Goal: Task Accomplishment & Management: Manage account settings

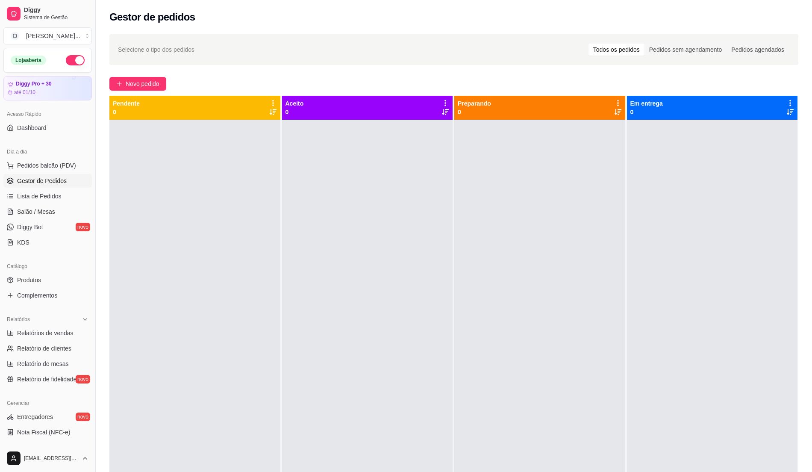
scroll to position [29, 0]
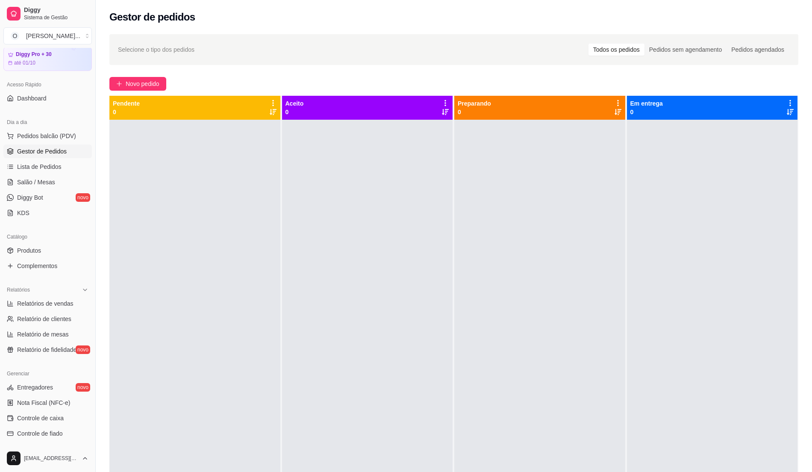
click at [457, 340] on div at bounding box center [539, 356] width 171 height 472
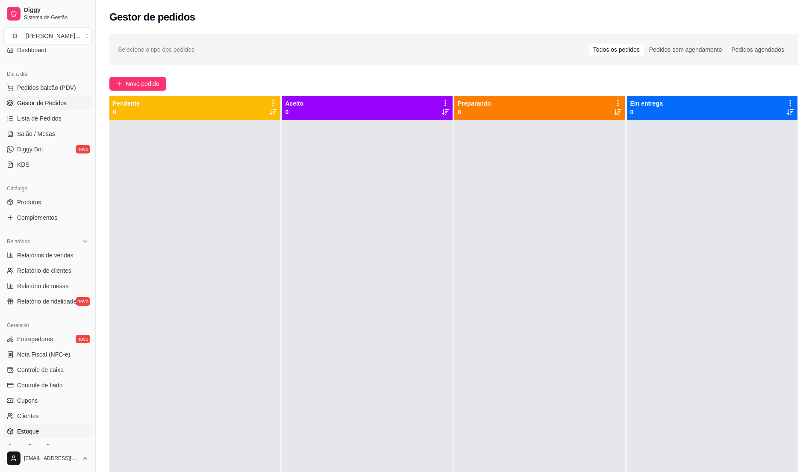
scroll to position [144, 0]
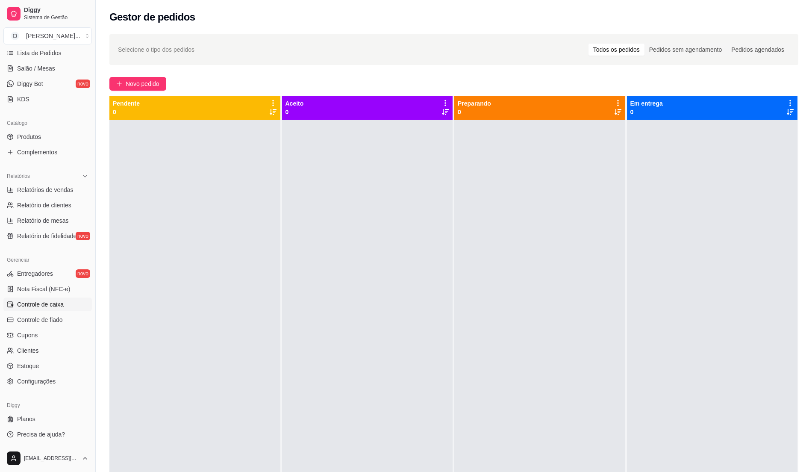
click at [64, 301] on link "Controle de caixa" at bounding box center [47, 304] width 88 height 14
click at [56, 303] on span "Controle de caixa" at bounding box center [40, 304] width 47 height 9
click at [55, 305] on span "Controle de caixa" at bounding box center [40, 304] width 47 height 9
click at [43, 303] on span "Controle de caixa" at bounding box center [40, 304] width 47 height 9
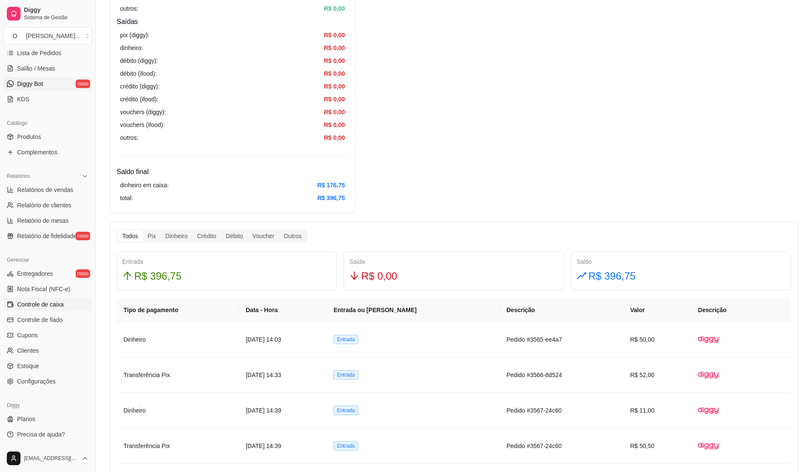
scroll to position [29, 0]
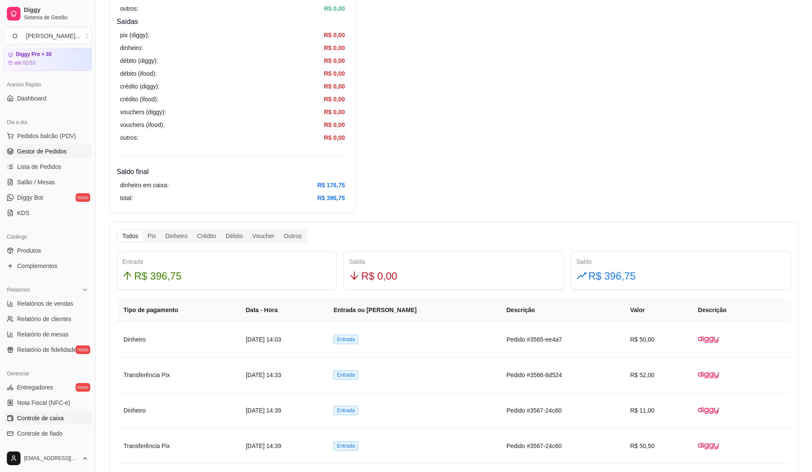
click at [59, 150] on span "Gestor de Pedidos" at bounding box center [42, 151] width 50 height 9
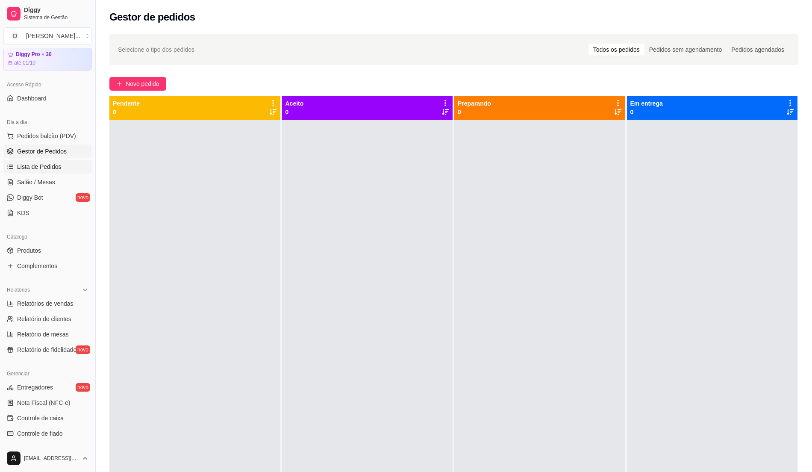
click at [56, 171] on link "Lista de Pedidos" at bounding box center [47, 167] width 88 height 14
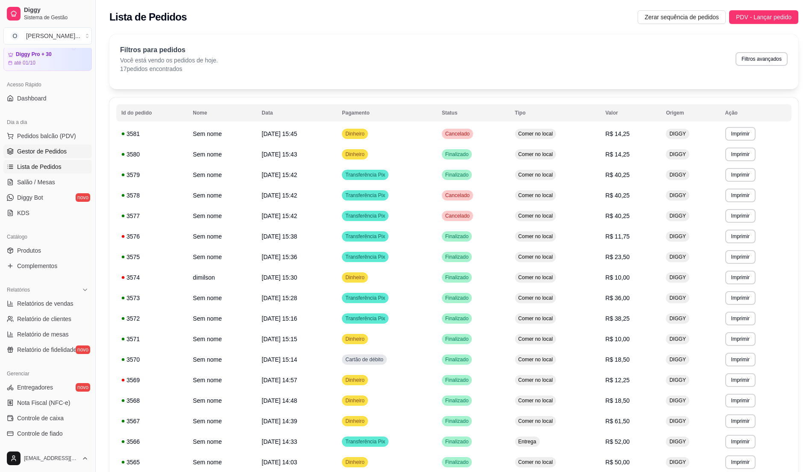
click at [56, 152] on span "Gestor de Pedidos" at bounding box center [42, 151] width 50 height 9
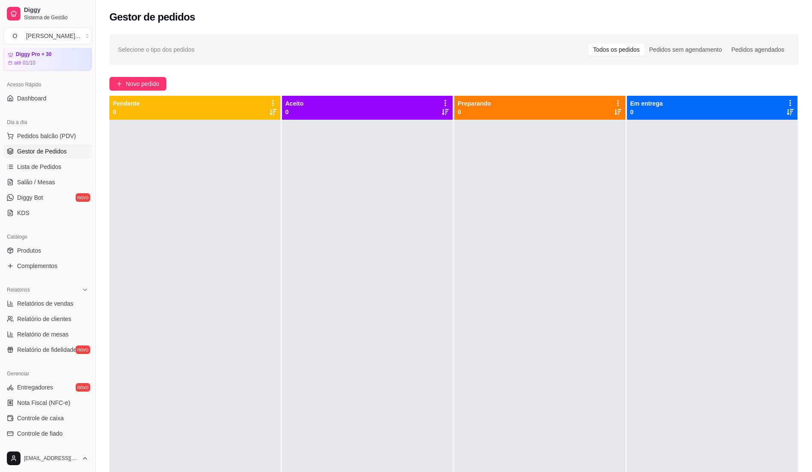
click at [442, 199] on div at bounding box center [367, 356] width 171 height 472
click at [33, 135] on span "Pedidos balcão (PDV)" at bounding box center [46, 136] width 59 height 9
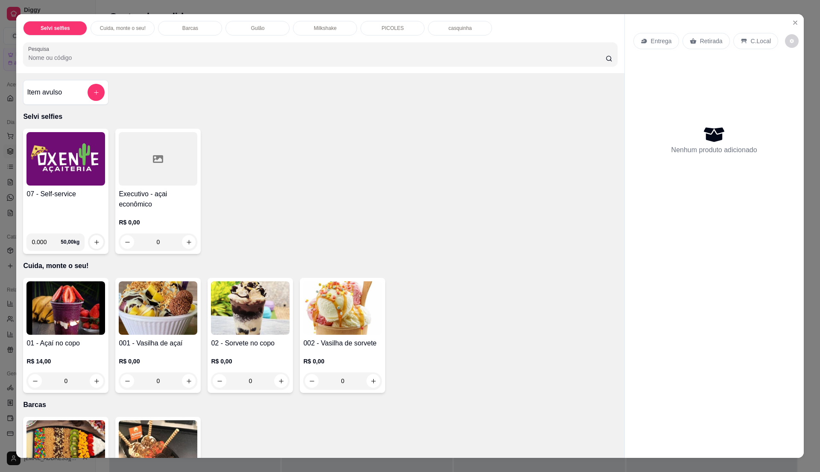
click at [67, 217] on div "07 - Self-service" at bounding box center [65, 208] width 79 height 38
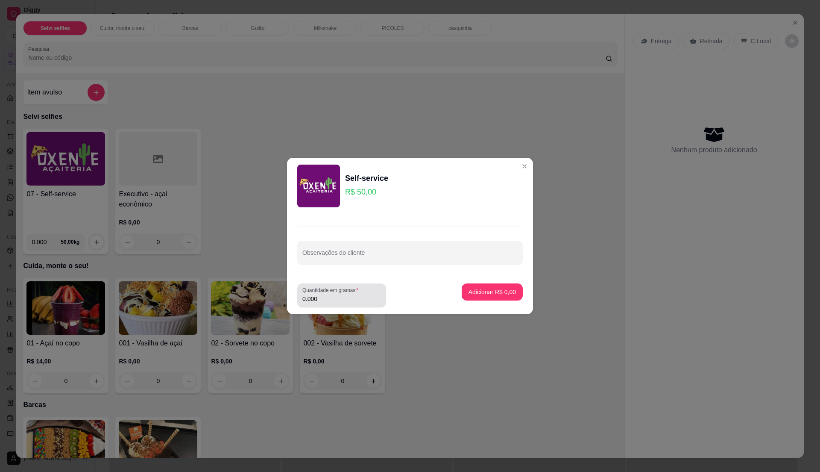
click at [345, 302] on input "0.000" at bounding box center [342, 298] width 79 height 9
type input "0.33"
click at [506, 289] on p "Adicionar R$ 16,50" at bounding box center [490, 292] width 51 height 9
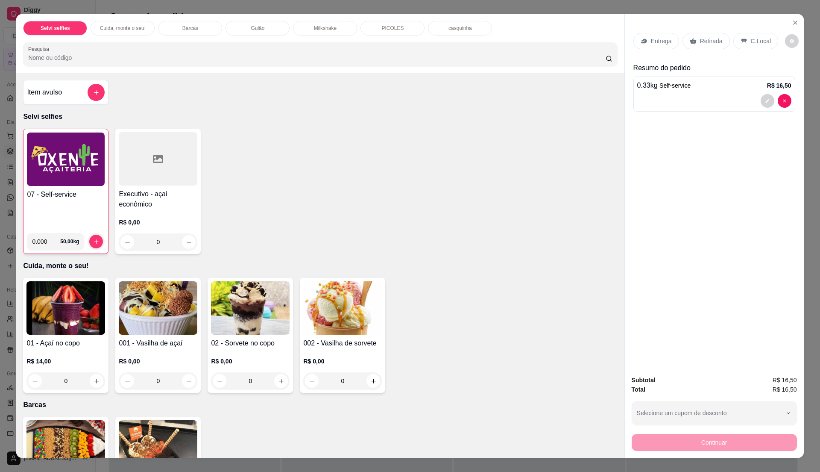
click at [79, 209] on div "07 - Self-service" at bounding box center [66, 207] width 78 height 37
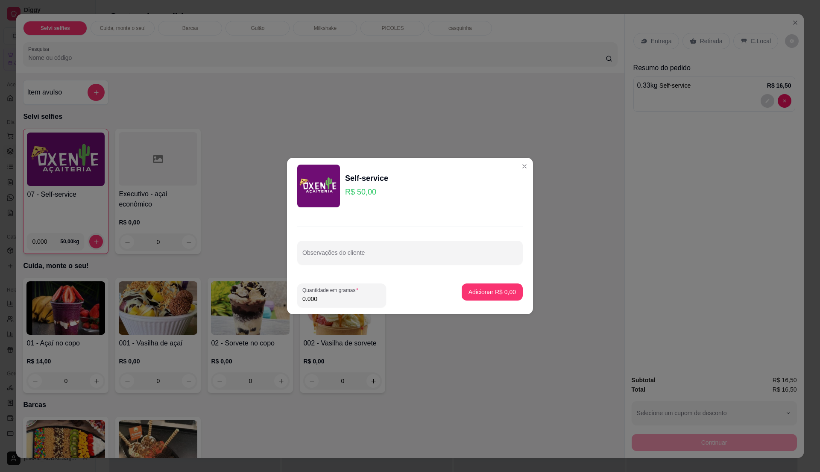
click at [328, 300] on input "0.000" at bounding box center [342, 298] width 79 height 9
click at [332, 296] on input "0" at bounding box center [342, 298] width 79 height 9
click at [326, 294] on input "0" at bounding box center [342, 298] width 79 height 9
type input "0.335"
click at [488, 293] on p "Adicionar R$ 16,75" at bounding box center [490, 292] width 51 height 9
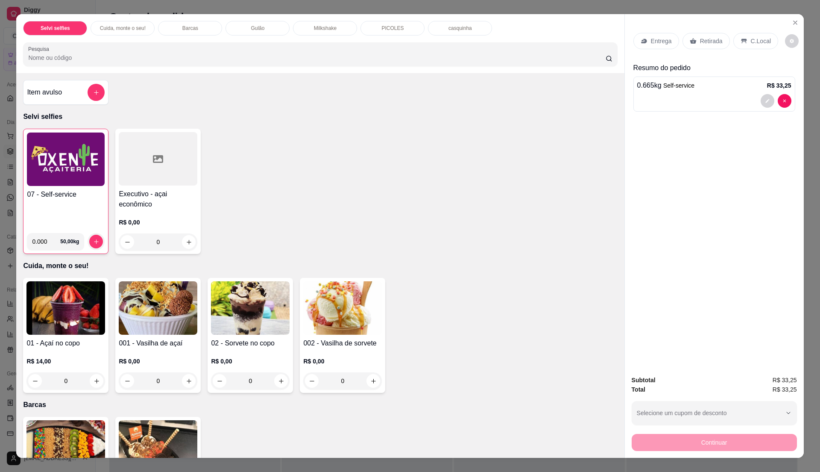
click at [753, 40] on p "C.Local" at bounding box center [761, 41] width 20 height 9
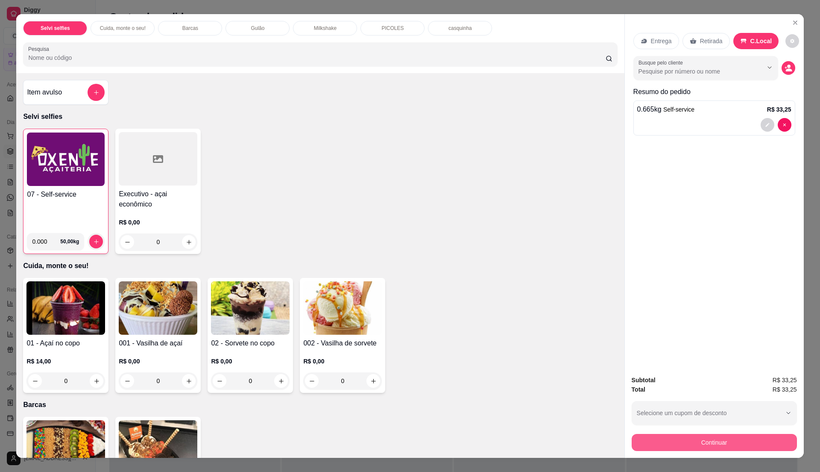
click at [710, 440] on button "Continuar" at bounding box center [714, 442] width 165 height 17
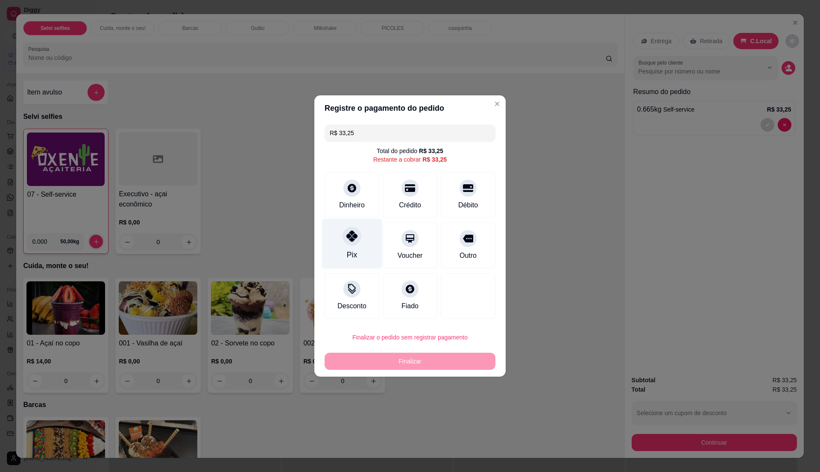
click at [341, 250] on div "Pix" at bounding box center [352, 244] width 60 height 50
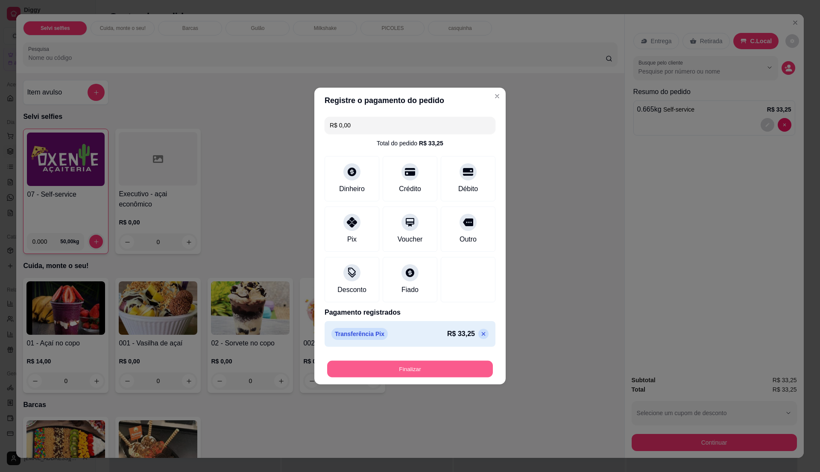
click at [407, 366] on button "Finalizar" at bounding box center [410, 369] width 166 height 17
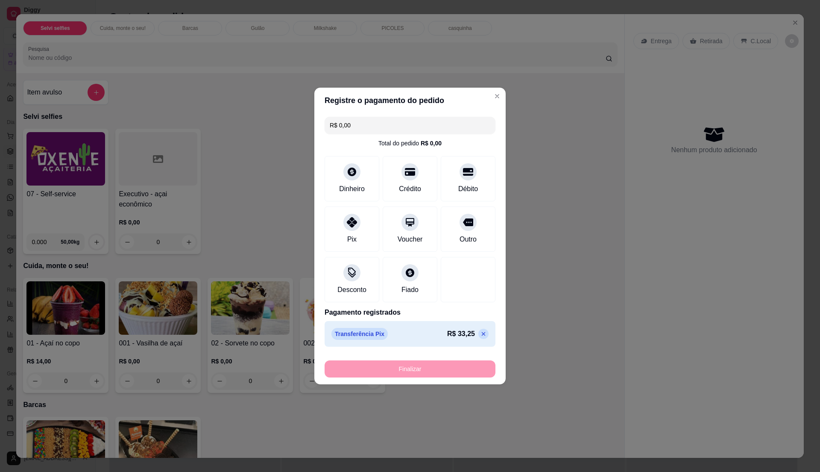
type input "-R$ 33,25"
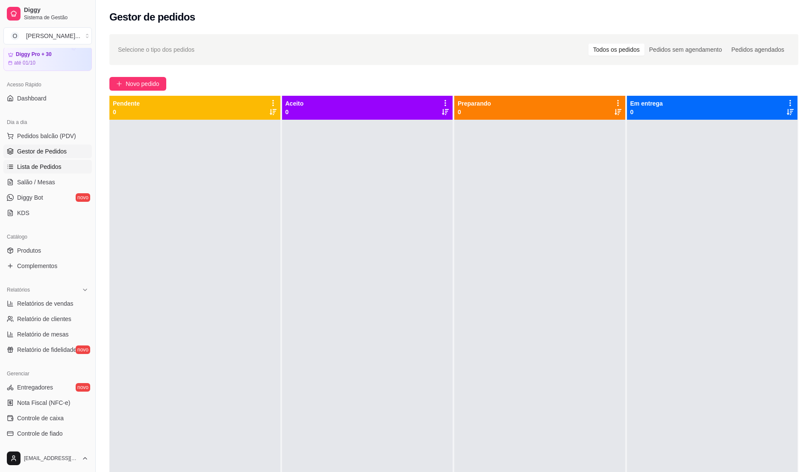
click at [57, 167] on span "Lista de Pedidos" at bounding box center [39, 166] width 44 height 9
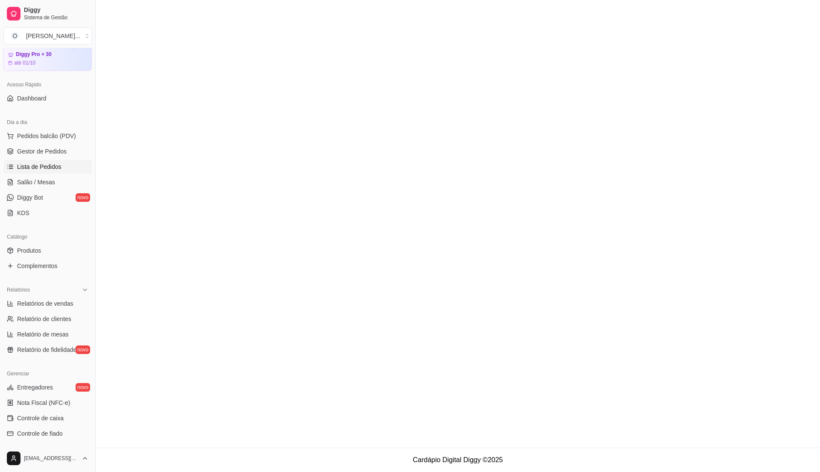
click at [347, 273] on main at bounding box center [458, 223] width 725 height 447
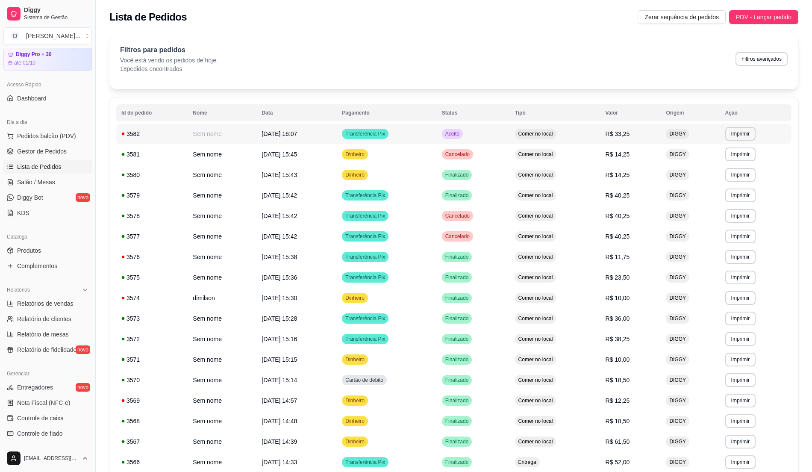
click at [502, 130] on td "Aceito" at bounding box center [473, 133] width 73 height 21
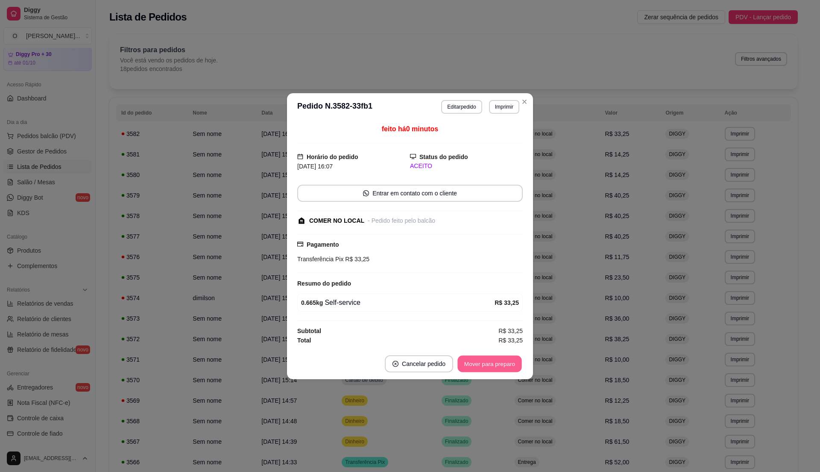
click at [482, 369] on button "Mover para preparo" at bounding box center [490, 363] width 64 height 17
click at [501, 364] on button "Mover para retirada disponível" at bounding box center [476, 363] width 94 height 17
click at [501, 364] on button "Mover para finalizado" at bounding box center [487, 363] width 71 height 17
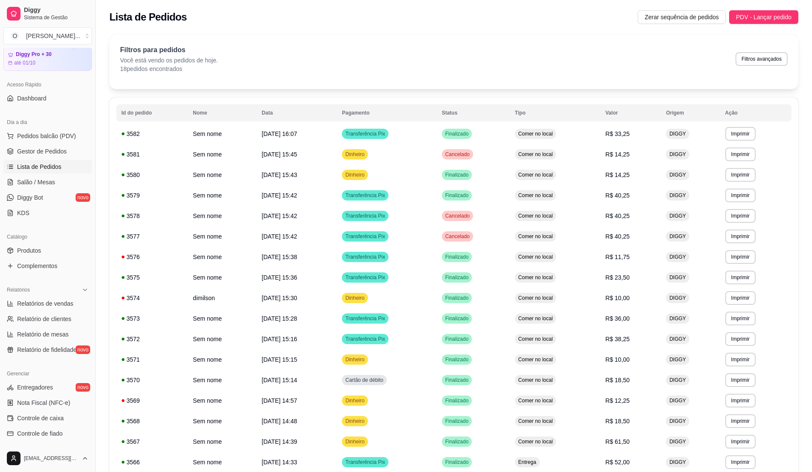
click at [59, 165] on span "Lista de Pedidos" at bounding box center [39, 166] width 44 height 9
click at [56, 153] on span "Gestor de Pedidos" at bounding box center [42, 151] width 50 height 9
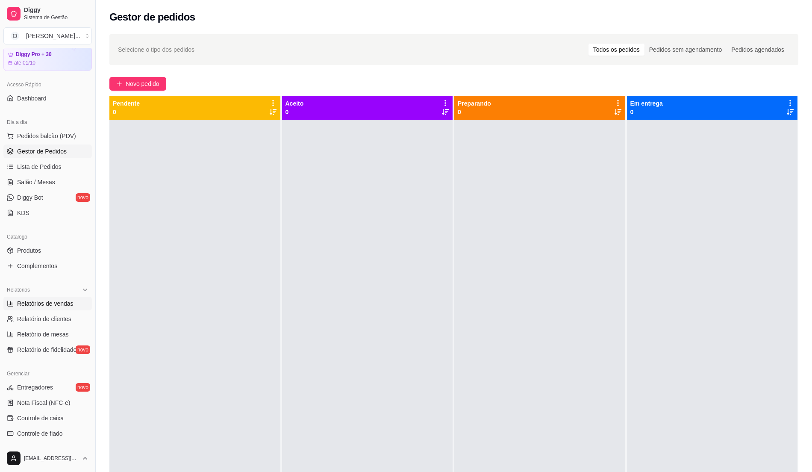
click at [48, 305] on span "Relatórios de vendas" at bounding box center [45, 303] width 56 height 9
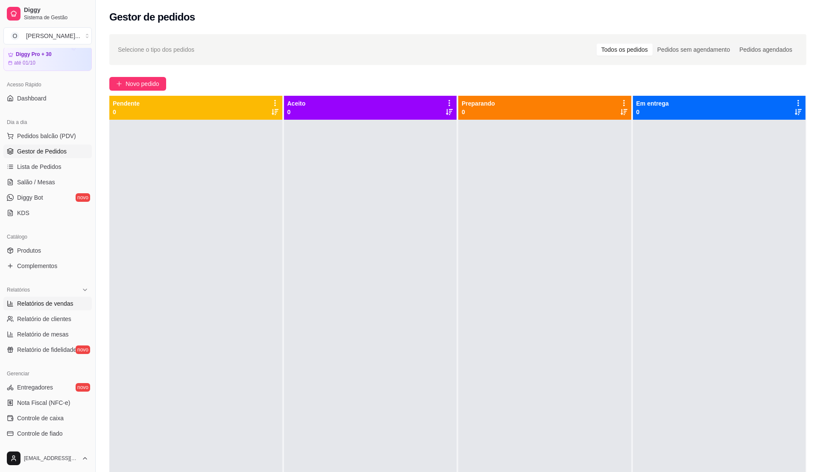
select select "ALL"
select select "0"
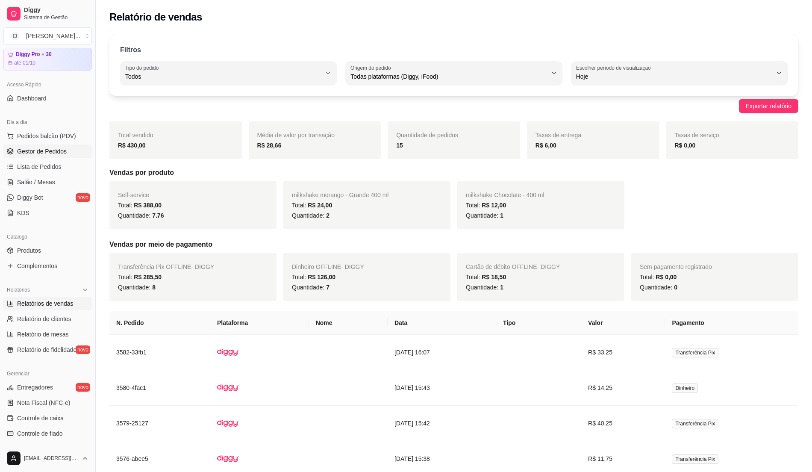
click at [60, 157] on link "Gestor de Pedidos" at bounding box center [47, 151] width 88 height 14
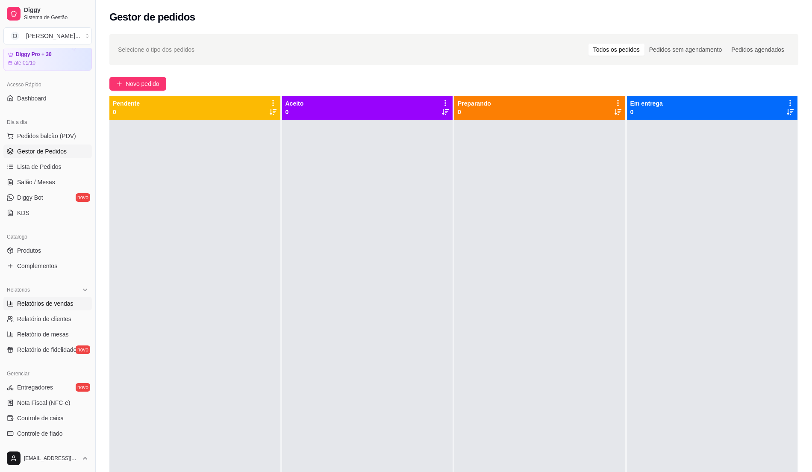
click at [43, 302] on span "Relatórios de vendas" at bounding box center [45, 303] width 56 height 9
select select "ALL"
select select "0"
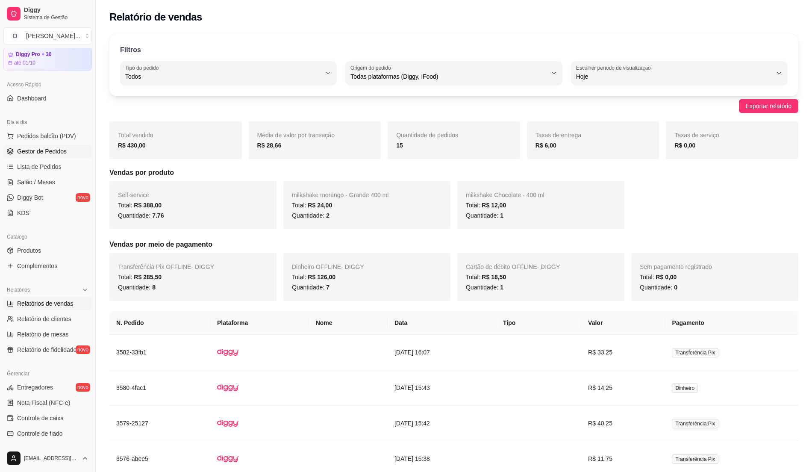
click at [43, 156] on span "Gestor de Pedidos" at bounding box center [42, 151] width 50 height 9
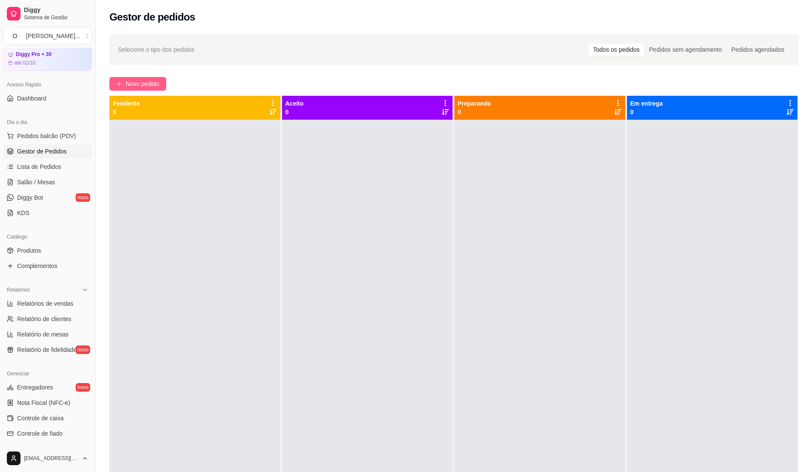
click at [158, 77] on button "Novo pedido" at bounding box center [137, 84] width 57 height 14
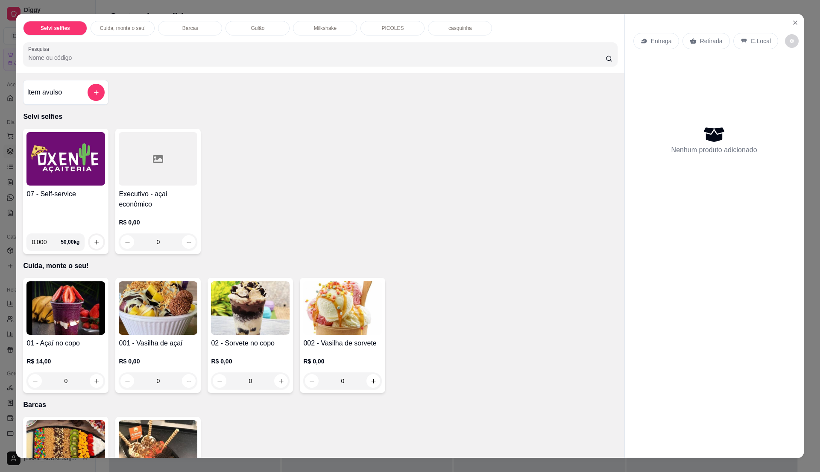
click at [89, 215] on div "07 - Self-service" at bounding box center [65, 208] width 79 height 38
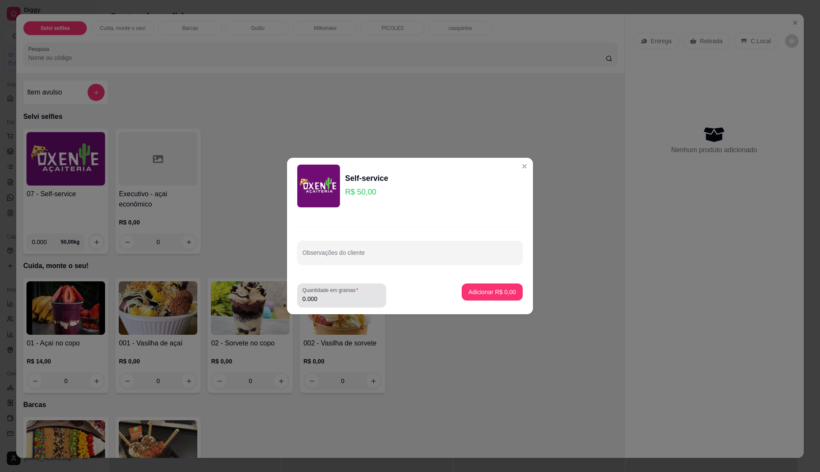
click at [335, 303] on input "0.000" at bounding box center [342, 298] width 79 height 9
type input "0.3"
click at [480, 295] on p "Adicionar R$ 15,00" at bounding box center [491, 292] width 50 height 8
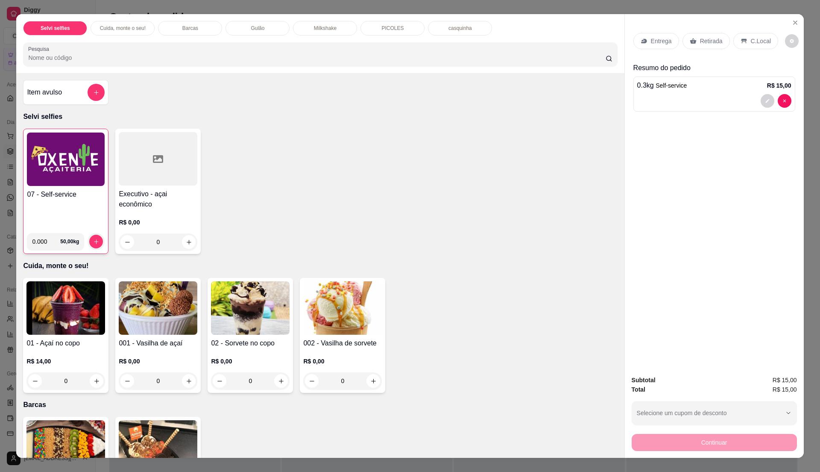
click at [739, 47] on div "C.Local" at bounding box center [756, 41] width 45 height 16
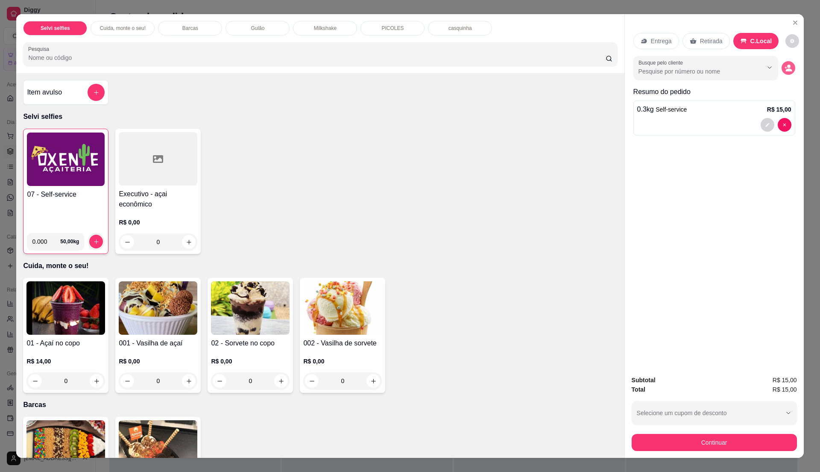
click at [787, 73] on button "decrease-product-quantity" at bounding box center [789, 68] width 14 height 14
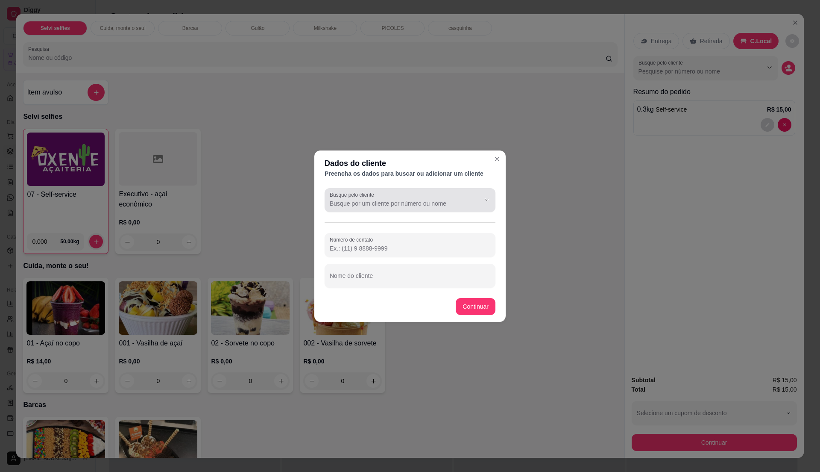
click at [385, 206] on input "Busque pelo cliente" at bounding box center [398, 203] width 137 height 9
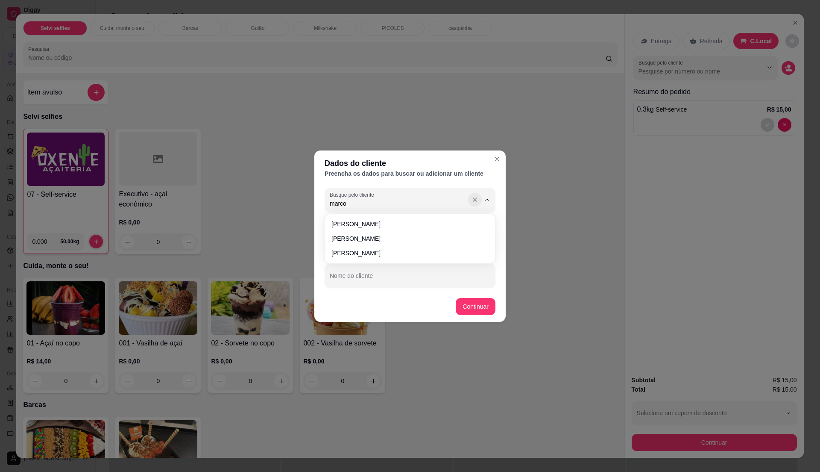
type input "marco"
click at [473, 200] on icon "Show suggestions" at bounding box center [475, 199] width 7 height 7
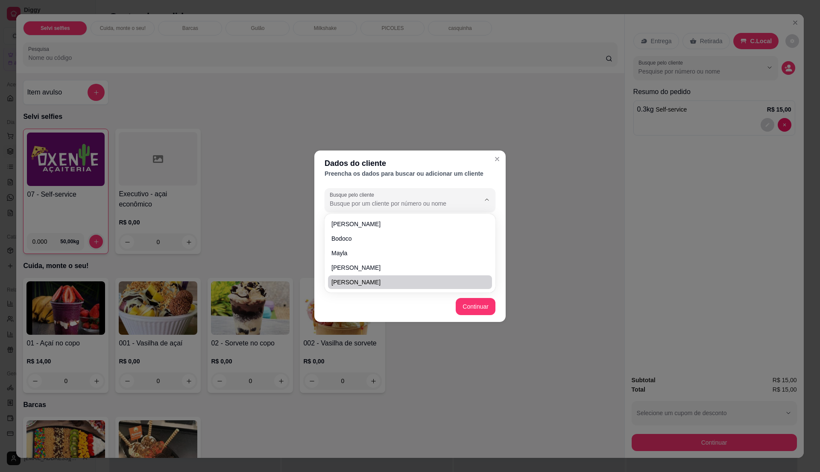
click at [423, 279] on span "[PERSON_NAME]" at bounding box center [406, 282] width 149 height 9
type input "[PERSON_NAME]"
type input "[PHONE_NUMBER]"
type input "[PERSON_NAME]"
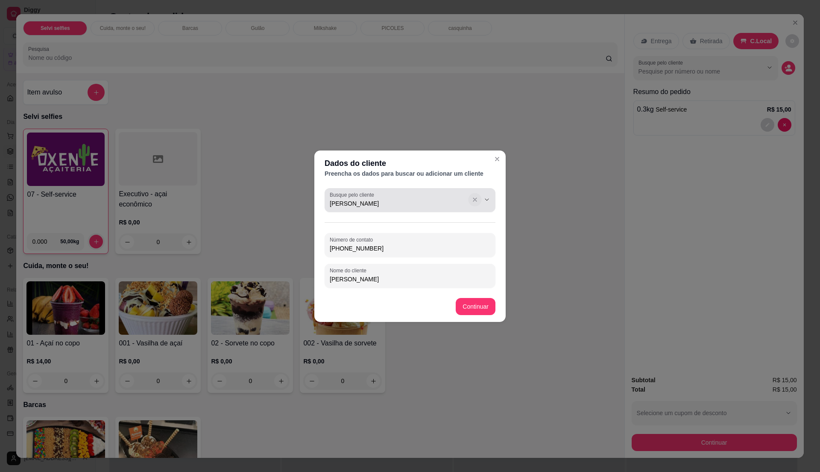
click at [475, 198] on icon "Show suggestions" at bounding box center [475, 199] width 7 height 7
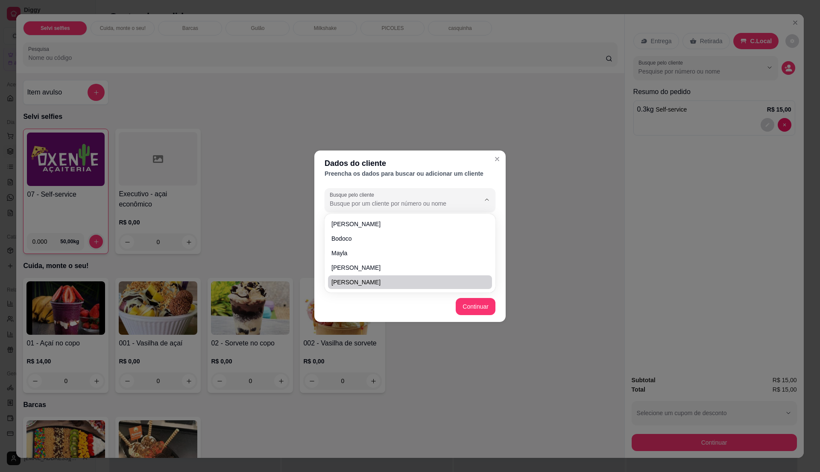
click at [417, 273] on body "3 options available. 5 options available. 1 option available. 5 options availab…" at bounding box center [406, 236] width 812 height 472
type input "[PERSON_NAME]"
type input "[PHONE_NUMBER]"
type input "[PERSON_NAME]"
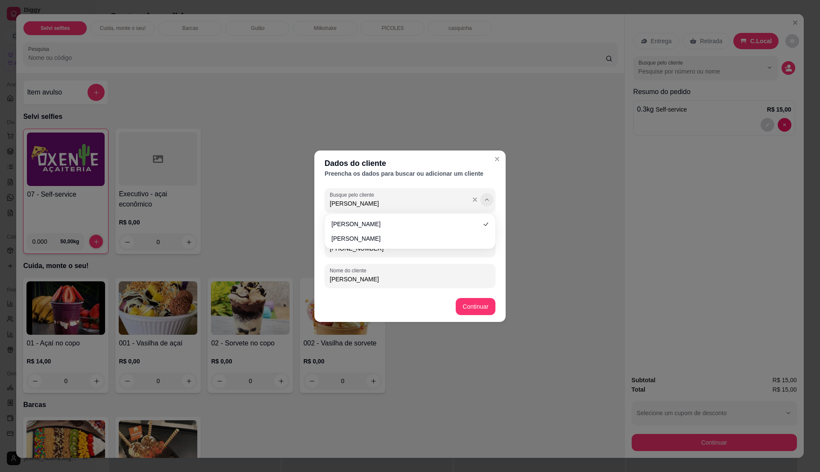
click at [486, 202] on icon "Show suggestions" at bounding box center [487, 199] width 7 height 7
type input "P"
click at [387, 238] on span "[PERSON_NAME]" at bounding box center [406, 238] width 149 height 9
type input "[PERSON_NAME]"
type input "[PHONE_NUMBER]"
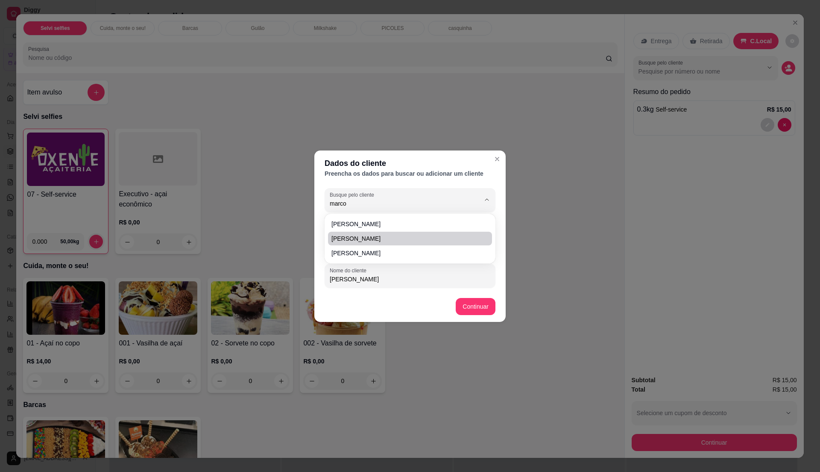
type input "[PERSON_NAME]"
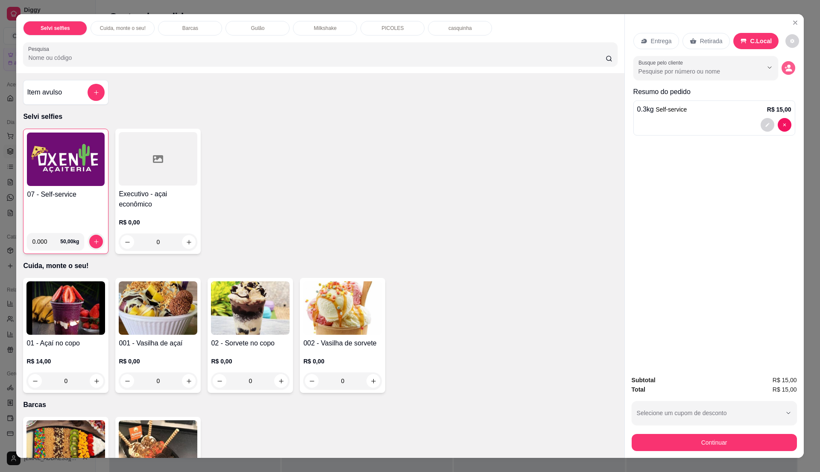
click at [786, 71] on icon "decrease-product-quantity" at bounding box center [789, 69] width 6 height 3
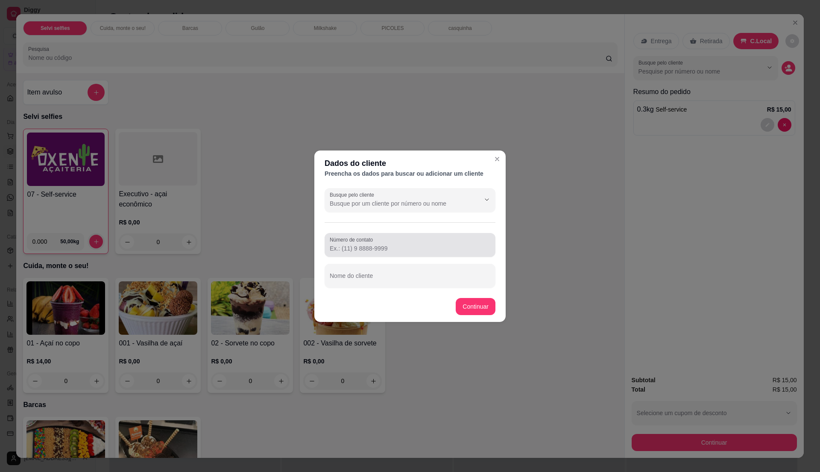
click at [422, 256] on div "Número de contato" at bounding box center [410, 245] width 171 height 24
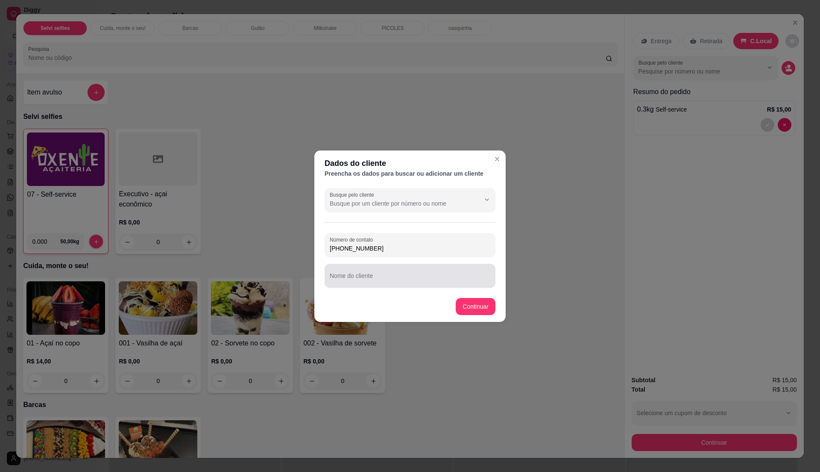
type input "[PHONE_NUMBER]"
click at [430, 280] on input "Nome do cliente" at bounding box center [410, 279] width 161 height 9
click at [334, 282] on input "[PERSON_NAME]" at bounding box center [410, 279] width 161 height 9
click at [368, 281] on input "[PERSON_NAME]" at bounding box center [410, 279] width 161 height 9
drag, startPoint x: 354, startPoint y: 276, endPoint x: 378, endPoint y: 285, distance: 26.0
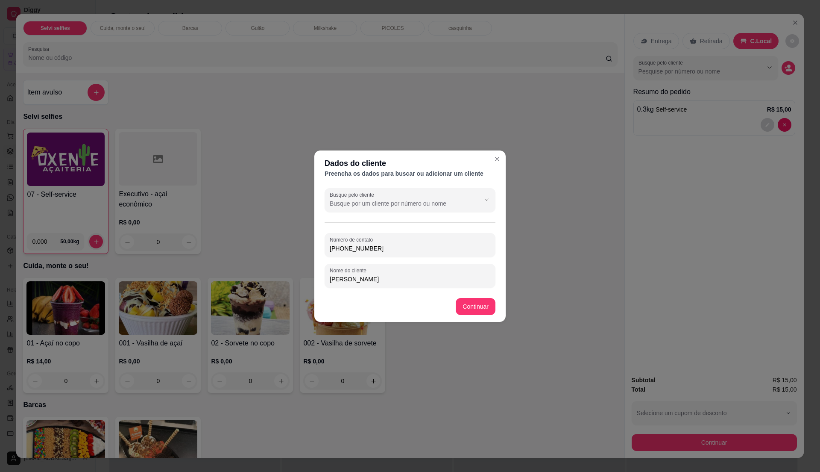
click at [364, 281] on input "[PERSON_NAME]" at bounding box center [410, 279] width 161 height 9
click at [355, 279] on input "[PERSON_NAME]" at bounding box center [410, 279] width 161 height 9
click at [393, 277] on input "[PERSON_NAME]" at bounding box center [410, 279] width 161 height 9
drag, startPoint x: 379, startPoint y: 276, endPoint x: 385, endPoint y: 281, distance: 7.6
click at [384, 279] on input "[PERSON_NAME]" at bounding box center [410, 279] width 161 height 9
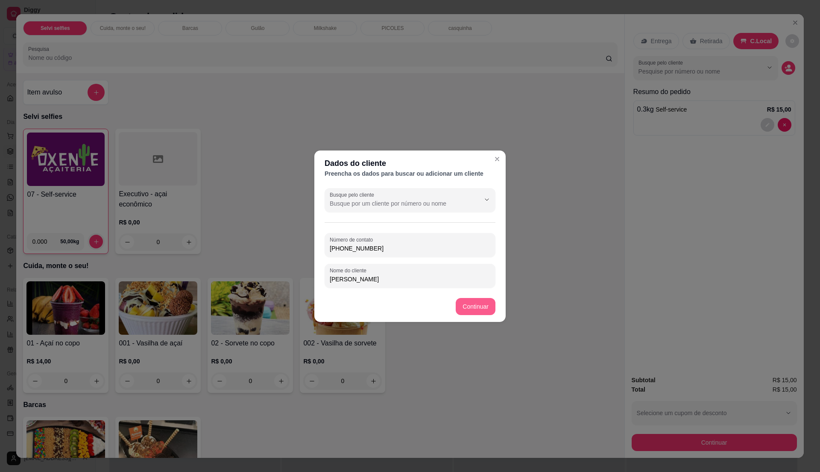
type input "[PERSON_NAME]"
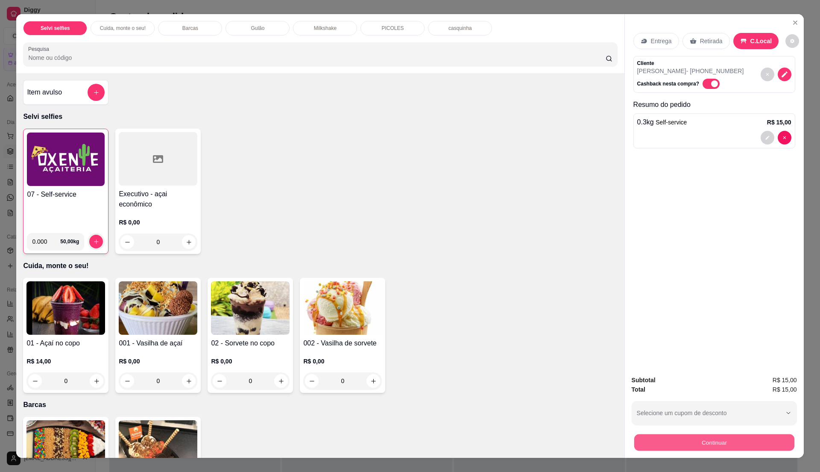
click at [703, 438] on button "Continuar" at bounding box center [714, 442] width 160 height 17
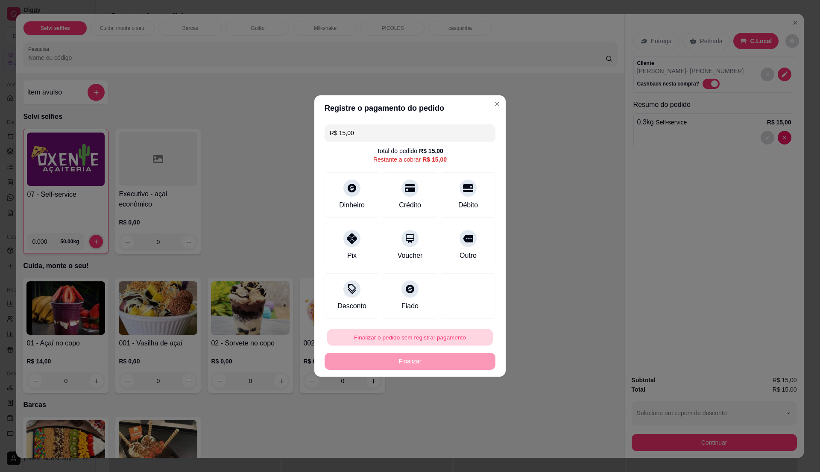
click at [449, 334] on button "Finalizar o pedido sem registrar pagamento" at bounding box center [410, 337] width 166 height 17
click at [460, 404] on button "Confirmar" at bounding box center [462, 407] width 30 height 13
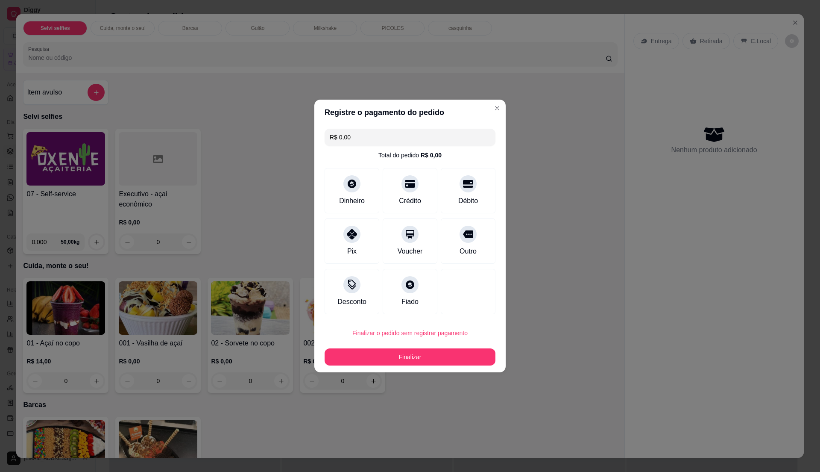
type input "R$ 0,00"
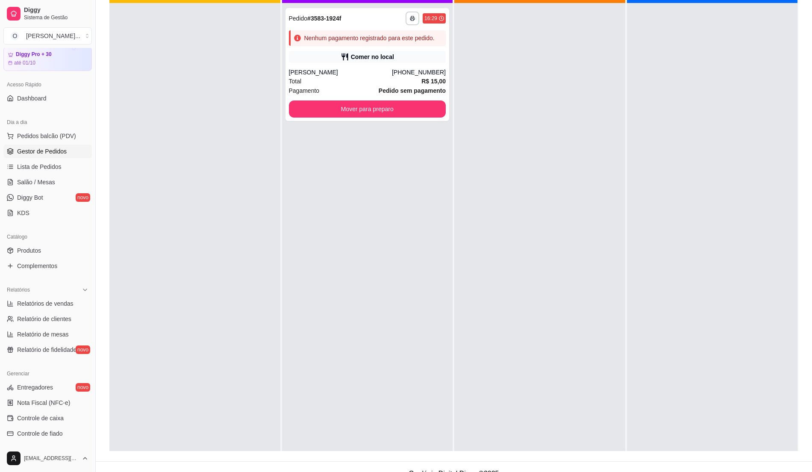
scroll to position [130, 0]
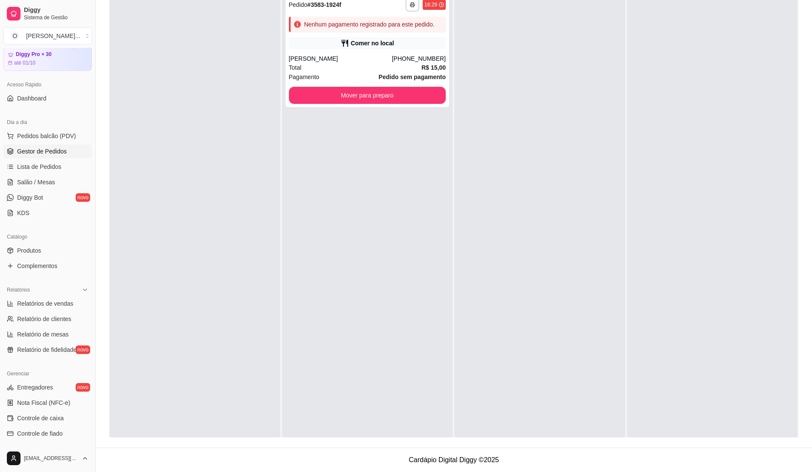
click at [68, 147] on link "Gestor de Pedidos" at bounding box center [47, 151] width 88 height 14
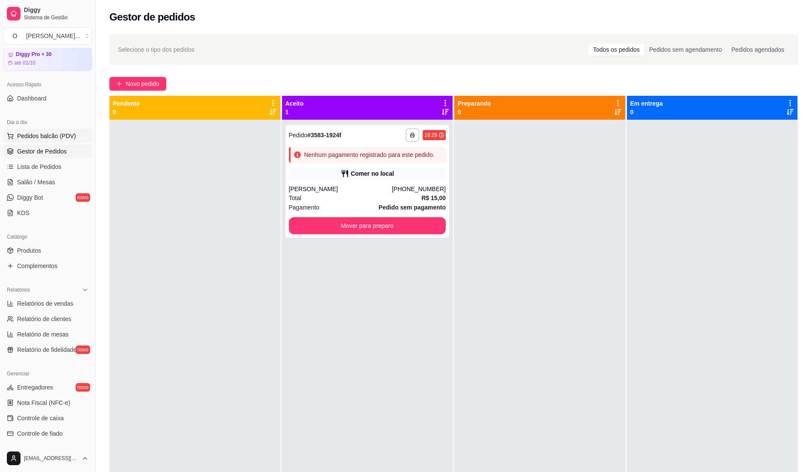
click at [56, 139] on span "Pedidos balcão (PDV)" at bounding box center [46, 136] width 59 height 9
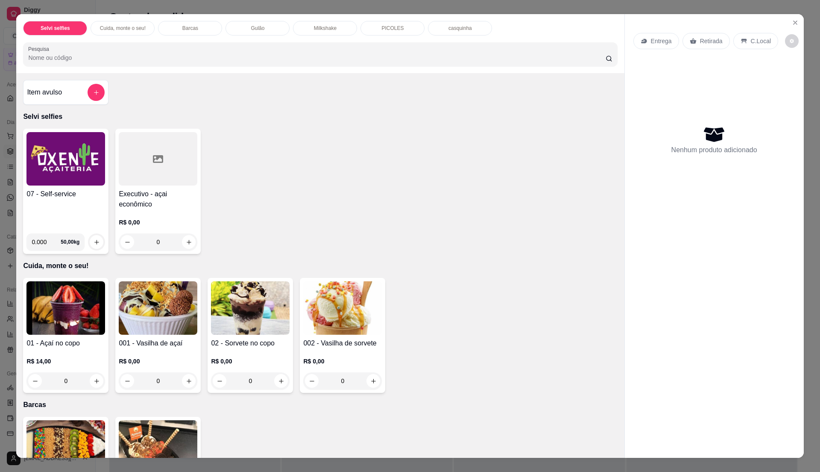
click at [61, 187] on div "07 - Self-service 0.000 50,00 kg" at bounding box center [65, 191] width 85 height 125
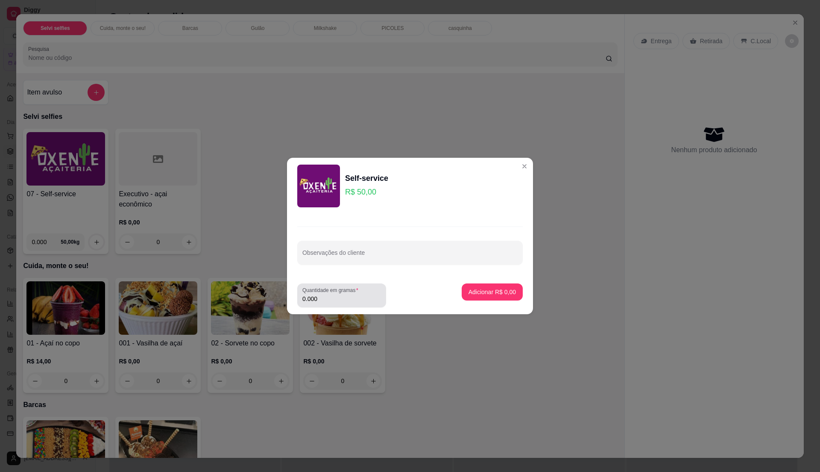
click at [342, 293] on label "Quantidade em gramas" at bounding box center [332, 289] width 59 height 7
click at [342, 294] on input "0.000" at bounding box center [342, 298] width 79 height 9
click at [343, 296] on input "0" at bounding box center [342, 298] width 79 height 9
type input "0.19"
click at [490, 292] on p "Adicionar R$ 9,50" at bounding box center [492, 292] width 47 height 9
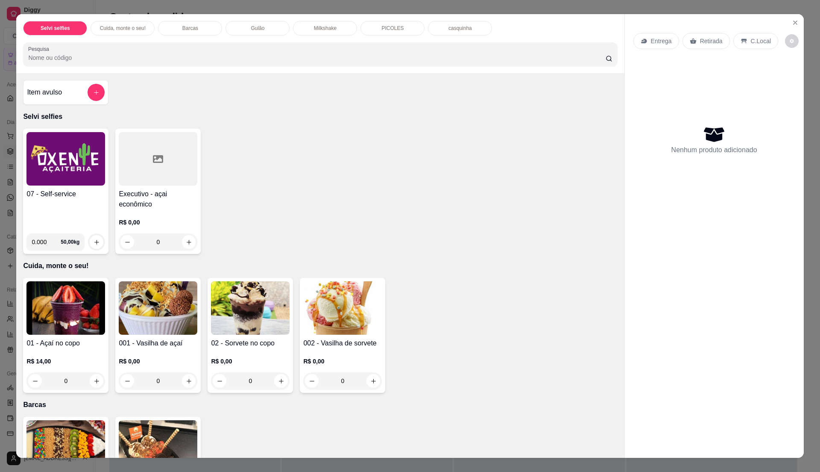
click at [71, 219] on div "07 - Self-service" at bounding box center [65, 208] width 79 height 38
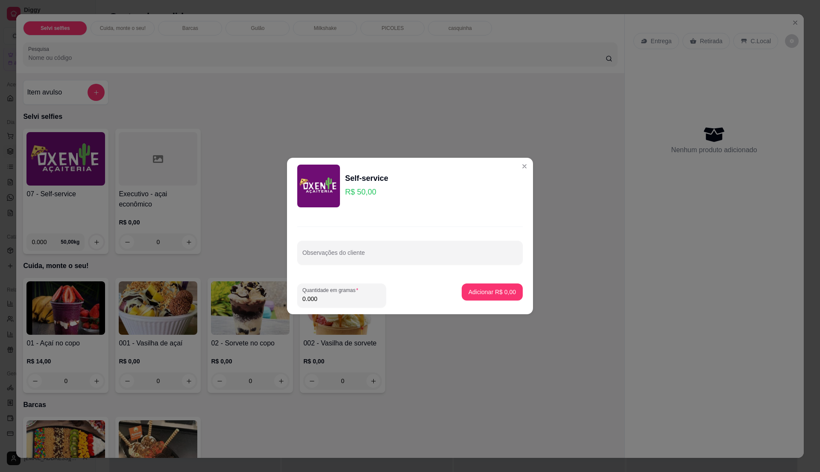
click at [332, 297] on input "0.000" at bounding box center [342, 298] width 79 height 9
click at [332, 297] on input "0" at bounding box center [342, 298] width 79 height 9
type input "0.2"
click at [485, 289] on p "Adicionar R$ 10,00" at bounding box center [490, 292] width 51 height 9
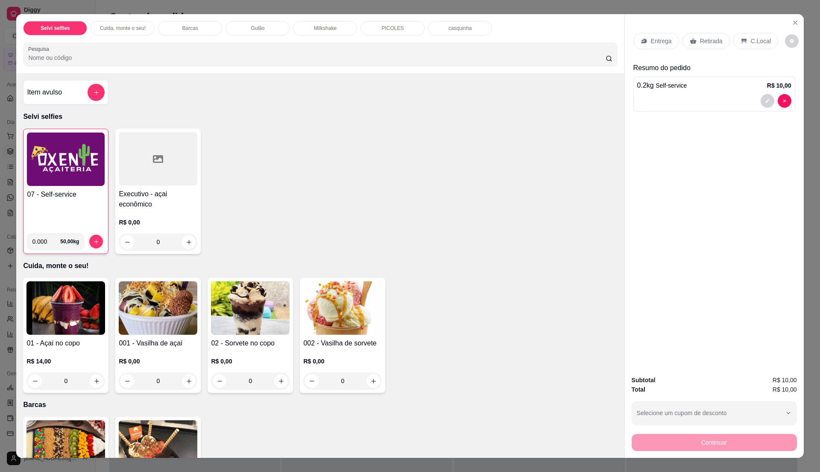
click at [751, 43] on p "C.Local" at bounding box center [761, 41] width 20 height 9
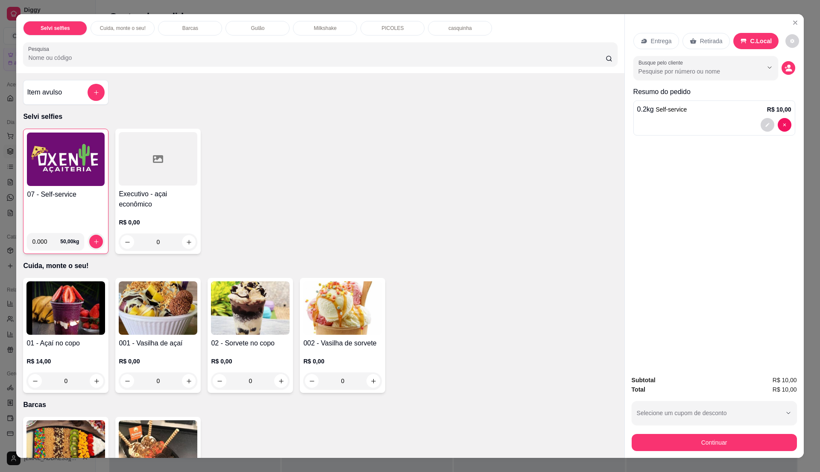
click at [697, 432] on div "Continuar" at bounding box center [714, 441] width 165 height 19
click at [717, 440] on button "Continuar" at bounding box center [714, 442] width 160 height 17
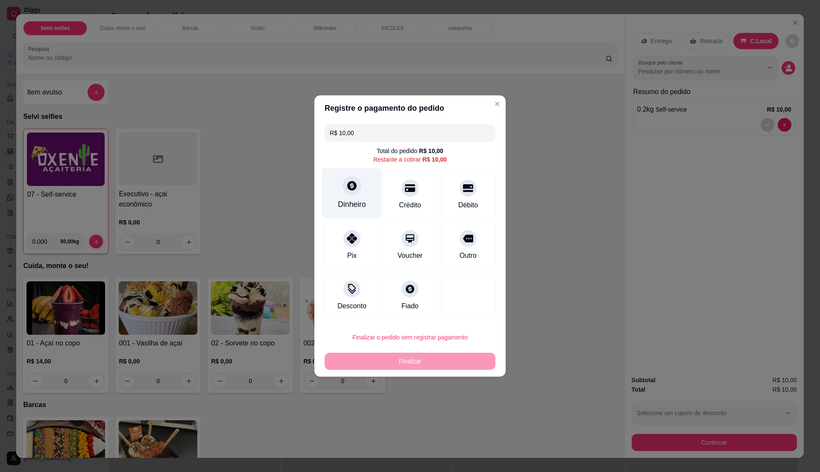
click at [348, 209] on div "Dinheiro" at bounding box center [352, 204] width 28 height 11
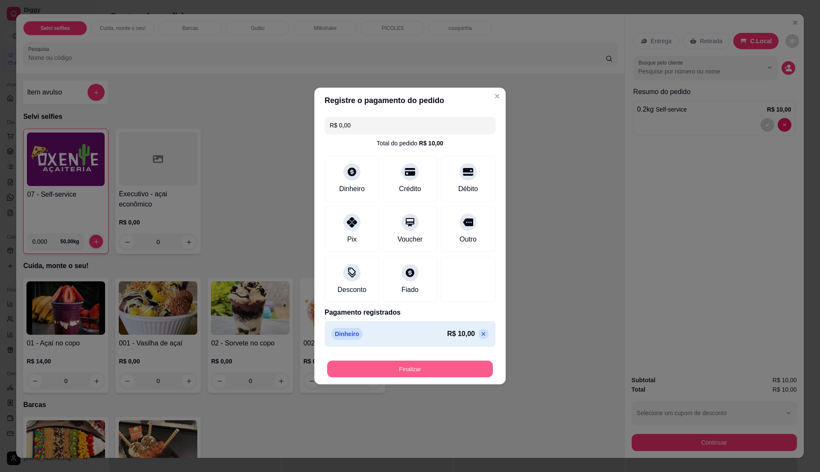
click at [443, 368] on button "Finalizar" at bounding box center [410, 369] width 166 height 17
type input "-R$ 10,00"
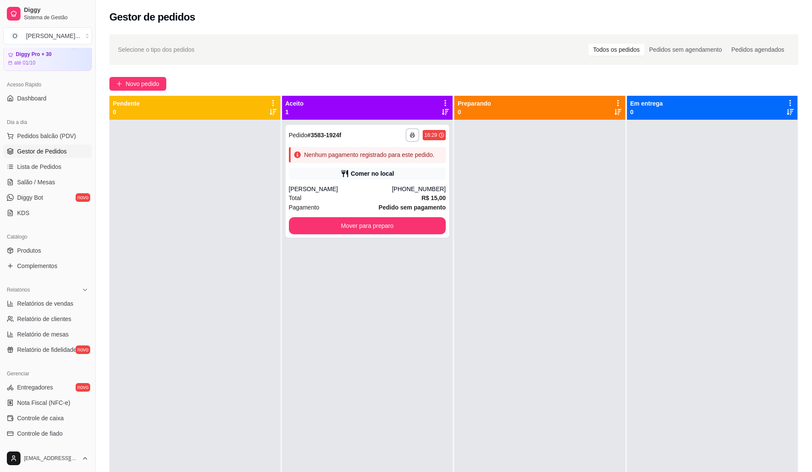
click at [30, 159] on ul "Pedidos balcão (PDV) Gestor de Pedidos Lista de Pedidos Salão / Mesas Diggy Bot…" at bounding box center [47, 174] width 88 height 91
click at [27, 163] on span "Lista de Pedidos" at bounding box center [39, 166] width 44 height 9
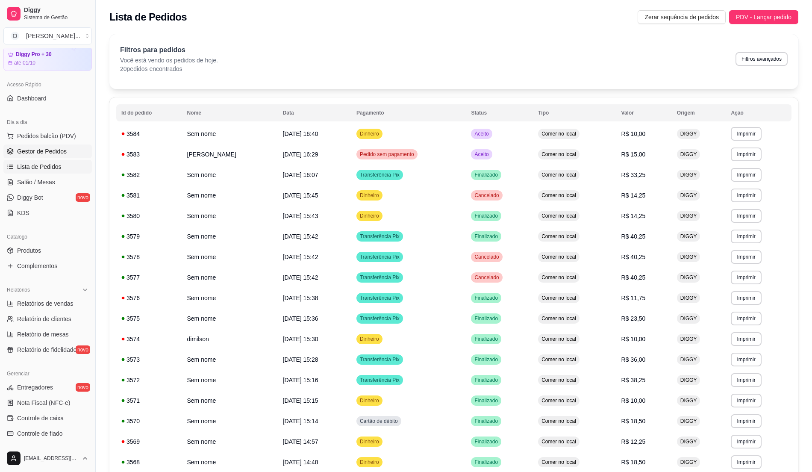
click at [39, 150] on span "Gestor de Pedidos" at bounding box center [42, 151] width 50 height 9
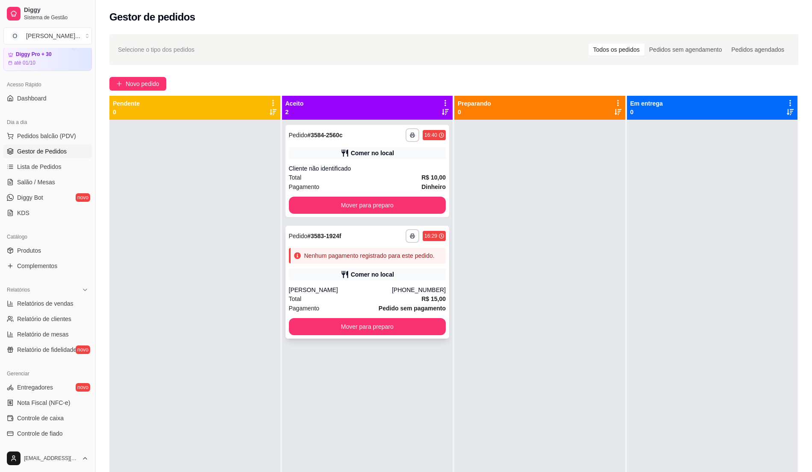
click at [407, 289] on div "[PHONE_NUMBER]" at bounding box center [419, 289] width 54 height 9
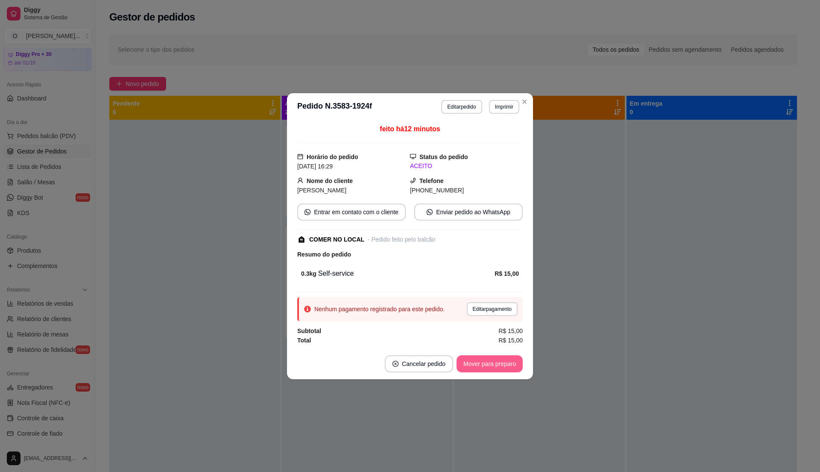
click at [502, 366] on button "Mover para preparo" at bounding box center [490, 363] width 66 height 17
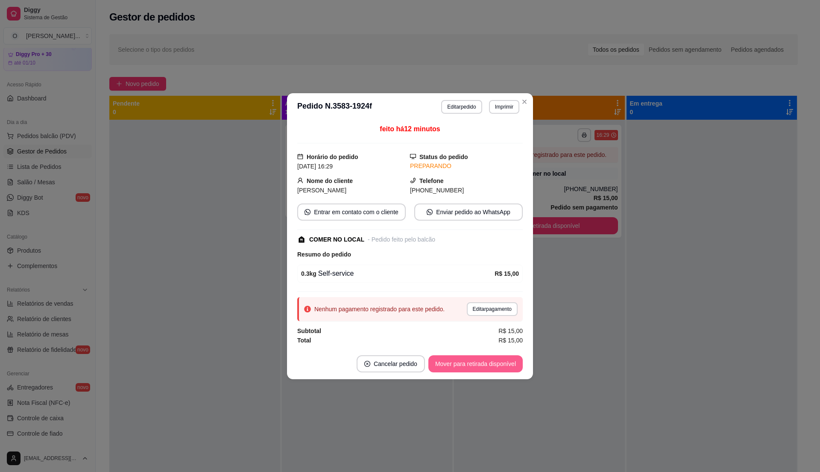
click at [502, 365] on button "Mover para retirada disponível" at bounding box center [476, 363] width 94 height 17
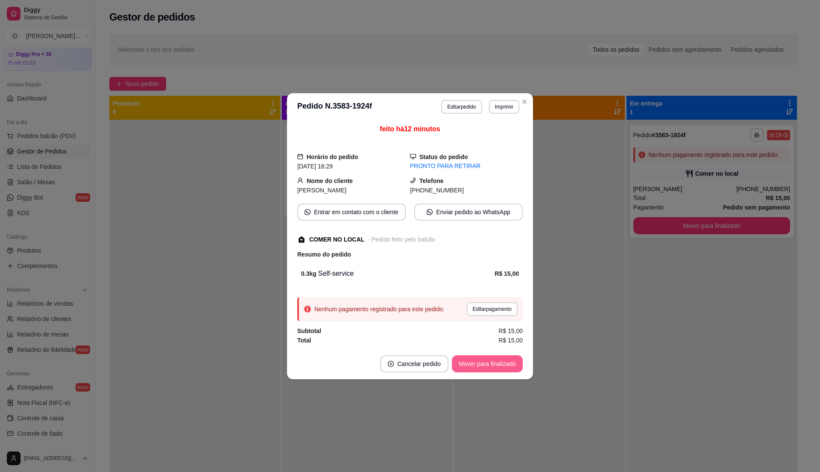
click at [502, 364] on button "Mover para finalizado" at bounding box center [487, 363] width 71 height 17
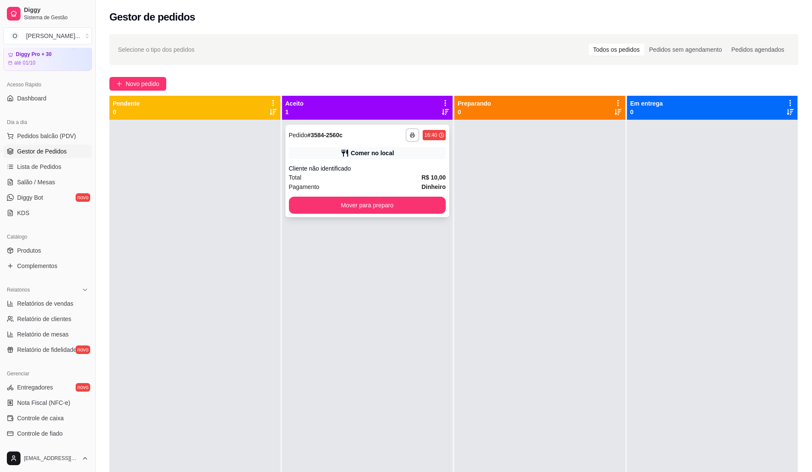
click at [361, 178] on div "Total R$ 10,00" at bounding box center [367, 177] width 157 height 9
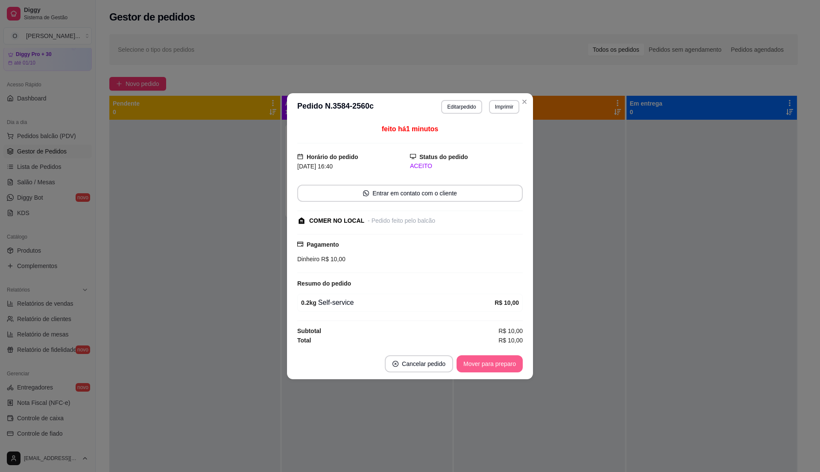
click at [481, 358] on button "Mover para preparo" at bounding box center [490, 363] width 66 height 17
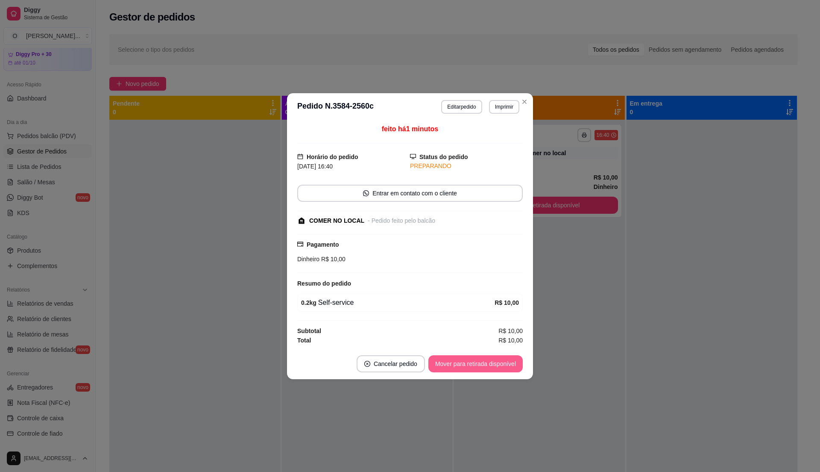
click at [482, 358] on button "Mover para retirada disponível" at bounding box center [476, 363] width 94 height 17
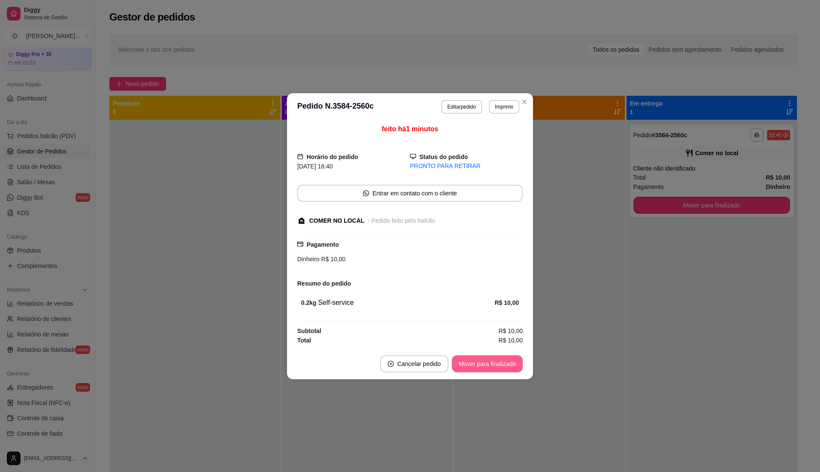
click at [482, 364] on button "Mover para finalizado" at bounding box center [487, 363] width 71 height 17
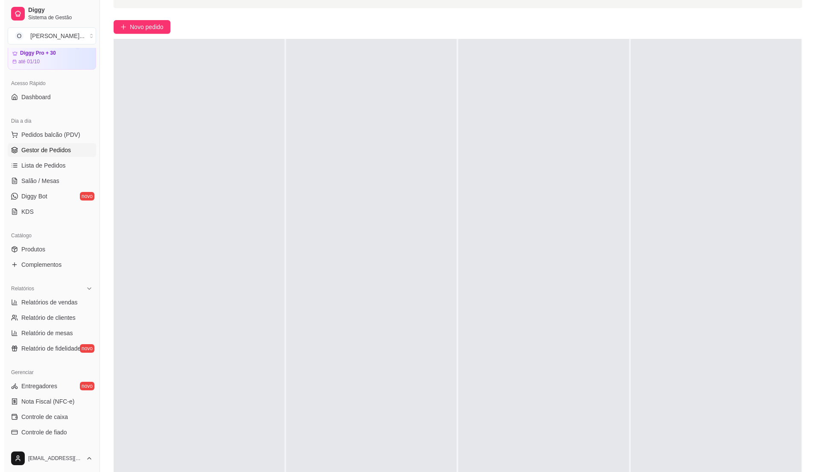
scroll to position [29, 0]
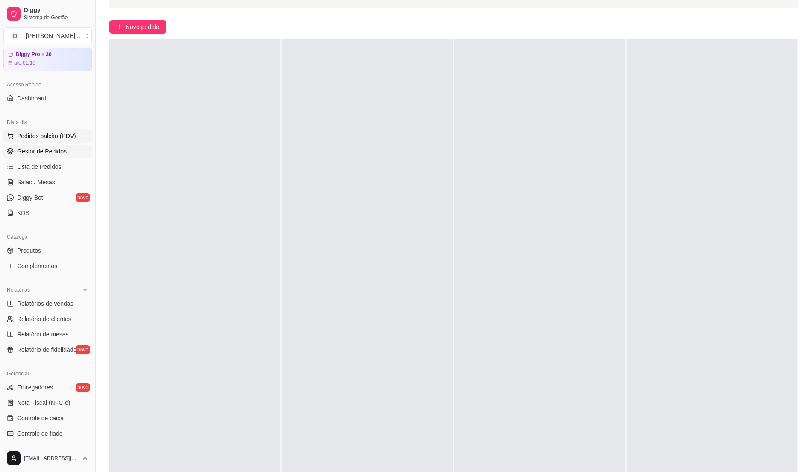
click at [56, 134] on span "Pedidos balcão (PDV)" at bounding box center [46, 136] width 59 height 9
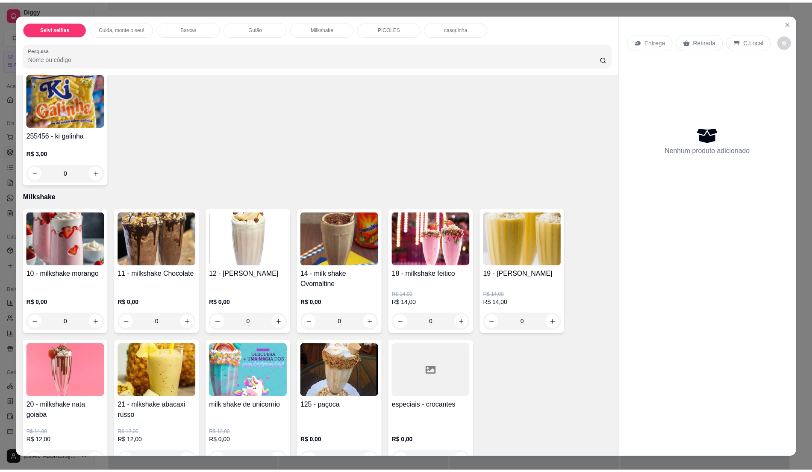
scroll to position [684, 0]
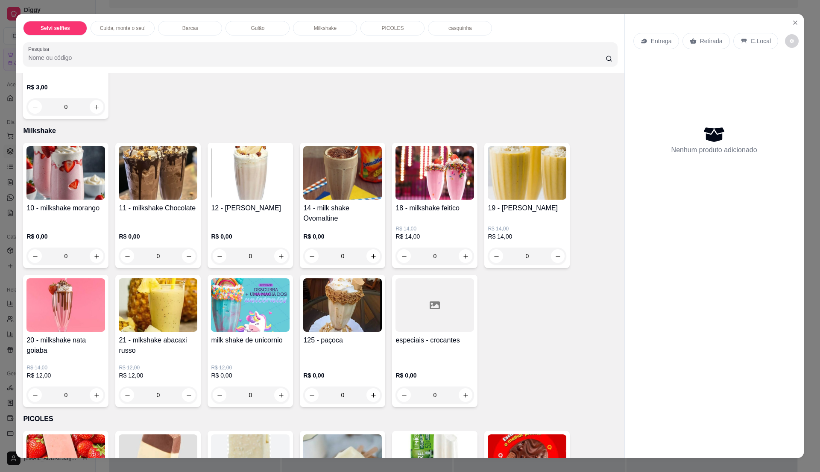
click at [253, 350] on div "milk shake de unicornio" at bounding box center [250, 345] width 79 height 21
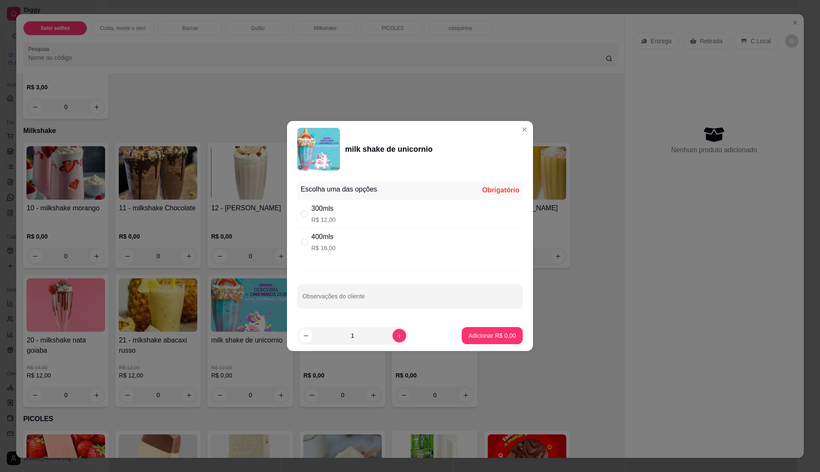
click at [361, 212] on div "300mls R$ 12,00" at bounding box center [410, 214] width 226 height 28
radio input "true"
click at [397, 338] on icon "increase-product-quantity" at bounding box center [400, 335] width 6 height 6
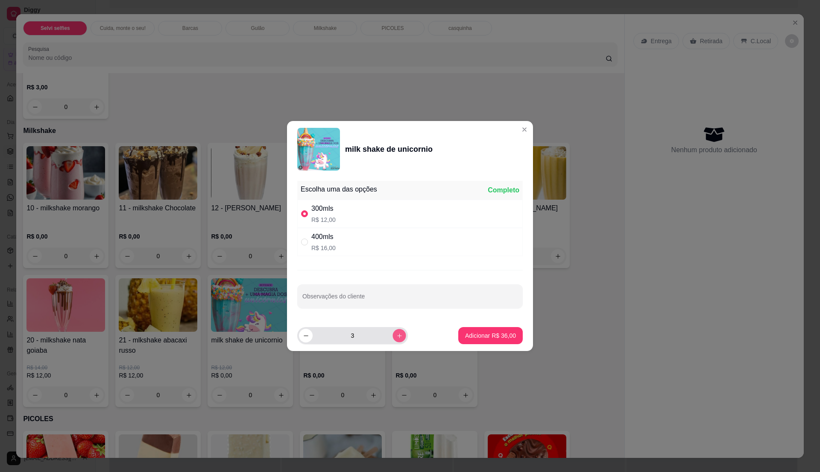
type input "4"
click at [467, 332] on p "Adicionar R$ 48,00" at bounding box center [490, 335] width 51 height 9
type input "4"
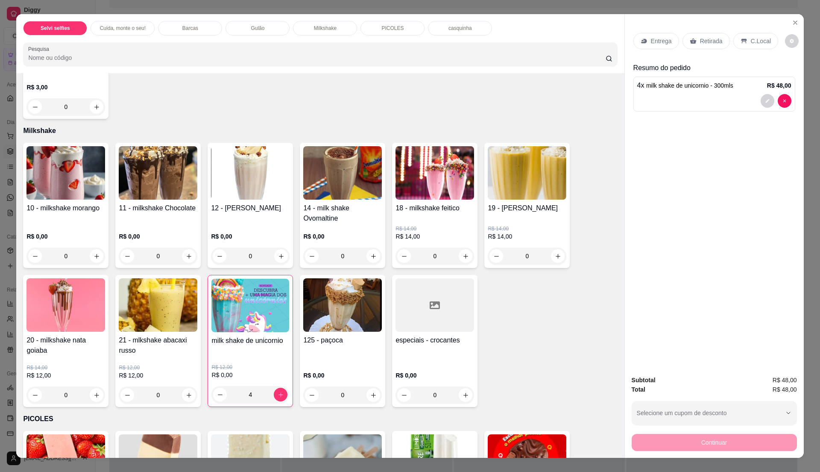
click at [751, 43] on p "C.Local" at bounding box center [761, 41] width 20 height 9
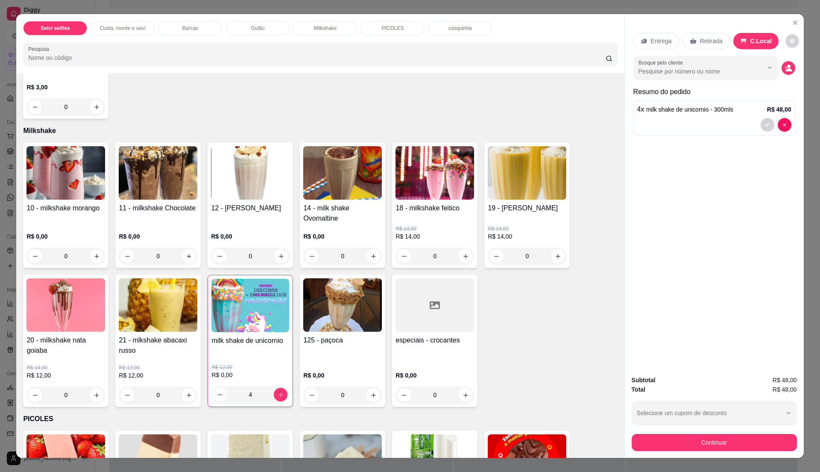
click at [651, 38] on p "Entrega" at bounding box center [661, 41] width 21 height 9
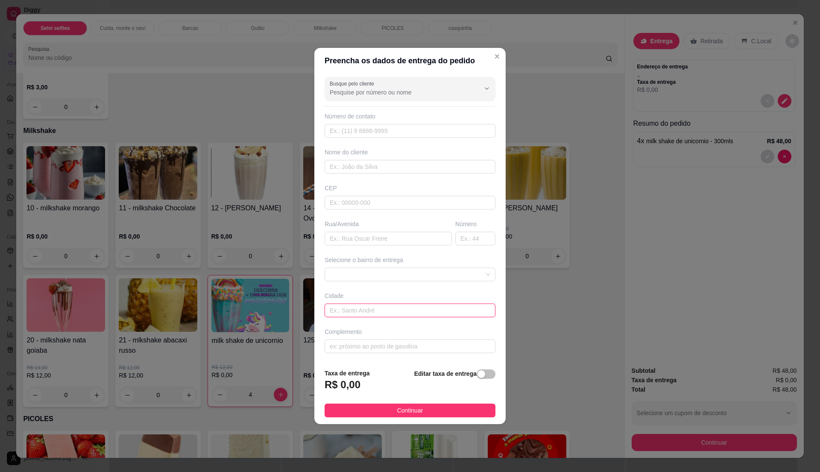
click at [474, 314] on input "text" at bounding box center [410, 310] width 171 height 14
click at [477, 277] on span at bounding box center [410, 274] width 161 height 13
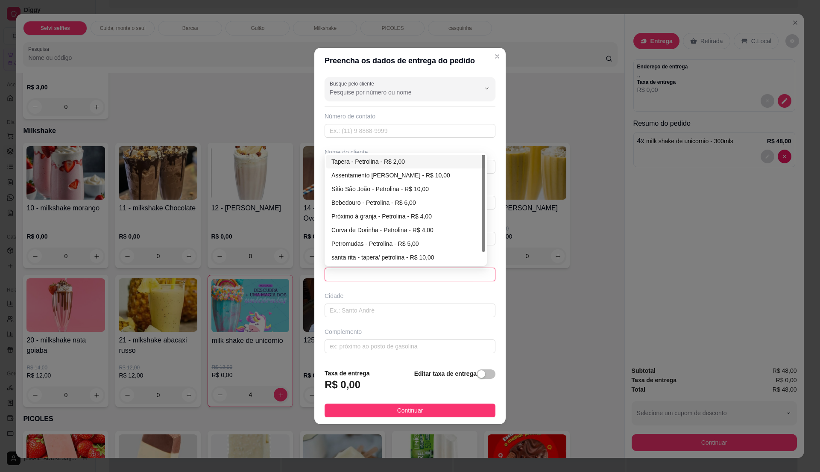
click at [388, 164] on div "Tapera - Petrolina - R$ 2,00" at bounding box center [406, 161] width 149 height 9
type input "Petrolina"
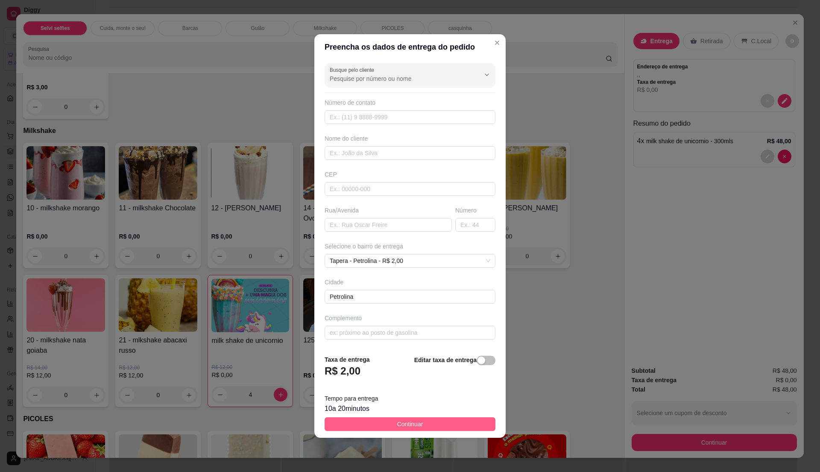
click at [397, 426] on span "Continuar" at bounding box center [410, 423] width 26 height 9
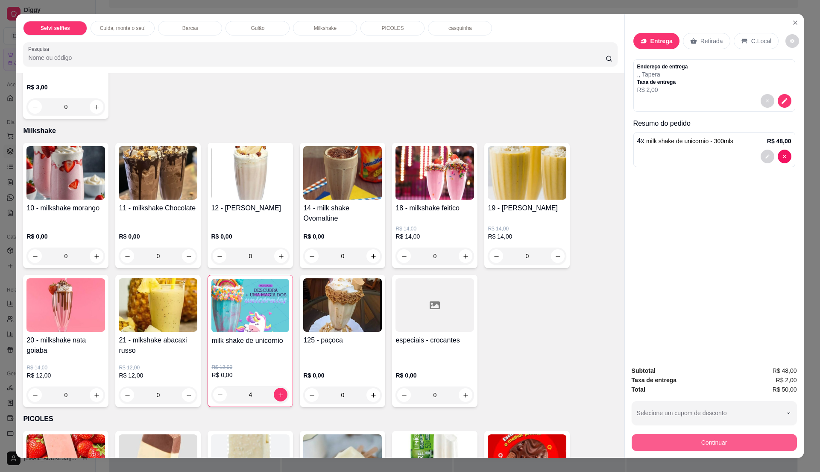
click at [707, 445] on button "Continuar" at bounding box center [714, 442] width 165 height 17
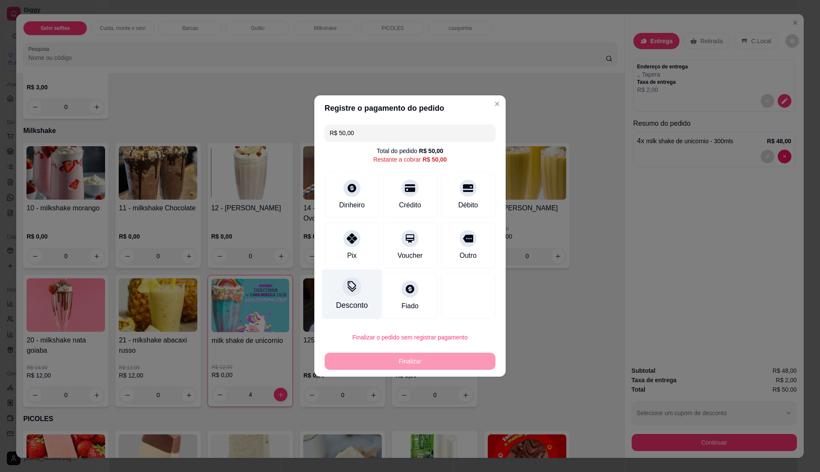
drag, startPoint x: 369, startPoint y: 253, endPoint x: 364, endPoint y: 265, distance: 13.0
click at [368, 253] on div "Pix" at bounding box center [352, 245] width 55 height 45
type input "R$ 0,00"
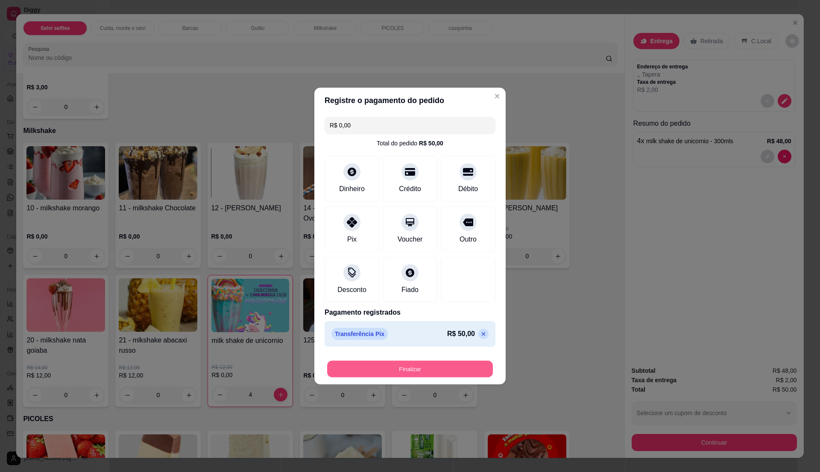
click at [433, 376] on button "Finalizar" at bounding box center [410, 369] width 166 height 17
type input "0"
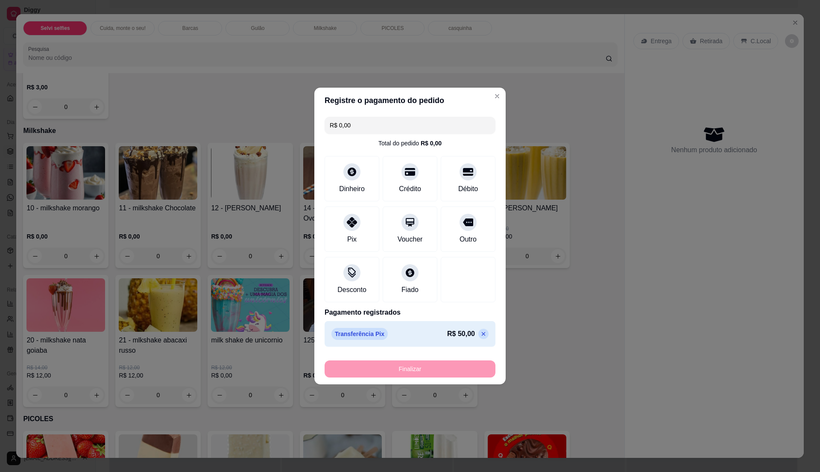
type input "-R$ 50,00"
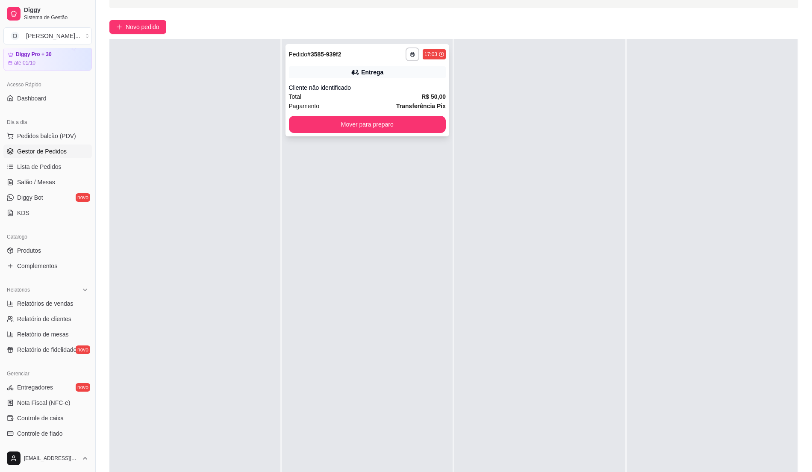
click at [367, 81] on div "**********" at bounding box center [367, 90] width 164 height 92
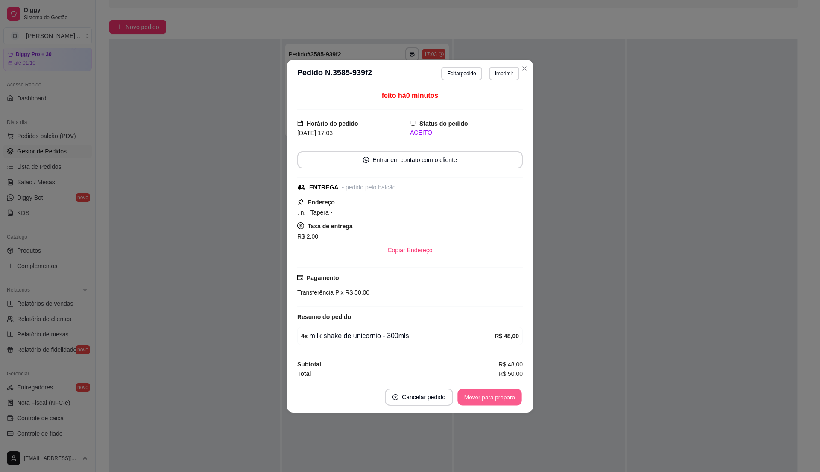
click at [500, 400] on button "Mover para preparo" at bounding box center [490, 396] width 64 height 17
click at [500, 401] on div "Mover para preparo" at bounding box center [484, 396] width 78 height 17
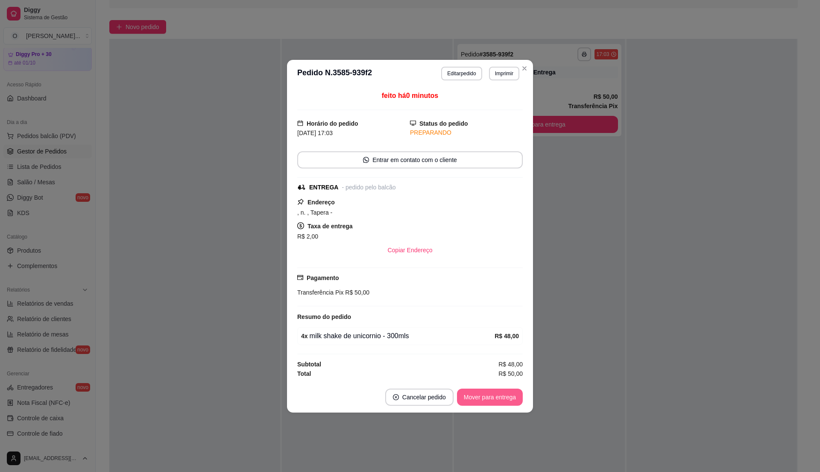
click at [500, 401] on button "Mover para entrega" at bounding box center [490, 396] width 66 height 17
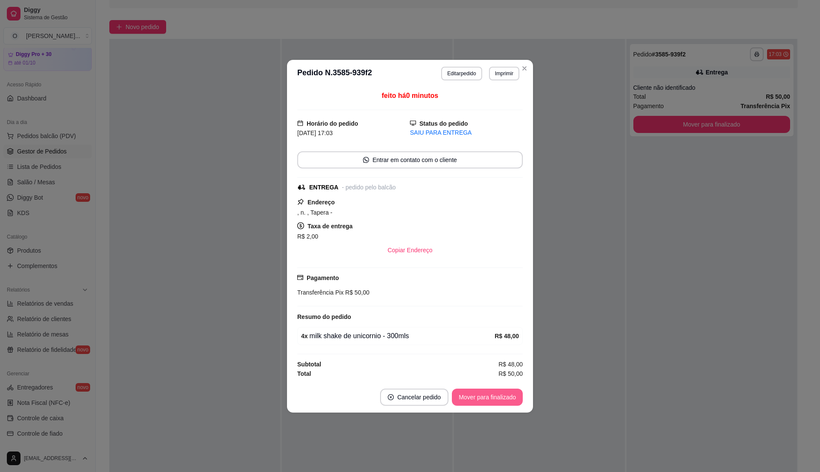
click at [502, 404] on button "Mover para finalizado" at bounding box center [487, 396] width 71 height 17
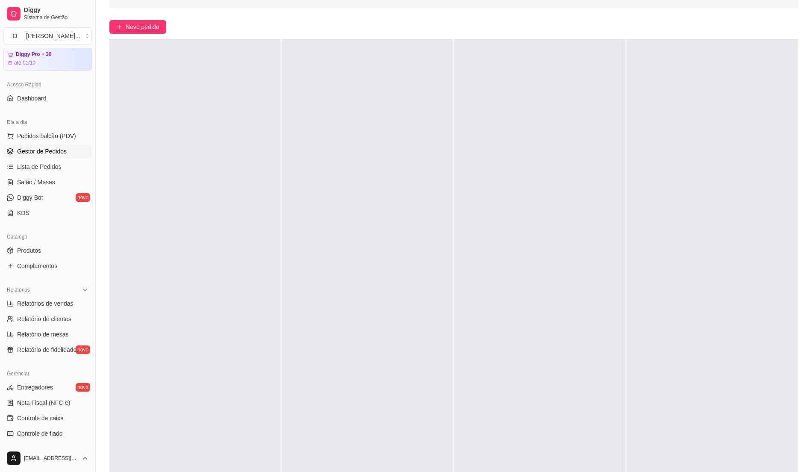
click at [431, 311] on div at bounding box center [367, 275] width 171 height 472
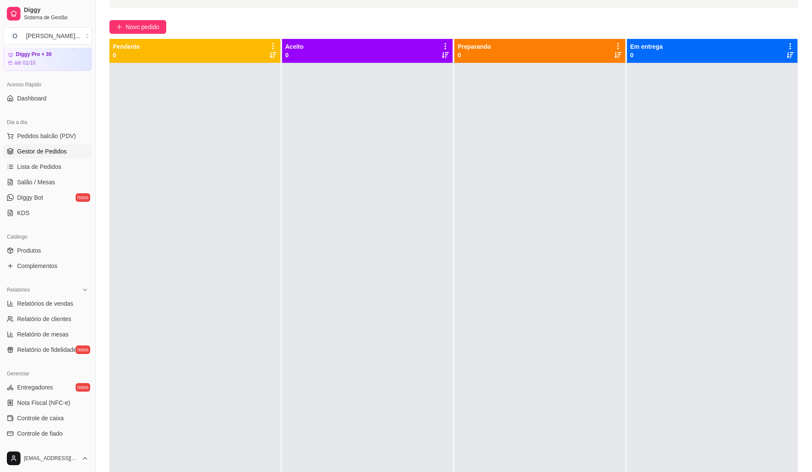
click at [57, 152] on span "Gestor de Pedidos" at bounding box center [42, 151] width 50 height 9
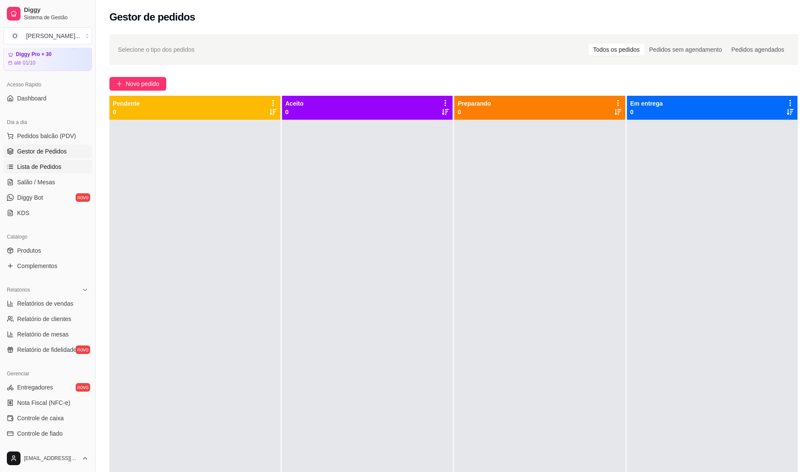
click at [52, 165] on span "Lista de Pedidos" at bounding box center [39, 166] width 44 height 9
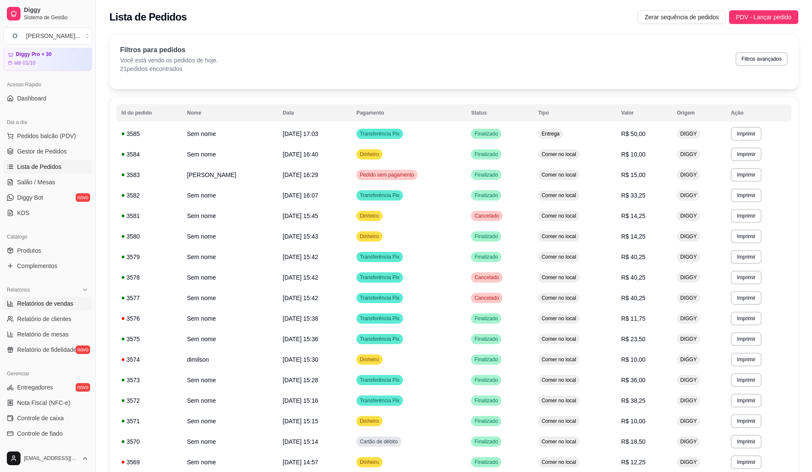
click at [69, 305] on span "Relatórios de vendas" at bounding box center [45, 303] width 56 height 9
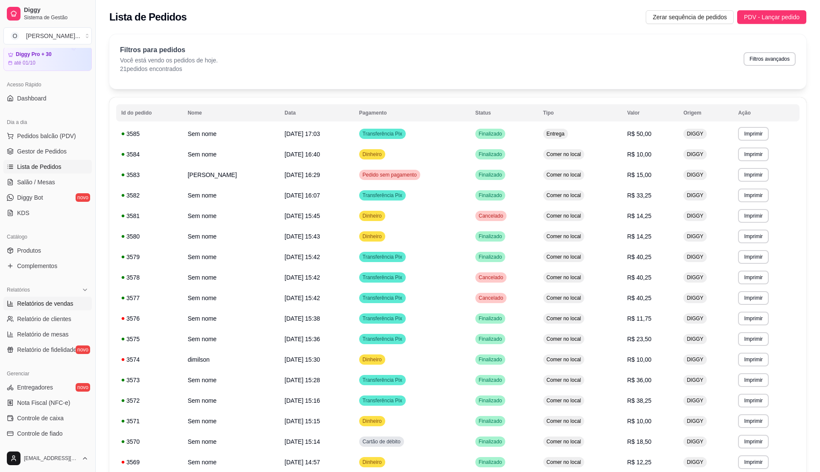
select select "ALL"
select select "0"
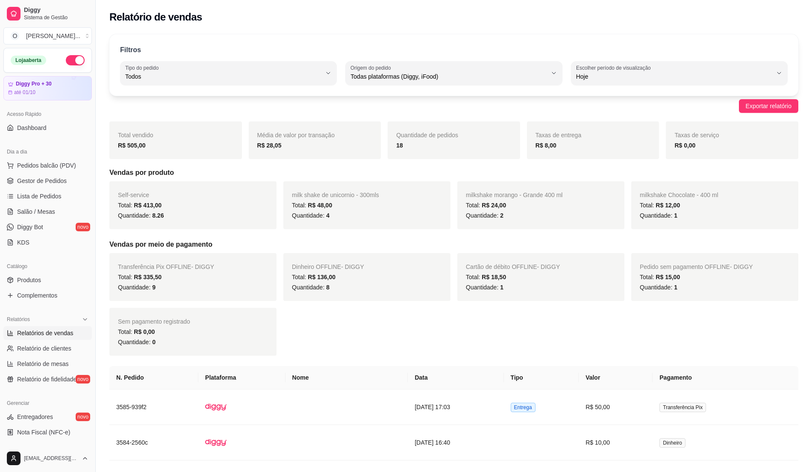
scroll to position [144, 0]
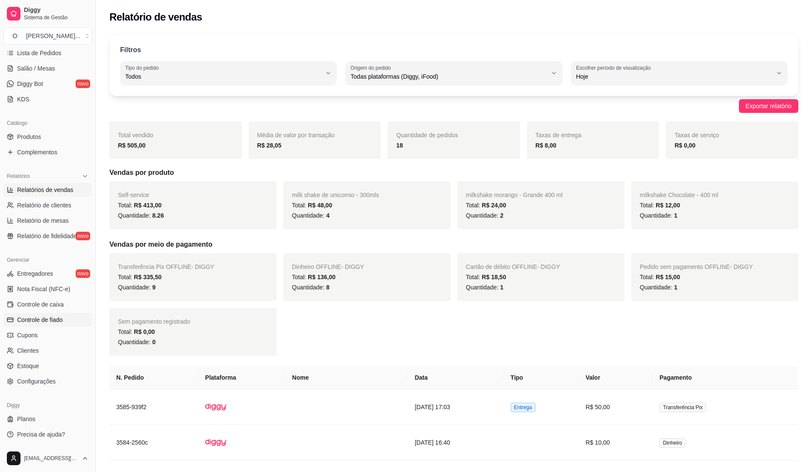
click at [62, 320] on span "Controle de fiado" at bounding box center [40, 319] width 46 height 9
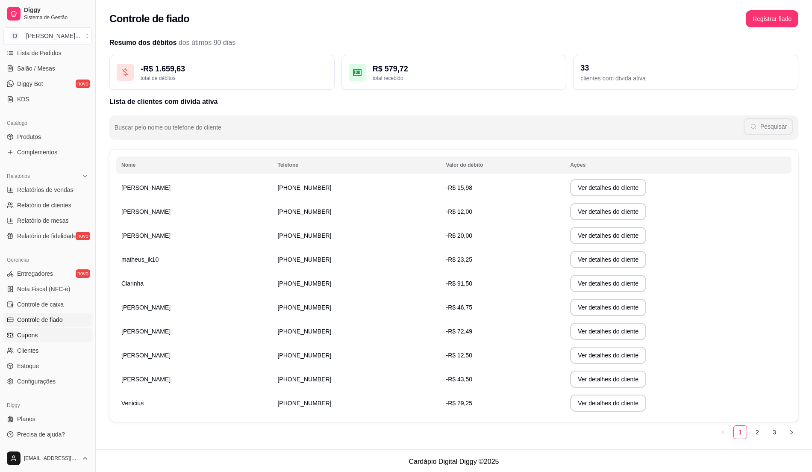
scroll to position [2, 0]
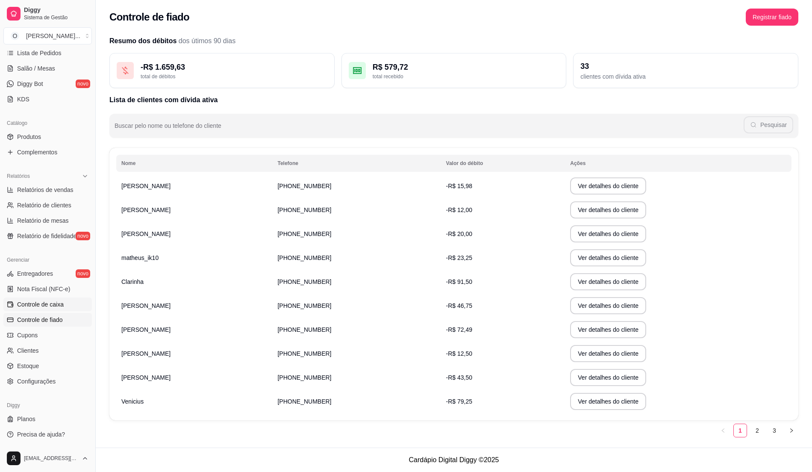
click at [62, 306] on span "Controle de caixa" at bounding box center [40, 304] width 47 height 9
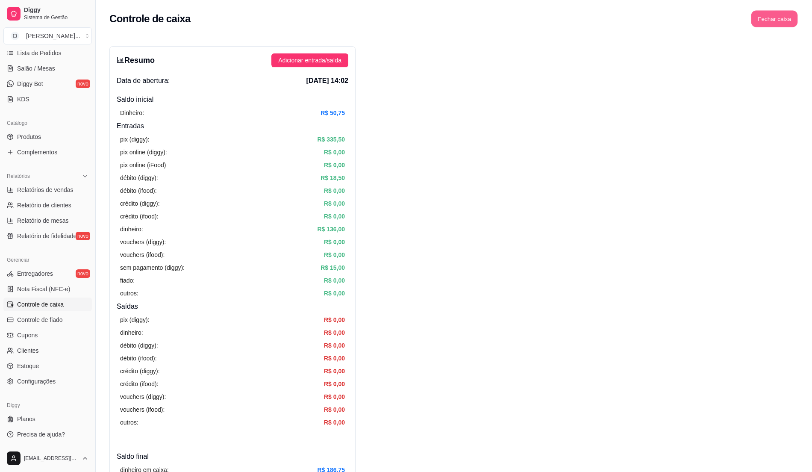
click at [768, 16] on button "Fechar caixa" at bounding box center [774, 19] width 47 height 17
click at [804, 71] on button "Sim" at bounding box center [798, 76] width 17 height 10
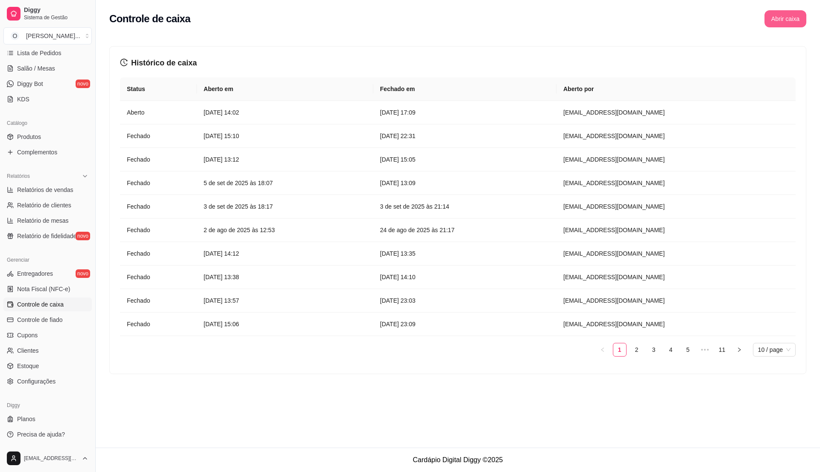
click at [781, 20] on button "Abrir caixa" at bounding box center [786, 18] width 42 height 17
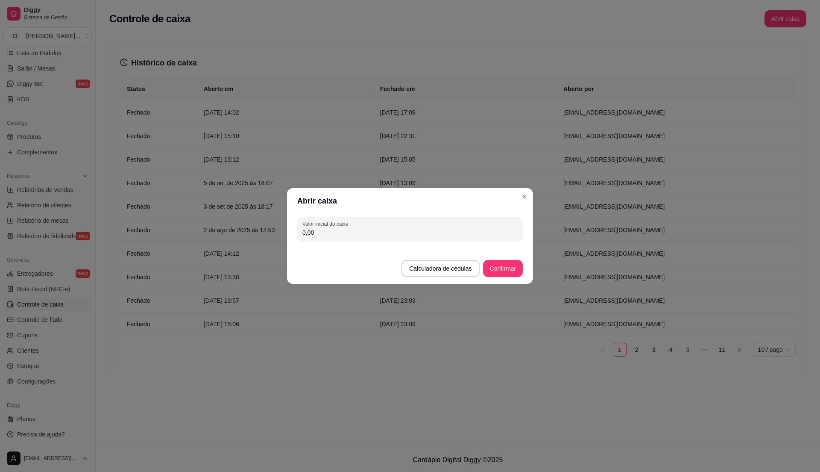
click at [328, 229] on input "0,00" at bounding box center [410, 232] width 215 height 9
type input "112,25"
click at [517, 266] on button "Confirmar" at bounding box center [503, 268] width 39 height 17
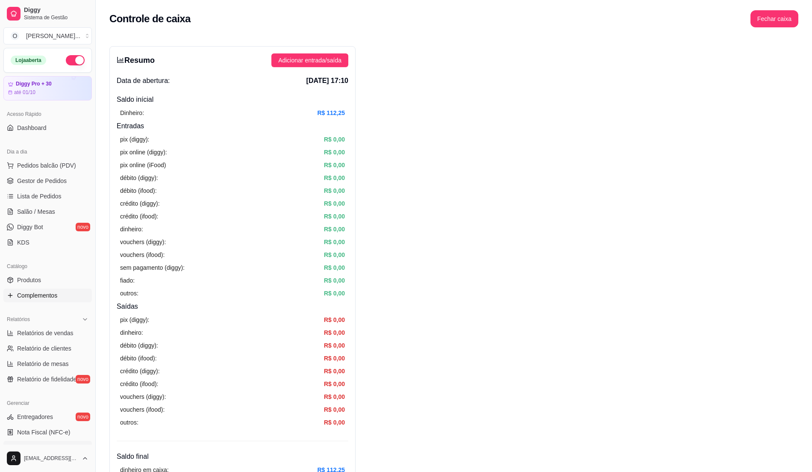
drag, startPoint x: 16, startPoint y: 343, endPoint x: 26, endPoint y: 298, distance: 45.6
drag, startPoint x: 26, startPoint y: 298, endPoint x: 49, endPoint y: 165, distance: 135.6
click at [49, 165] on span "Pedidos balcão (PDV)" at bounding box center [46, 165] width 59 height 9
click at [50, 166] on img at bounding box center [63, 158] width 79 height 54
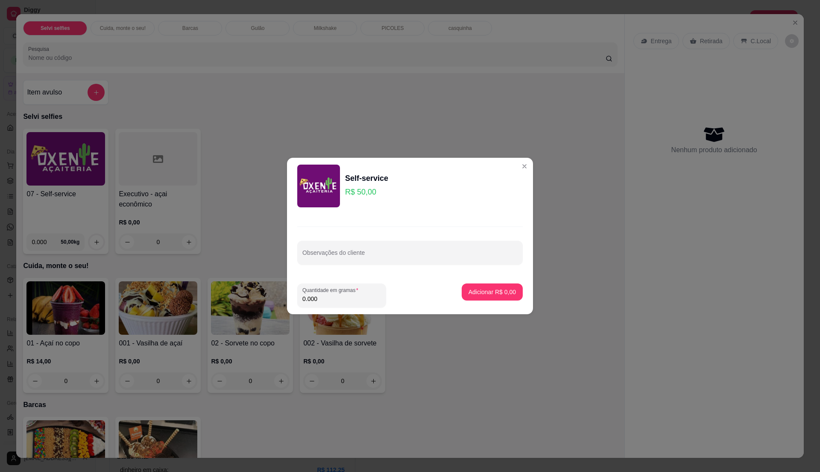
drag, startPoint x: 347, startPoint y: 298, endPoint x: 361, endPoint y: 303, distance: 14.6
click at [361, 303] on div "0.000" at bounding box center [342, 295] width 79 height 17
click at [348, 303] on div "0.000" at bounding box center [342, 295] width 79 height 17
click at [347, 298] on input "0.000" at bounding box center [342, 298] width 79 height 9
type input "0.235"
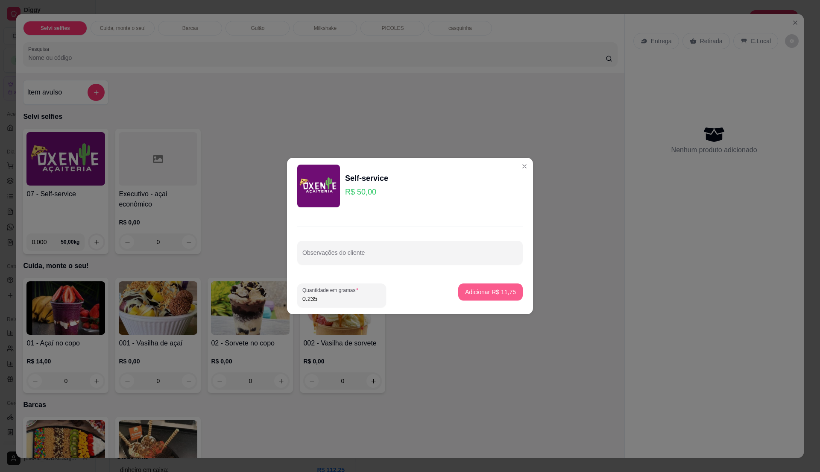
click at [481, 292] on p "Adicionar R$ 11,75" at bounding box center [490, 292] width 51 height 9
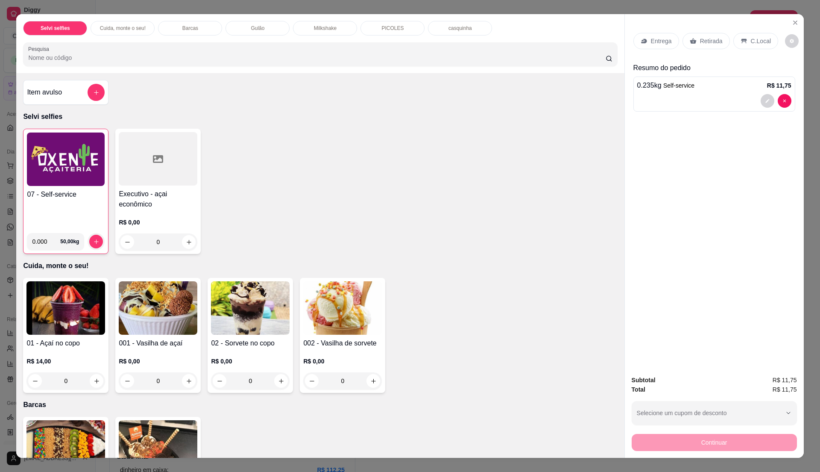
click at [58, 190] on h4 "07 - Self-service" at bounding box center [66, 194] width 78 height 10
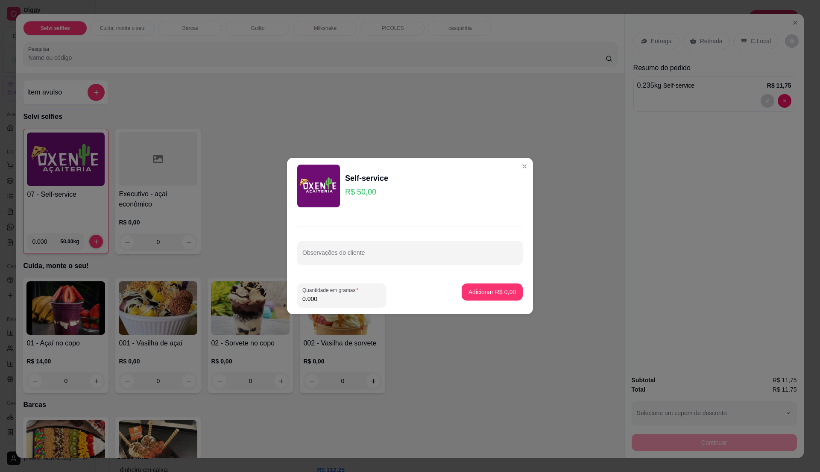
click at [340, 300] on input "0.000" at bounding box center [342, 298] width 79 height 9
type input "0.245"
click at [491, 294] on p "Adicionar R$ 12,25" at bounding box center [491, 292] width 50 height 8
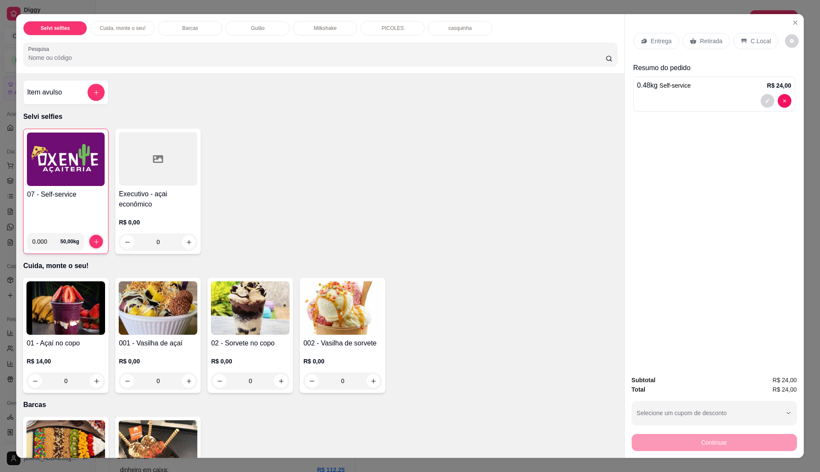
drag, startPoint x: 756, startPoint y: 44, endPoint x: 756, endPoint y: 37, distance: 7.7
click at [757, 44] on p "C.Local" at bounding box center [761, 41] width 20 height 9
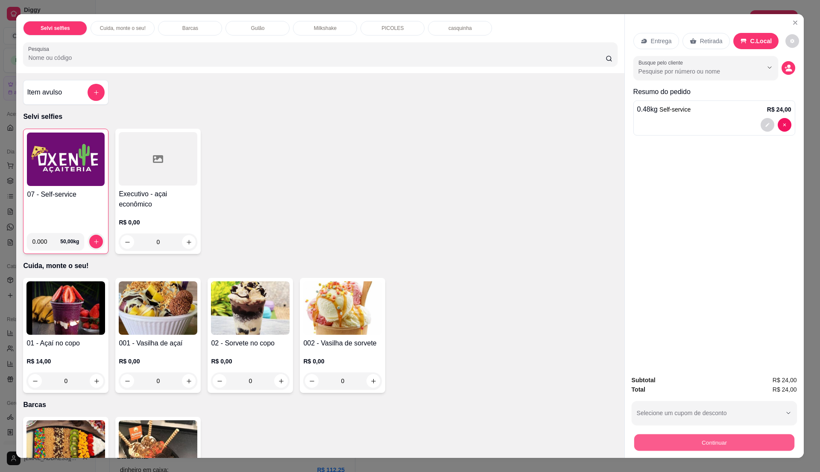
click at [752, 434] on button "Continuar" at bounding box center [714, 442] width 160 height 17
click at [700, 444] on button "Continuar" at bounding box center [714, 442] width 160 height 17
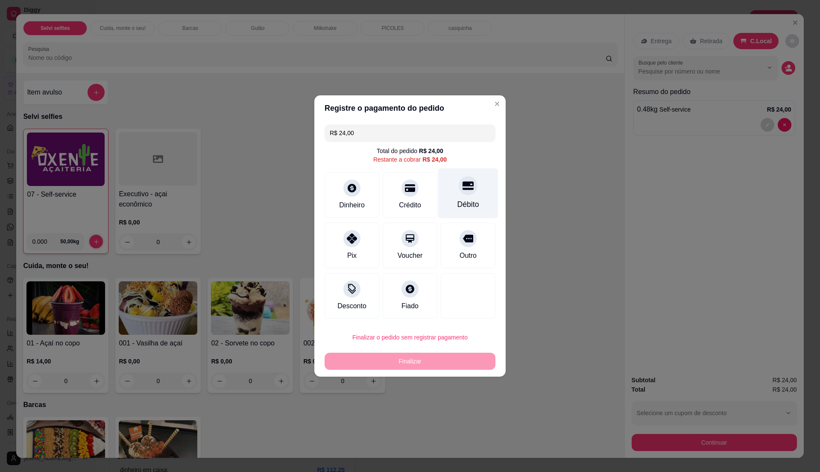
click at [473, 190] on div "Débito" at bounding box center [468, 193] width 60 height 50
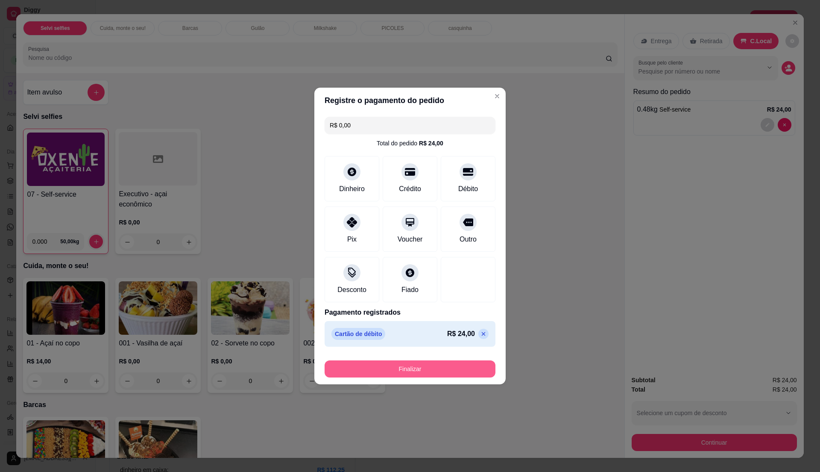
click at [396, 375] on button "Finalizar" at bounding box center [410, 368] width 171 height 17
type input "-R$ 24,00"
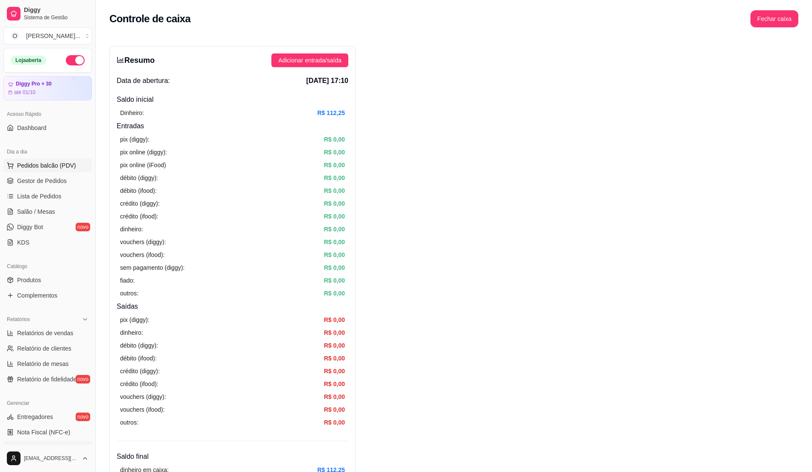
click at [15, 171] on button "Pedidos balcão (PDV)" at bounding box center [47, 166] width 88 height 14
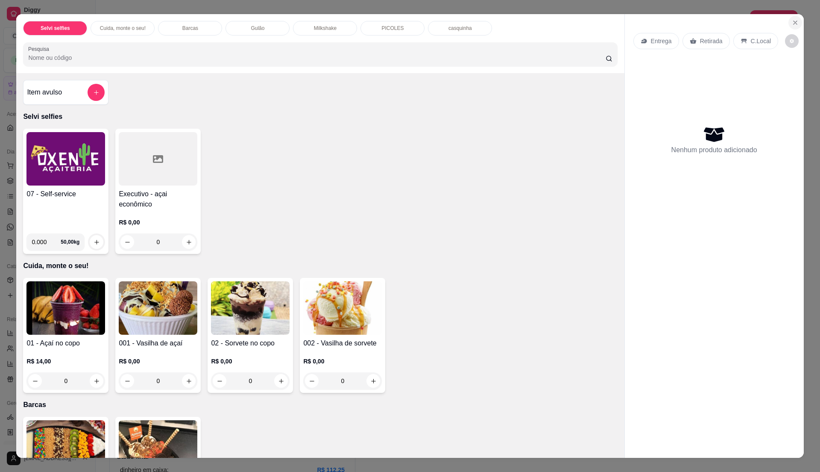
click at [798, 21] on section "Selvi selfies Cuida, monte o seu! Barcas Gulão Milkshake PICOLES casquinha Pesq…" at bounding box center [409, 236] width 787 height 444
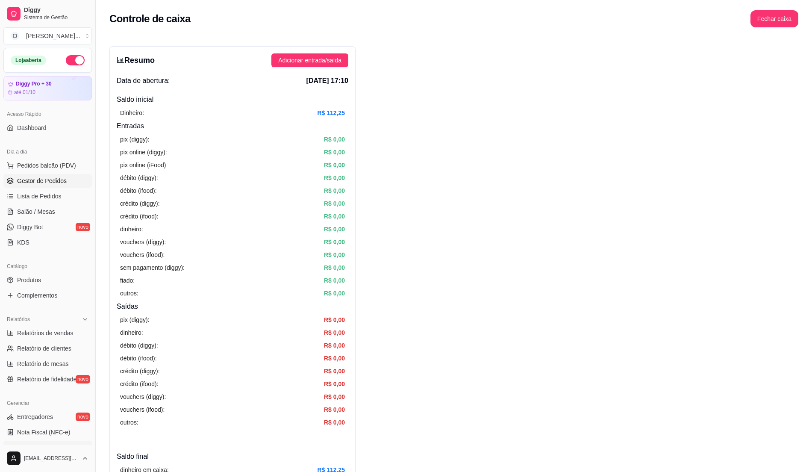
drag, startPoint x: 35, startPoint y: 184, endPoint x: 29, endPoint y: 182, distance: 6.2
click at [33, 184] on span "Gestor de Pedidos" at bounding box center [42, 180] width 50 height 9
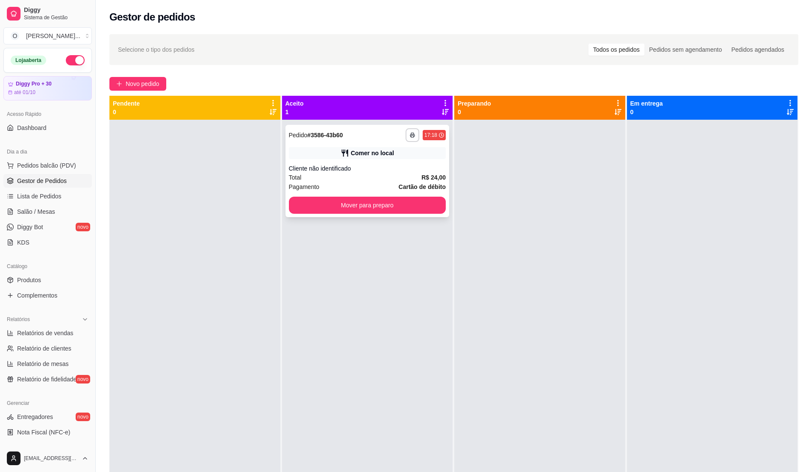
click at [401, 159] on div "**********" at bounding box center [367, 171] width 164 height 92
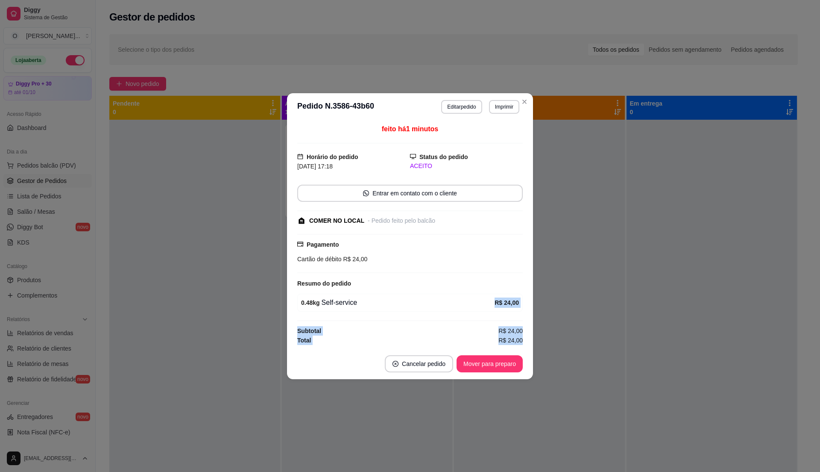
drag, startPoint x: 496, startPoint y: 315, endPoint x: 498, endPoint y: 362, distance: 47.0
click at [498, 362] on section "**********" at bounding box center [410, 236] width 246 height 286
click at [497, 371] on button "Mover para preparo" at bounding box center [490, 363] width 64 height 17
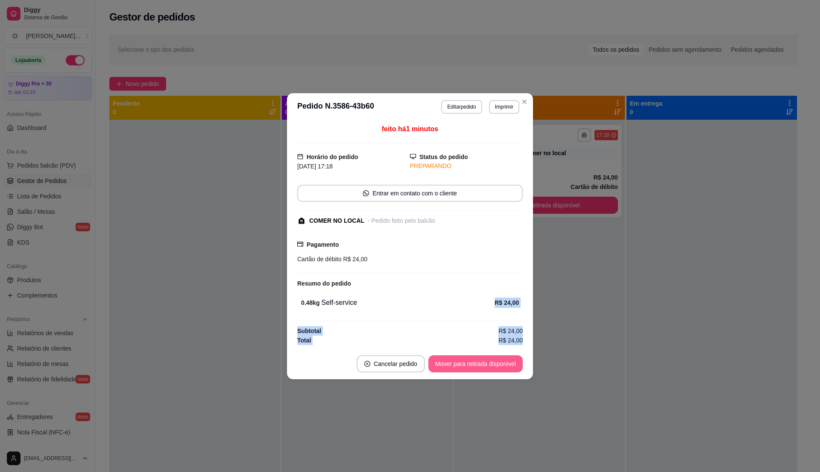
click at [496, 369] on button "Mover para retirada disponível" at bounding box center [476, 363] width 94 height 17
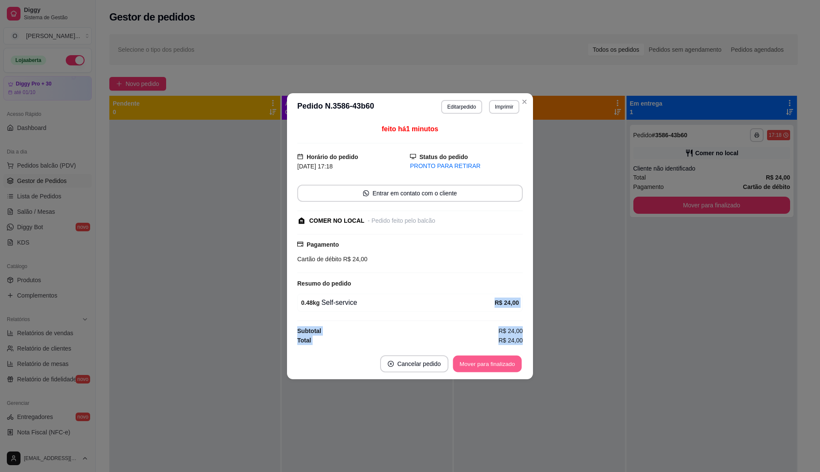
click at [496, 367] on button "Mover para finalizado" at bounding box center [487, 363] width 69 height 17
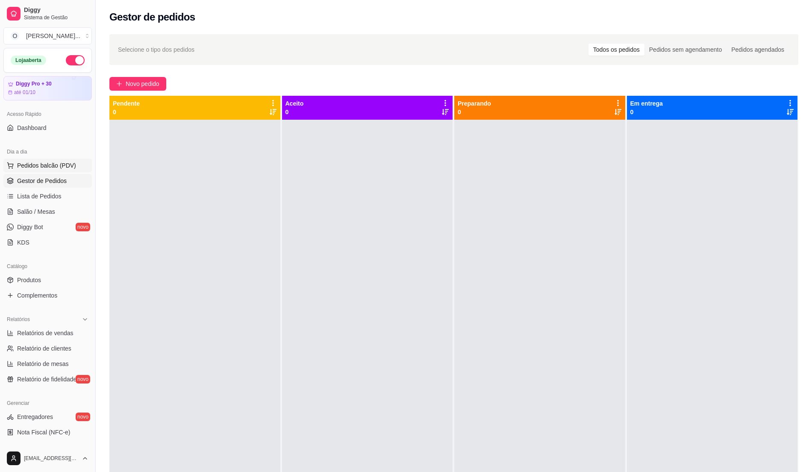
click at [59, 167] on span "Pedidos balcão (PDV)" at bounding box center [46, 165] width 59 height 9
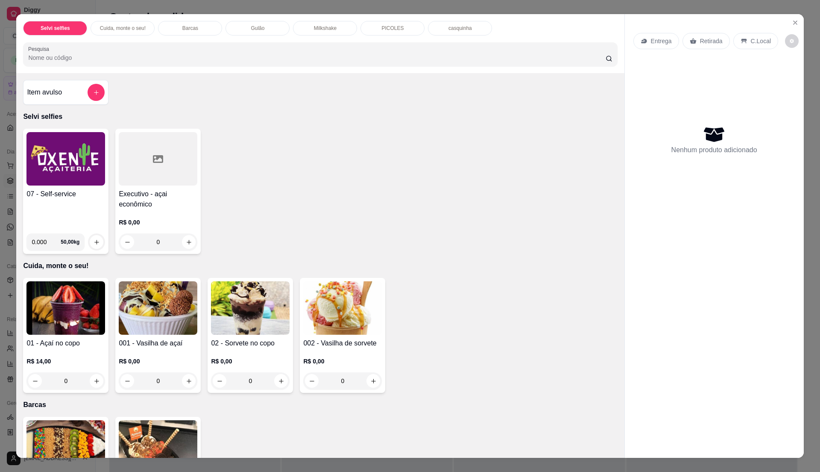
click at [94, 209] on div "07 - Self-service" at bounding box center [65, 208] width 79 height 38
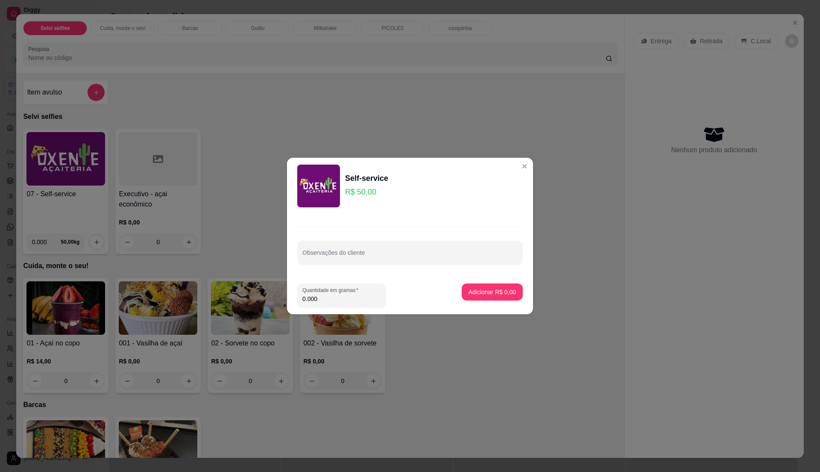
click at [321, 308] on footer "Quantidade em gramas 0.000 Adicionar R$ 0,00" at bounding box center [410, 295] width 246 height 38
click at [326, 297] on input "0.000" at bounding box center [342, 298] width 79 height 9
click at [326, 297] on input "0" at bounding box center [342, 298] width 79 height 9
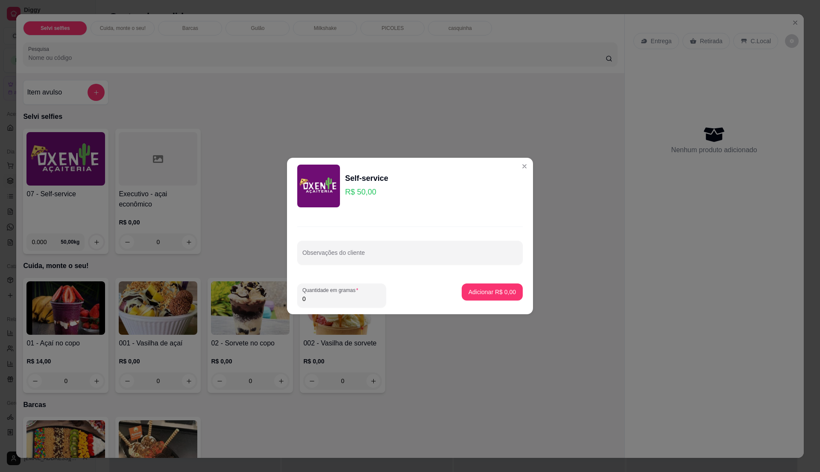
type input "0.27"
click at [503, 294] on p "Adicionar R$ 13,50" at bounding box center [491, 292] width 50 height 8
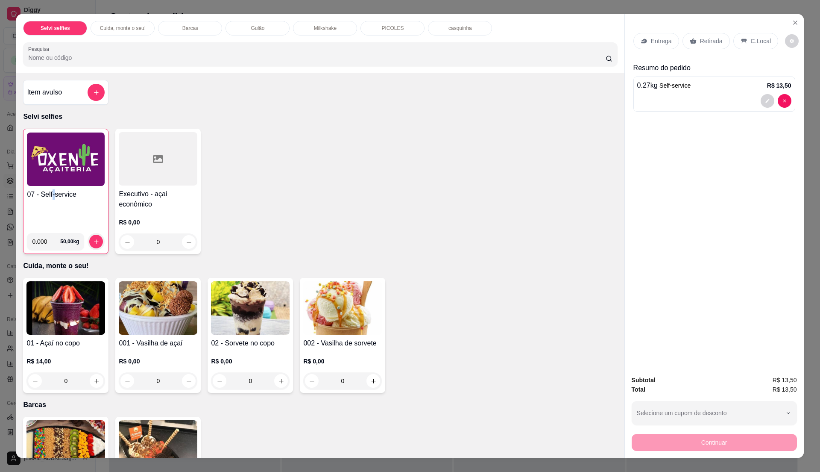
click at [50, 200] on h4 "07 - Self-service" at bounding box center [66, 194] width 78 height 10
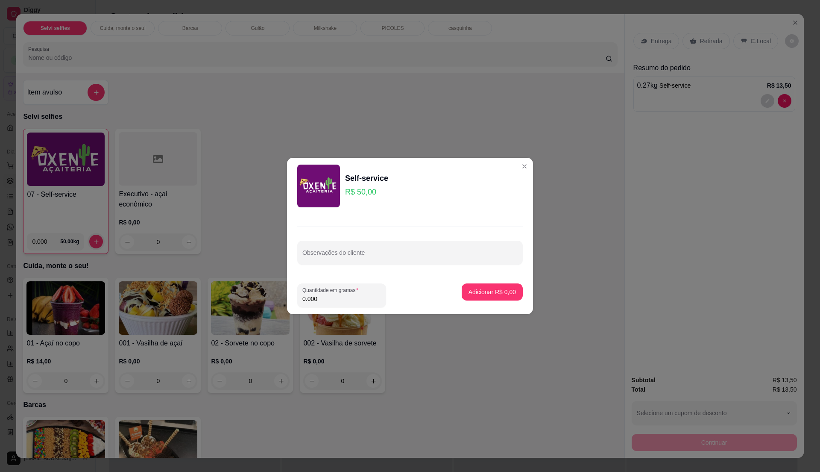
click at [318, 300] on input "0.000" at bounding box center [342, 298] width 79 height 9
type input "0.365"
click at [491, 294] on p "Adicionar R$ 18,25" at bounding box center [491, 292] width 50 height 8
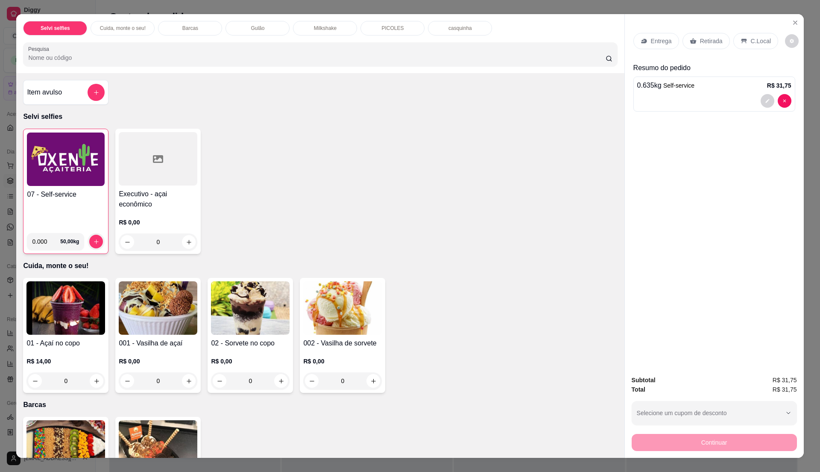
click at [756, 47] on div "C.Local" at bounding box center [756, 41] width 45 height 16
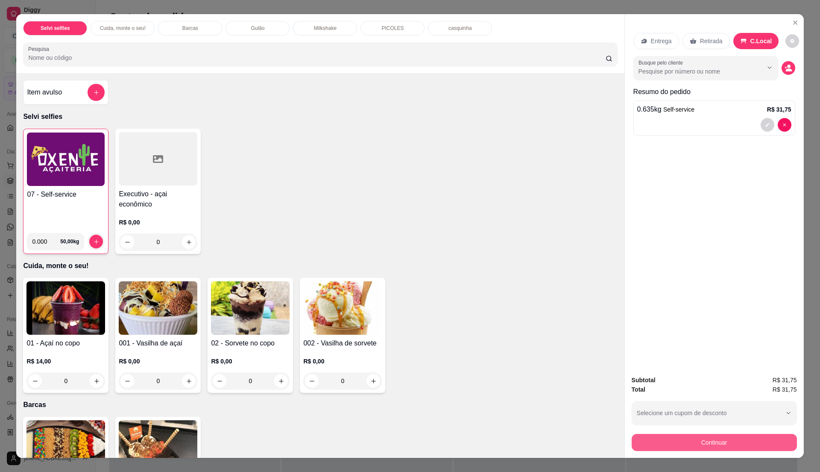
click at [739, 438] on button "Continuar" at bounding box center [714, 442] width 165 height 17
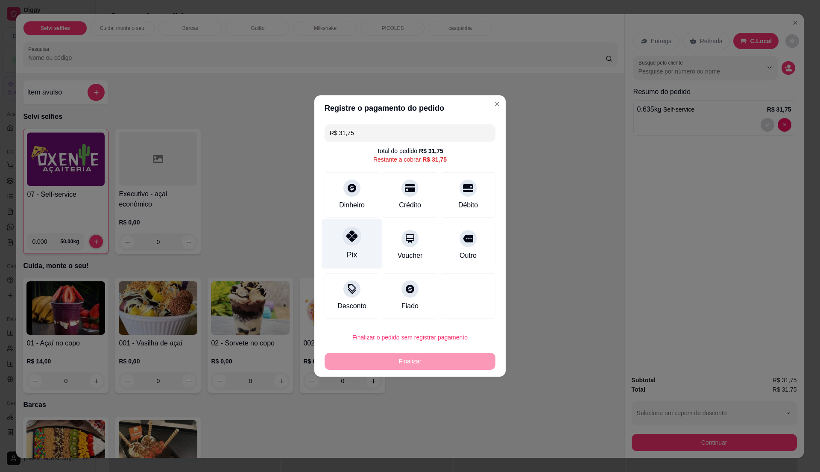
click at [354, 260] on div "Pix" at bounding box center [352, 254] width 10 height 11
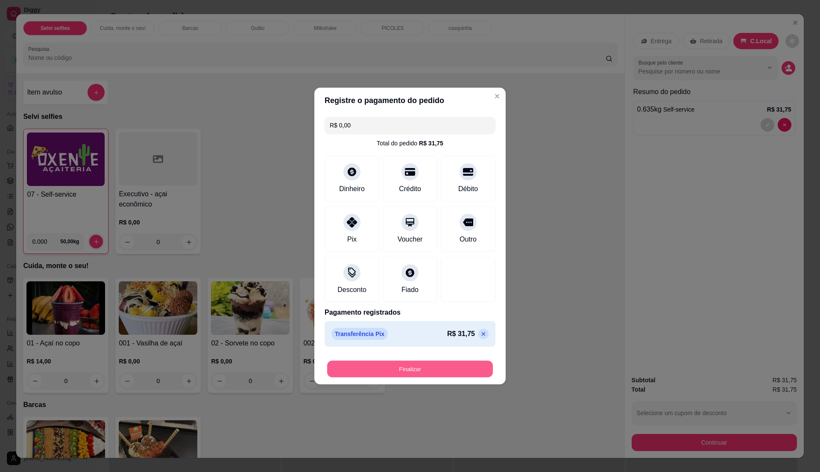
click at [439, 370] on button "Finalizar" at bounding box center [410, 369] width 166 height 17
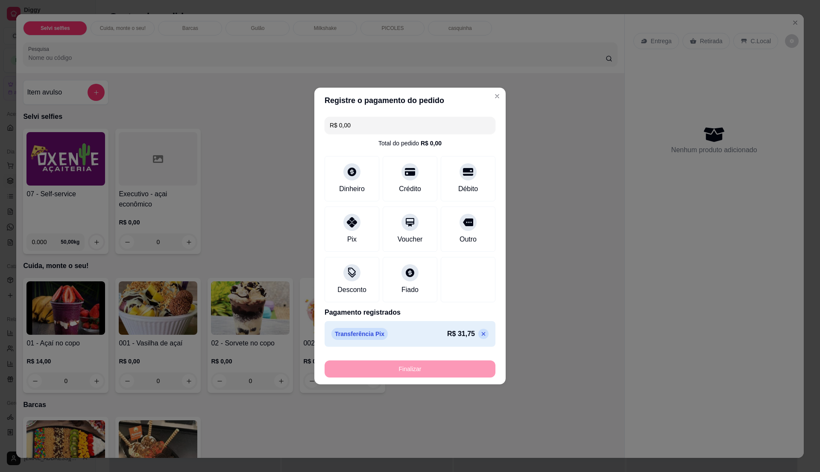
type input "-R$ 31,75"
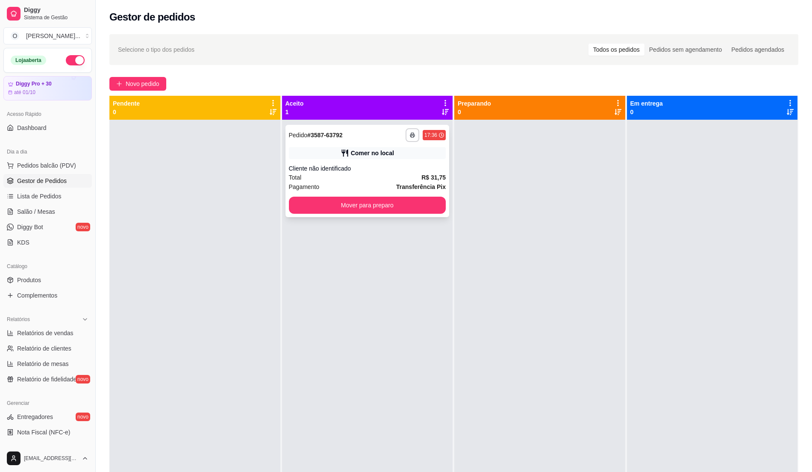
click at [414, 180] on div "Total R$ 31,75" at bounding box center [367, 177] width 157 height 9
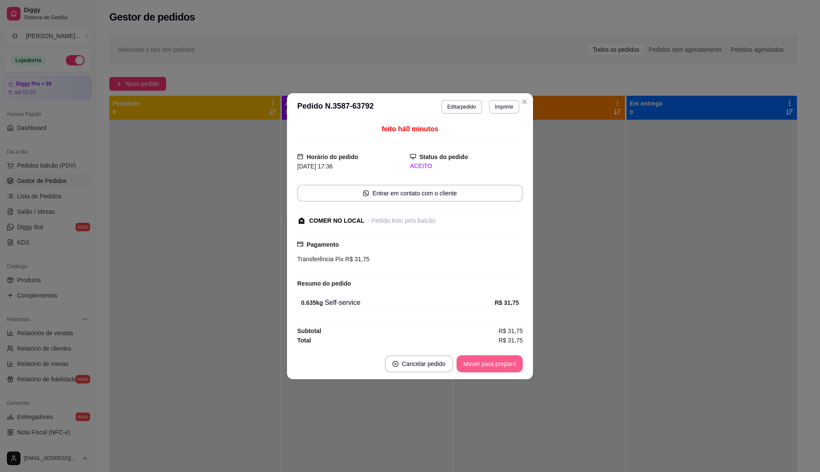
click at [484, 360] on button "Mover para preparo" at bounding box center [490, 363] width 66 height 17
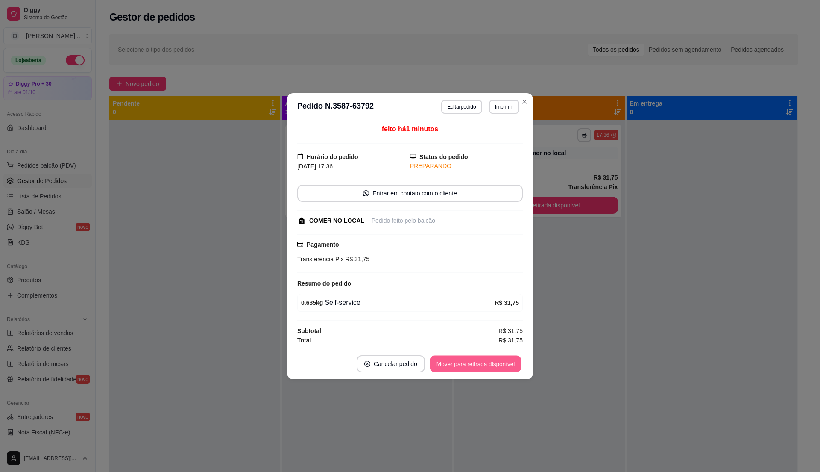
click at [491, 372] on button "Mover para retirada disponível" at bounding box center [475, 363] width 91 height 17
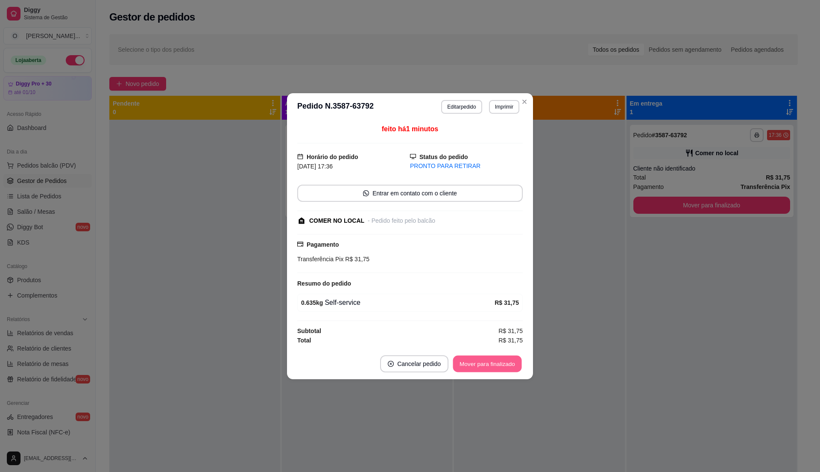
click at [491, 372] on button "Mover para finalizado" at bounding box center [487, 363] width 69 height 17
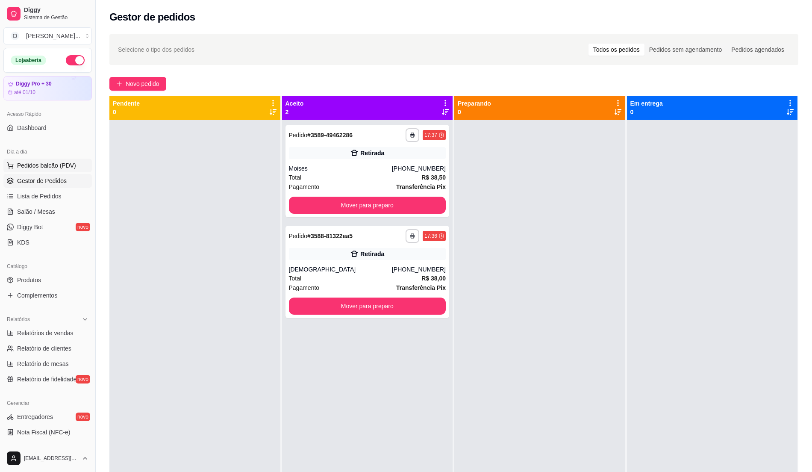
click at [33, 161] on button "Pedidos balcão (PDV)" at bounding box center [47, 166] width 88 height 14
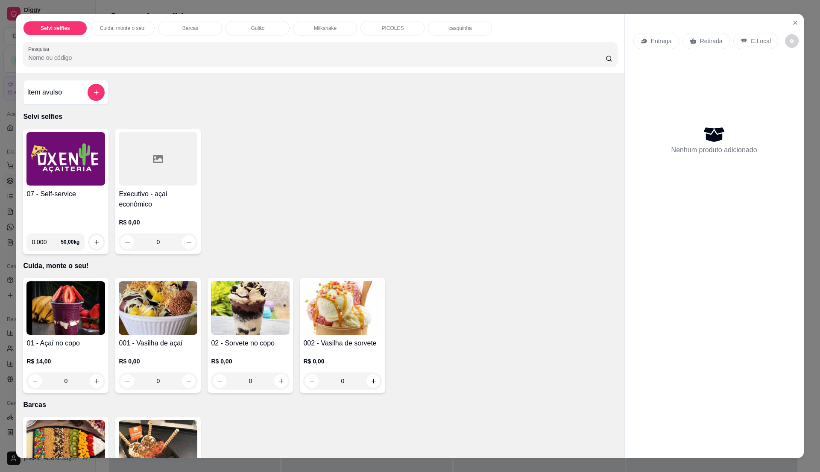
click at [94, 177] on img at bounding box center [65, 158] width 79 height 53
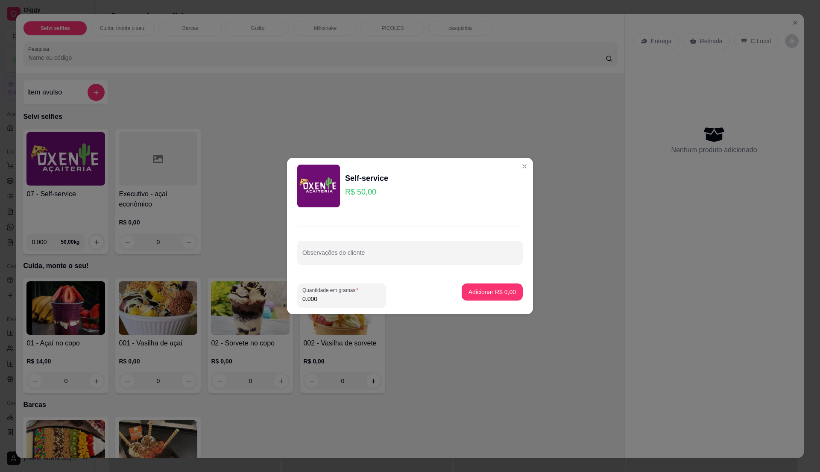
click at [325, 298] on input "0.000" at bounding box center [342, 298] width 79 height 9
type input "0.25"
click at [494, 294] on p "Adicionar R$ 12,50" at bounding box center [491, 292] width 50 height 8
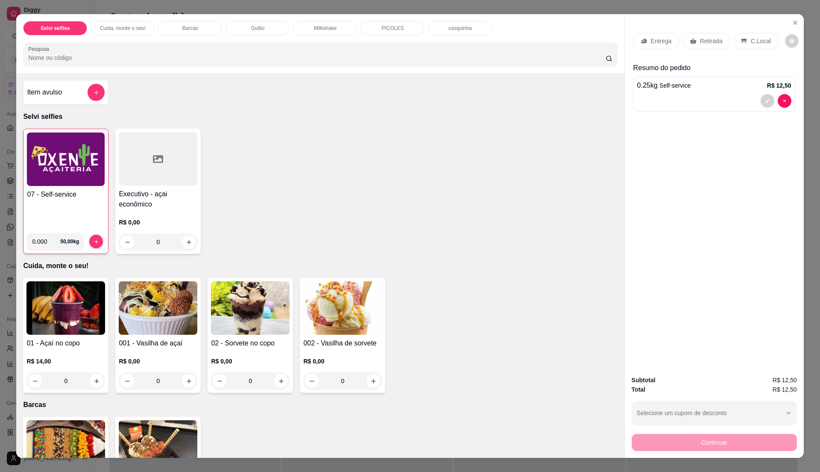
click at [60, 226] on div "0.000 50,00 kg" at bounding box center [66, 238] width 78 height 24
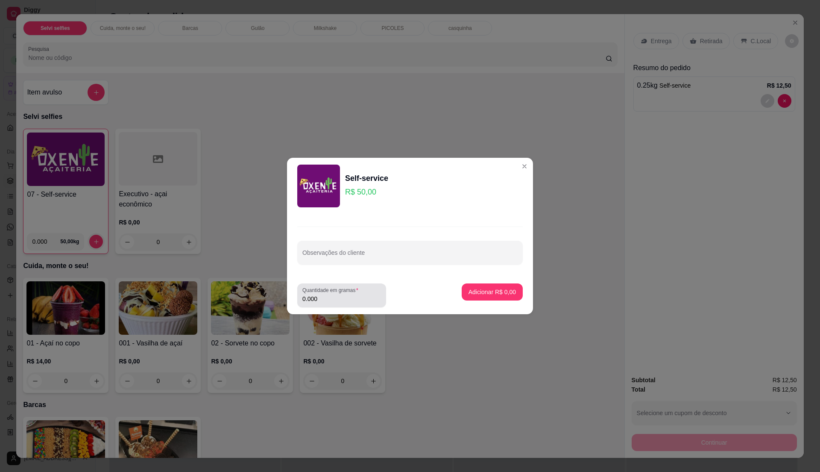
click at [333, 289] on label "Quantidade em gramas" at bounding box center [332, 289] width 59 height 7
click at [333, 294] on input "0.000" at bounding box center [342, 298] width 79 height 9
type input "0.215"
click at [505, 298] on button "Adicionar R$ 10,75" at bounding box center [490, 292] width 63 height 17
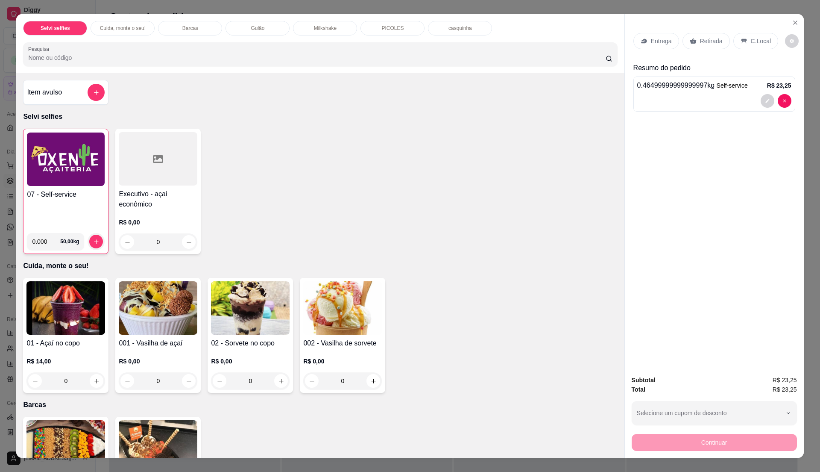
click at [751, 41] on p "C.Local" at bounding box center [761, 41] width 20 height 9
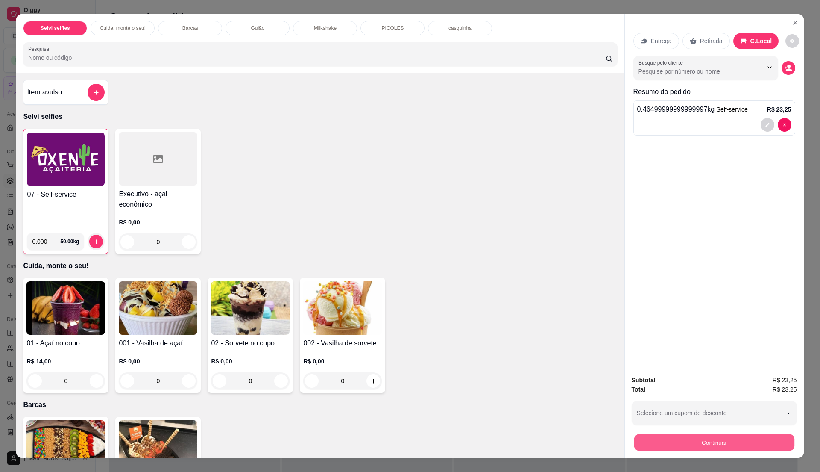
click at [775, 441] on button "Continuar" at bounding box center [714, 442] width 160 height 17
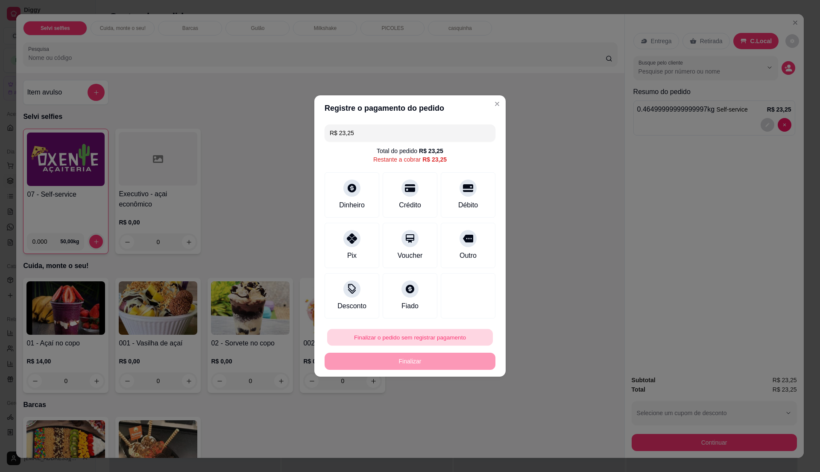
click at [441, 339] on button "Finalizar o pedido sem registrar pagamento" at bounding box center [410, 337] width 166 height 17
click at [458, 414] on button "Confirmar" at bounding box center [462, 407] width 30 height 13
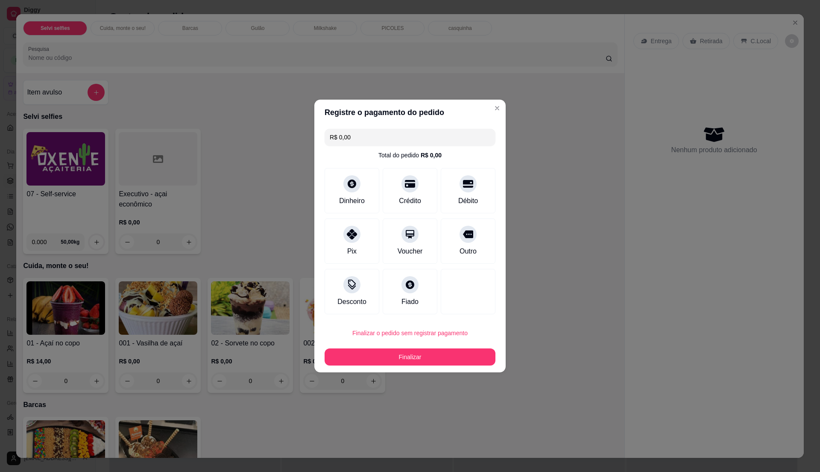
type input "R$ 0,00"
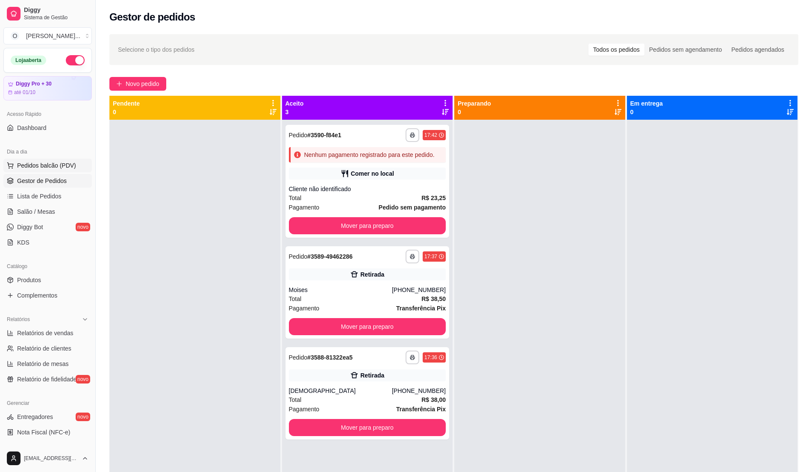
click at [37, 165] on span "Pedidos balcão (PDV)" at bounding box center [46, 165] width 59 height 9
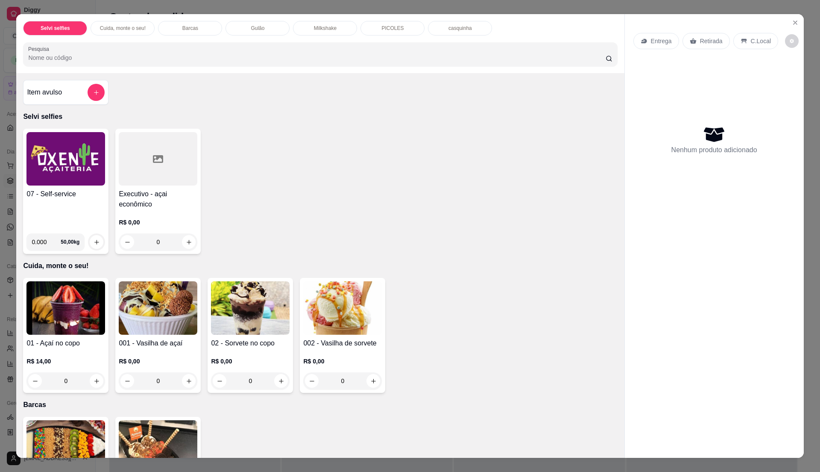
click at [82, 185] on img at bounding box center [65, 158] width 79 height 53
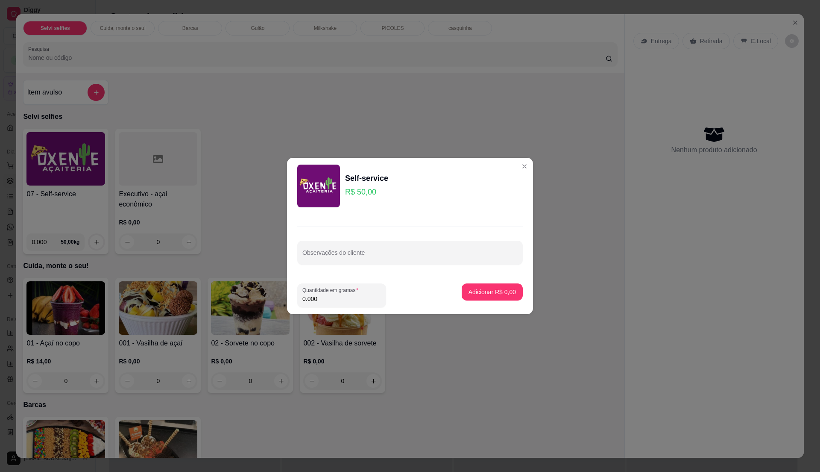
click at [329, 303] on input "0.000" at bounding box center [342, 298] width 79 height 9
type input "0.465"
click at [491, 291] on p "Adicionar R$ 23,25" at bounding box center [491, 292] width 50 height 8
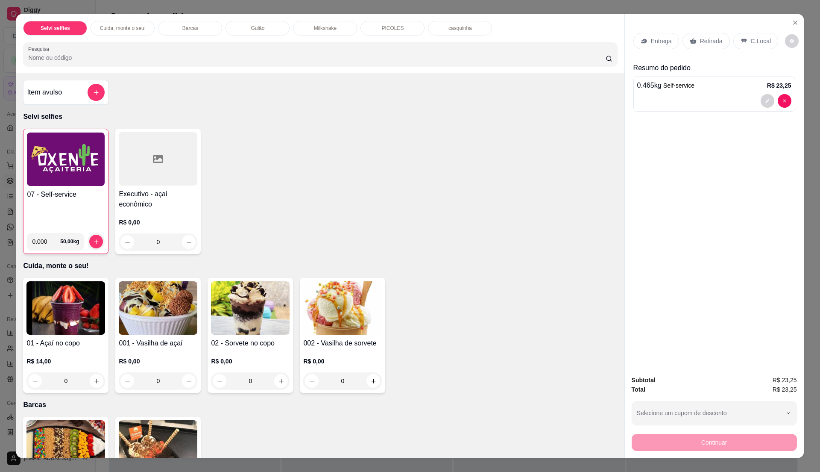
click at [50, 184] on img at bounding box center [66, 158] width 78 height 53
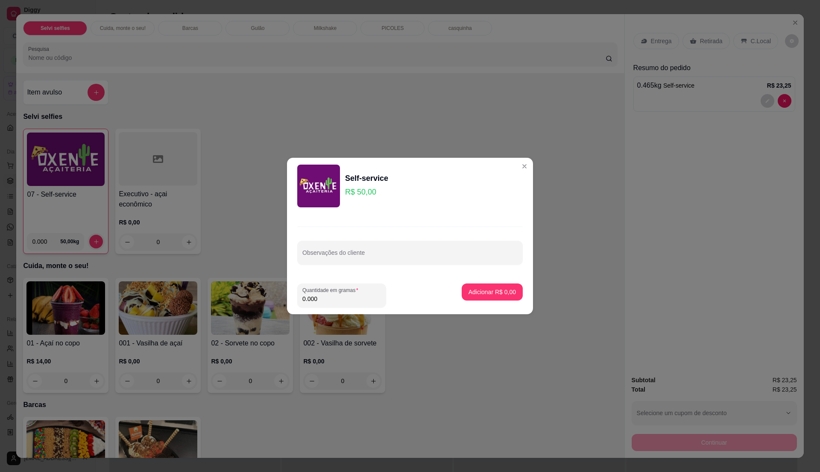
click at [342, 299] on input "0.000" at bounding box center [342, 298] width 79 height 9
type input "0.625"
click at [479, 289] on p "Adicionar R$ 31,25" at bounding box center [491, 292] width 50 height 8
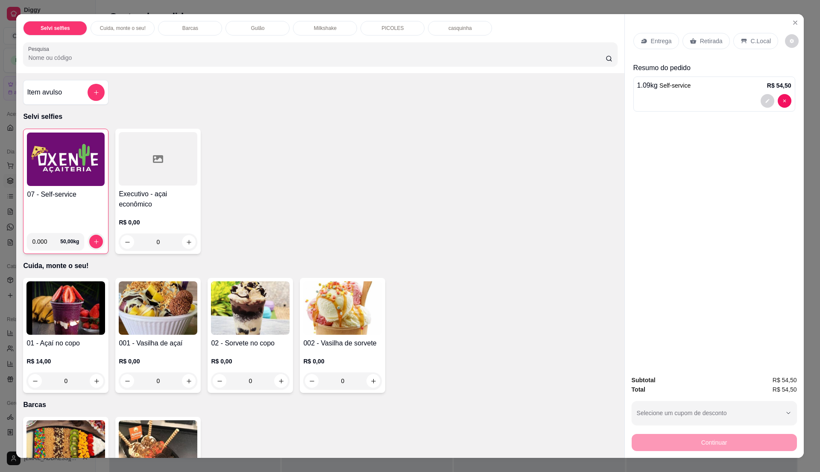
click at [697, 100] on div at bounding box center [714, 101] width 154 height 14
click at [761, 100] on button "decrease-product-quantity" at bounding box center [767, 100] width 13 height 13
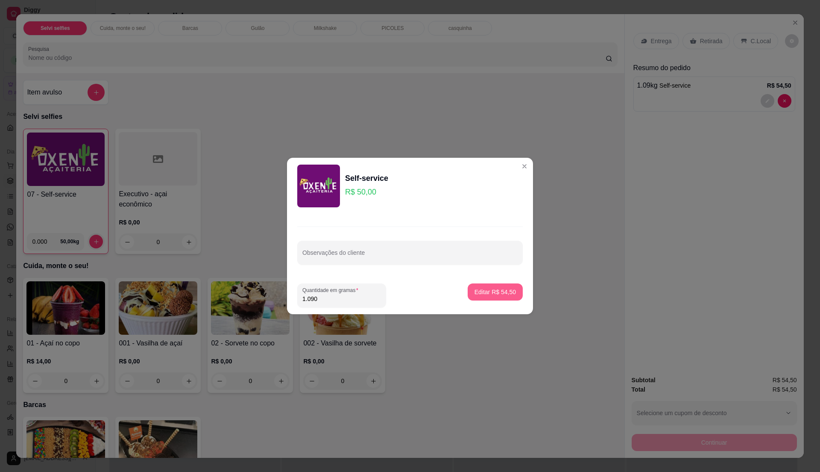
click at [502, 294] on p "Editar R$ 54,50" at bounding box center [495, 292] width 41 height 9
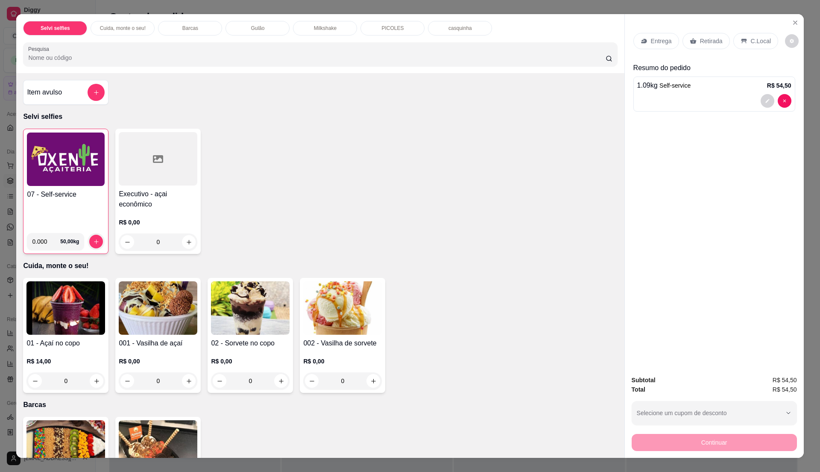
click at [775, 380] on span "R$ 54,50" at bounding box center [785, 379] width 24 height 9
click at [724, 92] on div "1.09 kg Self-service R$ 54,50" at bounding box center [715, 93] width 162 height 35
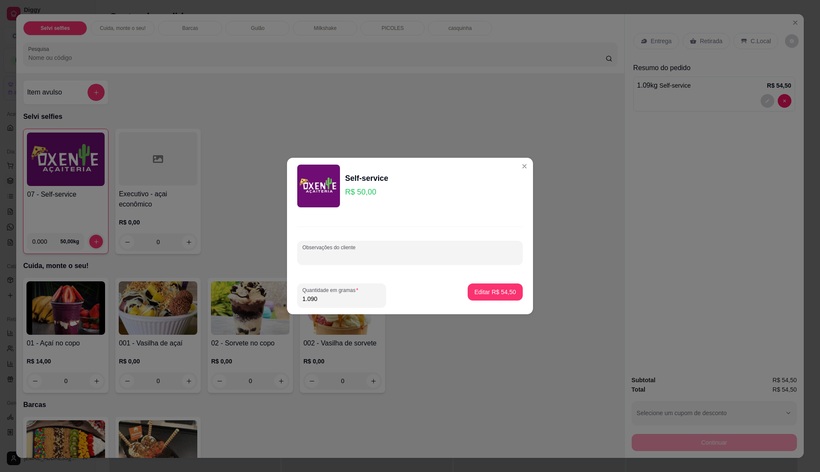
click at [378, 253] on input "Observações do cliente" at bounding box center [410, 256] width 215 height 9
drag, startPoint x: 376, startPoint y: 252, endPoint x: 353, endPoint y: 260, distance: 25.0
click at [376, 252] on input "Observações do cliente" at bounding box center [410, 256] width 215 height 9
click at [320, 303] on div "Quantidade em gramas 1.090" at bounding box center [341, 295] width 89 height 24
click at [319, 294] on div "1.090" at bounding box center [342, 295] width 79 height 17
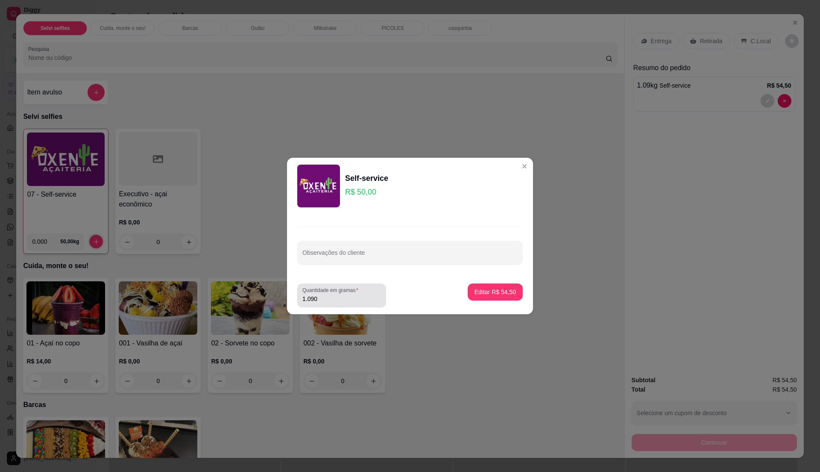
click at [319, 294] on div "1.090" at bounding box center [342, 295] width 79 height 17
click at [320, 304] on div "Quantidade em gramas 1.090" at bounding box center [341, 295] width 89 height 24
click at [323, 297] on input "1.090" at bounding box center [342, 298] width 79 height 9
type input "0.735"
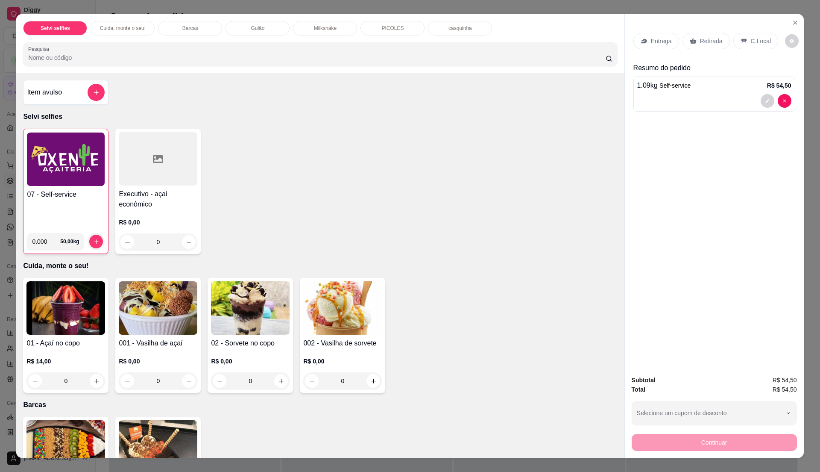
click at [751, 40] on p "C.Local" at bounding box center [761, 41] width 20 height 9
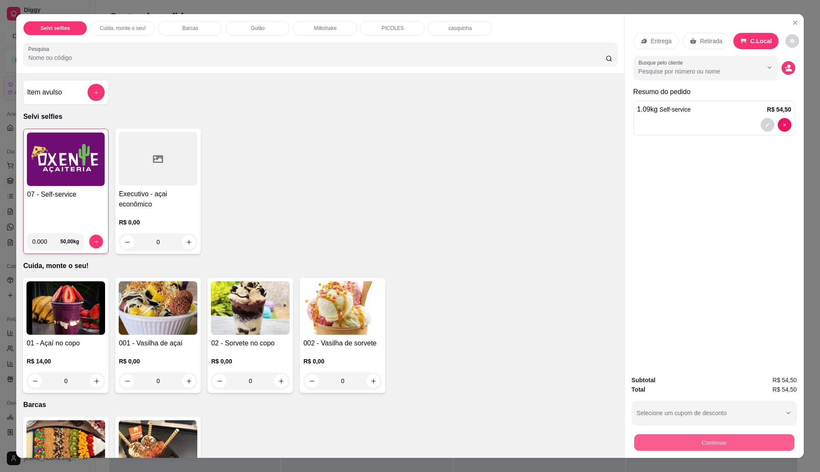
click at [745, 438] on button "Continuar" at bounding box center [714, 442] width 160 height 17
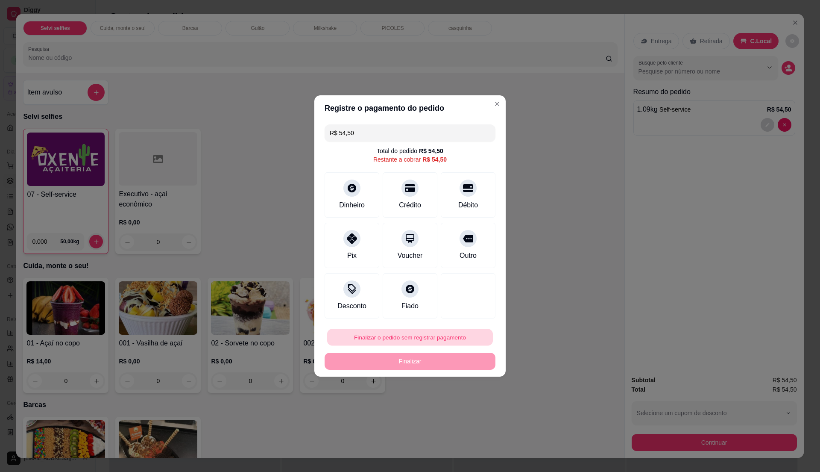
click at [428, 337] on button "Finalizar o pedido sem registrar pagamento" at bounding box center [410, 337] width 166 height 17
click at [469, 409] on button "Confirmar" at bounding box center [463, 407] width 32 height 13
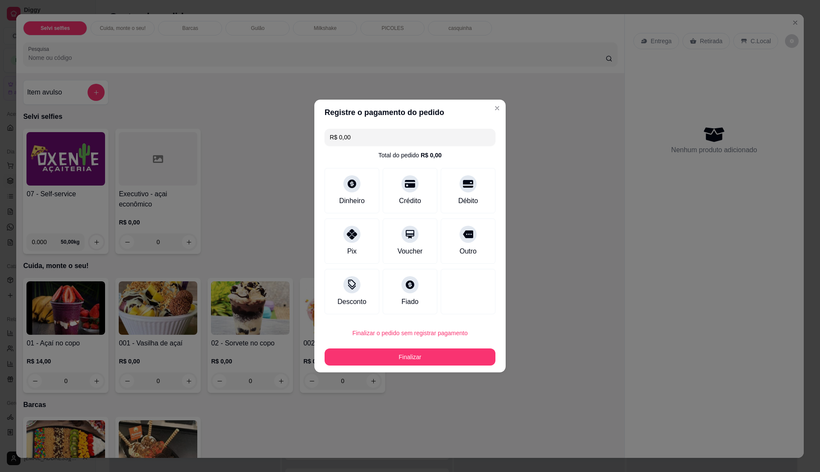
type input "R$ 0,00"
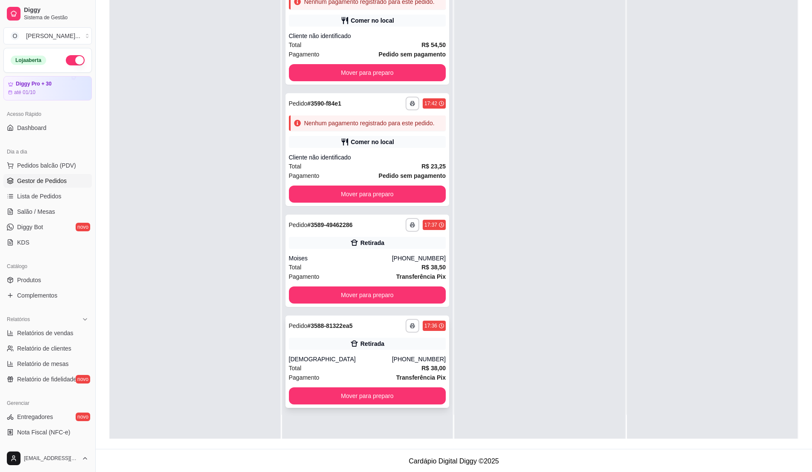
scroll to position [130, 0]
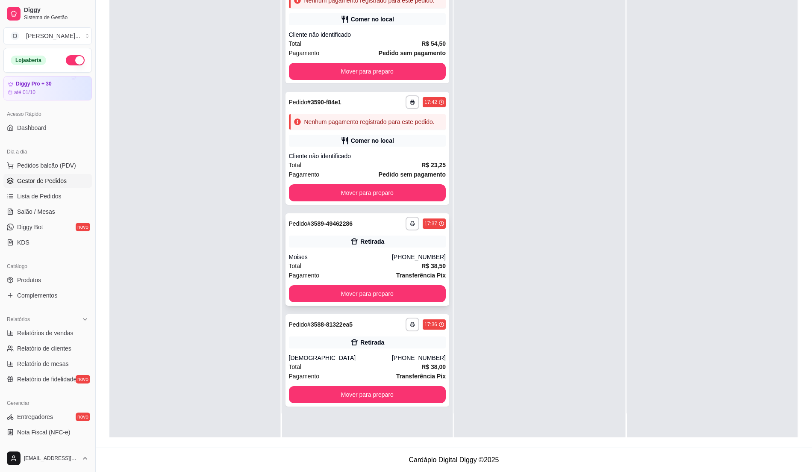
click at [373, 270] on div "Pagamento Transferência Pix" at bounding box center [367, 274] width 157 height 9
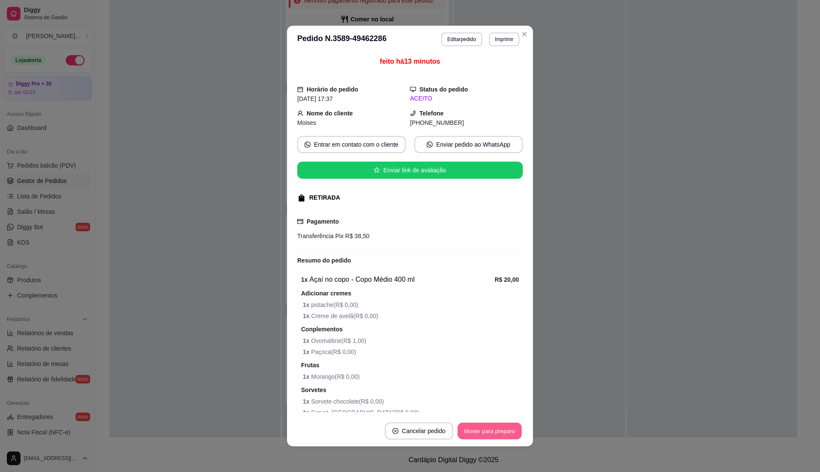
click at [503, 433] on button "Mover para preparo" at bounding box center [490, 431] width 64 height 17
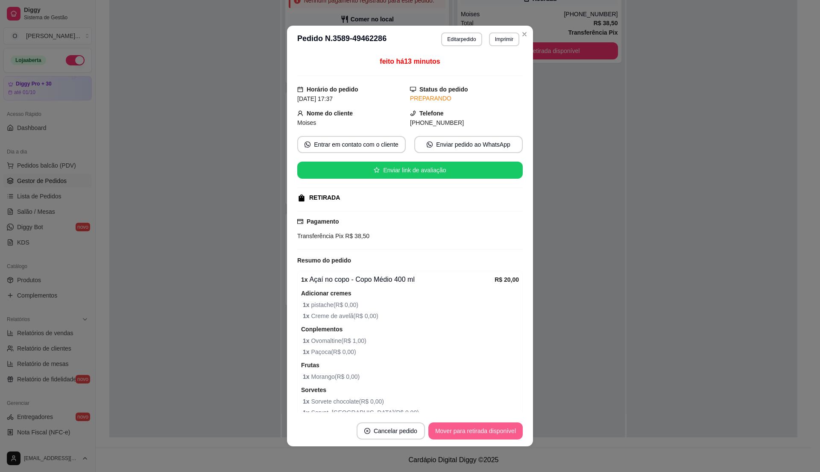
click at [504, 435] on button "Mover para retirada disponível" at bounding box center [476, 430] width 94 height 17
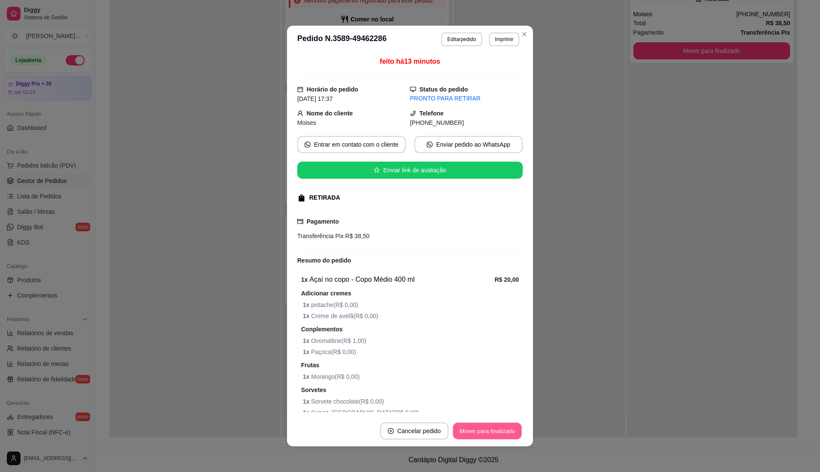
click at [504, 434] on button "Mover para finalizado" at bounding box center [487, 431] width 69 height 17
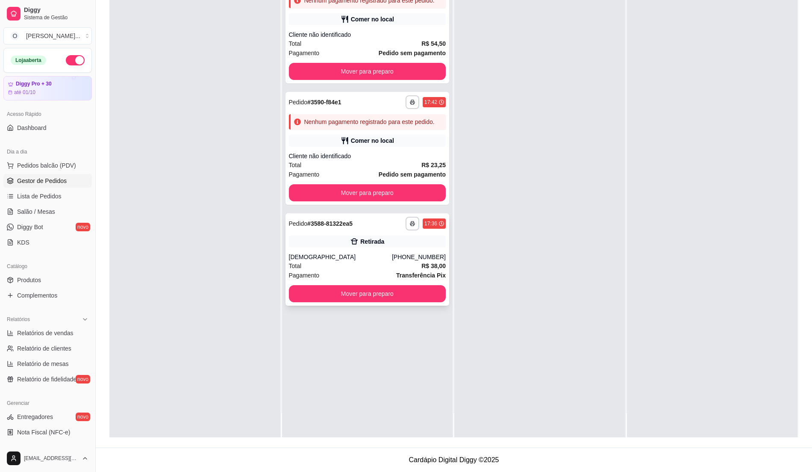
click at [359, 252] on div "**********" at bounding box center [367, 259] width 164 height 92
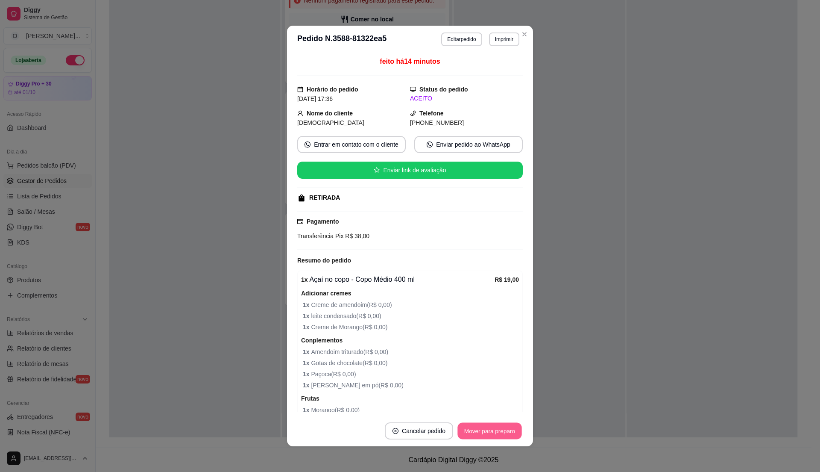
click at [479, 425] on button "Mover para preparo" at bounding box center [490, 431] width 64 height 17
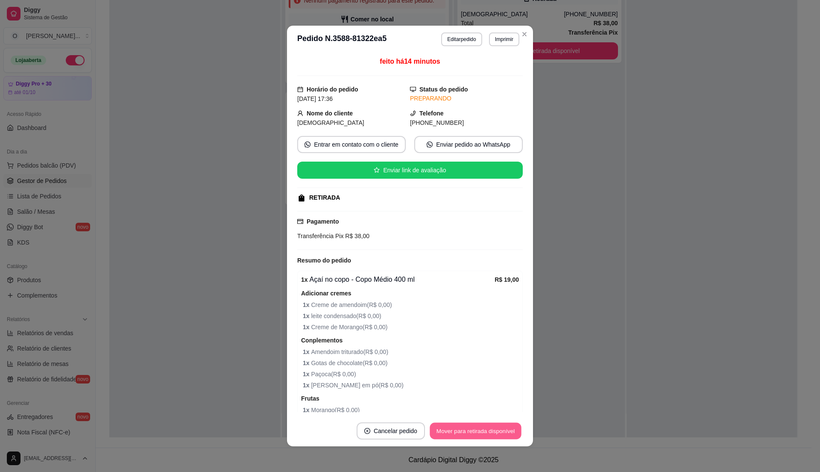
click at [479, 429] on button "Mover para retirada disponível" at bounding box center [475, 431] width 91 height 17
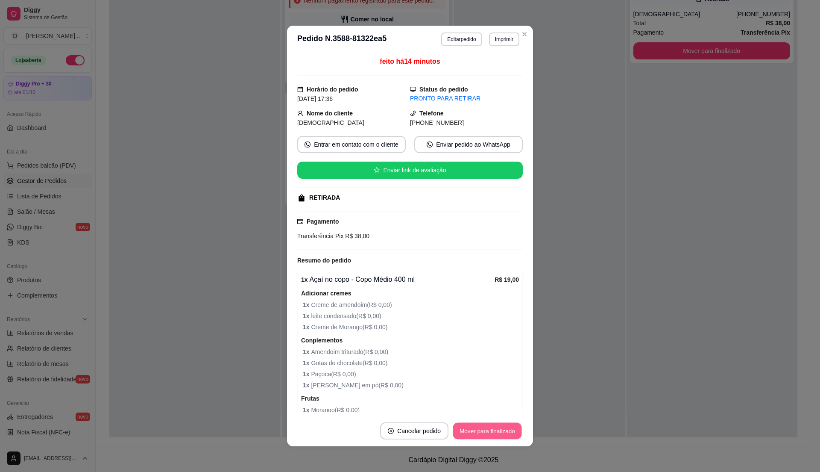
click at [479, 429] on button "Mover para finalizado" at bounding box center [487, 431] width 69 height 17
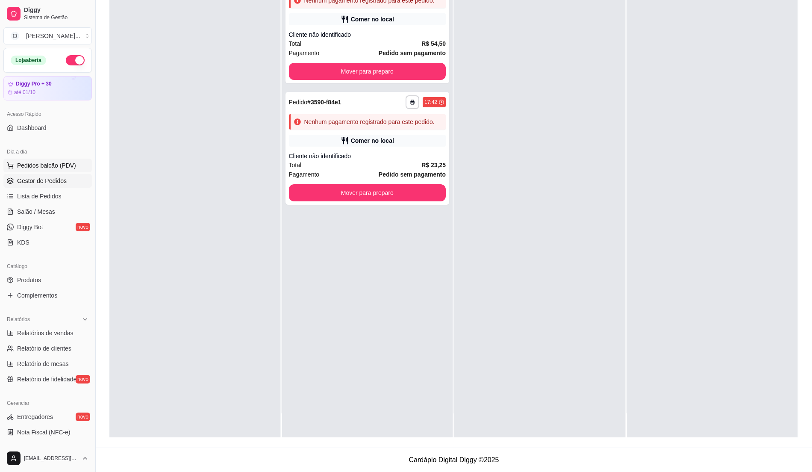
click at [33, 166] on span "Pedidos balcão (PDV)" at bounding box center [46, 165] width 59 height 9
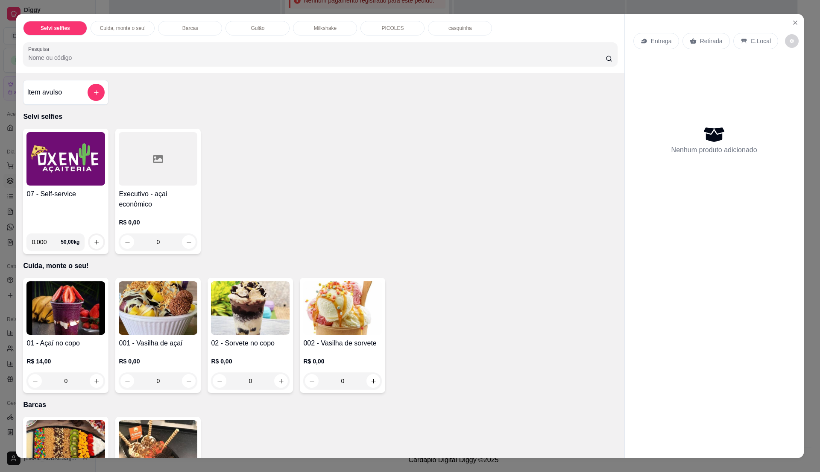
click at [40, 179] on img at bounding box center [65, 158] width 79 height 53
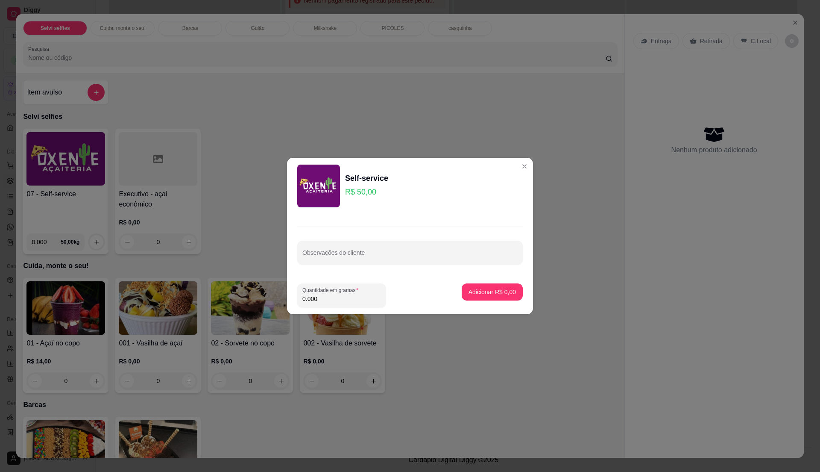
click at [352, 308] on footer "Quantidade em gramas 0.000 Adicionar R$ 0,00" at bounding box center [410, 295] width 246 height 38
click at [344, 301] on input "0.000" at bounding box center [342, 298] width 79 height 9
type input "0.36"
click at [514, 296] on div "Adicionar R$ 18,00" at bounding box center [490, 295] width 65 height 24
click at [502, 291] on p "Adicionar R$ 18,00" at bounding box center [491, 292] width 50 height 8
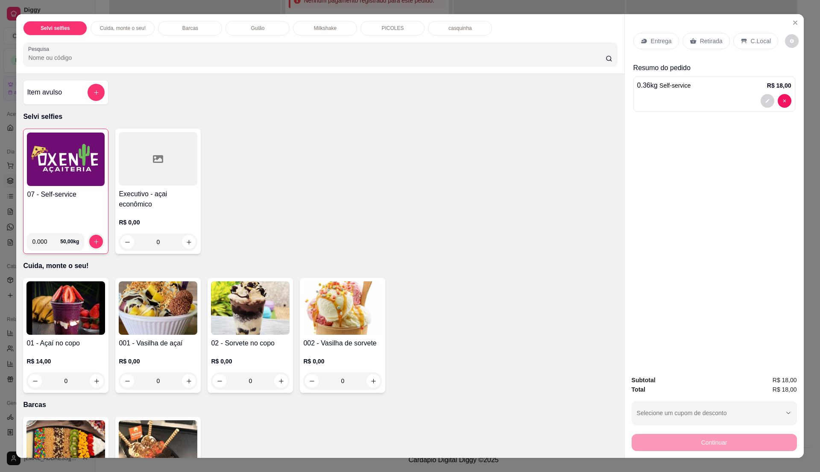
click at [761, 44] on p "C.Local" at bounding box center [761, 41] width 20 height 9
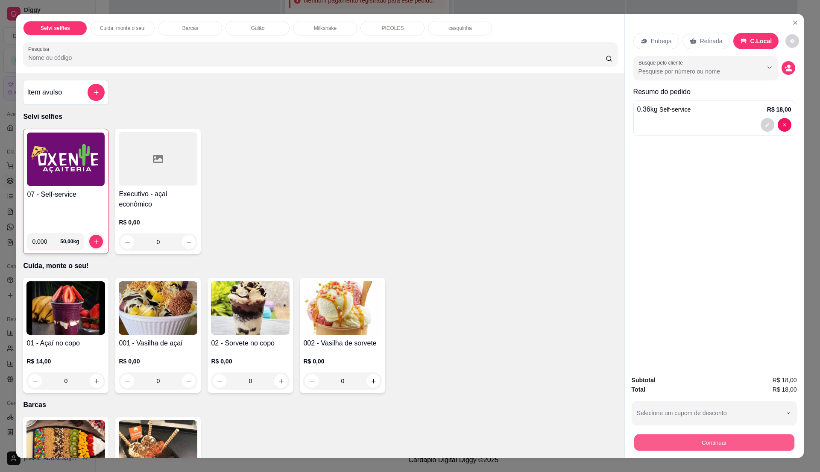
click at [715, 443] on button "Continuar" at bounding box center [714, 442] width 160 height 17
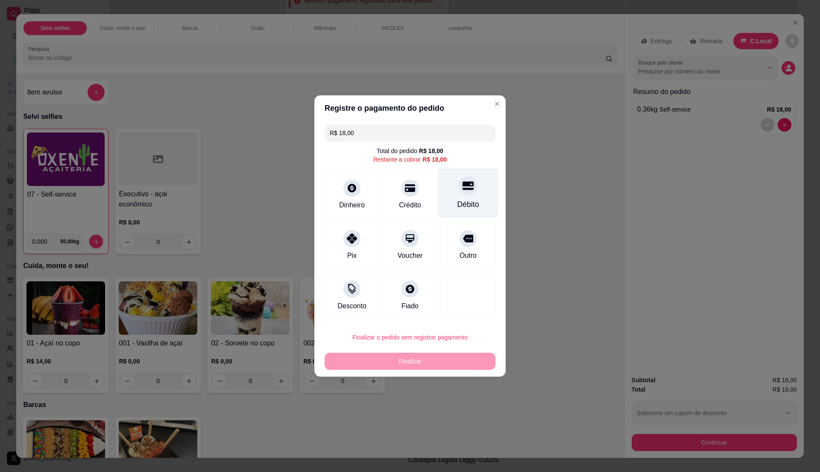
click at [461, 199] on div "Débito" at bounding box center [469, 204] width 22 height 11
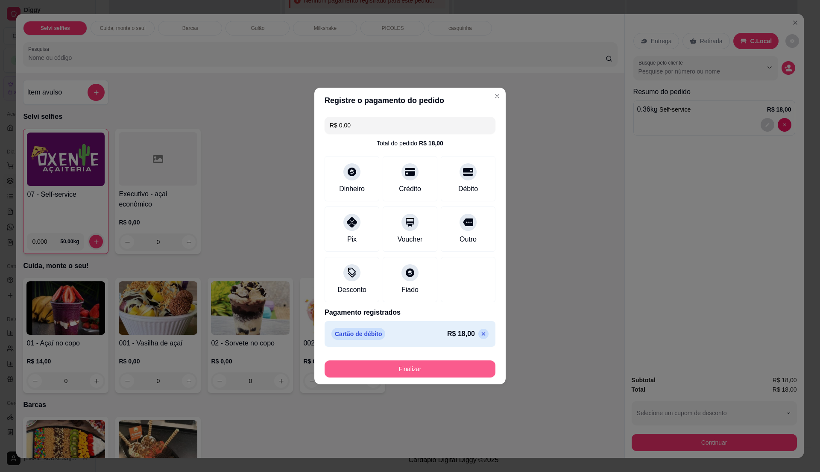
click at [394, 371] on button "Finalizar" at bounding box center [410, 368] width 171 height 17
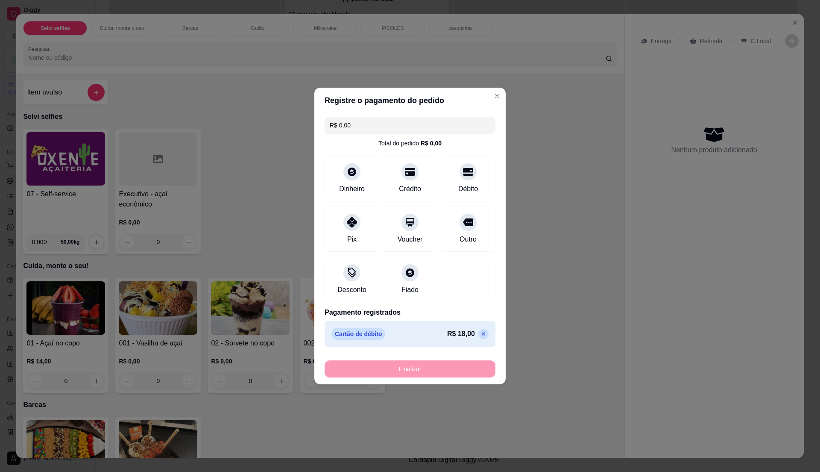
type input "-R$ 18,00"
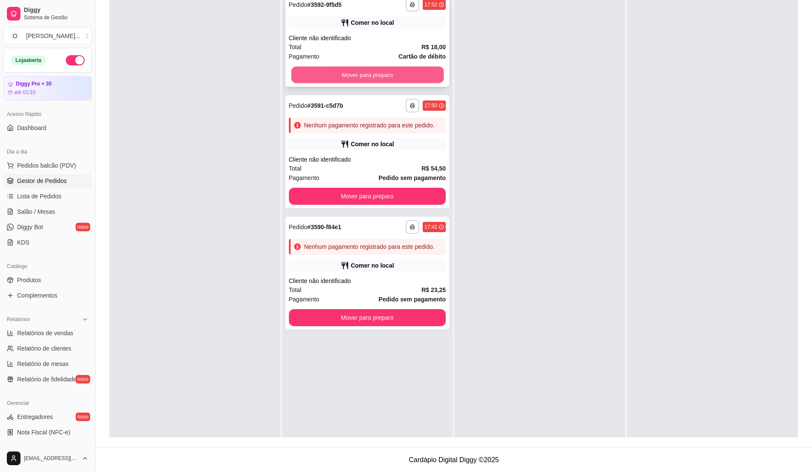
click at [377, 72] on button "Mover para preparo" at bounding box center [367, 75] width 152 height 17
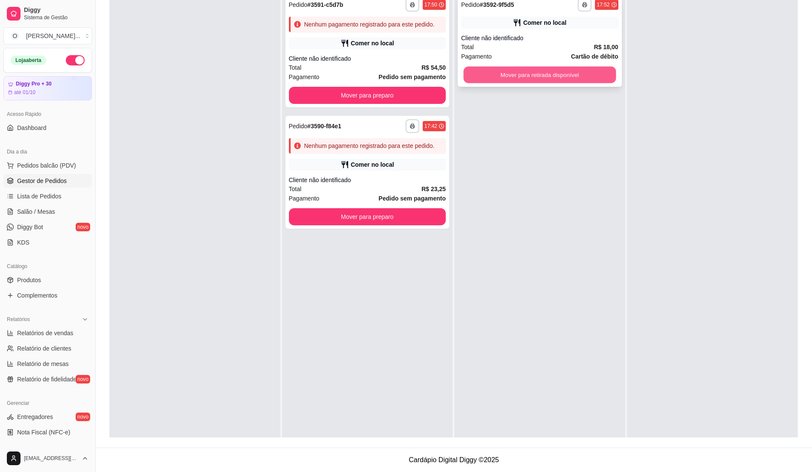
click at [605, 76] on button "Mover para retirada disponível" at bounding box center [540, 75] width 152 height 17
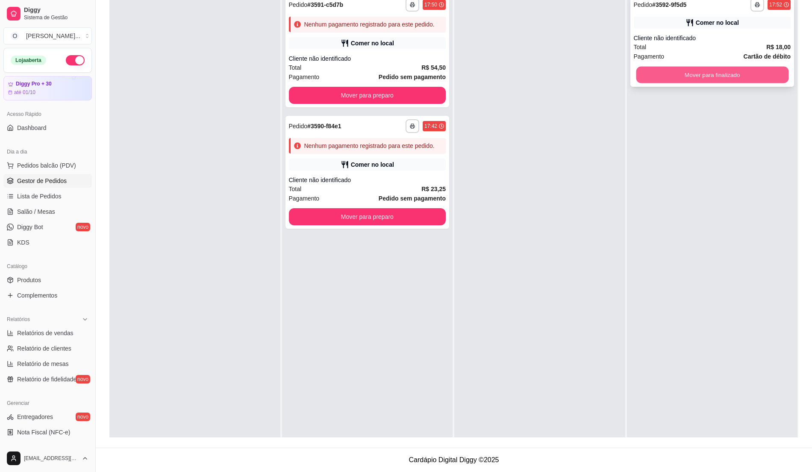
click at [658, 75] on button "Mover para finalizado" at bounding box center [712, 75] width 152 height 17
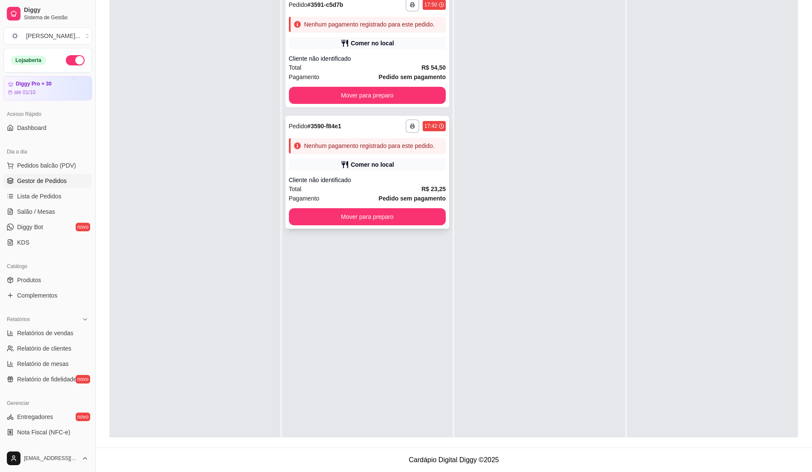
click at [366, 191] on div "Total R$ 23,25" at bounding box center [367, 188] width 157 height 9
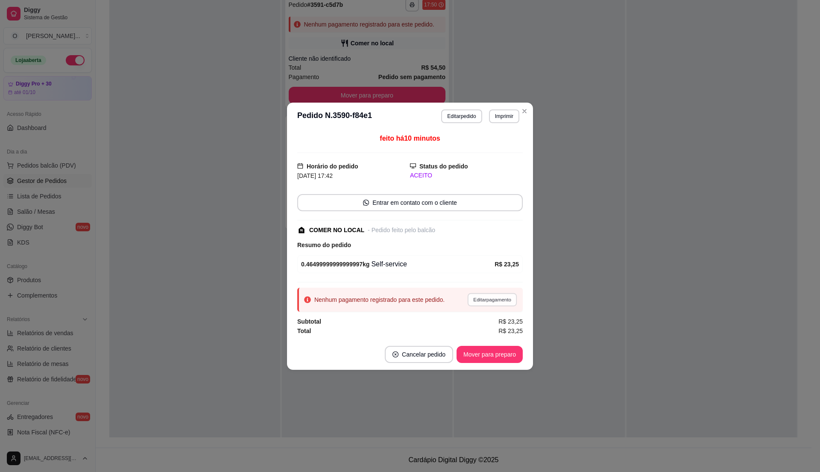
click at [504, 305] on button "Editar pagamento" at bounding box center [492, 299] width 50 height 13
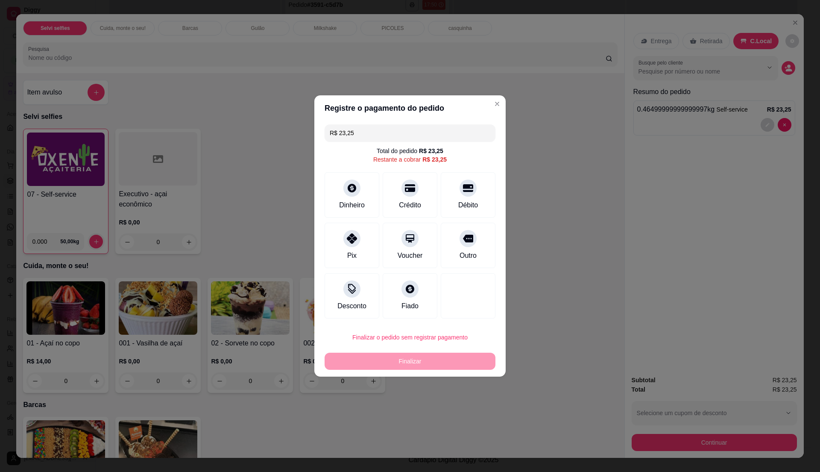
drag, startPoint x: 324, startPoint y: 236, endPoint x: 324, endPoint y: 226, distance: 10.7
click at [324, 230] on div "R$ 23,25 Total do pedido R$ 23,25 Restante a cobrar R$ 23,25 Dinheiro Crédito D…" at bounding box center [409, 221] width 191 height 201
click at [372, 192] on div "Dinheiro" at bounding box center [352, 193] width 60 height 50
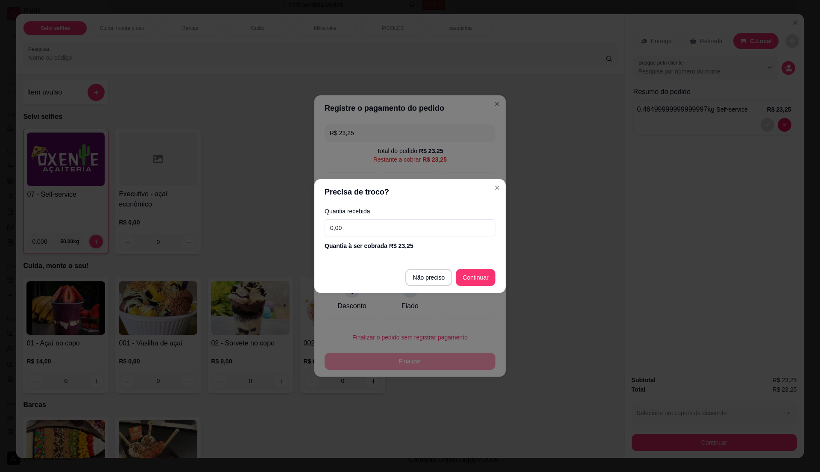
click at [344, 226] on input "0,00" at bounding box center [410, 227] width 171 height 17
type input "15,00"
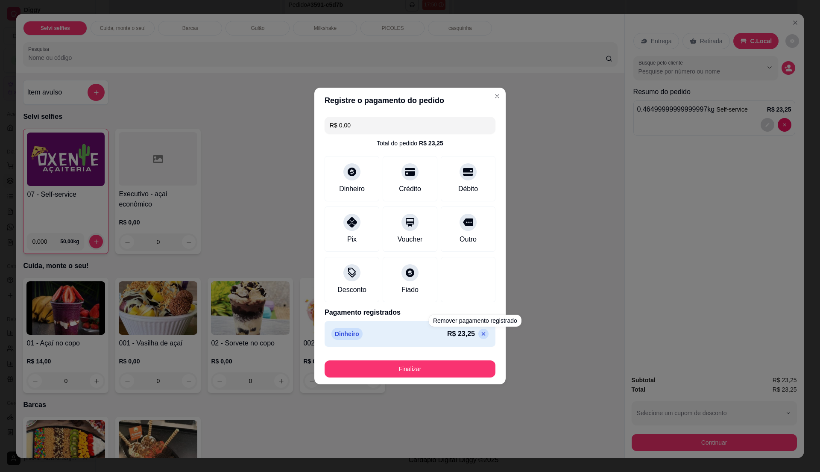
click at [479, 334] on p at bounding box center [484, 334] width 10 height 10
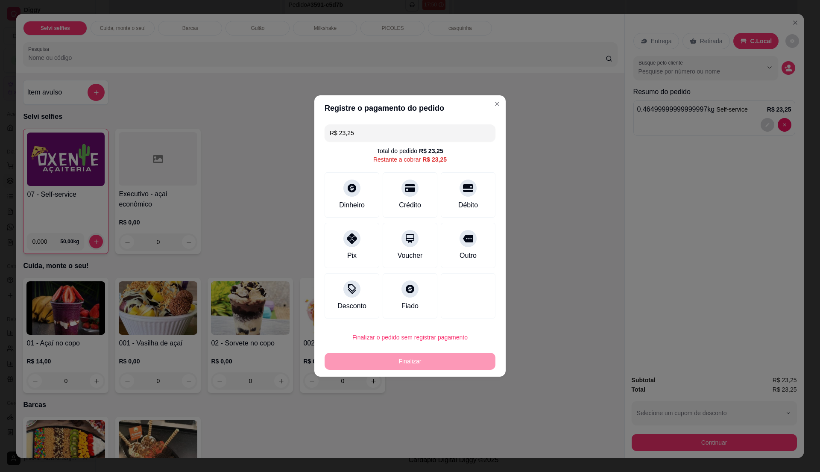
click at [400, 137] on input "R$ 23,25" at bounding box center [410, 132] width 161 height 17
click at [329, 209] on div "Dinheiro" at bounding box center [352, 193] width 60 height 50
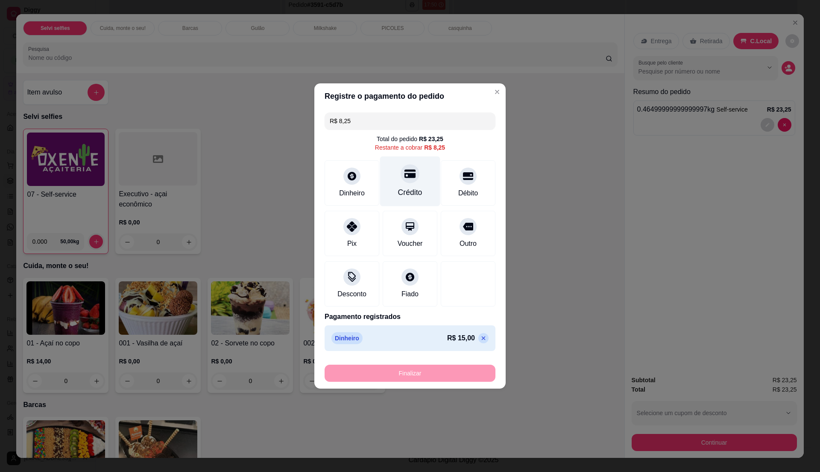
click at [416, 192] on div "Crédito" at bounding box center [410, 192] width 24 height 11
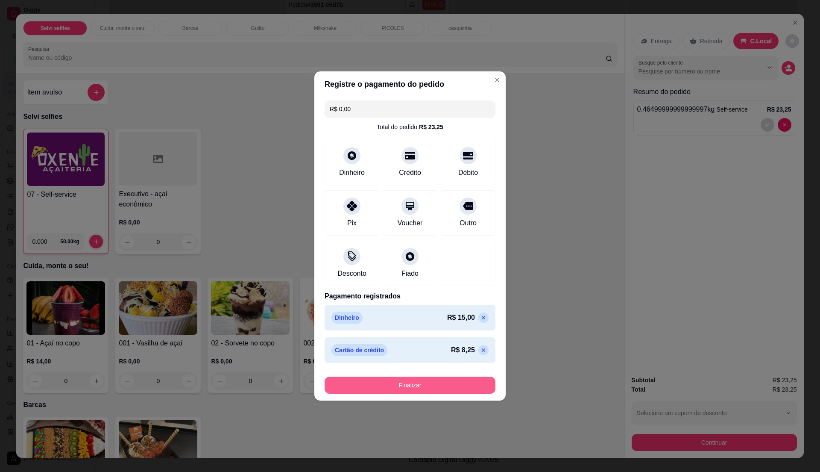
click at [464, 385] on button "Finalizar" at bounding box center [410, 384] width 171 height 17
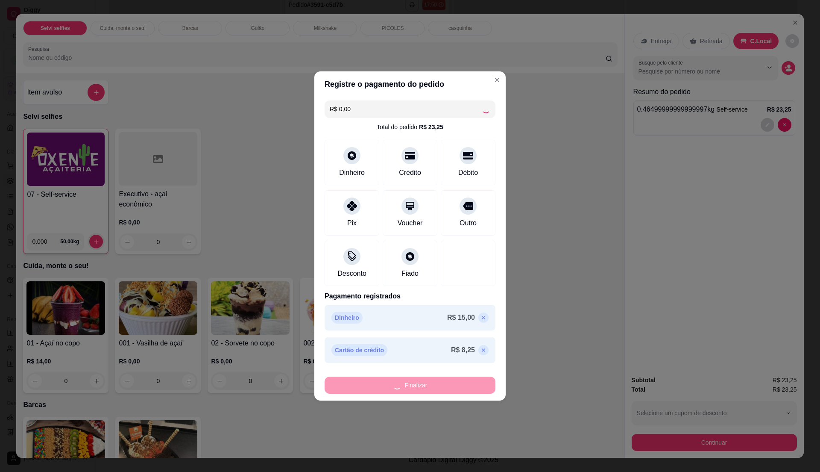
type input "-R$ 23,25"
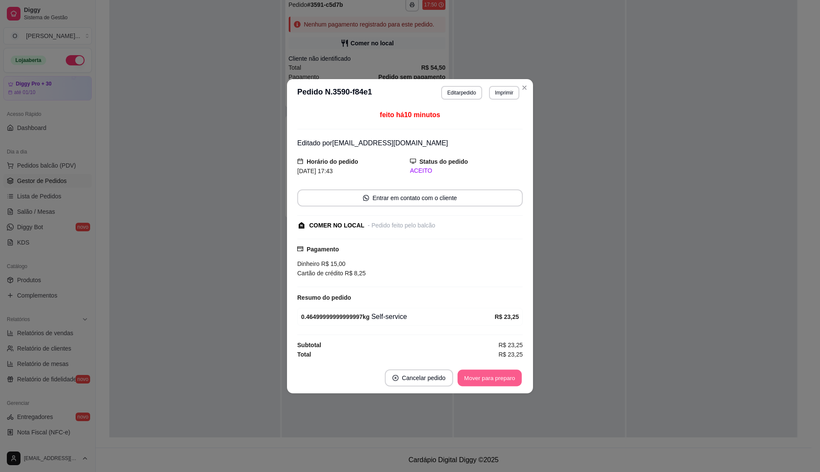
click at [491, 379] on button "Mover para preparo" at bounding box center [490, 377] width 64 height 17
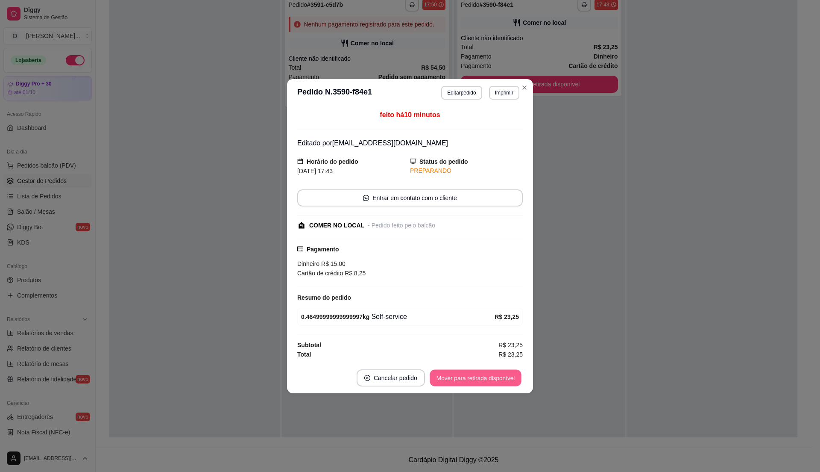
click at [486, 381] on button "Mover para retirada disponível" at bounding box center [475, 377] width 91 height 17
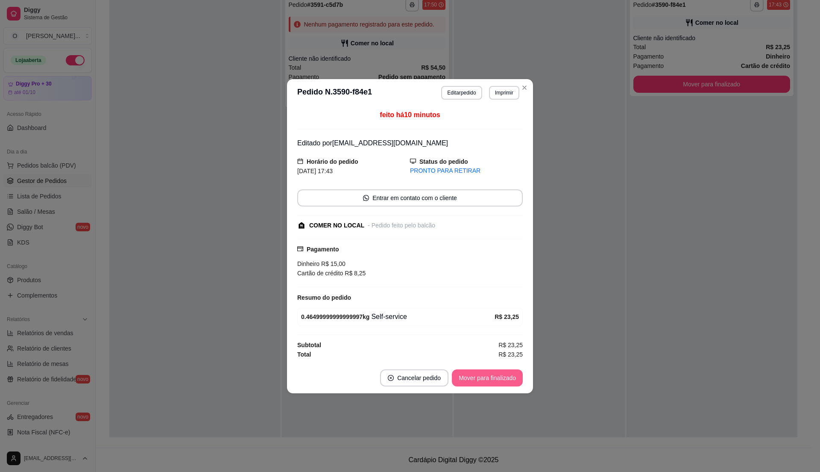
click at [486, 381] on button "Mover para finalizado" at bounding box center [487, 377] width 71 height 17
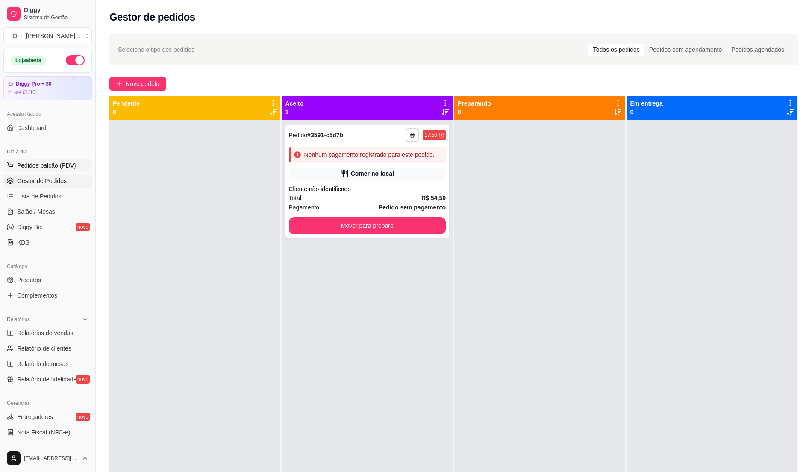
click at [41, 165] on span "Pedidos balcão (PDV)" at bounding box center [46, 165] width 59 height 9
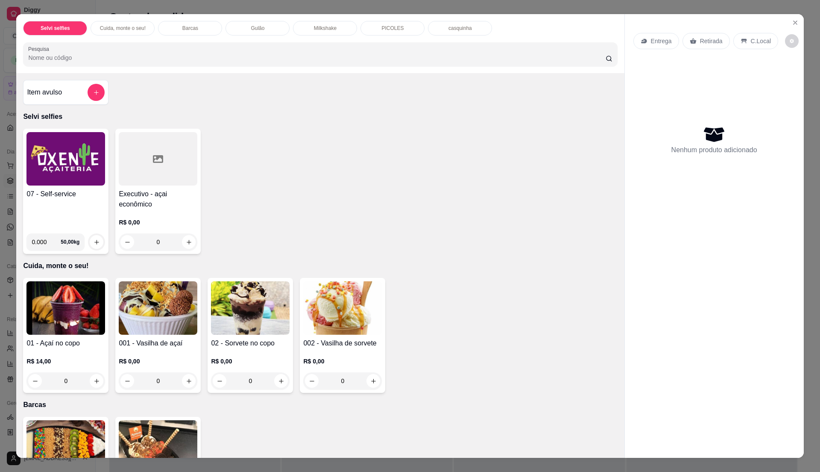
click at [64, 185] on img at bounding box center [65, 158] width 79 height 53
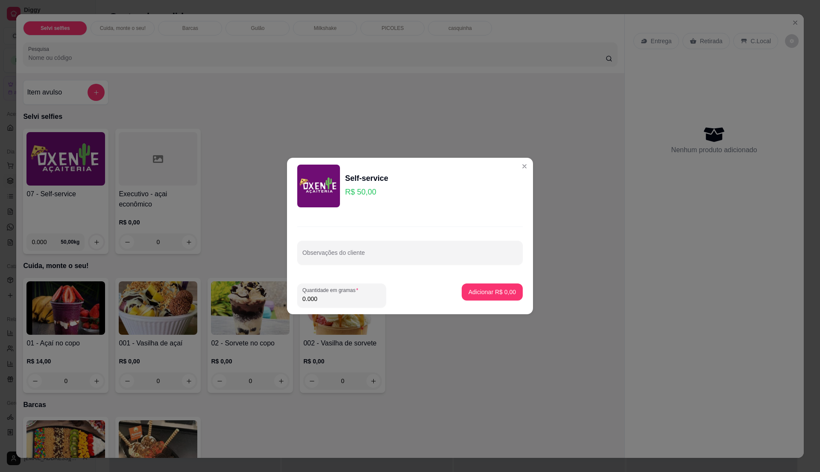
click at [335, 297] on input "0.000" at bounding box center [342, 298] width 79 height 9
type input "0.25"
click at [491, 294] on p "Adicionar R$ 12,50" at bounding box center [490, 292] width 51 height 9
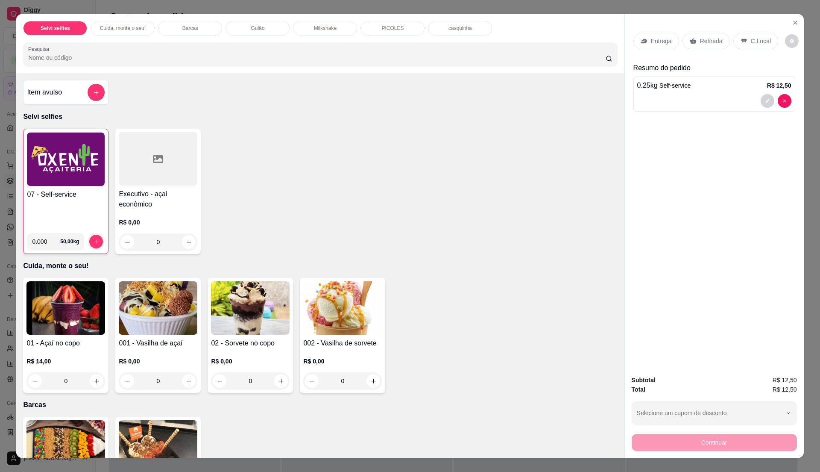
click at [759, 43] on p "C.Local" at bounding box center [761, 41] width 20 height 9
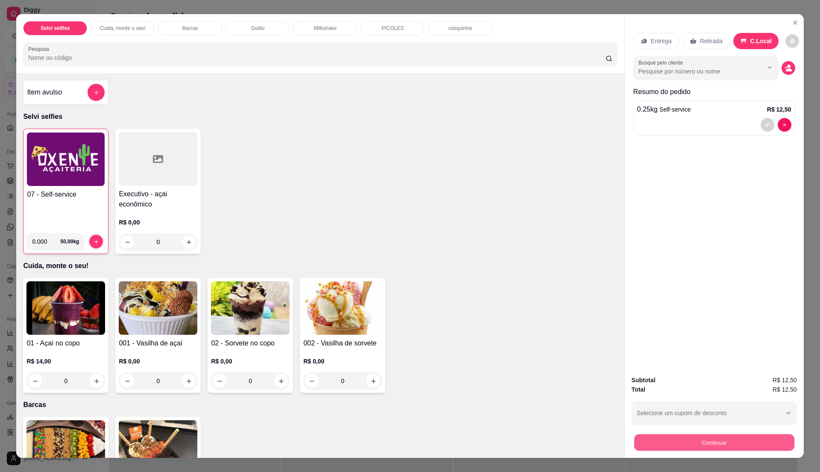
click at [674, 435] on button "Continuar" at bounding box center [714, 442] width 160 height 17
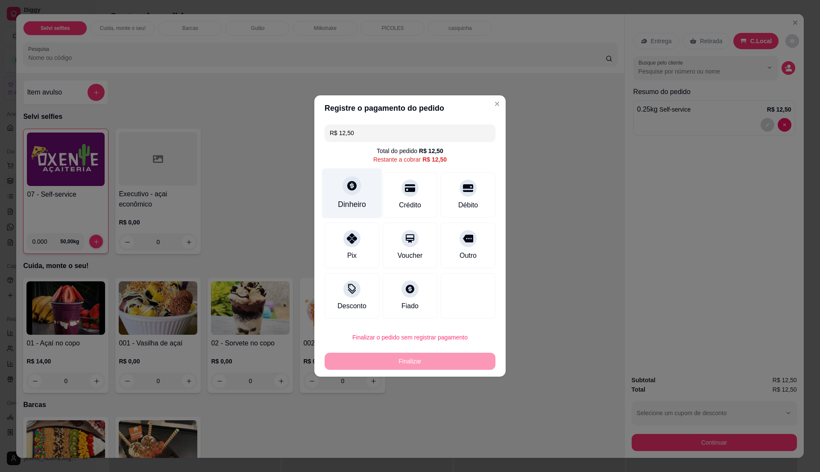
click at [354, 200] on div "Dinheiro" at bounding box center [352, 204] width 28 height 11
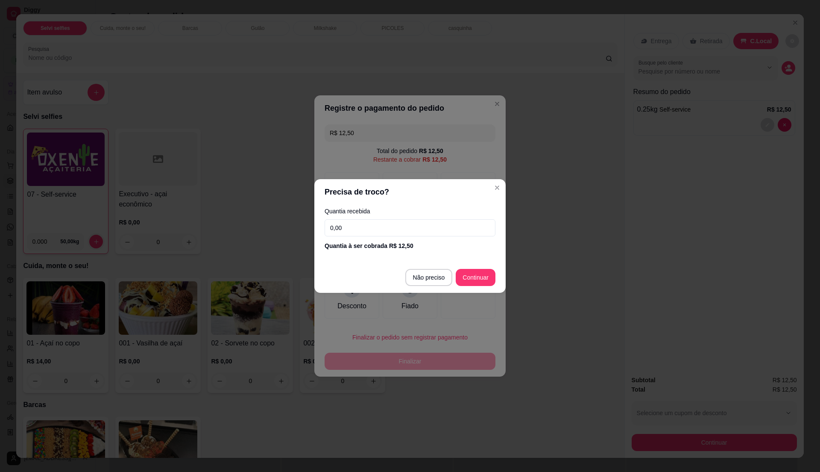
click at [390, 228] on input "0,00" at bounding box center [410, 227] width 171 height 17
click at [389, 227] on input "0,00" at bounding box center [410, 227] width 171 height 17
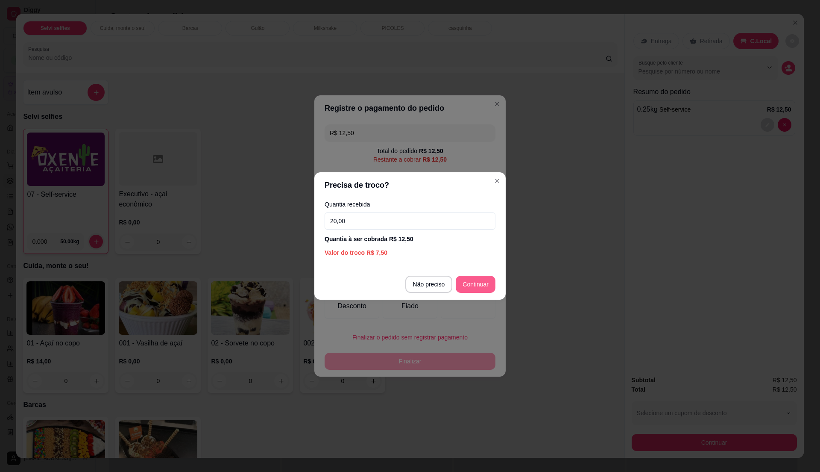
type input "20,00"
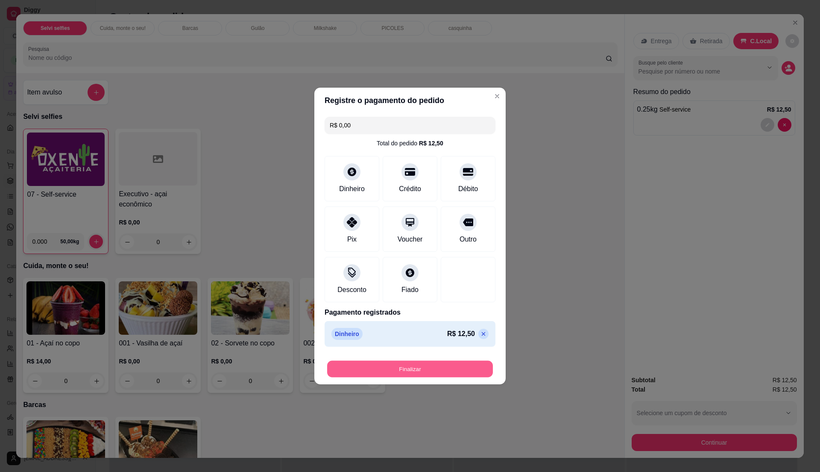
click at [444, 371] on button "Finalizar" at bounding box center [410, 369] width 166 height 17
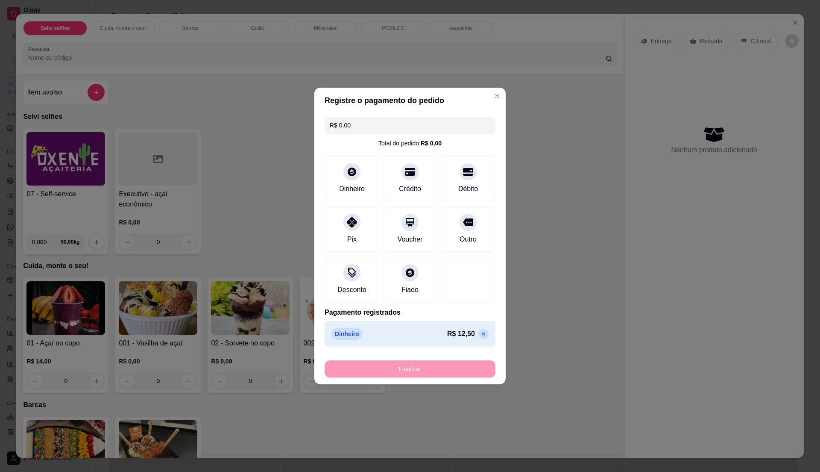
type input "-R$ 12,50"
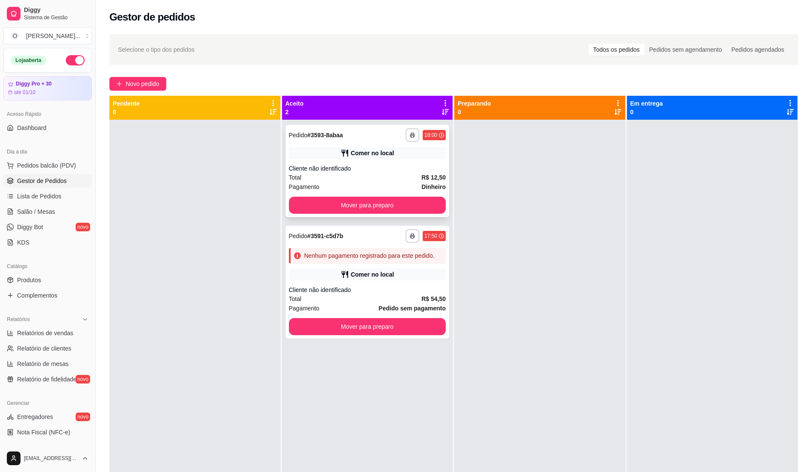
click at [409, 173] on div "Total R$ 12,50" at bounding box center [367, 177] width 157 height 9
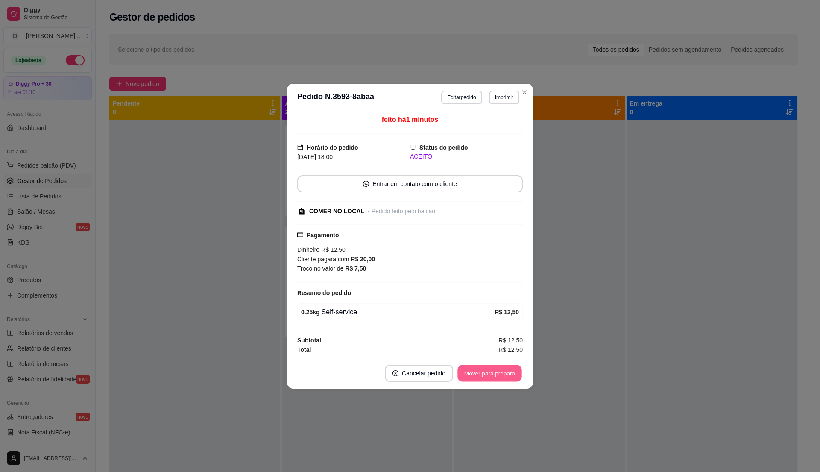
click at [484, 381] on button "Mover para preparo" at bounding box center [490, 372] width 64 height 17
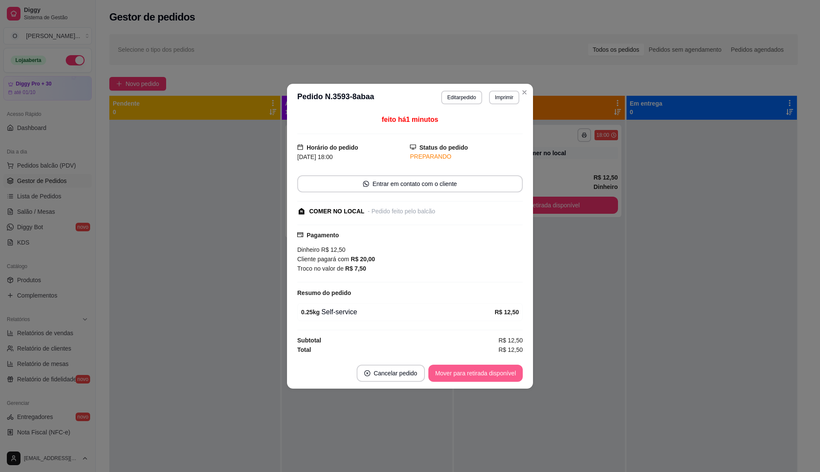
click at [485, 376] on button "Mover para retirada disponível" at bounding box center [476, 372] width 94 height 17
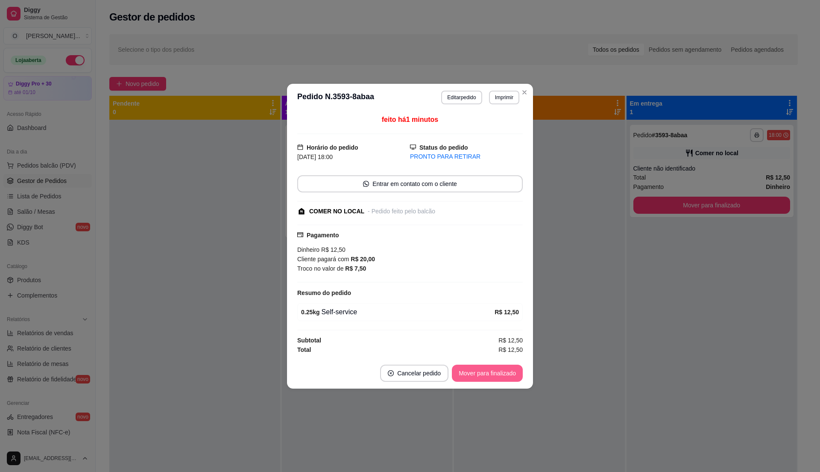
click at [505, 379] on button "Mover para finalizado" at bounding box center [487, 372] width 71 height 17
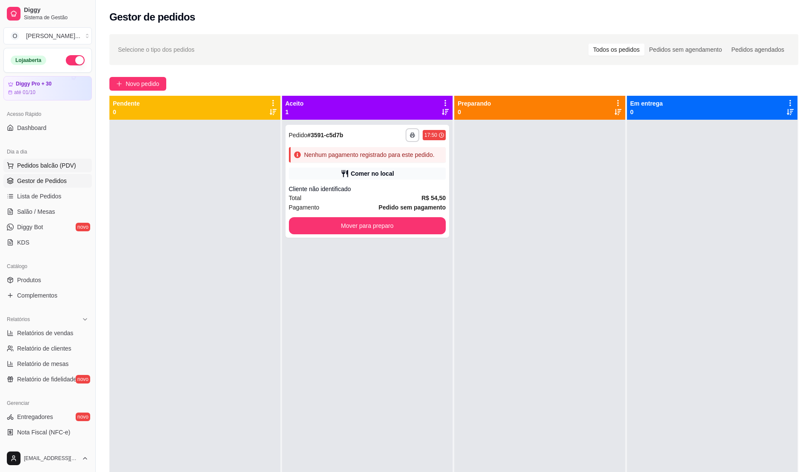
click at [65, 166] on span "Pedidos balcão (PDV)" at bounding box center [46, 165] width 59 height 9
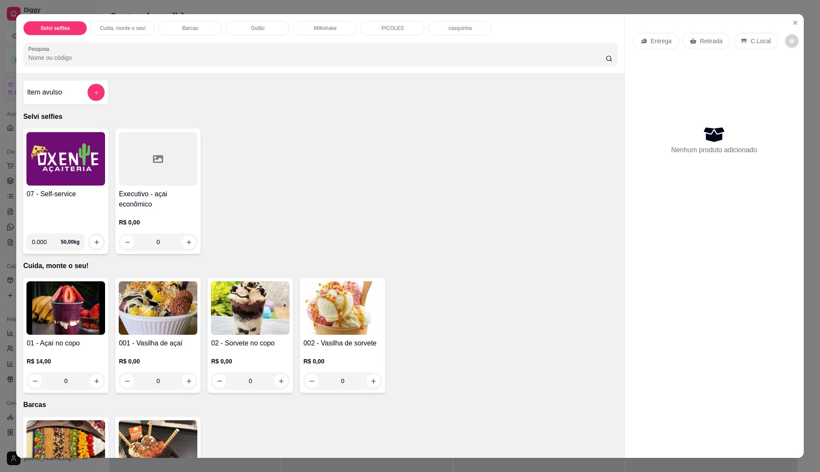
click at [68, 214] on div "07 - Self-service" at bounding box center [65, 208] width 79 height 38
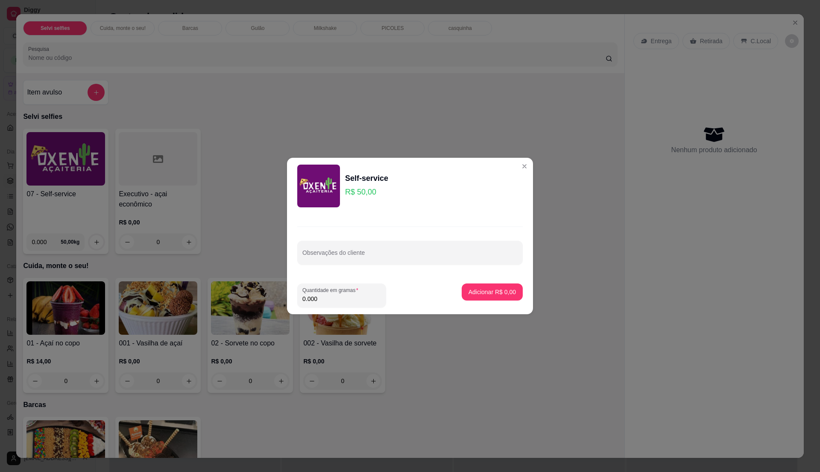
click at [343, 295] on input "0.000" at bounding box center [342, 298] width 79 height 9
type input "0.59"
click at [492, 291] on p "Adicionar R$ 29,50" at bounding box center [490, 292] width 51 height 9
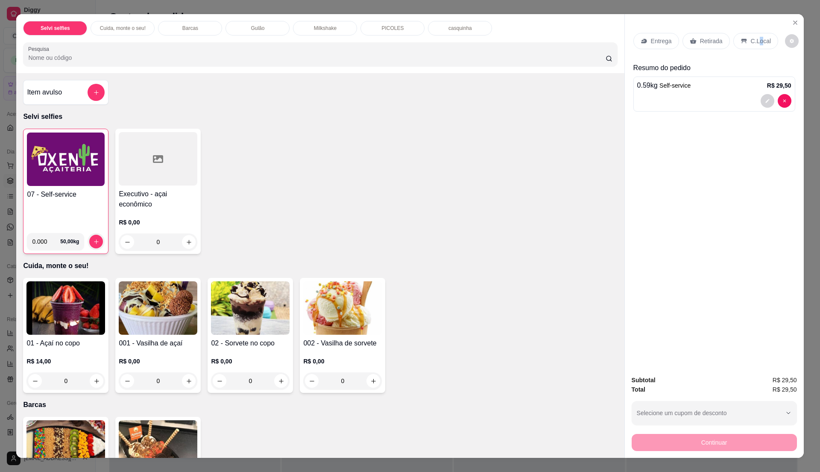
click at [756, 41] on p "C.Local" at bounding box center [761, 41] width 20 height 9
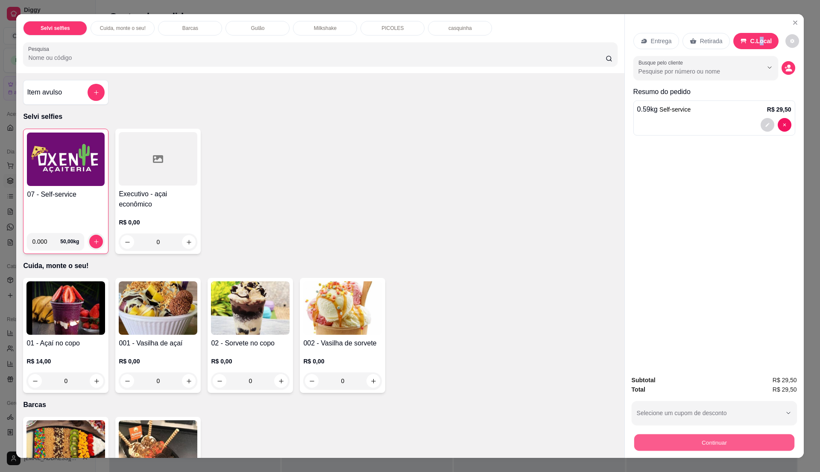
click at [763, 444] on button "Continuar" at bounding box center [714, 442] width 160 height 17
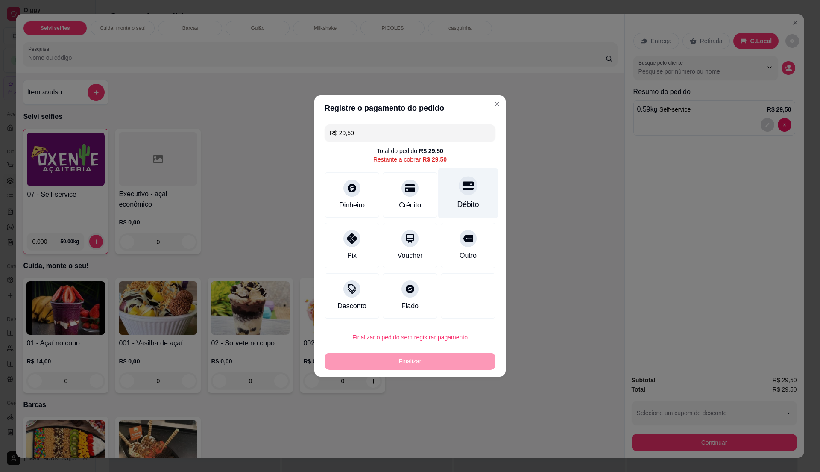
click at [458, 204] on div "Débito" at bounding box center [469, 204] width 22 height 11
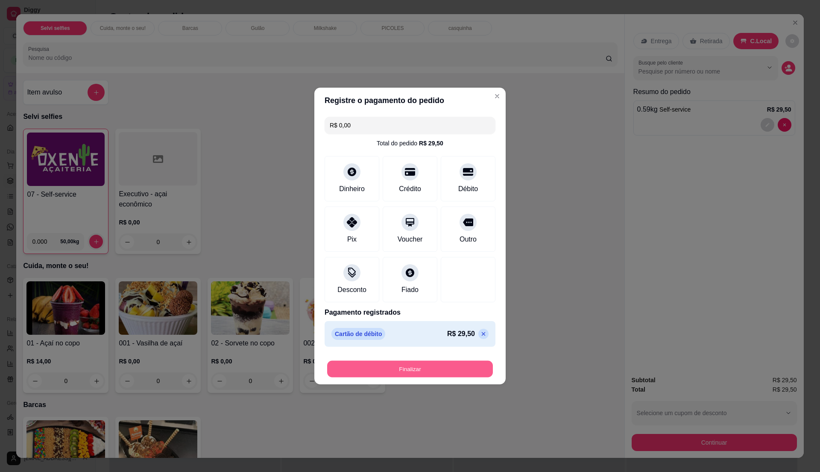
click at [414, 376] on button "Finalizar" at bounding box center [410, 369] width 166 height 17
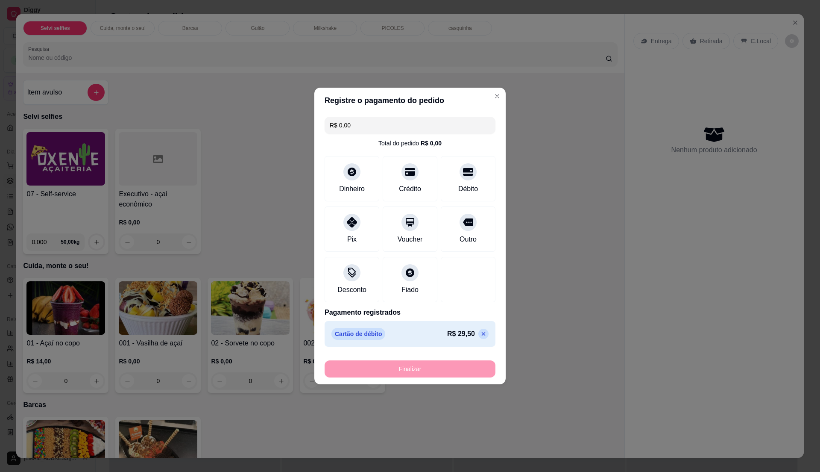
type input "-R$ 29,50"
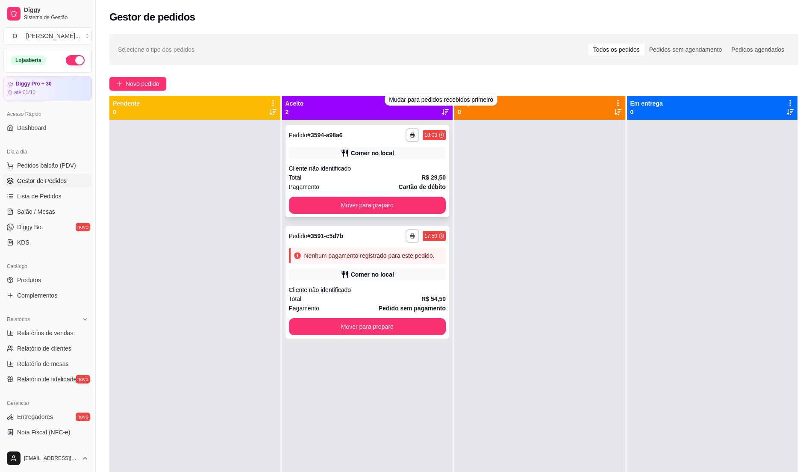
click at [381, 178] on div "Total R$ 29,50" at bounding box center [367, 177] width 157 height 9
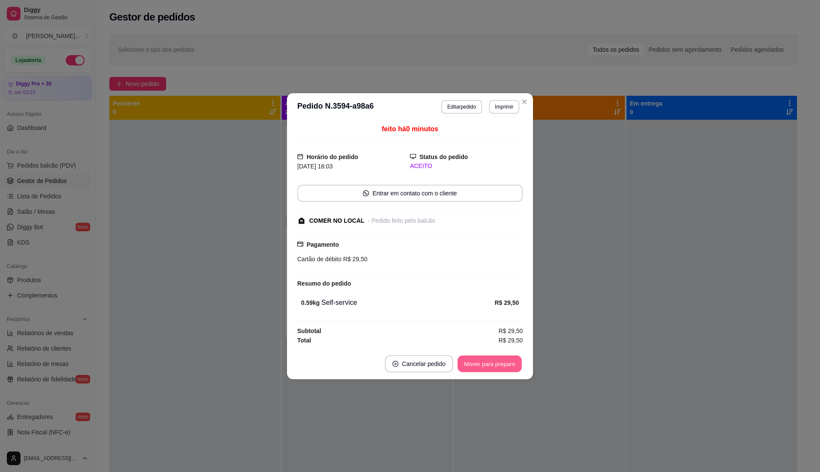
click at [498, 367] on button "Mover para preparo" at bounding box center [490, 363] width 64 height 17
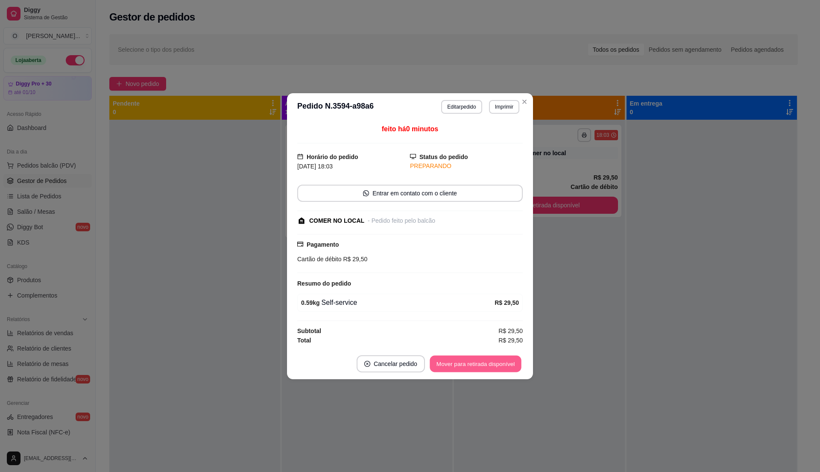
click at [498, 367] on button "Mover para retirada disponível" at bounding box center [475, 363] width 91 height 17
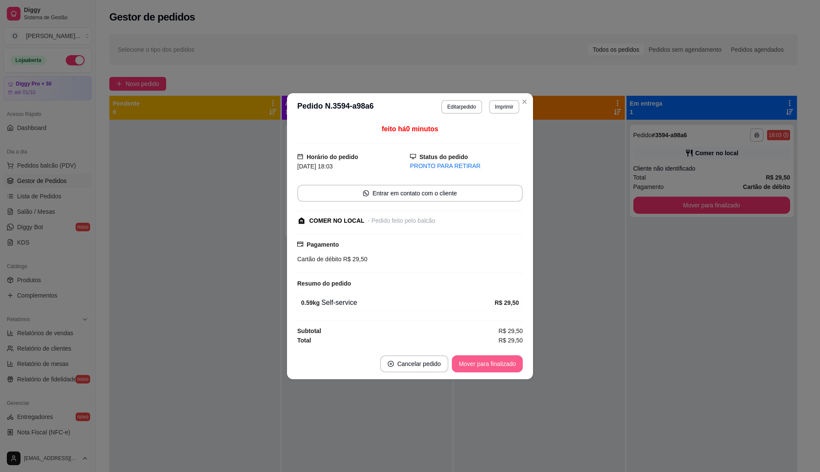
click at [498, 367] on button "Mover para finalizado" at bounding box center [487, 363] width 71 height 17
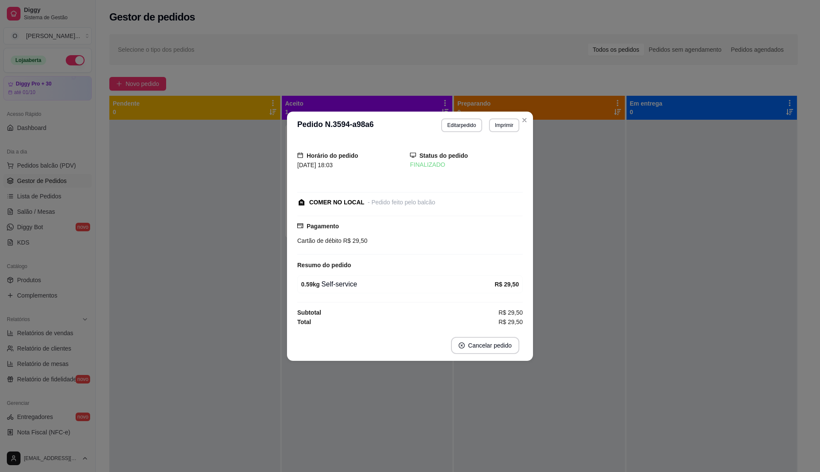
drag, startPoint x: 522, startPoint y: 110, endPoint x: 528, endPoint y: 125, distance: 16.5
click at [527, 125] on header "**********" at bounding box center [410, 125] width 246 height 27
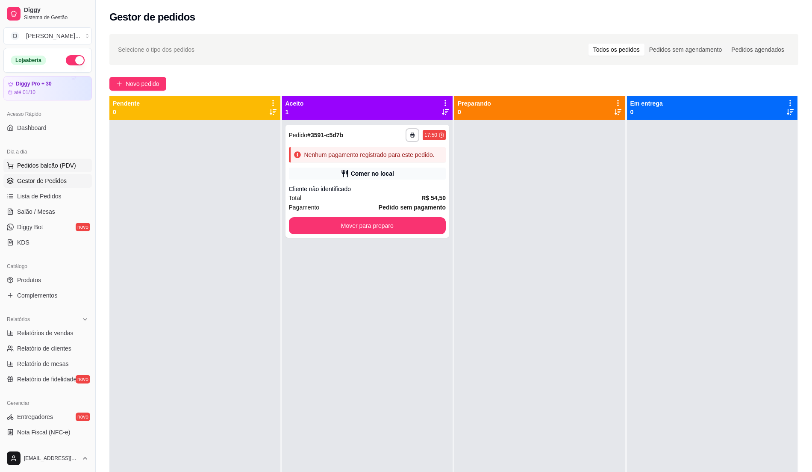
click at [32, 167] on span "Pedidos balcão (PDV)" at bounding box center [46, 165] width 59 height 9
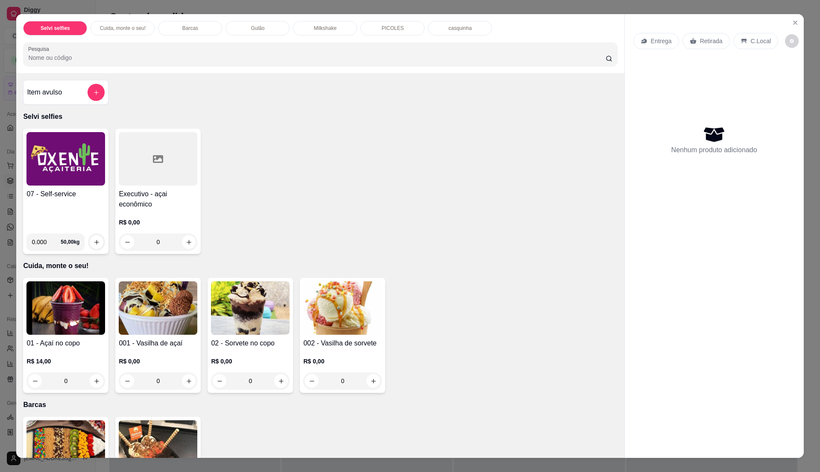
click at [62, 185] on img at bounding box center [65, 158] width 79 height 53
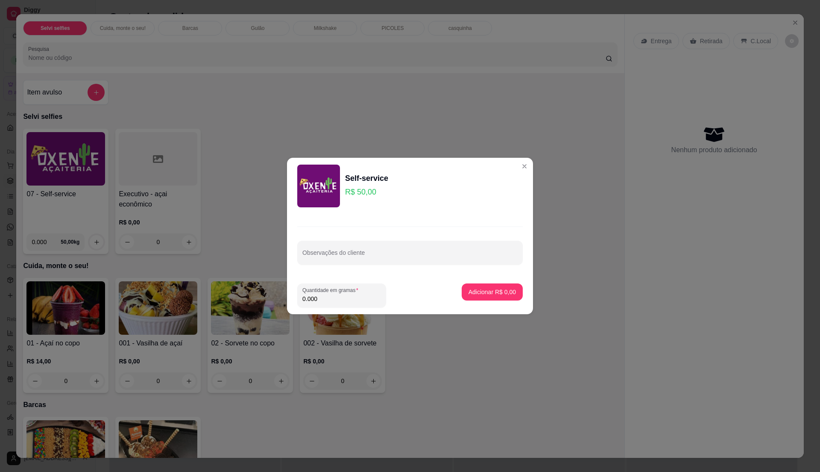
drag, startPoint x: 323, startPoint y: 294, endPoint x: 327, endPoint y: 301, distance: 7.8
click at [325, 297] on input "0.000" at bounding box center [342, 298] width 79 height 9
type input "0.485"
click at [485, 276] on footer "Quantidade em gramas 0.485 Adicionar R$ 24,25" at bounding box center [410, 295] width 246 height 38
click at [479, 296] on button "Adicionar R$ 24,25" at bounding box center [490, 292] width 63 height 17
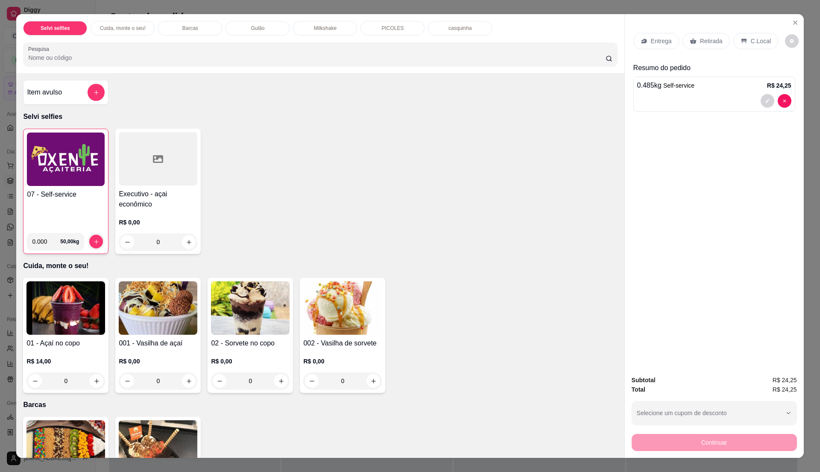
click at [765, 42] on div "C.Local" at bounding box center [756, 41] width 45 height 16
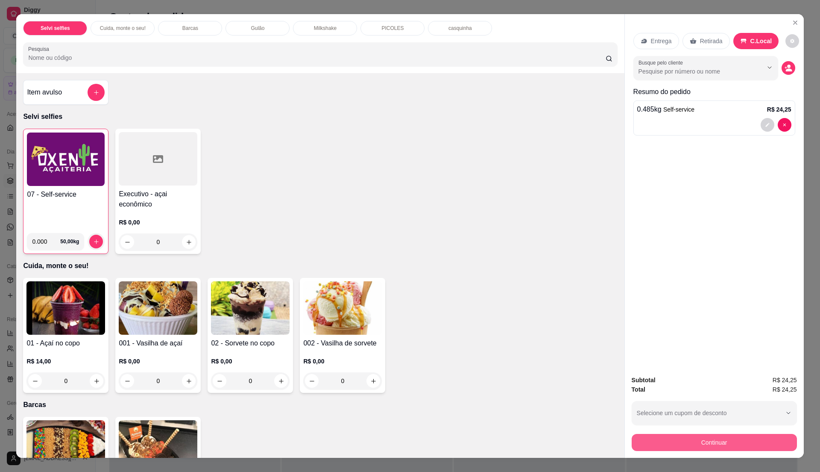
click at [772, 448] on button "Continuar" at bounding box center [714, 442] width 165 height 17
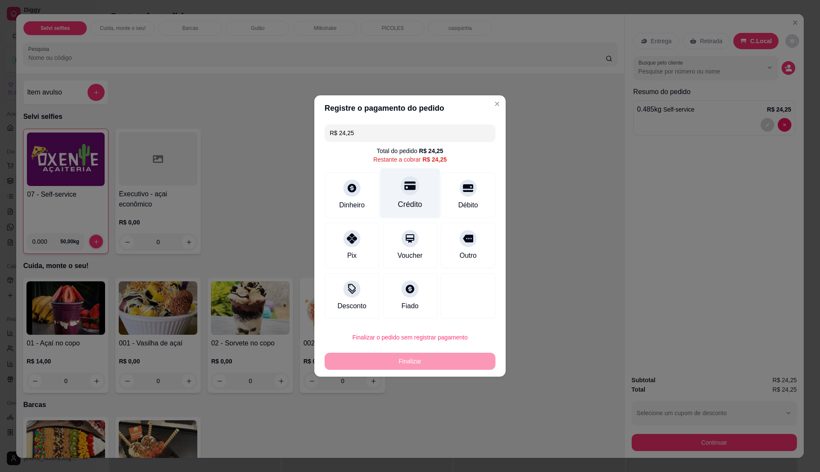
click at [398, 203] on div "Crédito" at bounding box center [410, 204] width 24 height 11
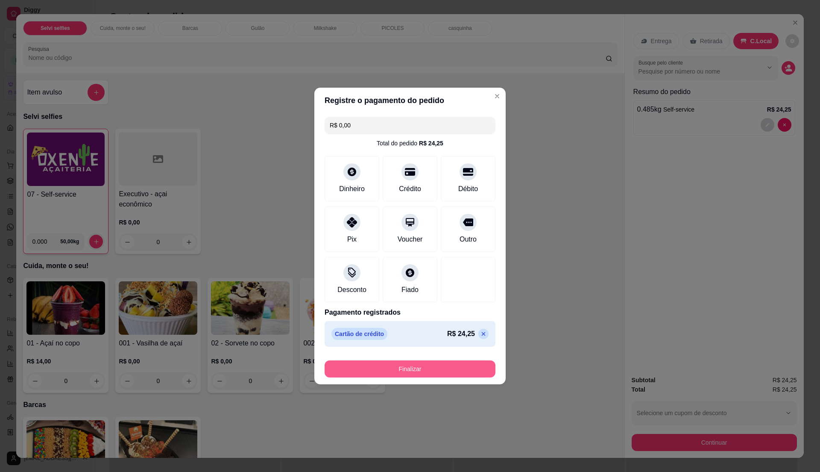
click at [432, 370] on button "Finalizar" at bounding box center [410, 368] width 171 height 17
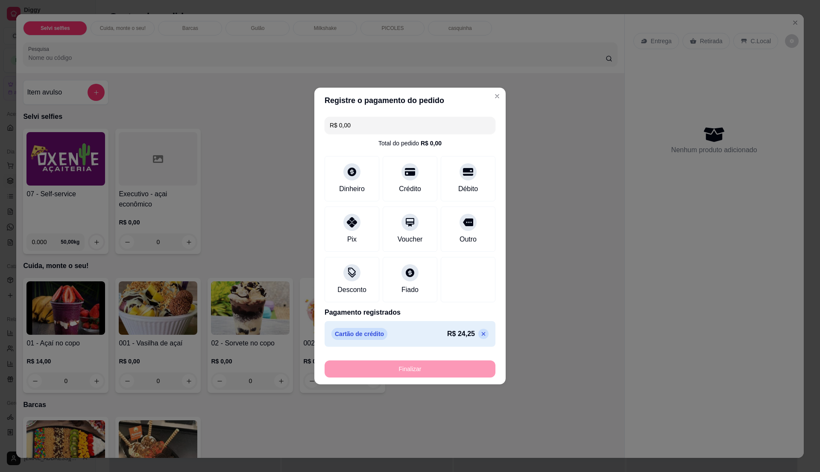
type input "-R$ 24,25"
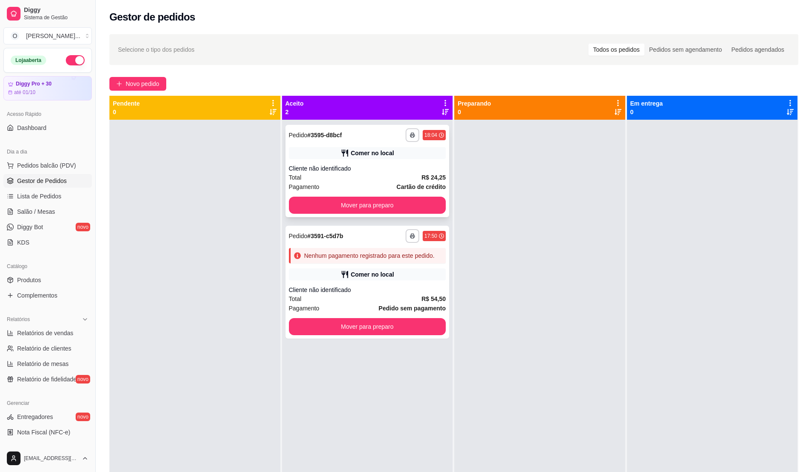
click at [370, 176] on div "Total R$ 24,25" at bounding box center [367, 177] width 157 height 9
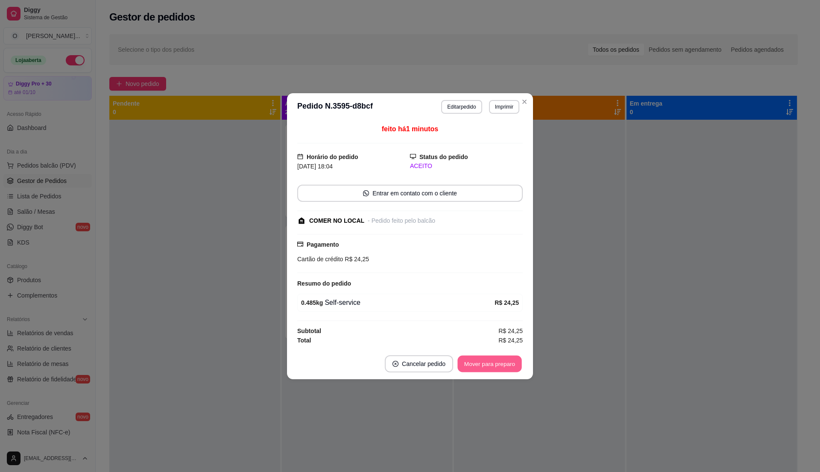
click at [473, 362] on button "Mover para preparo" at bounding box center [490, 363] width 64 height 17
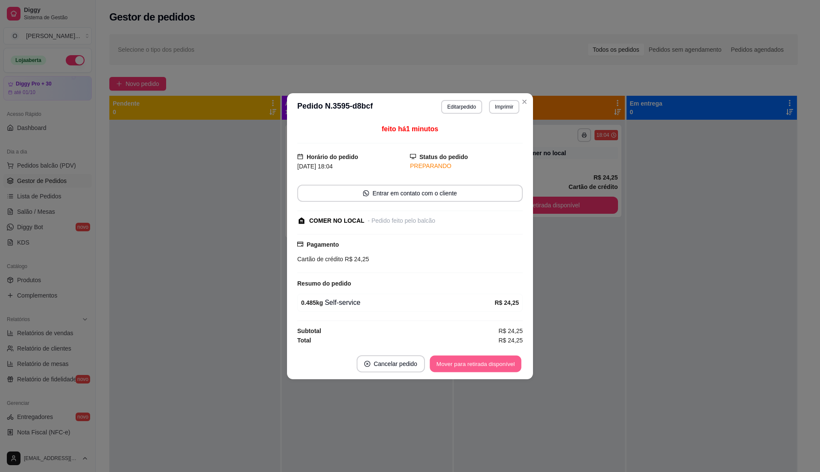
click at [473, 362] on button "Mover para retirada disponível" at bounding box center [475, 363] width 91 height 17
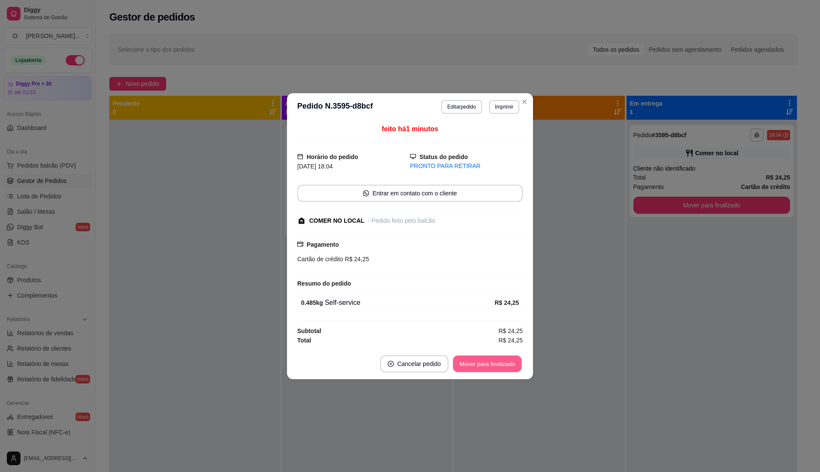
click at [473, 362] on button "Mover para finalizado" at bounding box center [487, 363] width 69 height 17
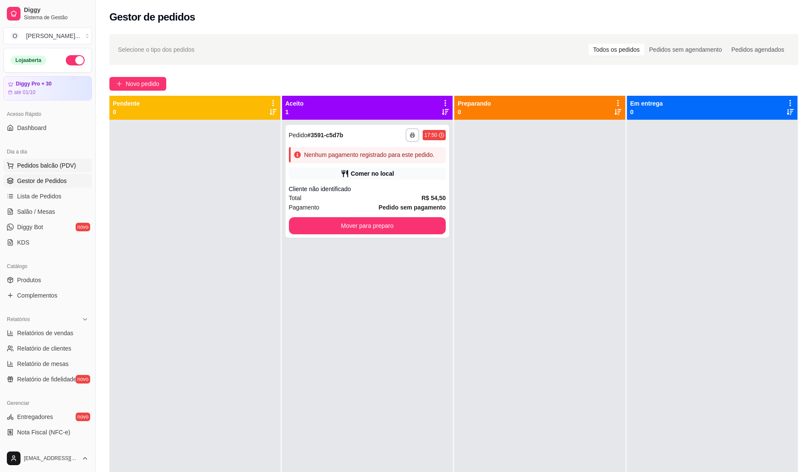
drag, startPoint x: 35, startPoint y: 173, endPoint x: 37, endPoint y: 168, distance: 5.0
click at [36, 170] on ul "Pedidos balcão (PDV) Gestor de Pedidos Lista de Pedidos Salão / Mesas Diggy Bot…" at bounding box center [47, 204] width 88 height 91
click at [38, 167] on span "Pedidos balcão (PDV)" at bounding box center [46, 165] width 59 height 9
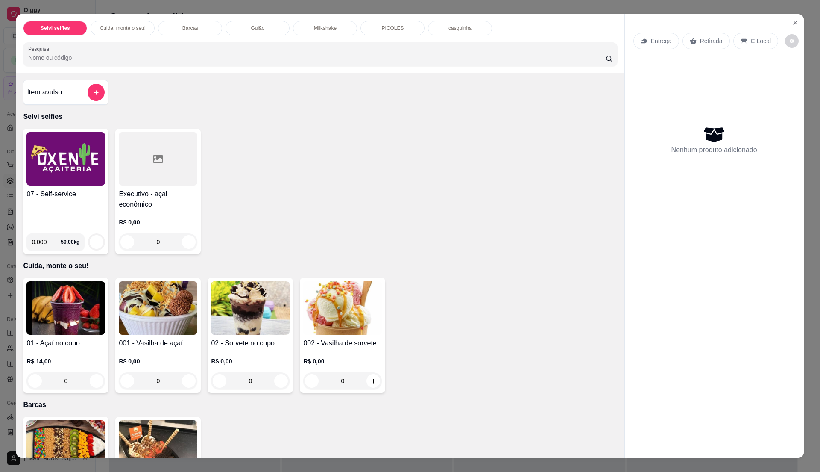
click at [56, 190] on h4 "07 - Self-service" at bounding box center [65, 194] width 79 height 10
click at [796, 21] on button "Close" at bounding box center [796, 23] width 14 height 14
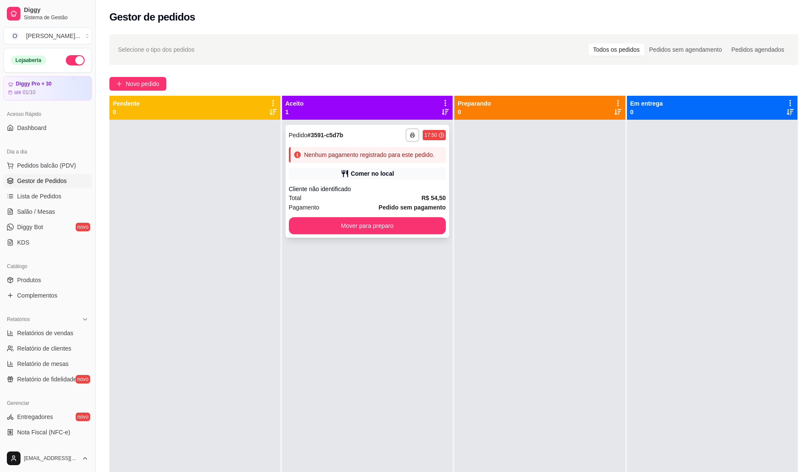
click at [416, 185] on div "Cliente não identificado" at bounding box center [367, 189] width 157 height 9
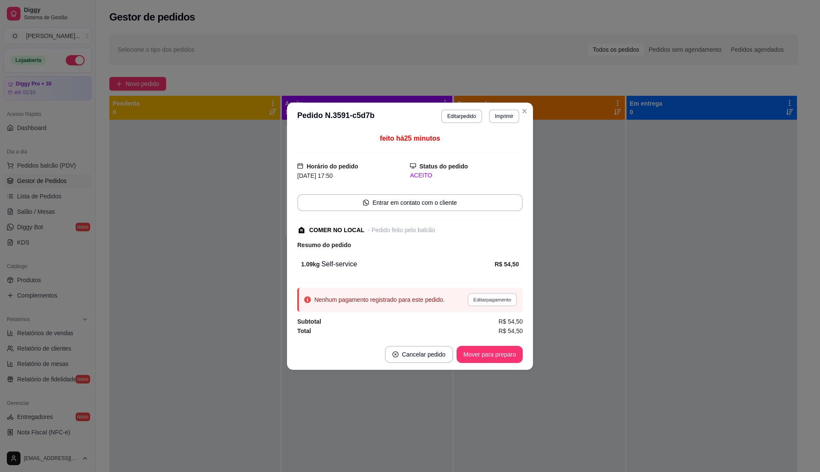
click at [485, 296] on button "Editar pagamento" at bounding box center [492, 299] width 50 height 13
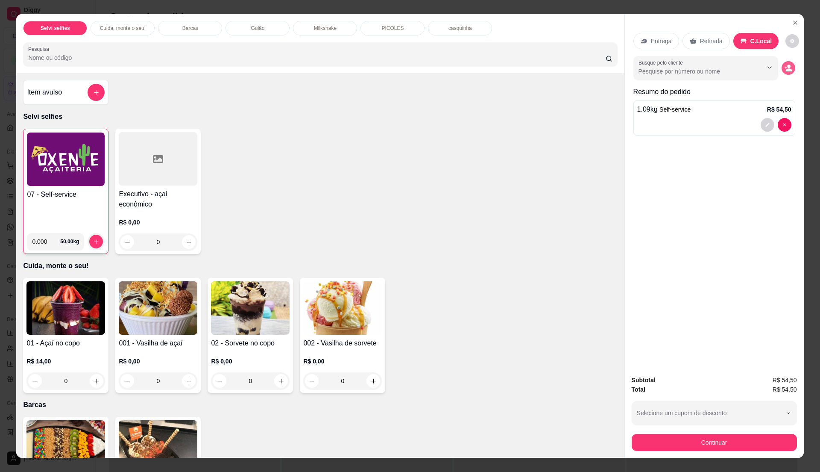
click at [790, 69] on button "decrease-product-quantity" at bounding box center [789, 68] width 14 height 14
click at [677, 72] on input "Busque pelo cliente" at bounding box center [694, 71] width 111 height 9
type input "moise"
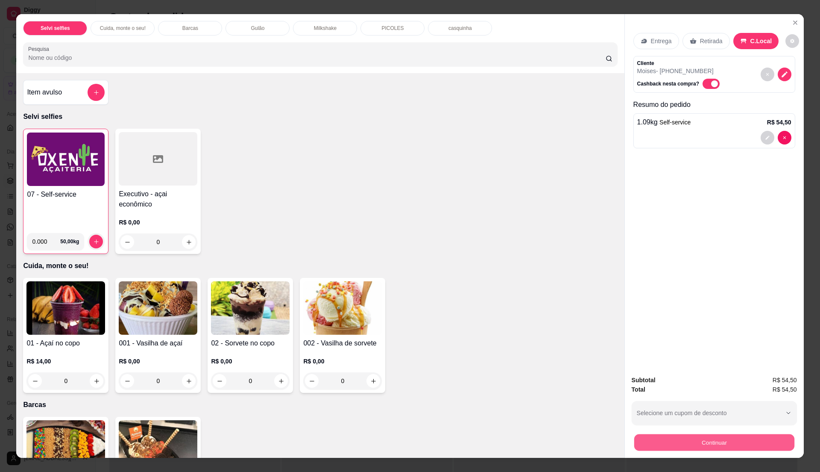
click at [733, 450] on button "Continuar" at bounding box center [714, 442] width 160 height 17
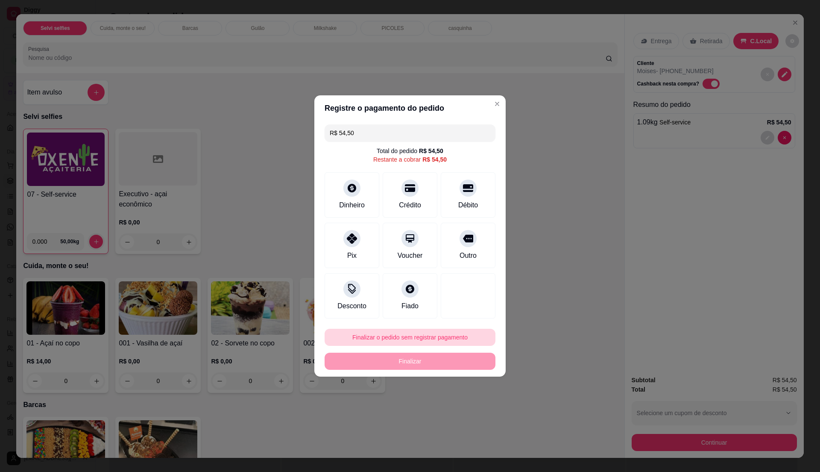
click at [454, 335] on button "Finalizar o pedido sem registrar pagamento" at bounding box center [410, 337] width 171 height 17
click at [474, 414] on button "Confirmar" at bounding box center [463, 407] width 32 height 13
type input "R$ 0,00"
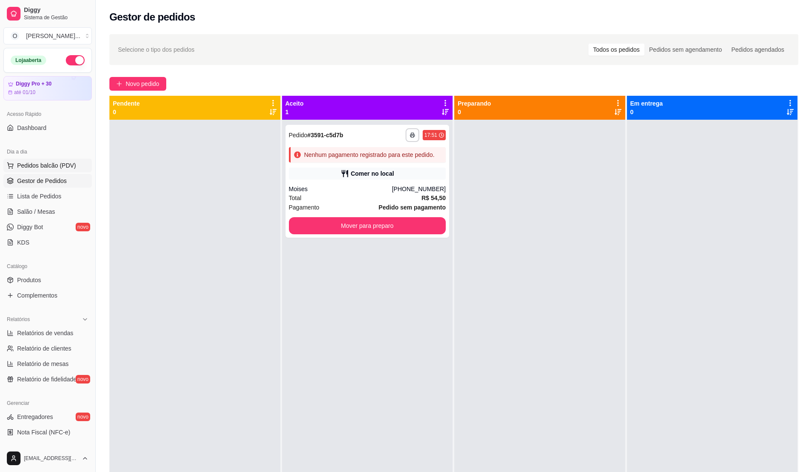
click at [55, 166] on span "Pedidos balcão (PDV)" at bounding box center [46, 165] width 59 height 9
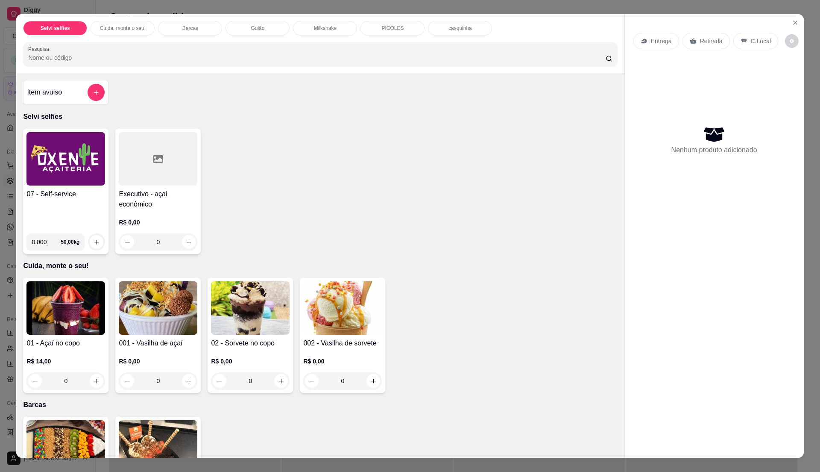
click at [59, 166] on img at bounding box center [65, 158] width 79 height 53
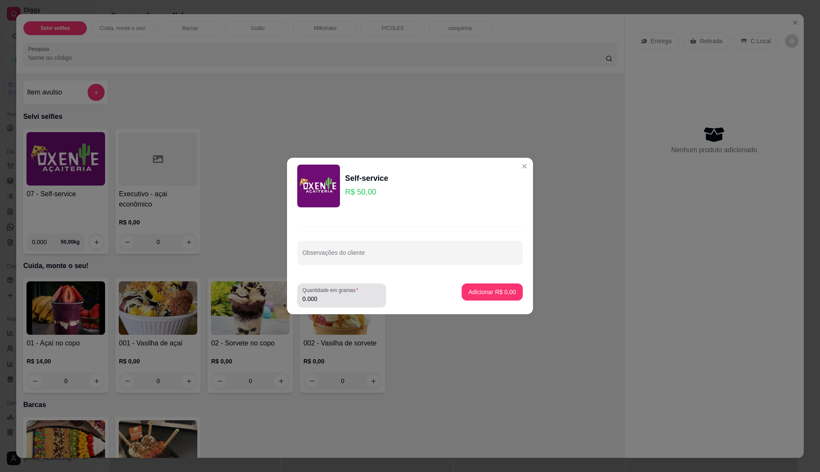
click at [347, 291] on label "Quantidade em gramas" at bounding box center [332, 289] width 59 height 7
click at [347, 294] on input "0.000" at bounding box center [342, 298] width 79 height 9
type input "0.475"
click at [499, 289] on p "Adicionar R$ 23,75" at bounding box center [491, 292] width 50 height 8
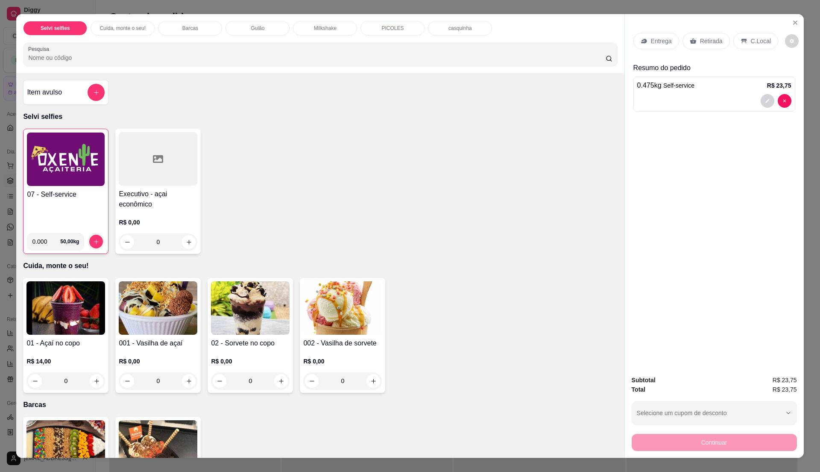
click at [734, 39] on div "C.Local" at bounding box center [756, 41] width 45 height 16
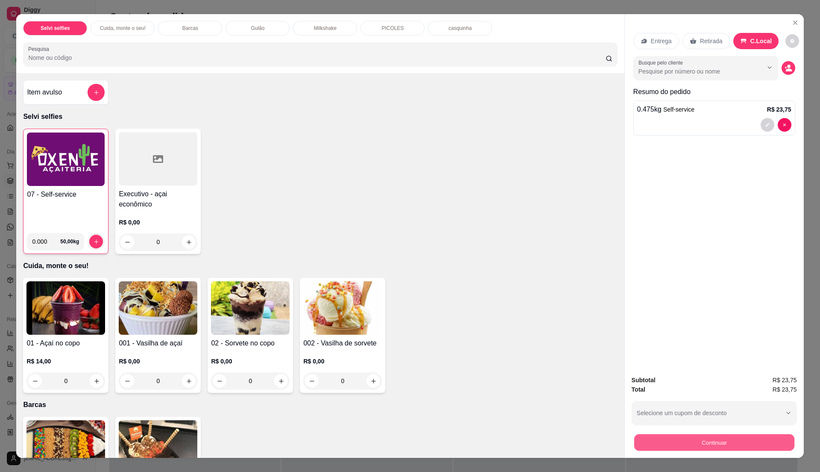
click at [708, 439] on button "Continuar" at bounding box center [714, 442] width 160 height 17
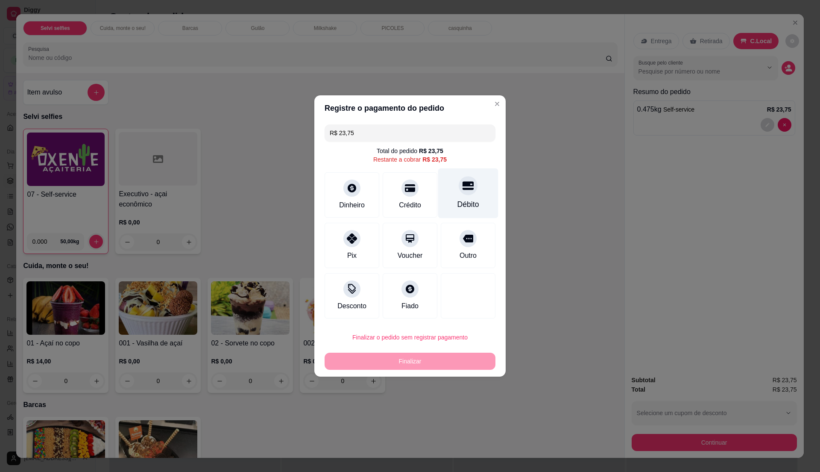
click at [448, 204] on div "Débito" at bounding box center [468, 193] width 60 height 50
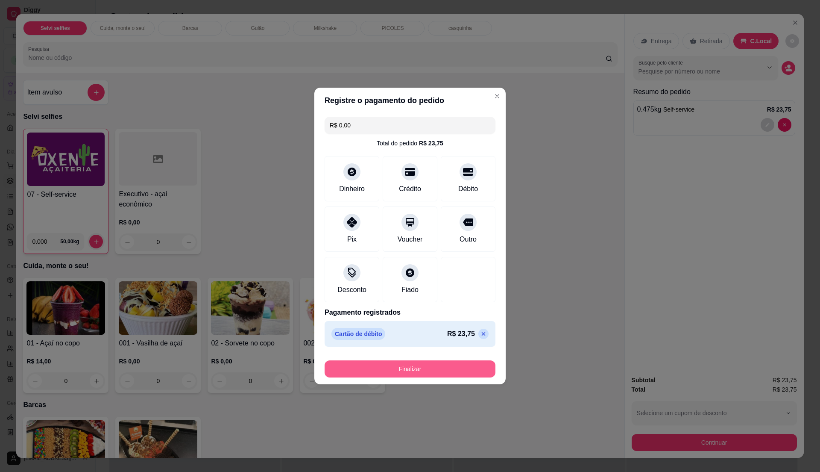
click at [457, 361] on button "Finalizar" at bounding box center [410, 368] width 171 height 17
type input "-R$ 23,75"
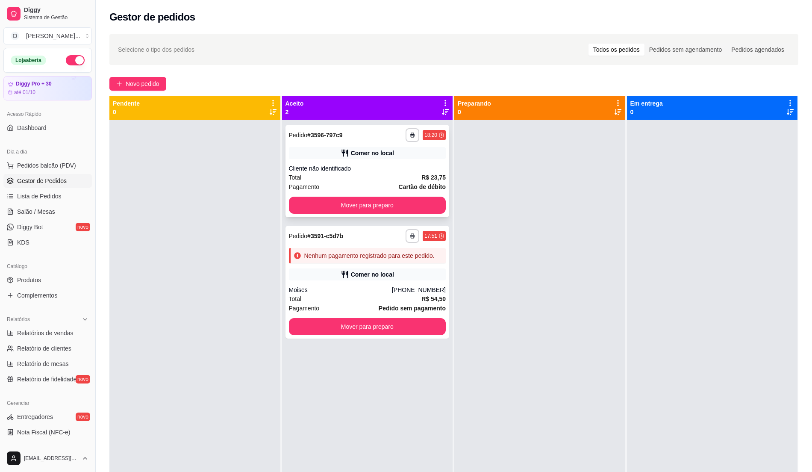
click at [414, 183] on strong "Cartão de débito" at bounding box center [422, 186] width 47 height 7
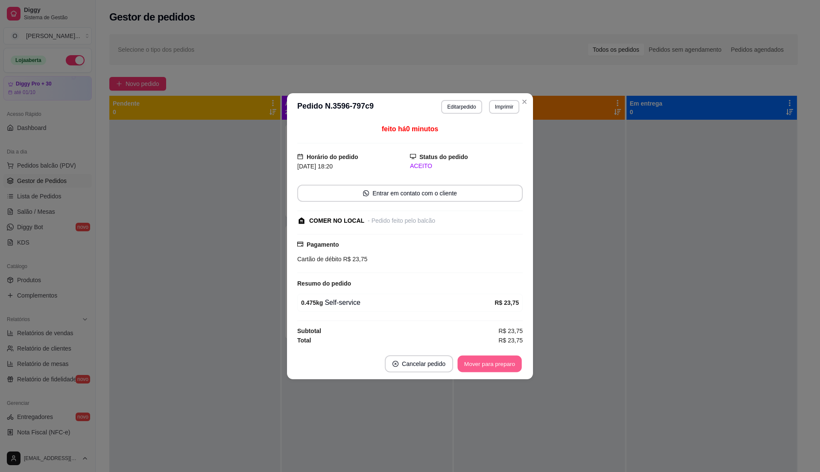
click at [486, 361] on button "Mover para preparo" at bounding box center [490, 363] width 64 height 17
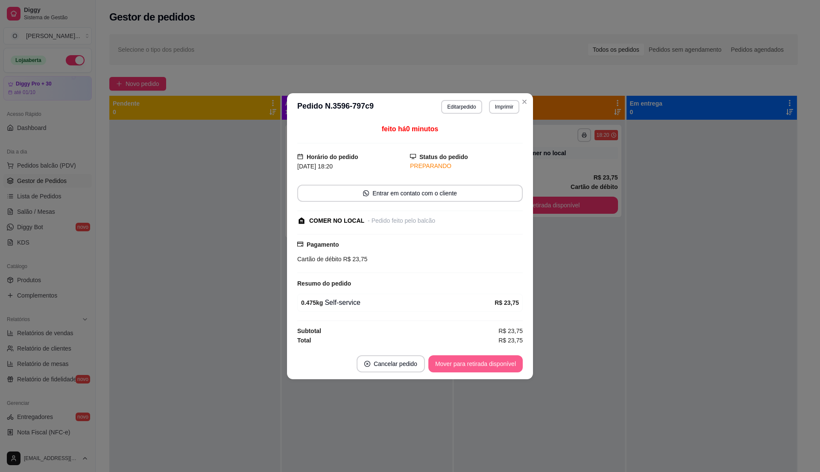
click at [486, 361] on button "Mover para retirada disponível" at bounding box center [476, 363] width 94 height 17
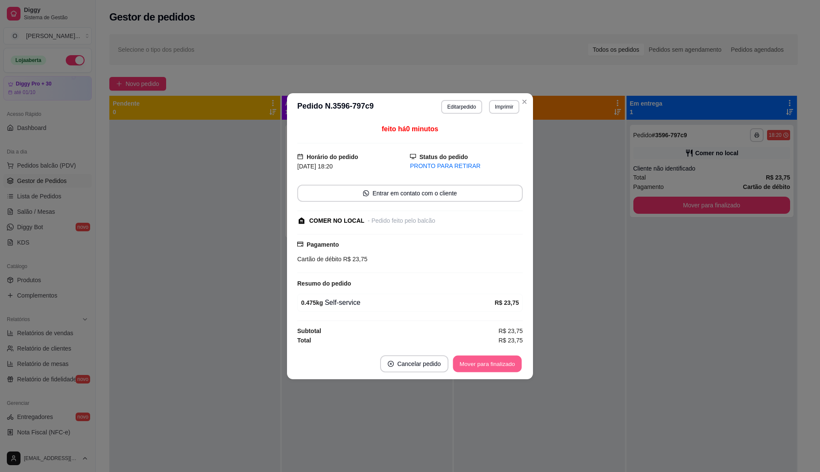
click at [486, 361] on button "Mover para finalizado" at bounding box center [487, 363] width 69 height 17
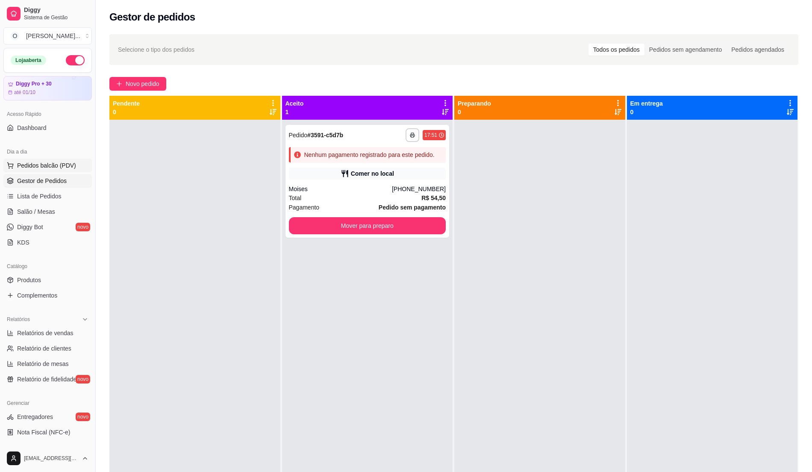
click at [52, 168] on span "Pedidos balcão (PDV)" at bounding box center [46, 165] width 59 height 9
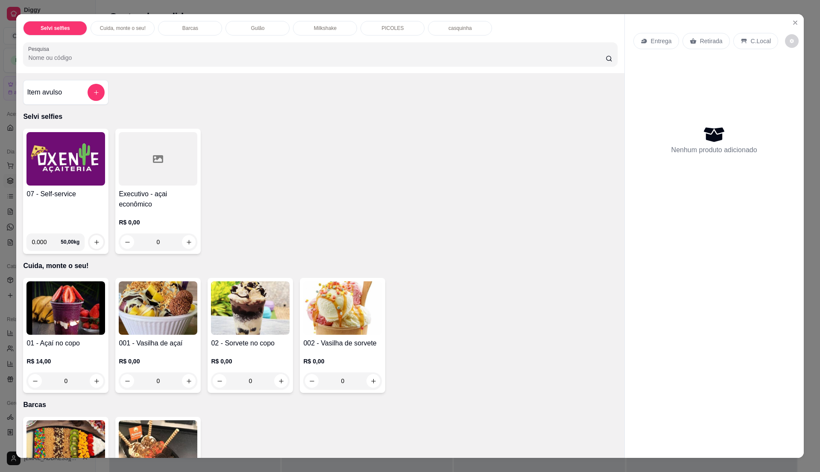
click at [63, 175] on img at bounding box center [65, 158] width 79 height 53
click at [792, 25] on icon "Close" at bounding box center [795, 22] width 7 height 7
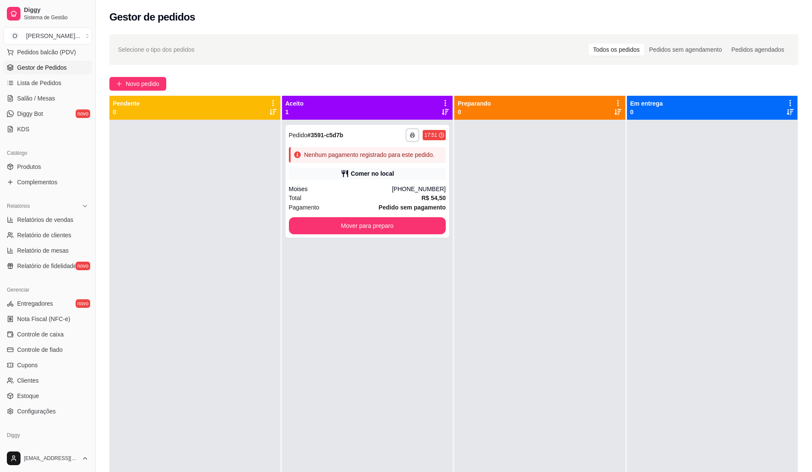
scroll to position [114, 0]
click at [50, 185] on span "Complementos" at bounding box center [37, 181] width 40 height 9
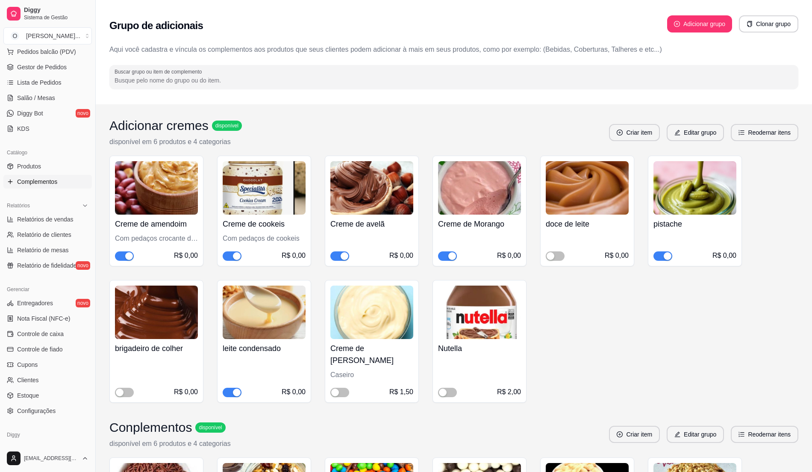
click at [661, 252] on span "button" at bounding box center [662, 255] width 19 height 9
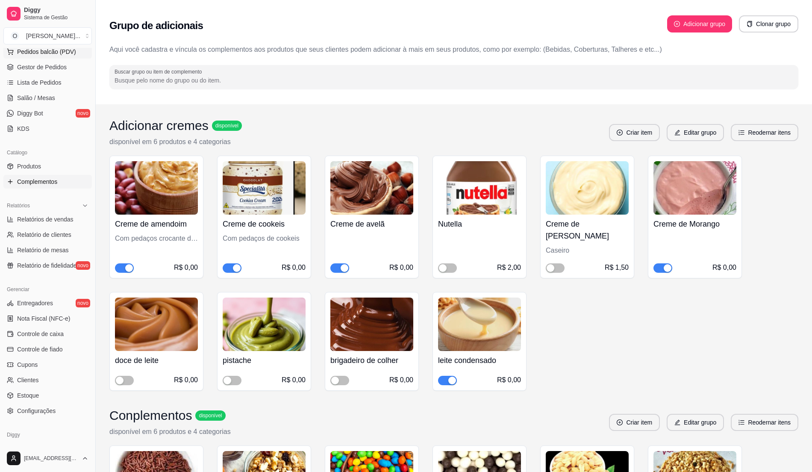
click at [50, 54] on span "Pedidos balcão (PDV)" at bounding box center [46, 51] width 59 height 9
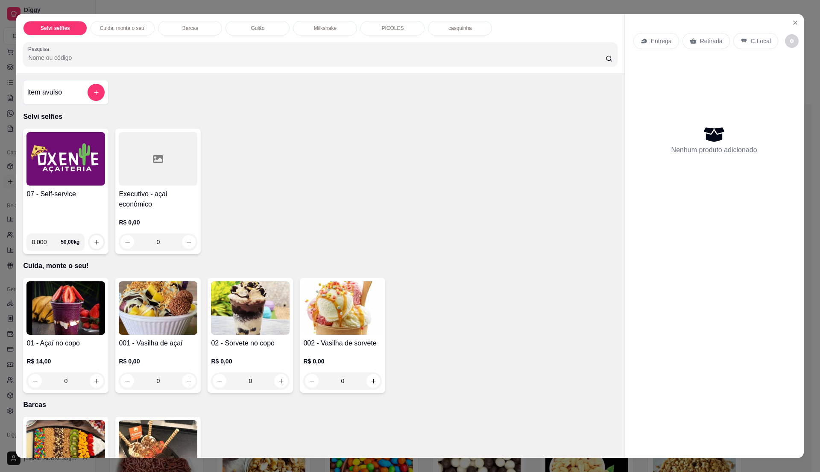
click at [47, 211] on div "07 - Self-service" at bounding box center [65, 208] width 79 height 38
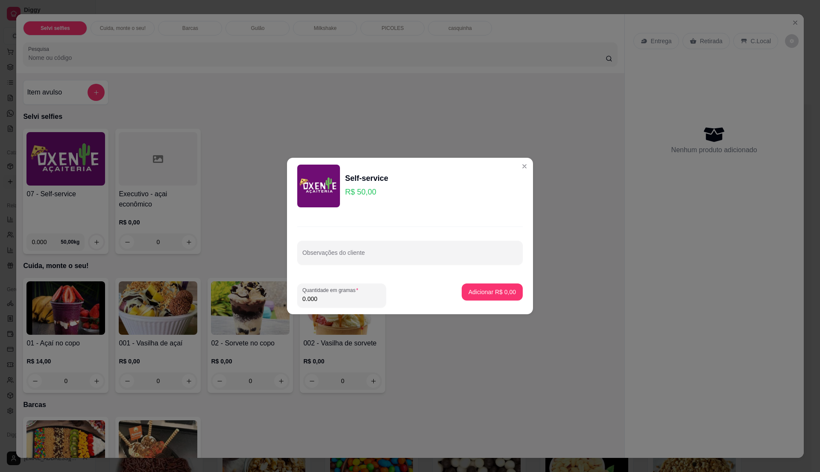
click at [351, 298] on input "0.000" at bounding box center [342, 298] width 79 height 9
type input "0.725"
click at [491, 292] on p "Adicionar R$ 36,25" at bounding box center [491, 292] width 50 height 8
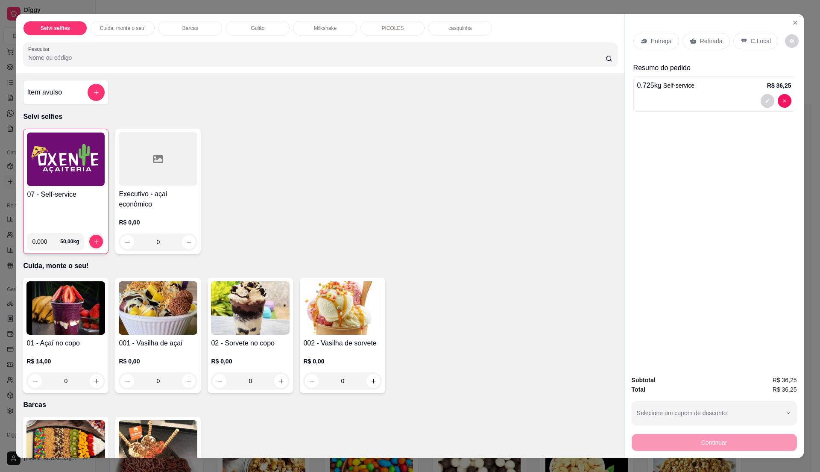
click at [760, 43] on p "C.Local" at bounding box center [761, 41] width 20 height 9
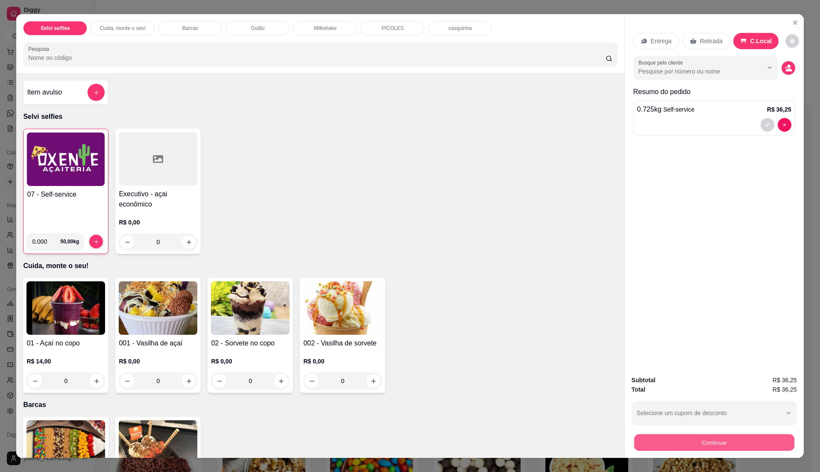
click at [747, 443] on button "Continuar" at bounding box center [714, 442] width 160 height 17
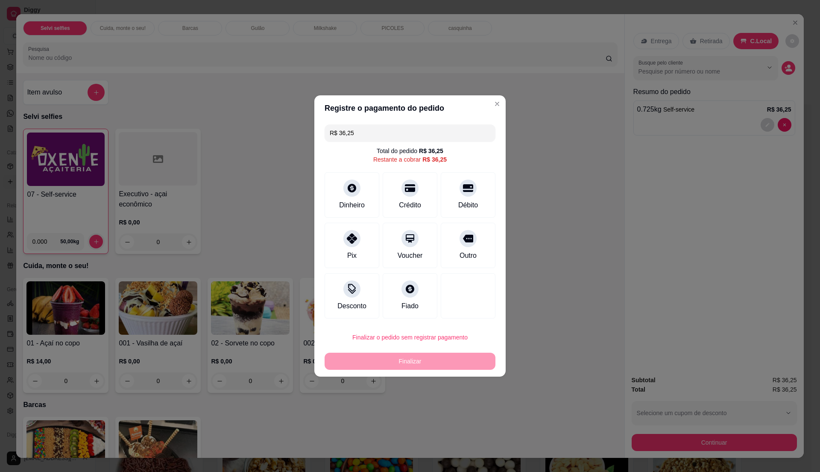
click at [362, 135] on input "R$ 36,25" at bounding box center [410, 132] width 161 height 17
type input "R$ 0,00"
click at [351, 197] on div "Dinheiro" at bounding box center [352, 193] width 60 height 50
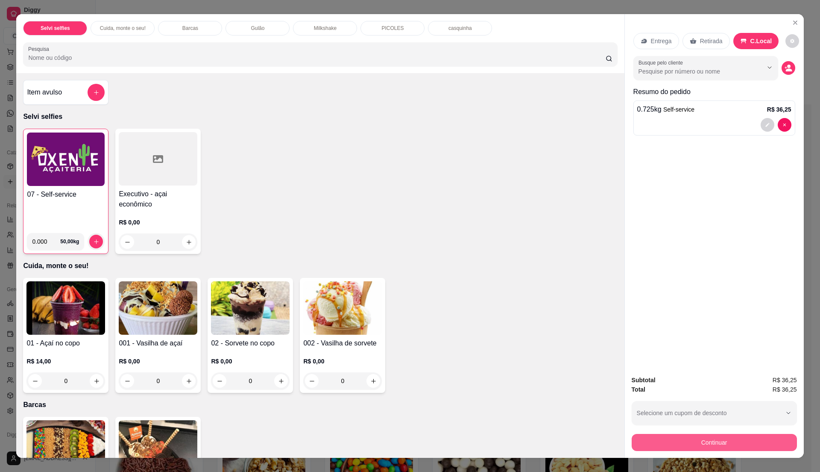
click at [706, 436] on button "Continuar" at bounding box center [714, 442] width 165 height 17
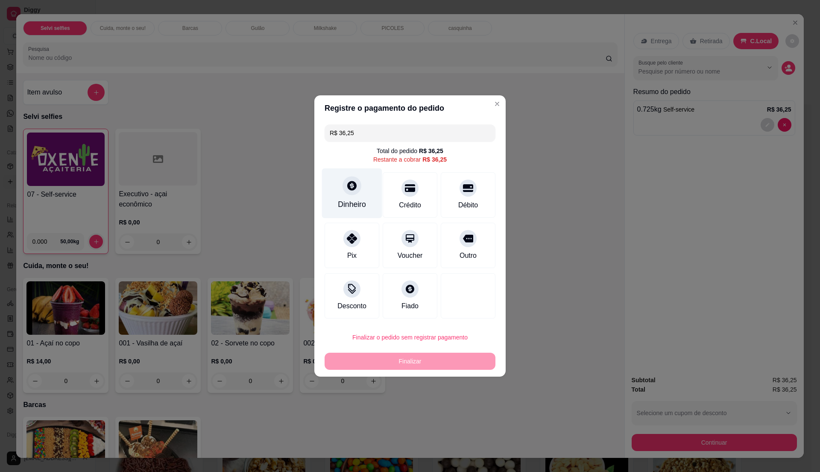
click at [365, 200] on div "Dinheiro" at bounding box center [352, 193] width 60 height 50
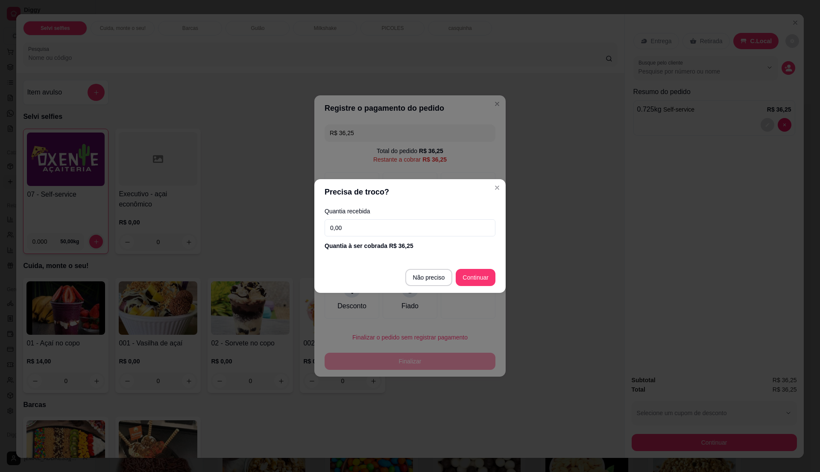
click at [367, 224] on input "0,00" at bounding box center [410, 227] width 171 height 17
type input "50,00"
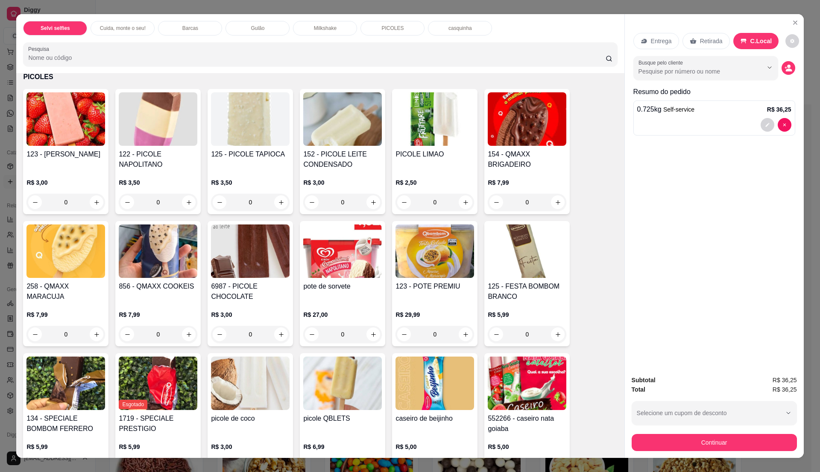
scroll to position [1202, 0]
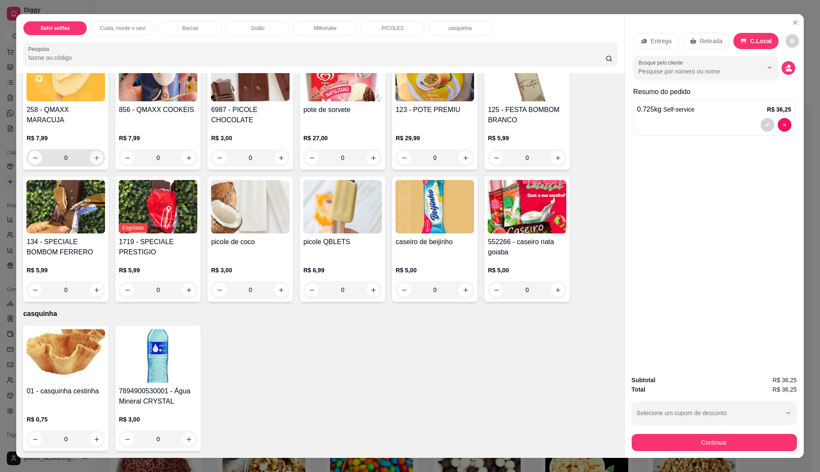
click at [90, 156] on button "increase-product-quantity" at bounding box center [97, 158] width 14 height 14
type input "1"
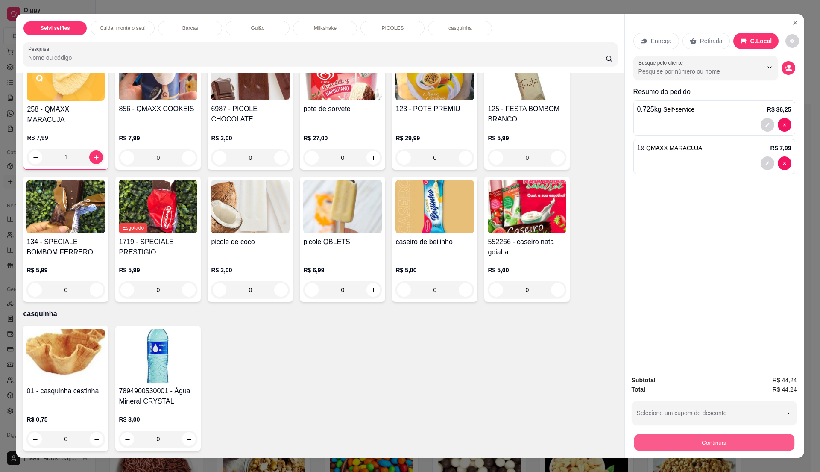
click at [706, 445] on button "Continuar" at bounding box center [714, 442] width 160 height 17
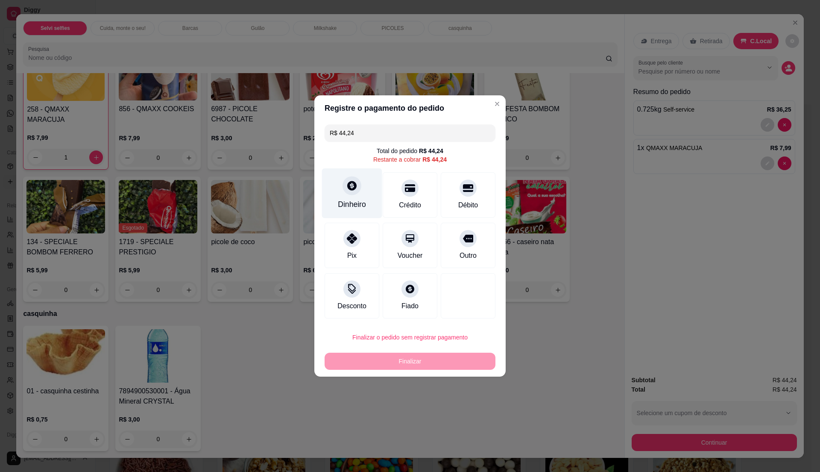
click at [366, 194] on div "Dinheiro" at bounding box center [352, 193] width 60 height 50
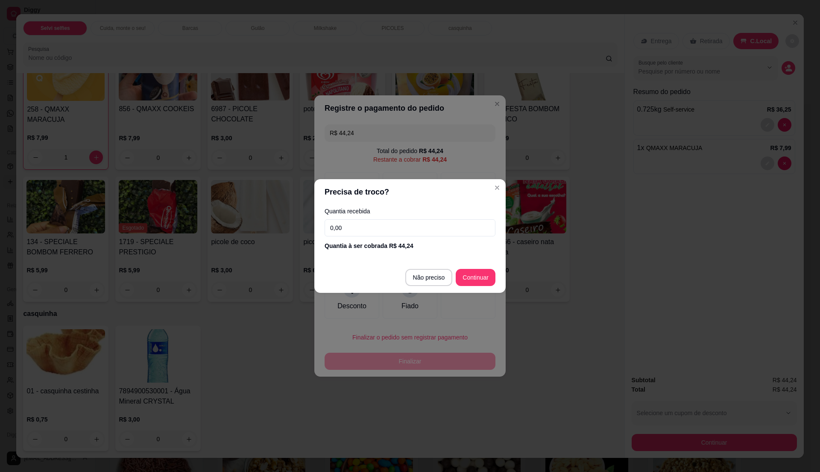
click at [344, 231] on input "0,00" at bounding box center [410, 227] width 171 height 17
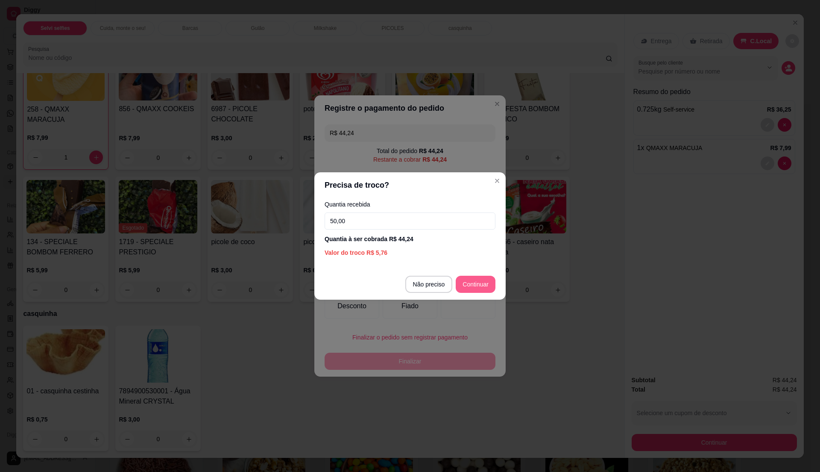
type input "50,00"
type input "R$ 0,00"
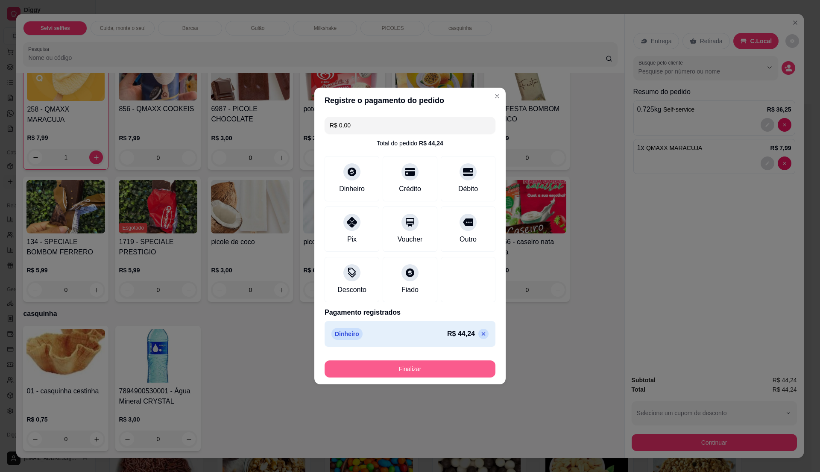
click at [440, 371] on button "Finalizar" at bounding box center [410, 368] width 171 height 17
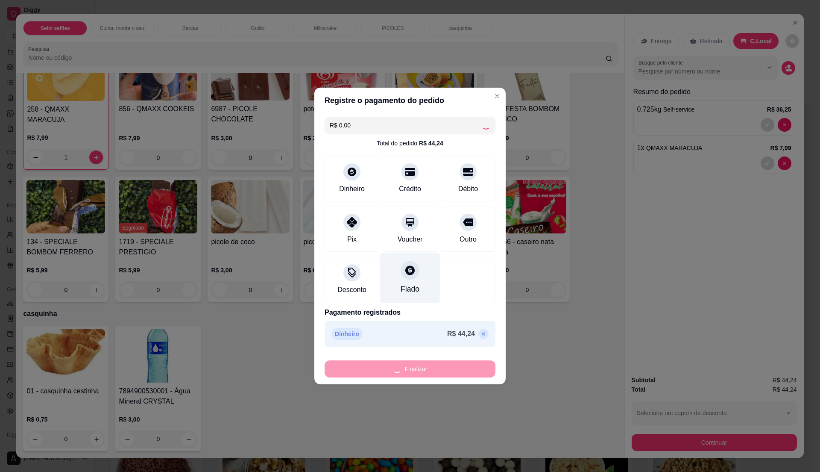
type input "0"
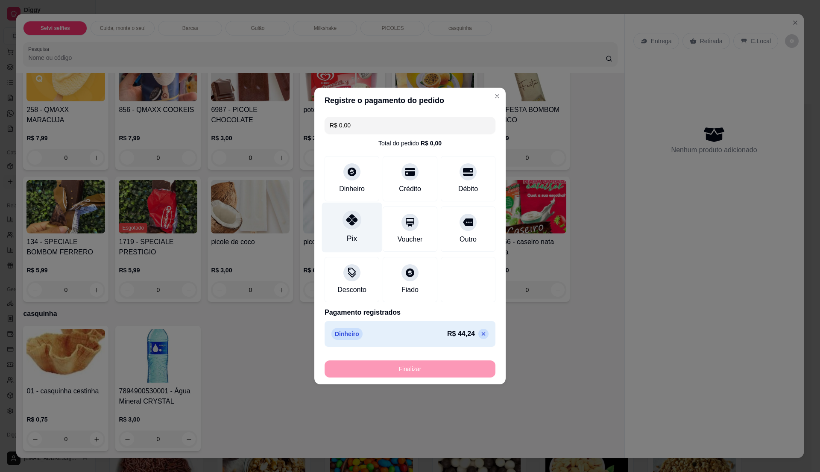
type input "-R$ 44,24"
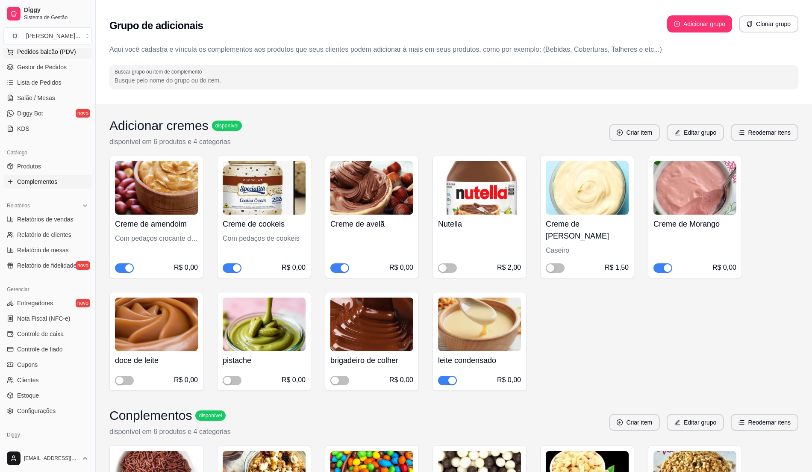
click at [36, 52] on span "Pedidos balcão (PDV)" at bounding box center [46, 51] width 59 height 9
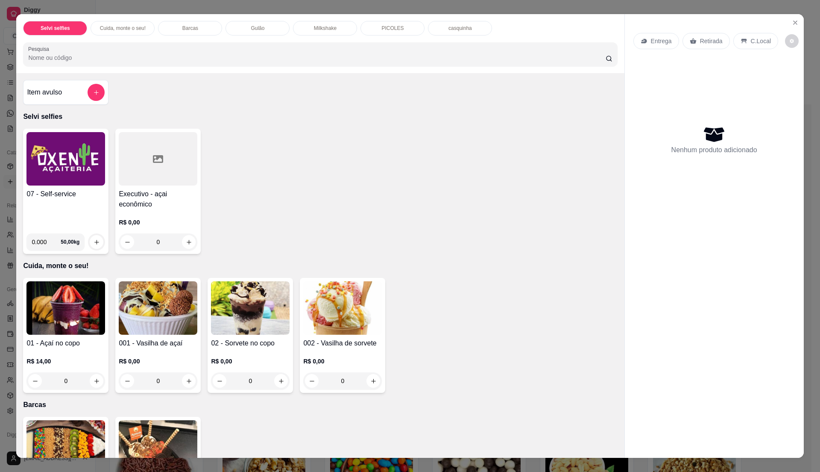
click at [44, 172] on img at bounding box center [65, 158] width 79 height 53
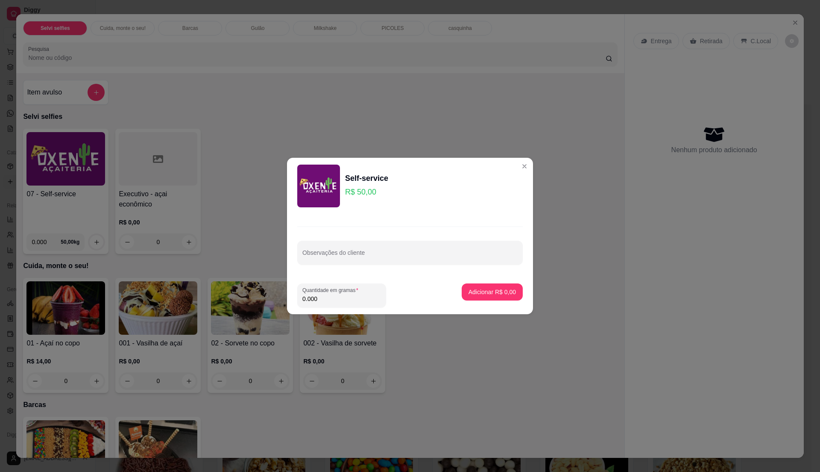
click at [357, 299] on input "0.000" at bounding box center [342, 298] width 79 height 9
type input "0.285"
click at [476, 291] on p "Adicionar R$ 14,25" at bounding box center [491, 292] width 50 height 8
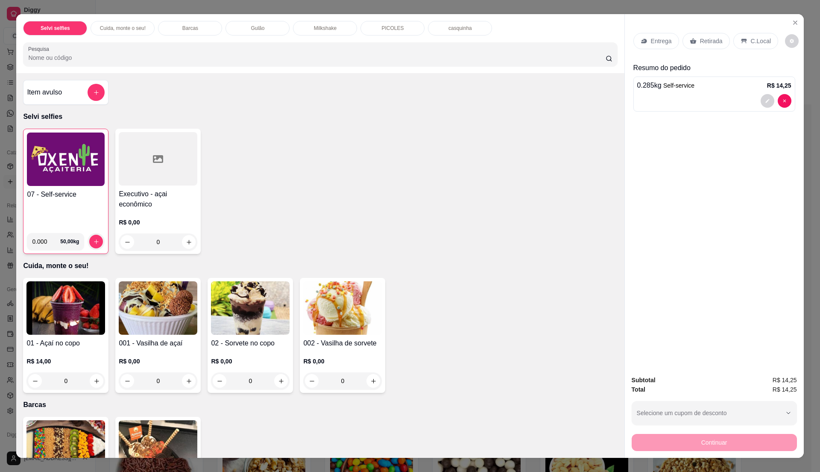
click at [47, 179] on img at bounding box center [66, 158] width 78 height 53
click at [69, 165] on img at bounding box center [66, 158] width 78 height 53
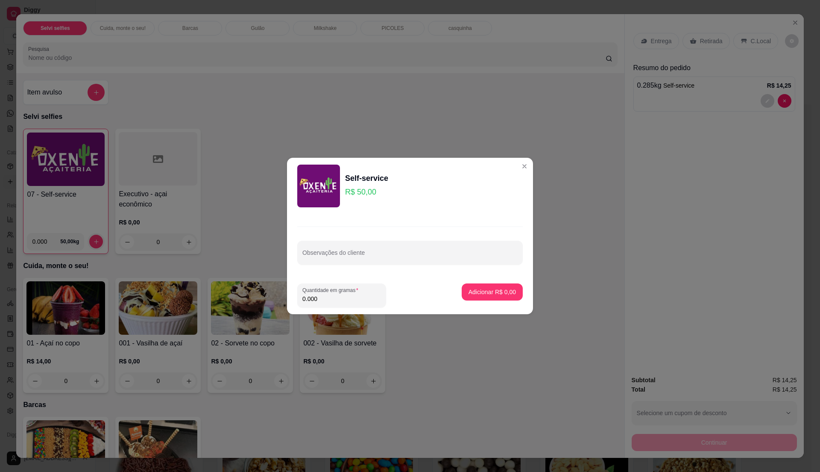
click at [330, 299] on input "0.000" at bounding box center [342, 298] width 79 height 9
click at [310, 304] on div "Quantidade em gramas 0" at bounding box center [341, 295] width 89 height 24
drag, startPoint x: 310, startPoint y: 308, endPoint x: 315, endPoint y: 304, distance: 6.4
click at [314, 306] on footer "Quantidade em gramas 0 Adicionar R$ 0,00" at bounding box center [410, 295] width 246 height 38
click at [321, 297] on input "0" at bounding box center [342, 298] width 79 height 9
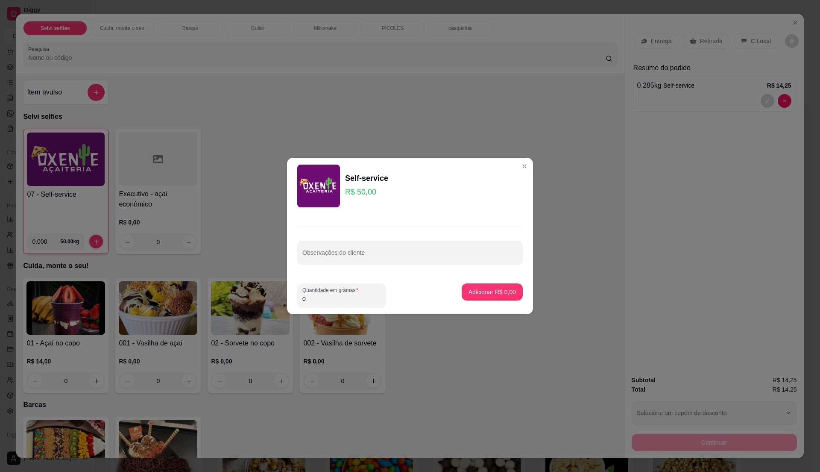
type input "0.365"
click at [501, 294] on p "Adicionar R$ 18,25" at bounding box center [491, 292] width 50 height 8
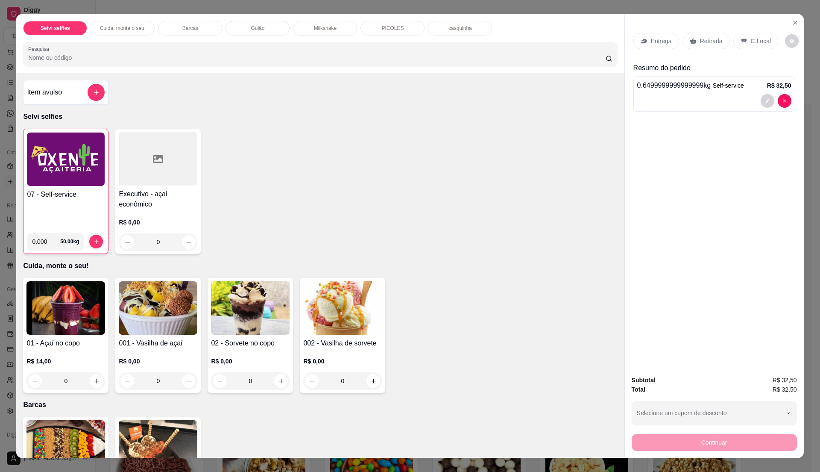
click at [81, 210] on div "07 - Self-service" at bounding box center [66, 207] width 78 height 37
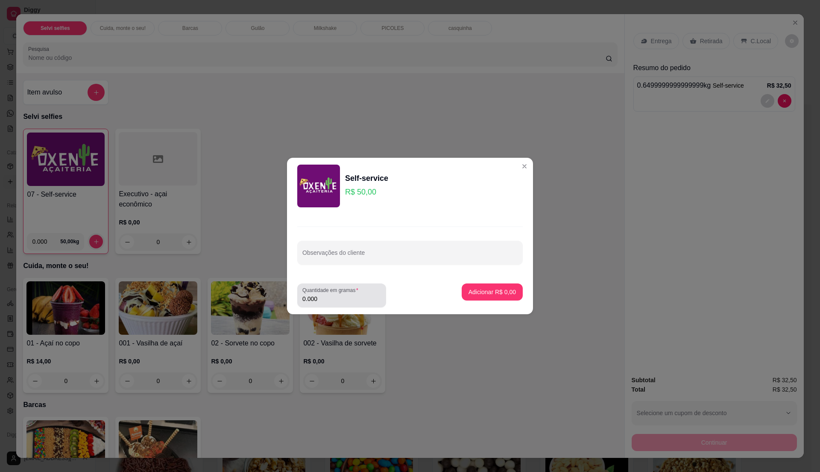
click at [333, 294] on div "0.000" at bounding box center [342, 295] width 79 height 17
click at [330, 292] on label "Quantidade em gramas" at bounding box center [332, 289] width 59 height 7
click at [330, 300] on input "0.000" at bounding box center [342, 298] width 79 height 9
type input "0.445"
click at [505, 294] on p "Adicionar R$ 22,25" at bounding box center [491, 292] width 50 height 8
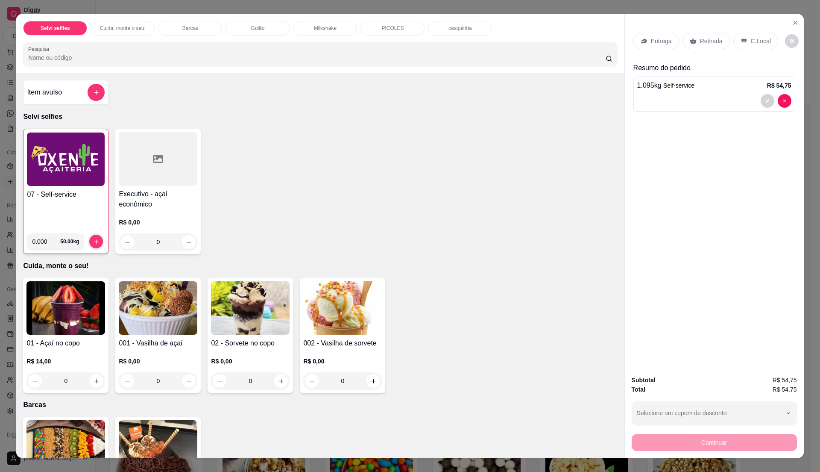
click at [758, 40] on p "C.Local" at bounding box center [761, 41] width 20 height 9
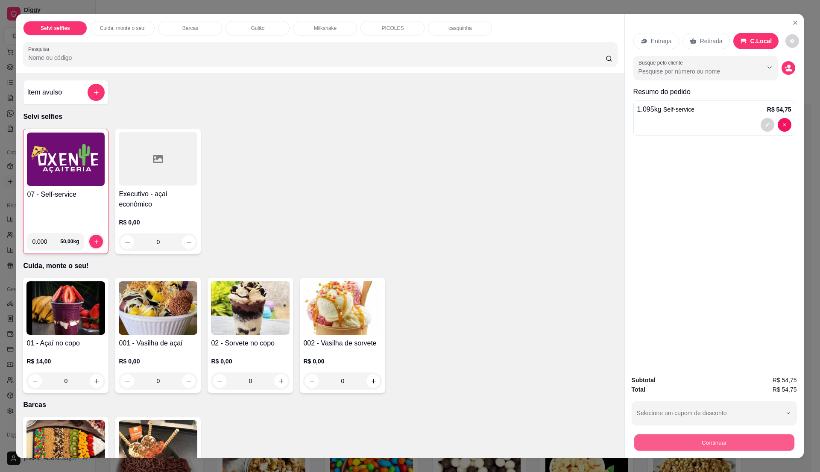
click at [705, 441] on button "Continuar" at bounding box center [714, 442] width 160 height 17
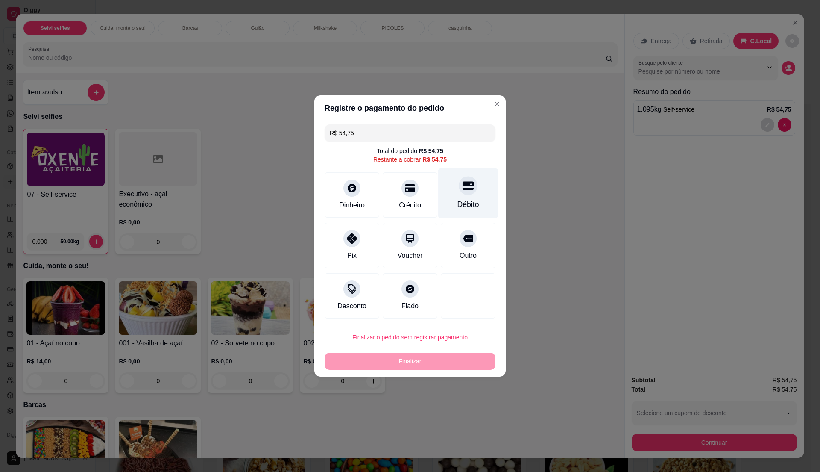
click at [463, 185] on icon at bounding box center [468, 186] width 11 height 9
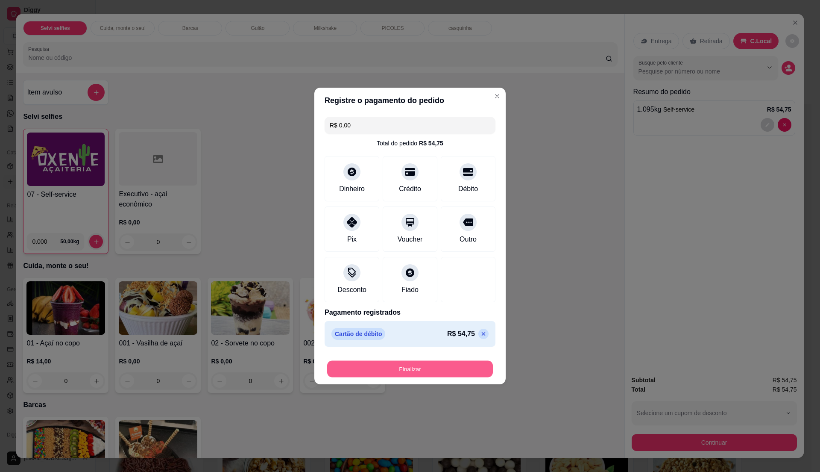
click at [408, 366] on button "Finalizar" at bounding box center [410, 369] width 166 height 17
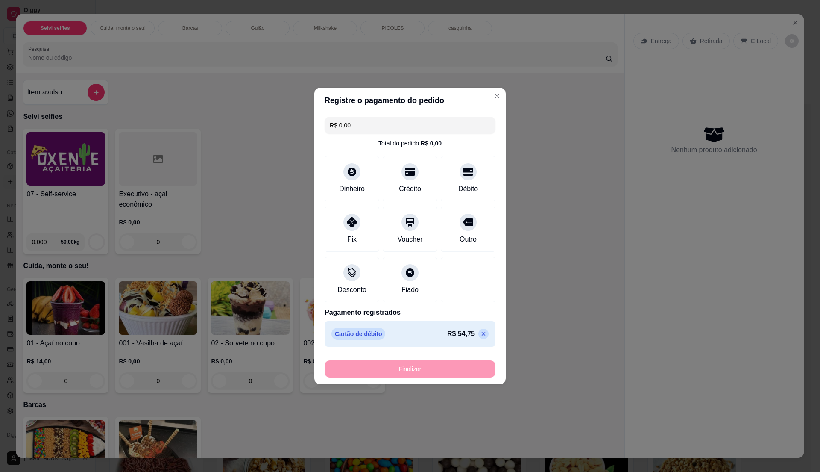
type input "-R$ 54,75"
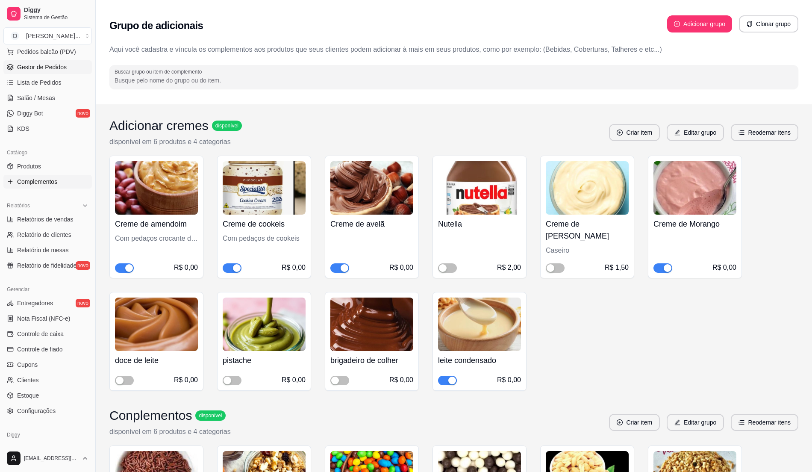
click at [26, 65] on span "Gestor de Pedidos" at bounding box center [42, 67] width 50 height 9
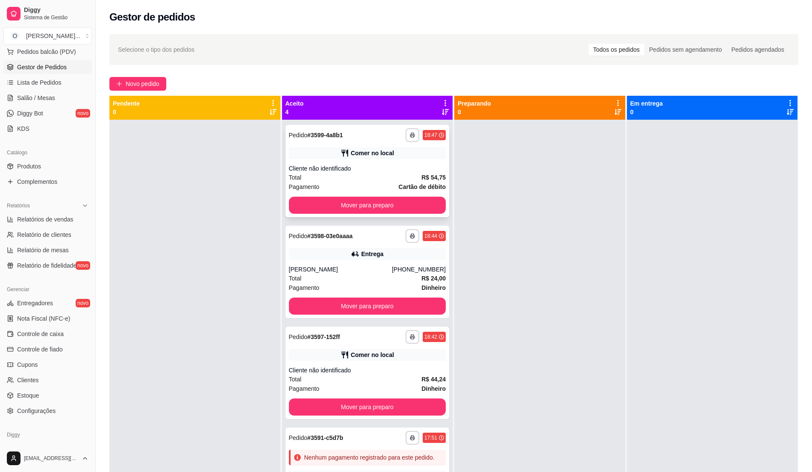
click at [370, 179] on div "Total R$ 54,75" at bounding box center [367, 177] width 157 height 9
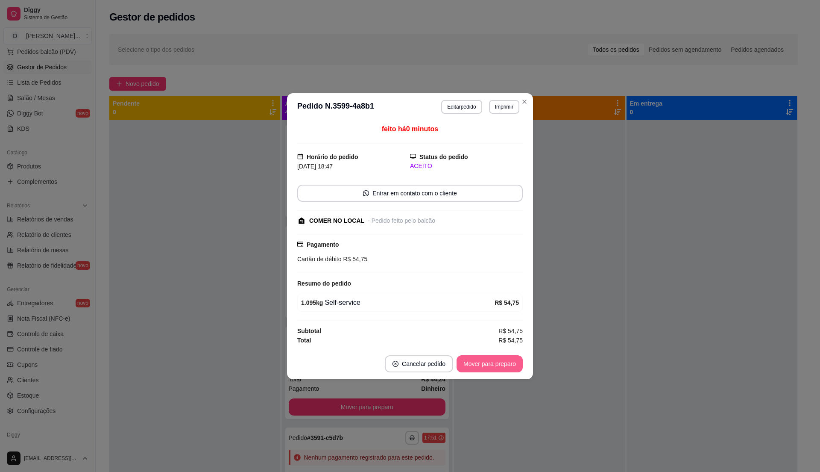
click at [505, 365] on button "Mover para preparo" at bounding box center [490, 363] width 66 height 17
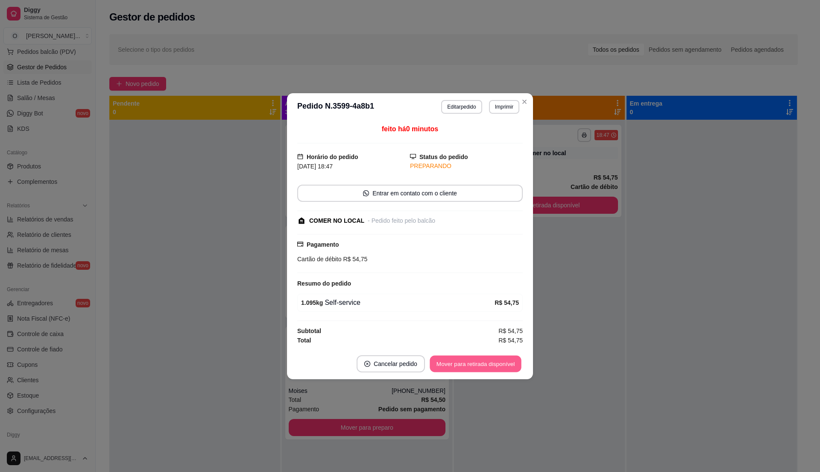
click at [505, 364] on button "Mover para retirada disponível" at bounding box center [475, 363] width 91 height 17
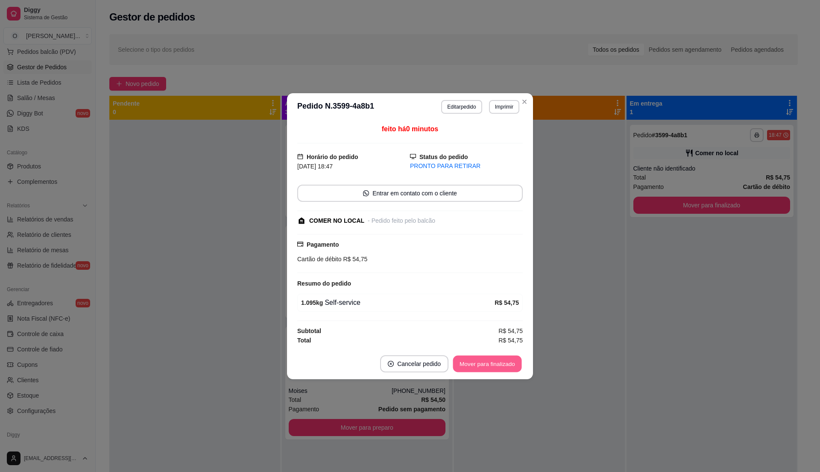
click at [505, 364] on button "Mover para finalizado" at bounding box center [487, 363] width 69 height 17
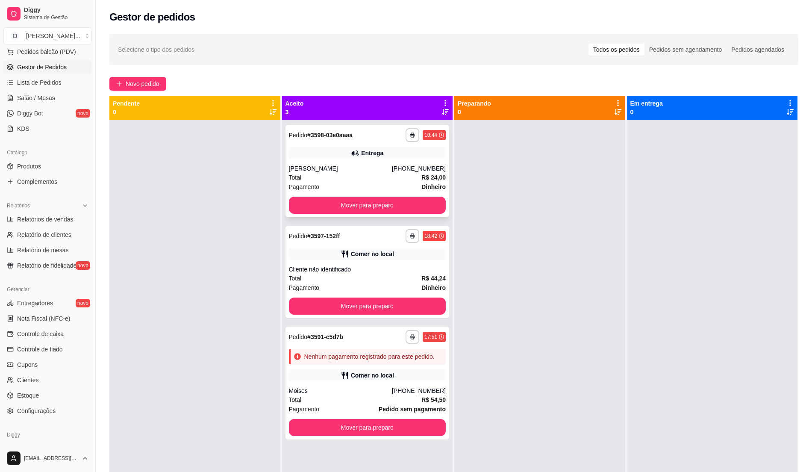
click at [407, 174] on div "Total R$ 24,00" at bounding box center [367, 177] width 157 height 9
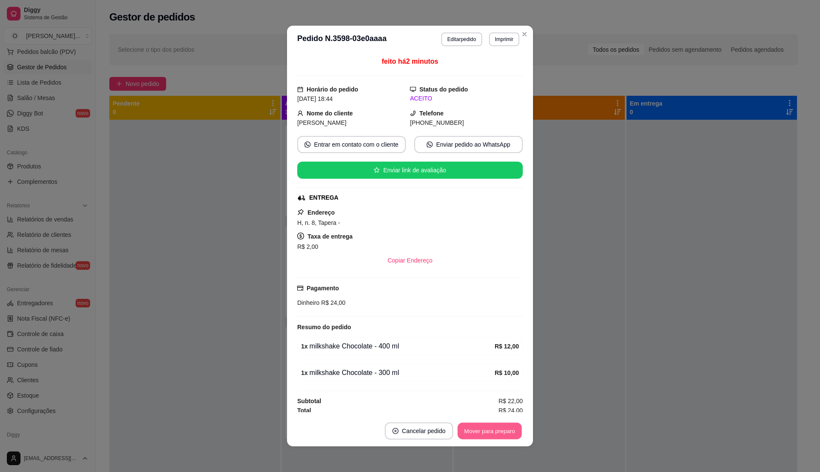
click at [485, 432] on button "Mover para preparo" at bounding box center [490, 431] width 64 height 17
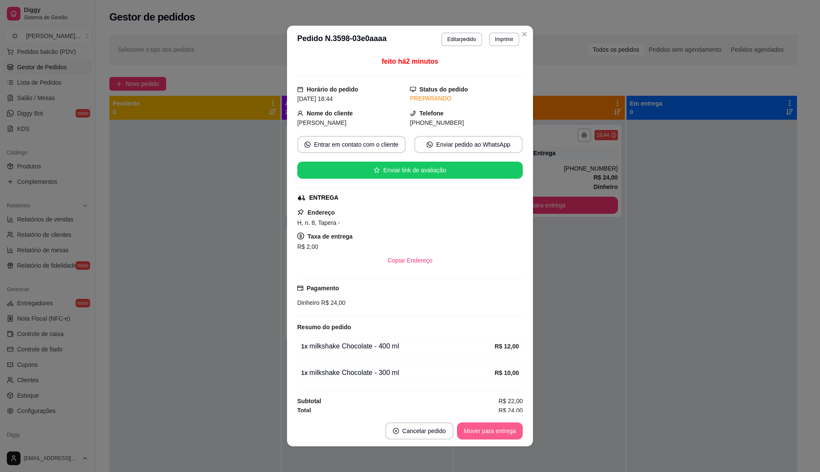
click at [484, 432] on button "Mover para entrega" at bounding box center [490, 430] width 66 height 17
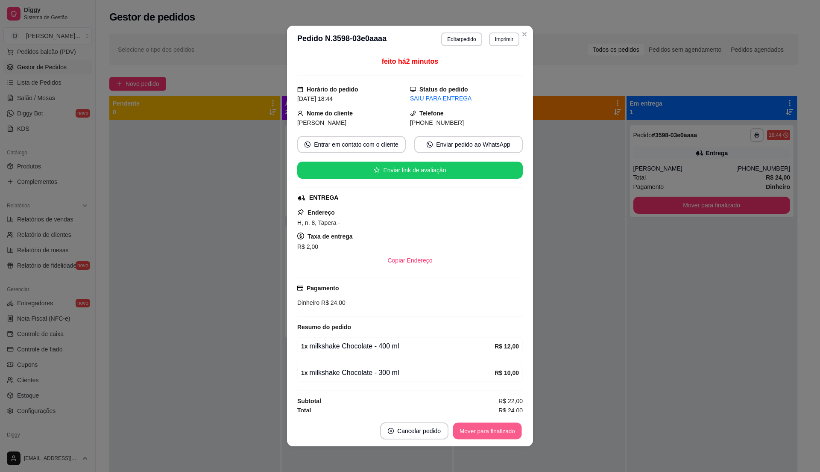
click at [484, 432] on button "Mover para finalizado" at bounding box center [487, 431] width 69 height 17
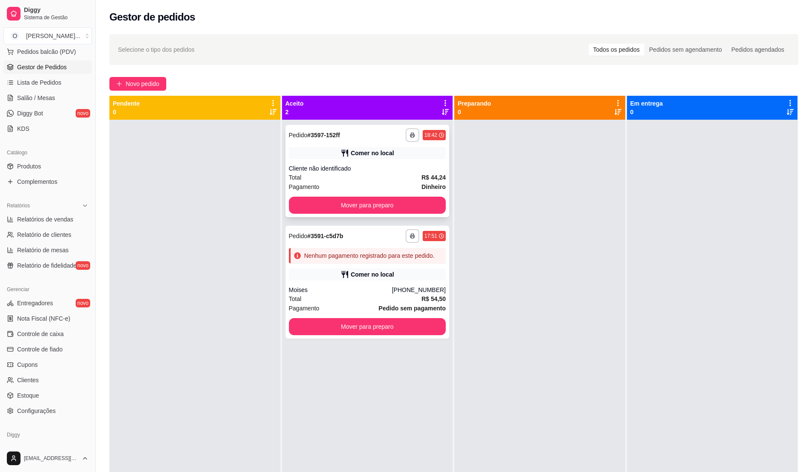
click at [358, 173] on div "Total R$ 44,24" at bounding box center [367, 177] width 157 height 9
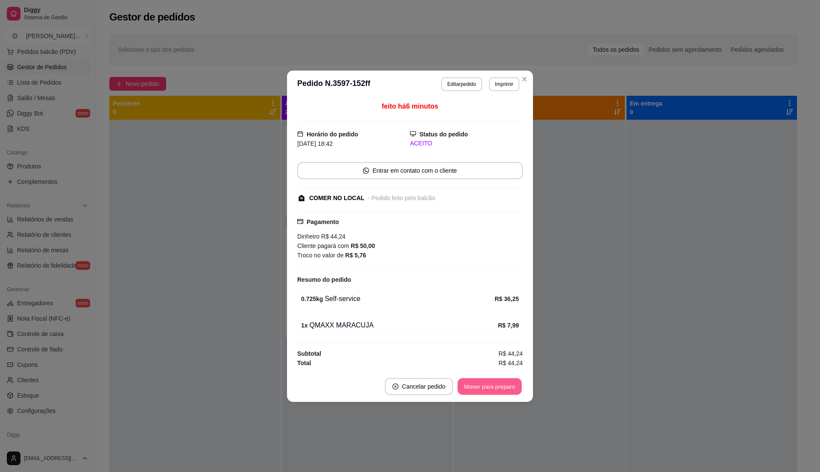
click at [475, 387] on button "Mover para preparo" at bounding box center [490, 386] width 64 height 17
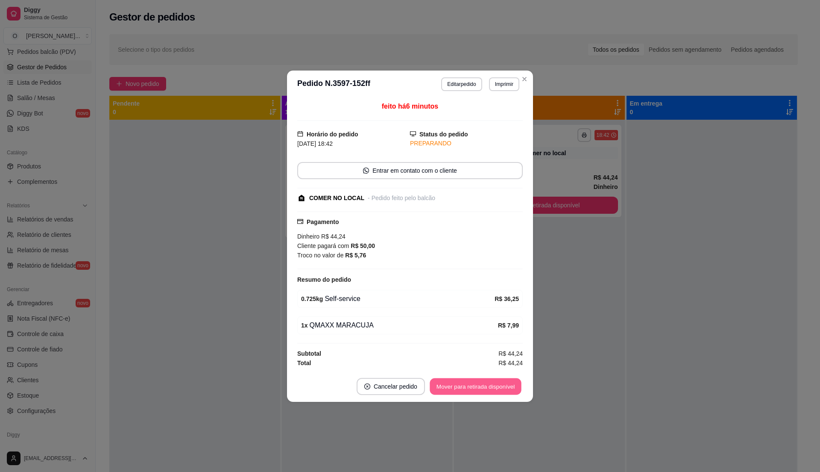
click at [475, 387] on button "Mover para retirada disponível" at bounding box center [475, 386] width 91 height 17
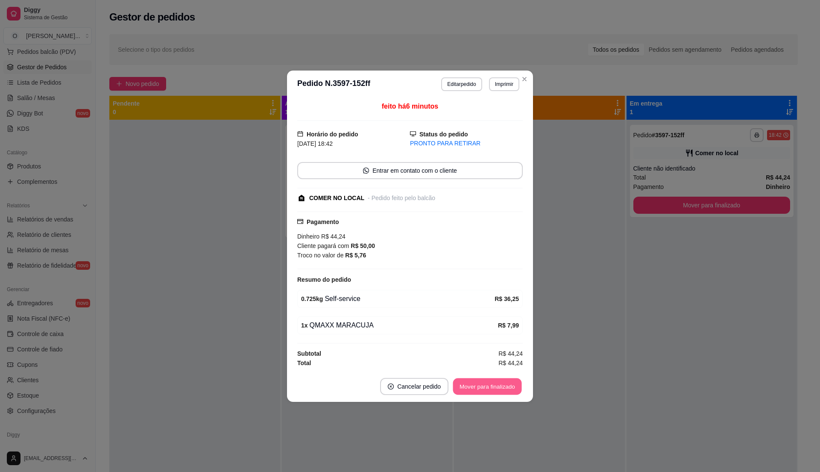
click at [475, 387] on button "Mover para finalizado" at bounding box center [487, 386] width 69 height 17
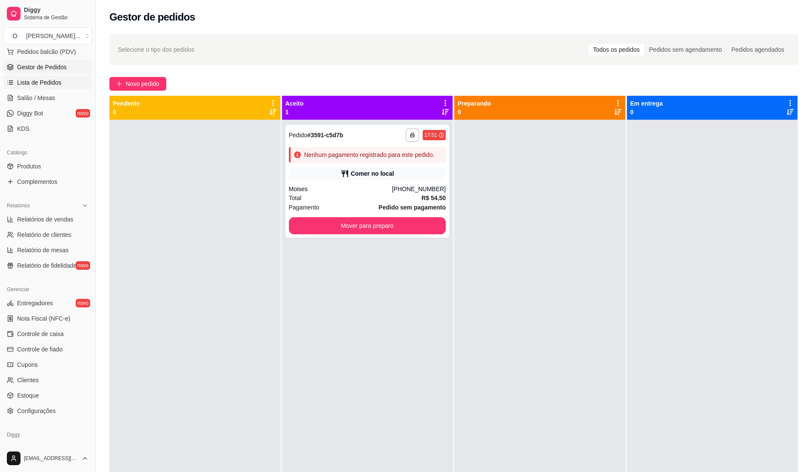
click at [46, 81] on span "Lista de Pedidos" at bounding box center [39, 82] width 44 height 9
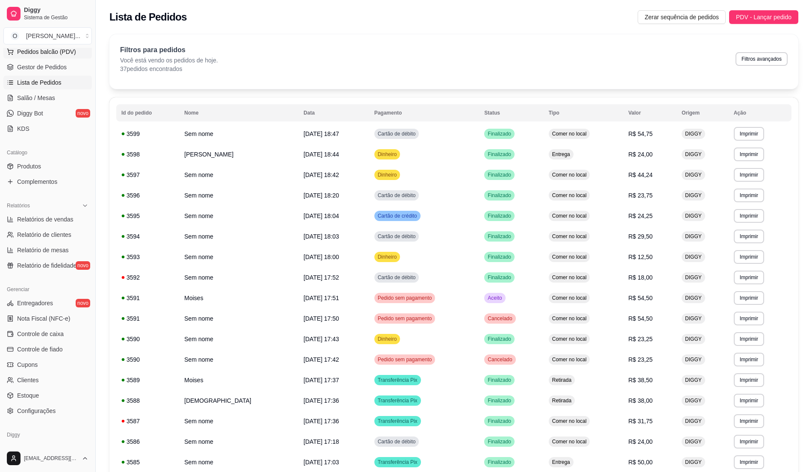
click at [65, 52] on span "Pedidos balcão (PDV)" at bounding box center [46, 51] width 59 height 9
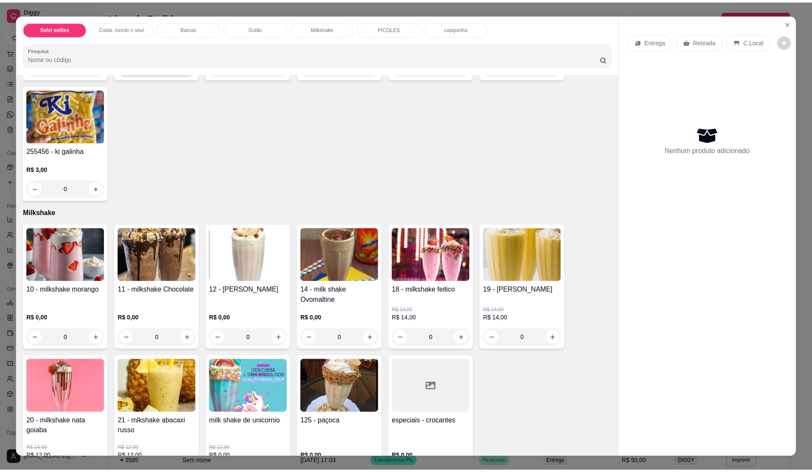
scroll to position [740, 0]
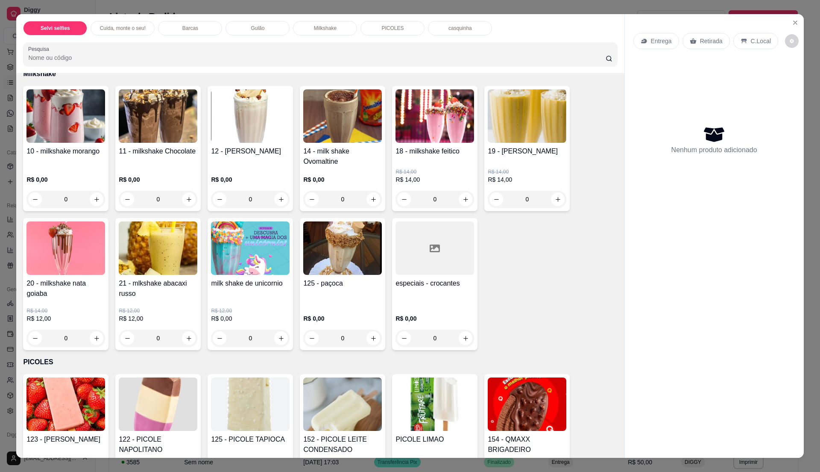
click at [92, 200] on div "0" at bounding box center [65, 199] width 79 height 17
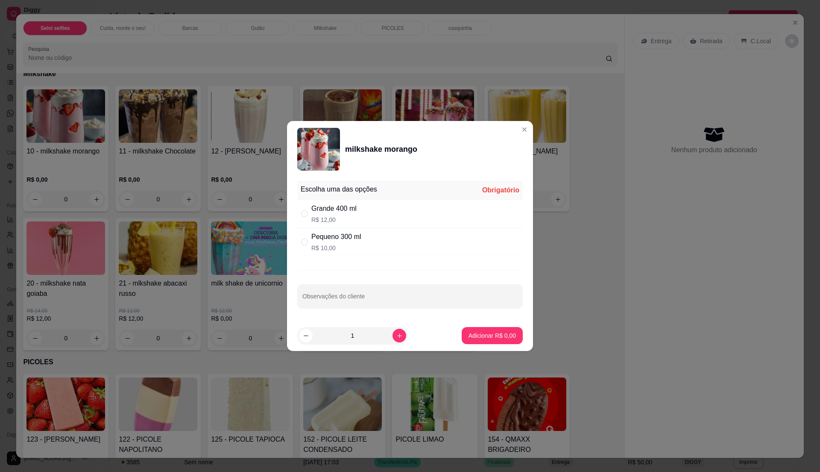
click at [351, 211] on div "Grande 400 ml" at bounding box center [333, 208] width 45 height 10
radio input "true"
click at [491, 337] on p "Adicionar R$ 12,00" at bounding box center [491, 335] width 50 height 8
type input "1"
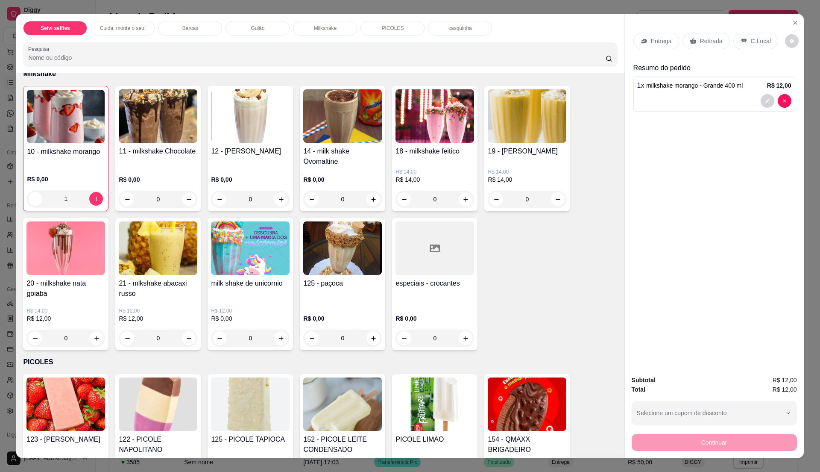
click at [751, 38] on p "C.Local" at bounding box center [761, 41] width 20 height 9
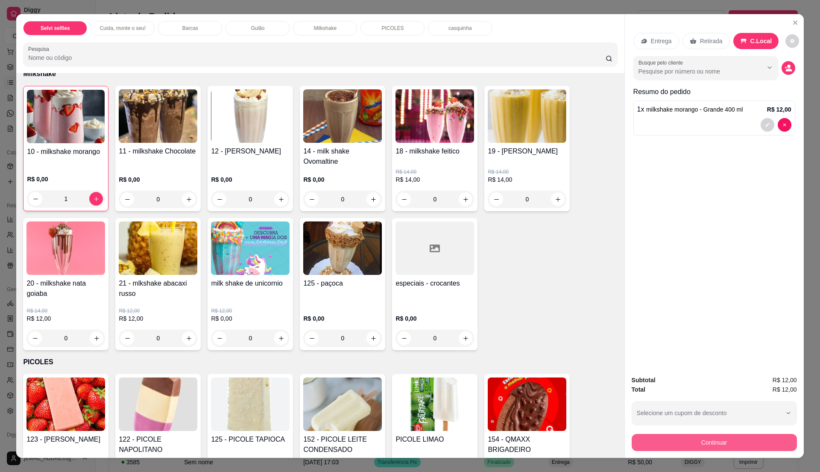
click at [691, 437] on button "Continuar" at bounding box center [714, 442] width 165 height 17
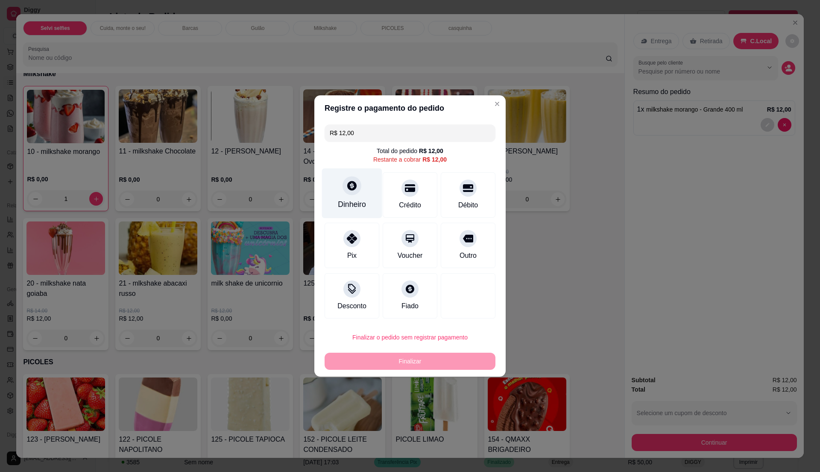
click at [361, 194] on div "Dinheiro" at bounding box center [352, 193] width 60 height 50
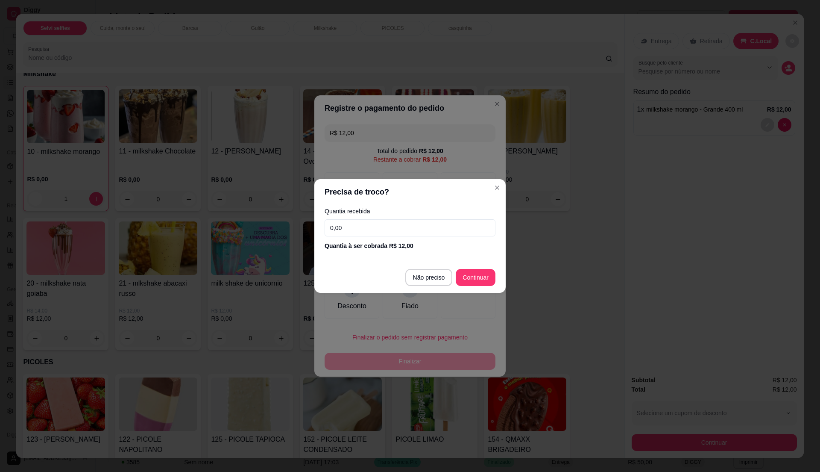
click at [358, 226] on input "0,00" at bounding box center [410, 227] width 171 height 17
type input "12,00"
type input "R$ 0,00"
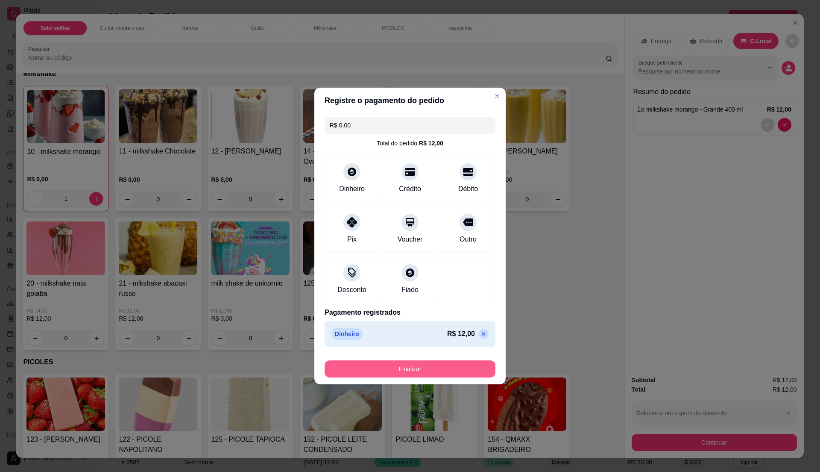
click at [382, 370] on button "Finalizar" at bounding box center [410, 368] width 171 height 17
type input "0"
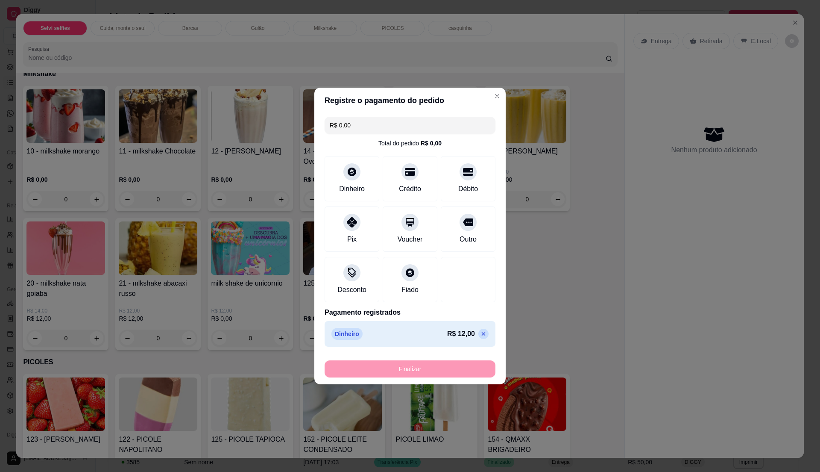
type input "-R$ 12,00"
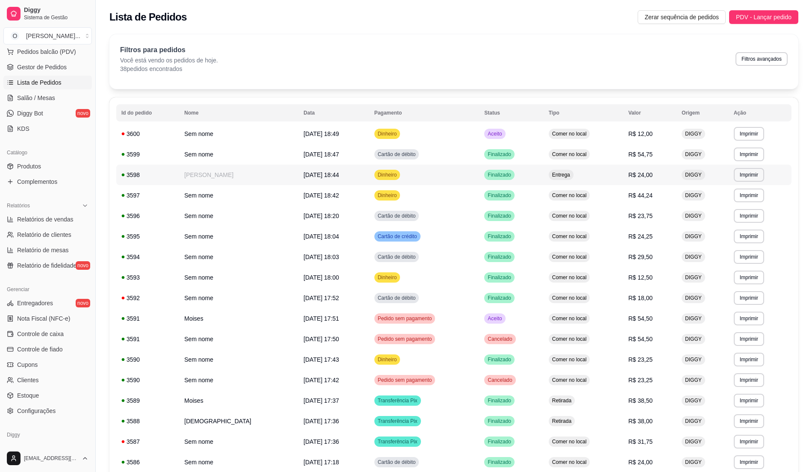
click at [629, 171] on td "R$ 24,00" at bounding box center [649, 175] width 53 height 21
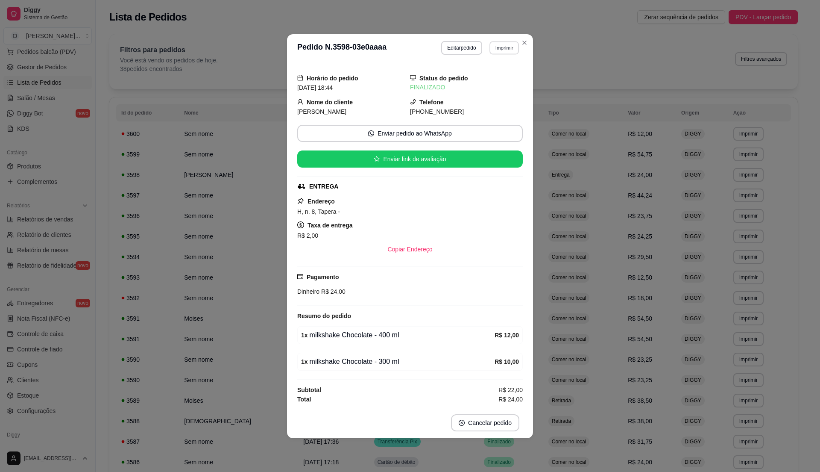
click at [505, 43] on button "Imprimir" at bounding box center [504, 47] width 29 height 13
click at [504, 68] on button "IMPRESSORA" at bounding box center [489, 74] width 60 height 13
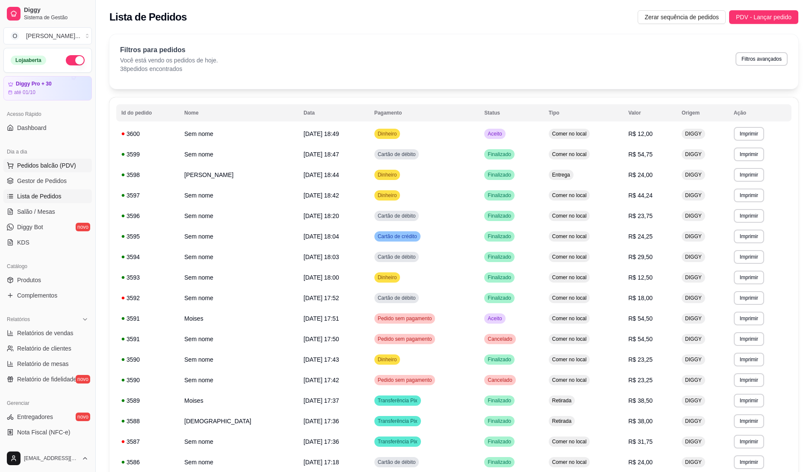
click at [43, 166] on span "Pedidos balcão (PDV)" at bounding box center [46, 165] width 59 height 9
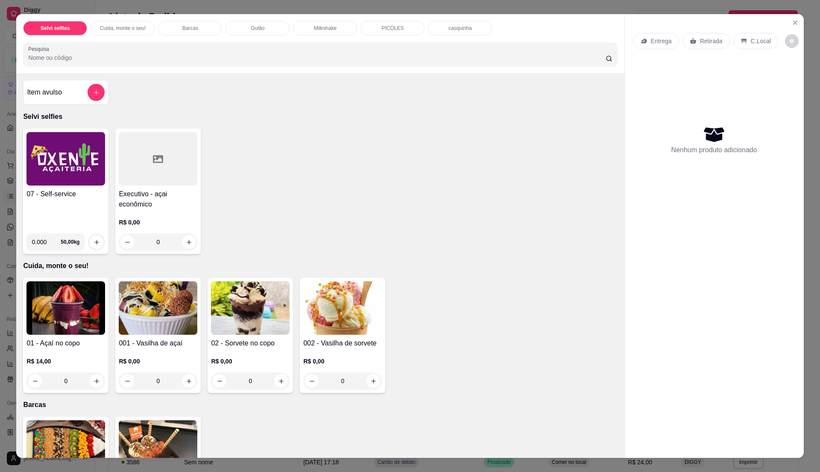
click at [172, 98] on div "Item avulso Selvi selfies 07 - Self-service 0.000 50,00 kg Executivo - açai eco…" at bounding box center [320, 265] width 608 height 385
drag, startPoint x: 211, startPoint y: 3, endPoint x: 443, endPoint y: 344, distance: 413.1
click at [472, 339] on div "01 - Açaí no copo R$ 14,00 0 001 - Vasilha de açaí R$ 0,00 0 02 - Sorvete no co…" at bounding box center [320, 335] width 594 height 115
click at [47, 197] on h4 "07 - Self-service" at bounding box center [65, 194] width 79 height 10
click at [85, 174] on img at bounding box center [65, 158] width 79 height 53
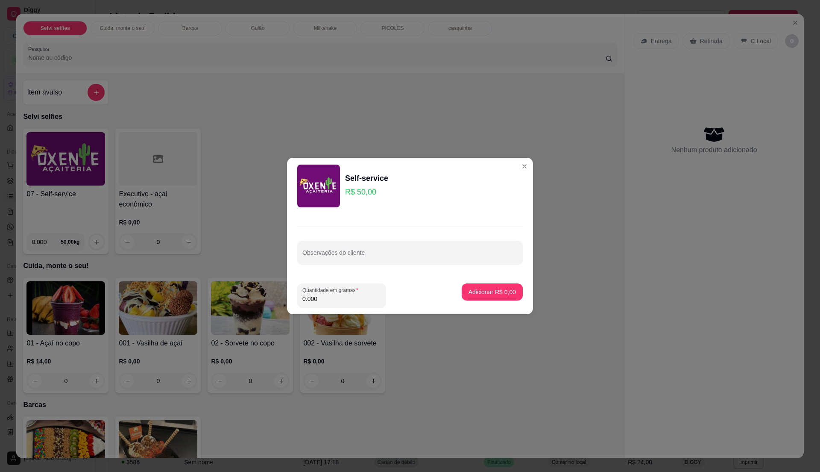
click at [313, 297] on input "0.000" at bounding box center [342, 298] width 79 height 9
click at [317, 300] on input "0" at bounding box center [342, 298] width 79 height 9
type input "0.33"
click at [488, 297] on button "Adicionar R$ 16,50" at bounding box center [490, 292] width 63 height 17
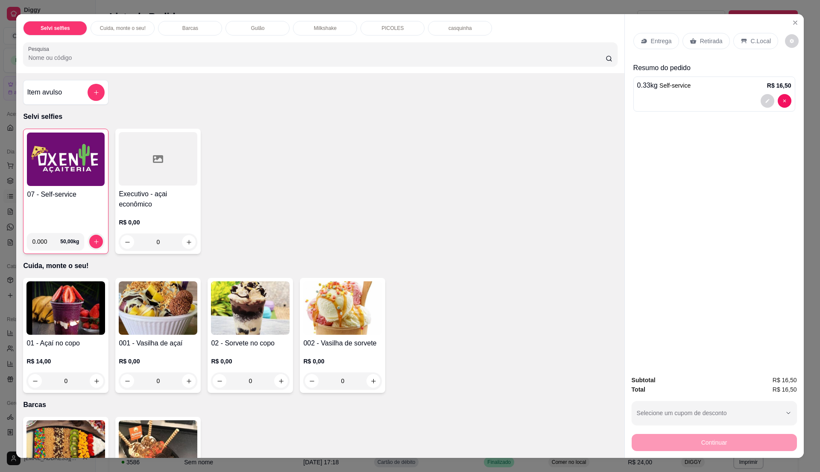
click at [756, 41] on p "C.Local" at bounding box center [761, 41] width 20 height 9
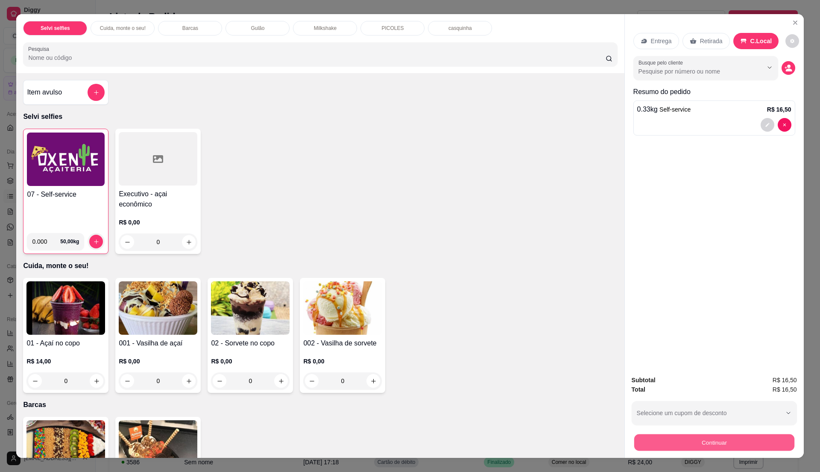
click at [778, 445] on button "Continuar" at bounding box center [714, 442] width 160 height 17
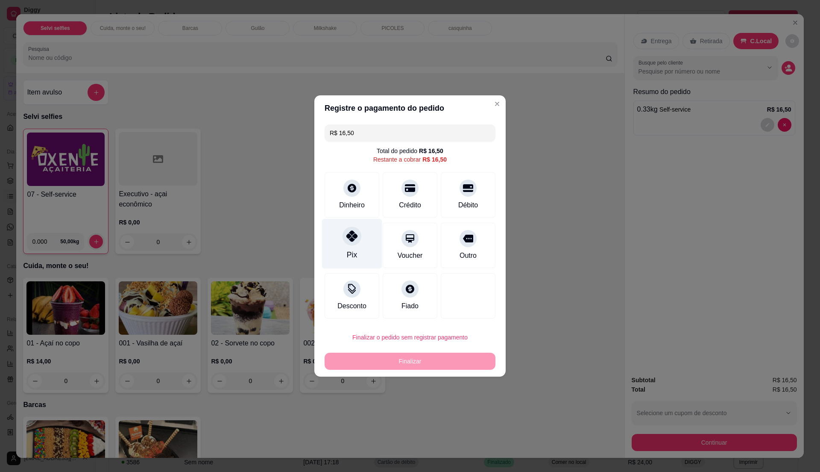
click at [351, 238] on icon at bounding box center [352, 235] width 11 height 11
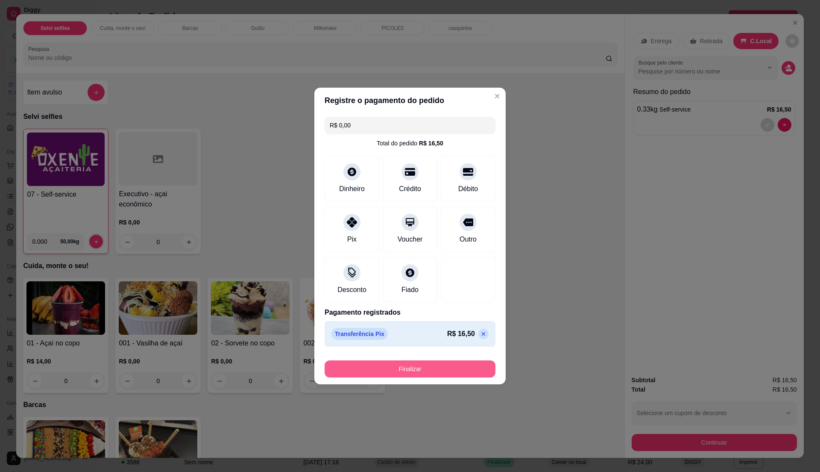
click at [426, 373] on button "Finalizar" at bounding box center [410, 368] width 171 height 17
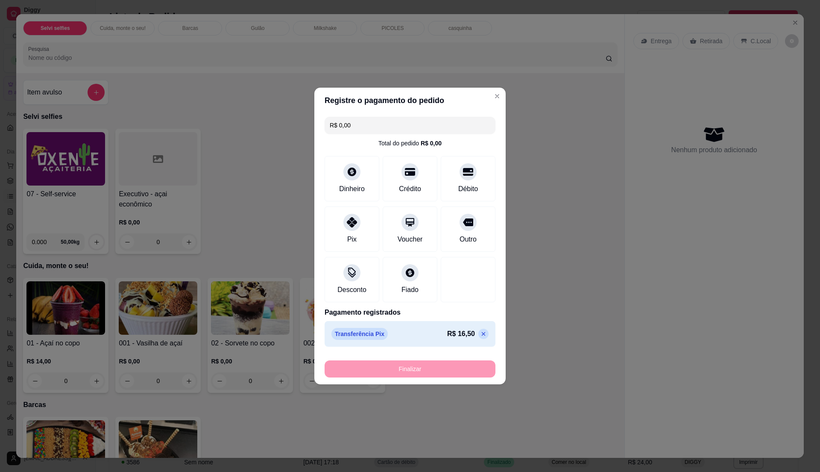
type input "-R$ 16,50"
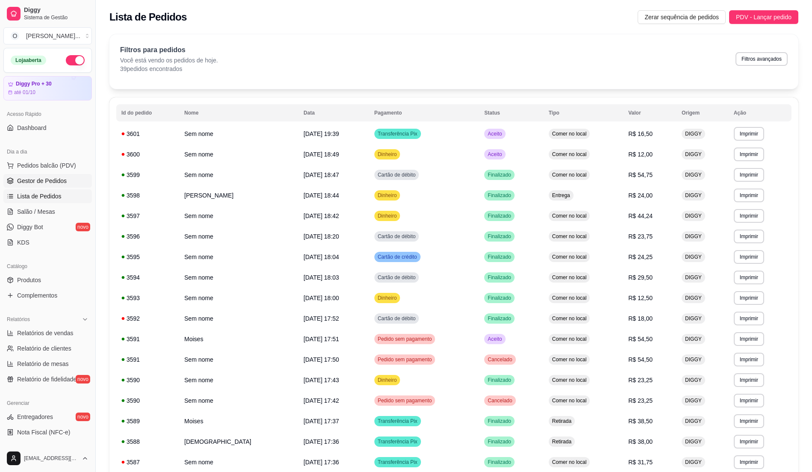
click at [69, 180] on link "Gestor de Pedidos" at bounding box center [47, 181] width 88 height 14
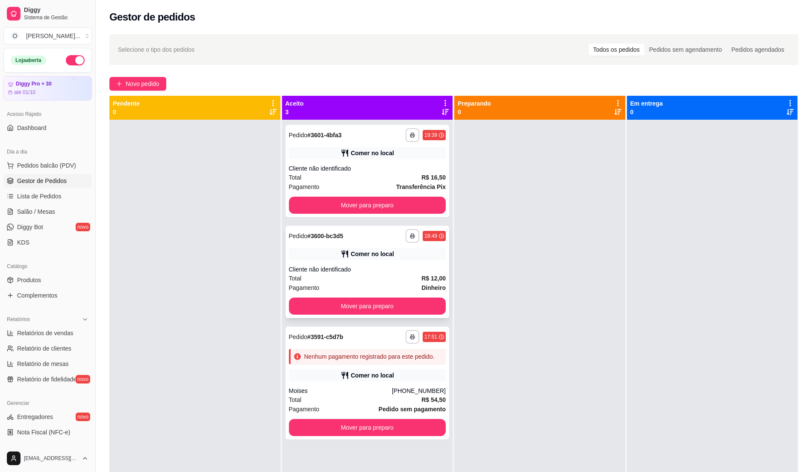
click at [382, 279] on div "Total R$ 12,00" at bounding box center [367, 277] width 157 height 9
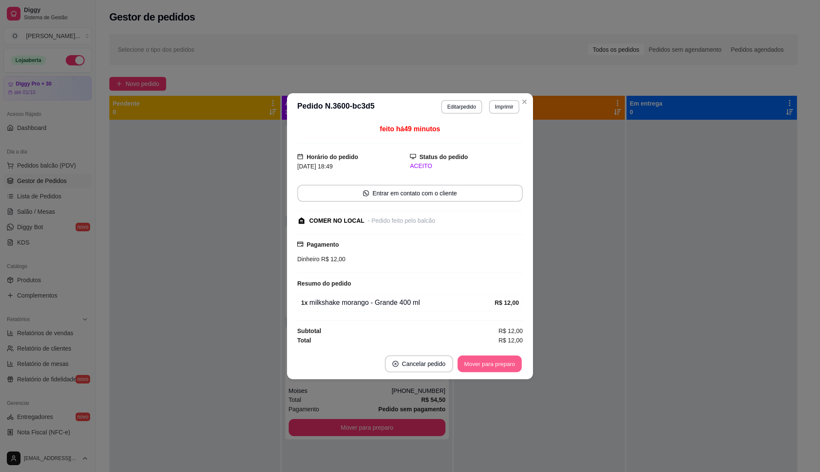
click at [501, 367] on button "Mover para preparo" at bounding box center [490, 363] width 64 height 17
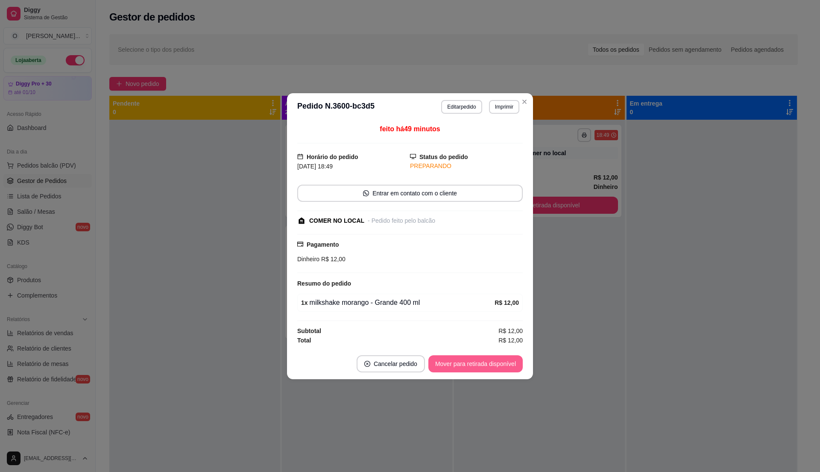
click at [501, 367] on button "Mover para retirada disponível" at bounding box center [476, 363] width 94 height 17
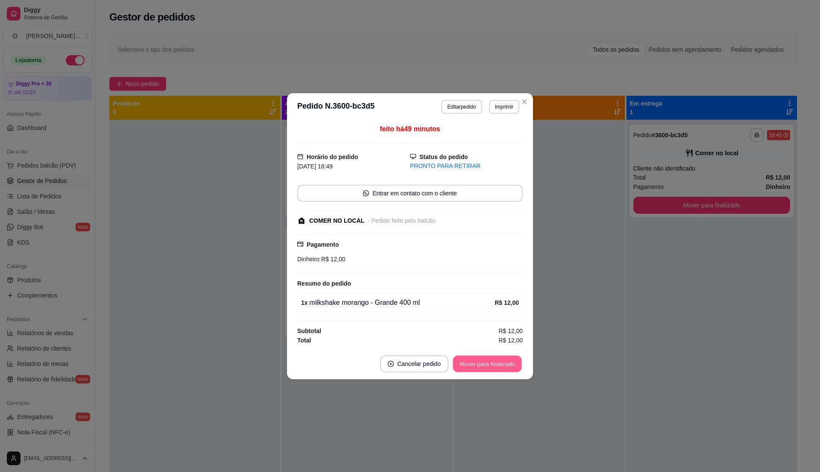
click at [501, 366] on button "Mover para finalizado" at bounding box center [487, 363] width 69 height 17
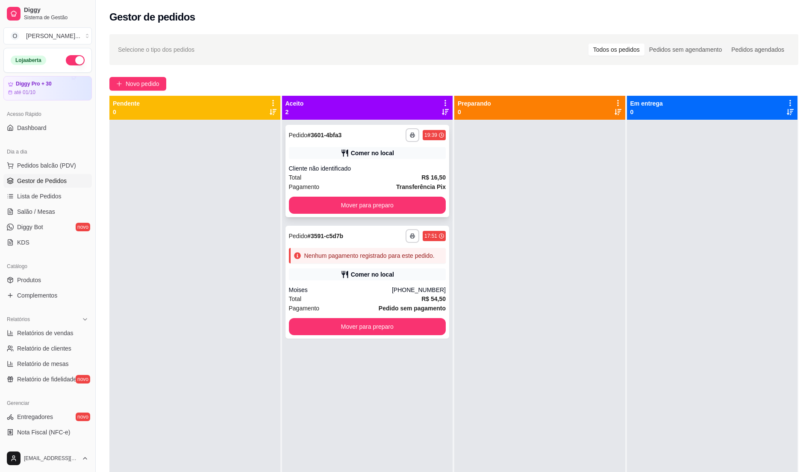
click at [405, 173] on div "Total R$ 16,50" at bounding box center [367, 177] width 157 height 9
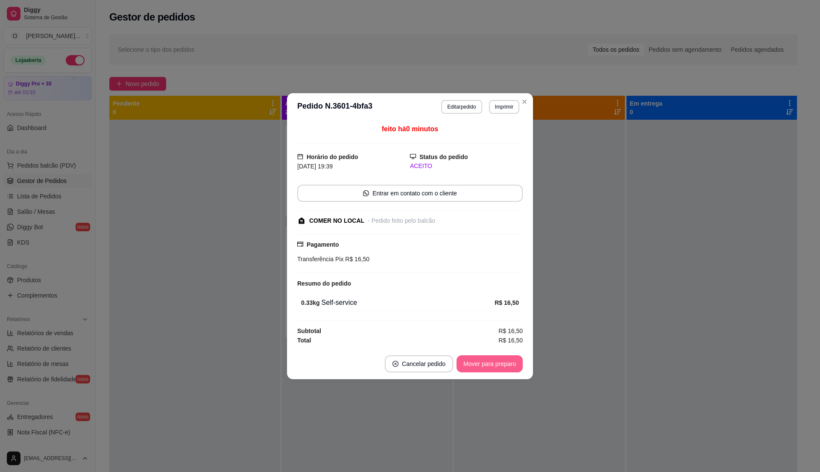
drag, startPoint x: 482, startPoint y: 355, endPoint x: 485, endPoint y: 365, distance: 9.9
click at [485, 365] on footer "Cancelar pedido Mover para preparo" at bounding box center [410, 363] width 246 height 31
click at [485, 365] on button "Mover para preparo" at bounding box center [490, 363] width 66 height 17
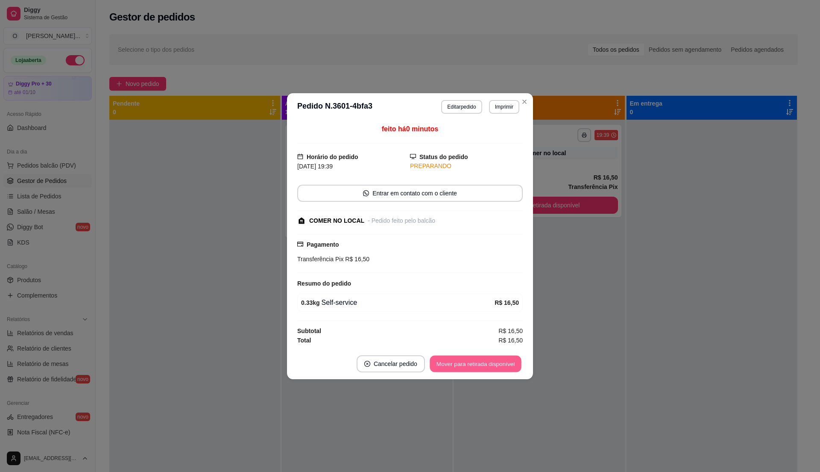
click at [474, 362] on button "Mover para retirada disponível" at bounding box center [475, 363] width 91 height 17
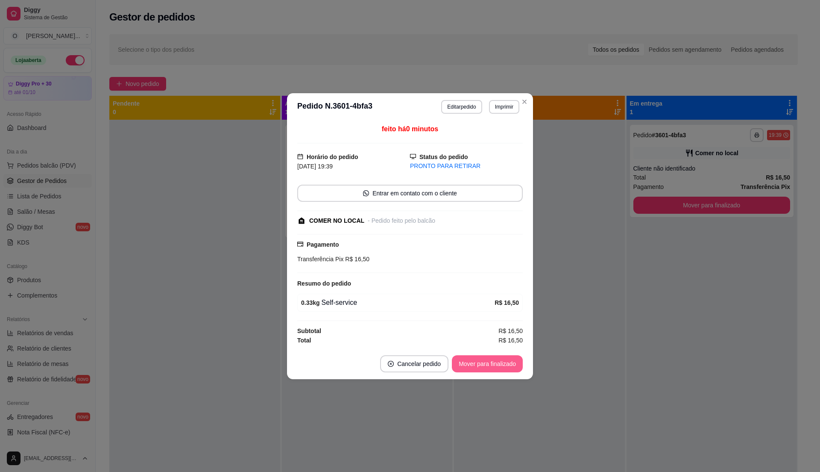
click at [469, 362] on button "Mover para finalizado" at bounding box center [487, 363] width 71 height 17
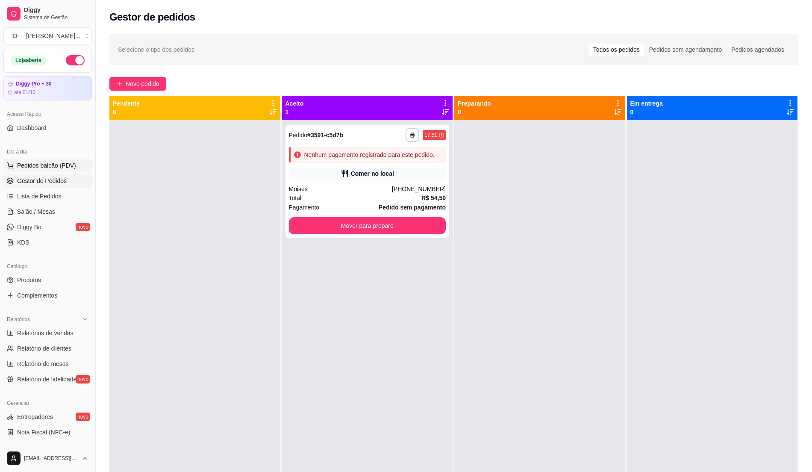
click at [80, 159] on button "Pedidos balcão (PDV)" at bounding box center [47, 166] width 88 height 14
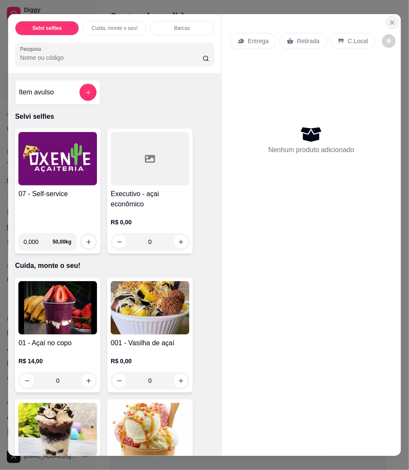
click at [389, 21] on icon "Close" at bounding box center [392, 22] width 7 height 7
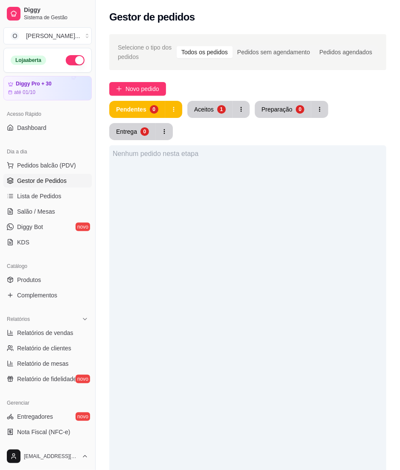
click at [240, 248] on div "Nenhum pedido nesta etapa" at bounding box center [247, 380] width 277 height 470
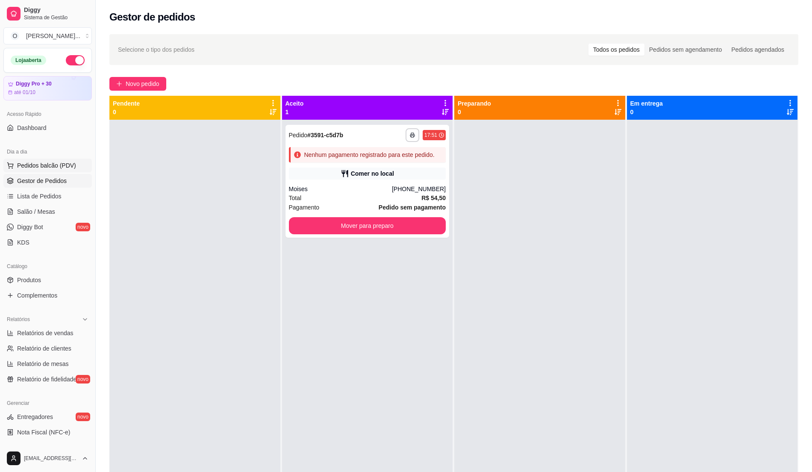
click at [43, 169] on span "Pedidos balcão (PDV)" at bounding box center [46, 165] width 59 height 9
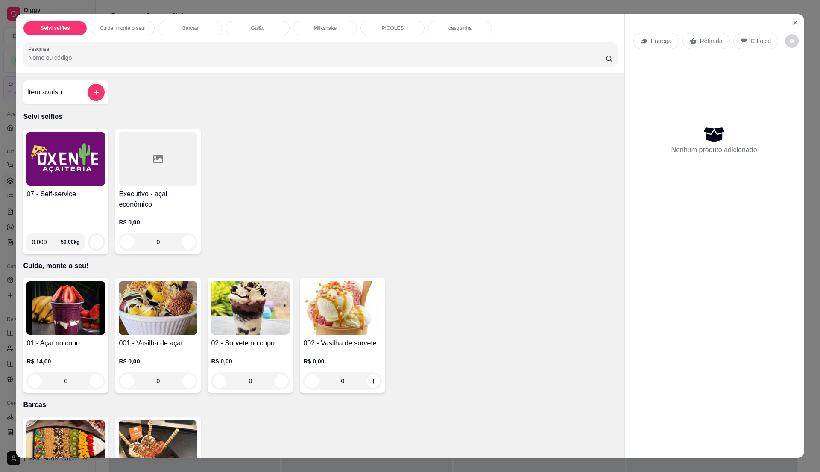
click at [105, 232] on div "07 - Self-service 0.000 50,00 kg Executivo - açai econômico R$ 0,00 0" at bounding box center [320, 191] width 594 height 125
click at [84, 224] on div "07 - Self-service" at bounding box center [65, 208] width 79 height 38
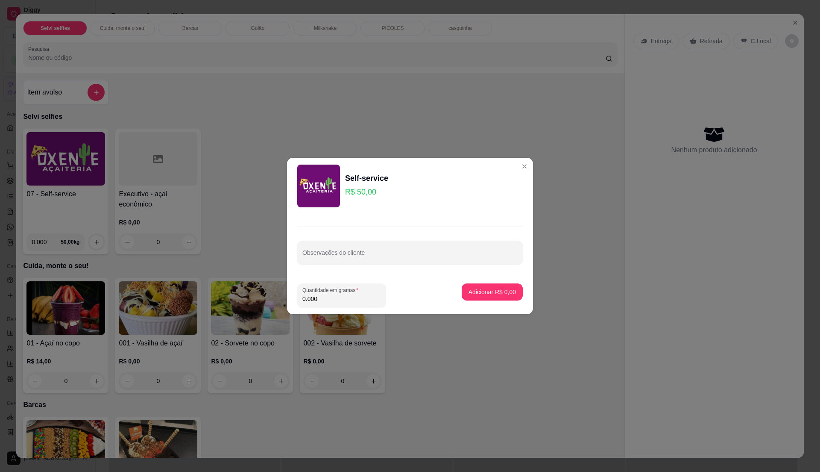
drag, startPoint x: 339, startPoint y: 301, endPoint x: 335, endPoint y: 297, distance: 5.5
click at [335, 298] on input "0.000" at bounding box center [342, 298] width 79 height 9
type input "0.23"
click at [503, 293] on p "Adicionar R$ 11,50" at bounding box center [491, 292] width 50 height 8
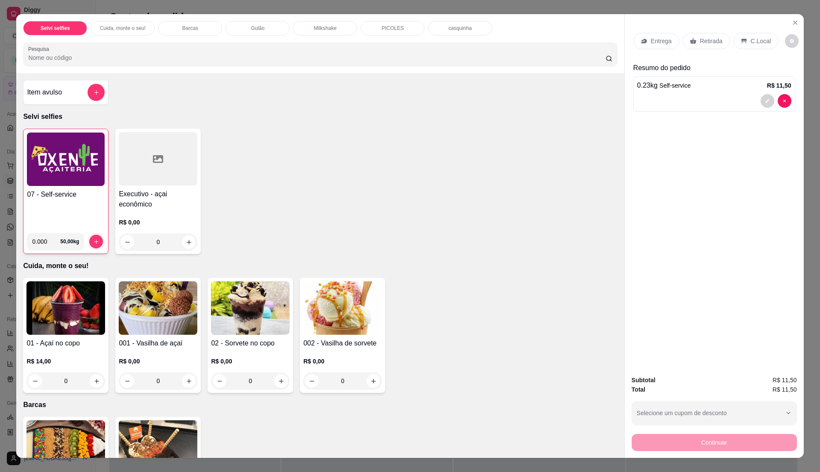
click at [85, 180] on img at bounding box center [66, 158] width 78 height 53
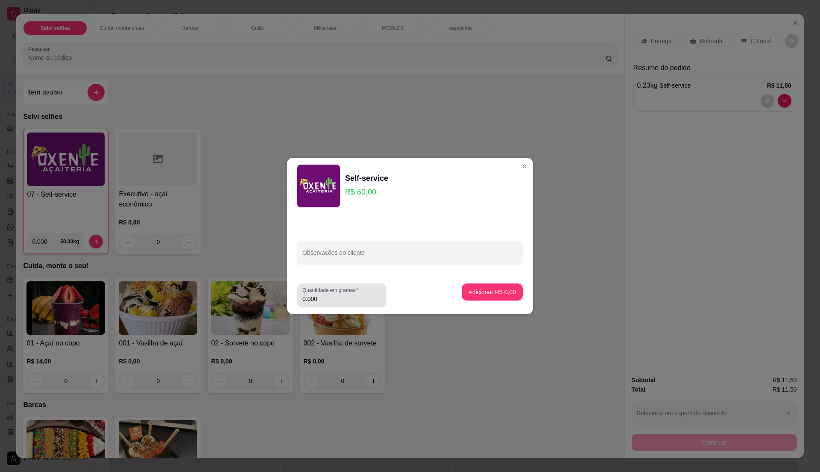
click at [326, 305] on div "Quantidade em gramas 0.000" at bounding box center [341, 295] width 89 height 24
click at [327, 297] on input "0.000" at bounding box center [342, 298] width 79 height 9
type input "0.245"
click at [506, 295] on p "Adicionar R$ 12,25" at bounding box center [490, 292] width 51 height 9
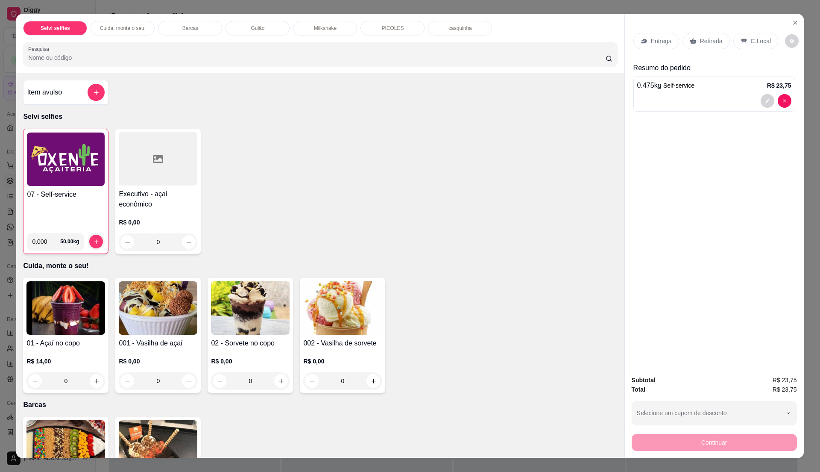
click at [749, 34] on div "C.Local" at bounding box center [756, 41] width 45 height 16
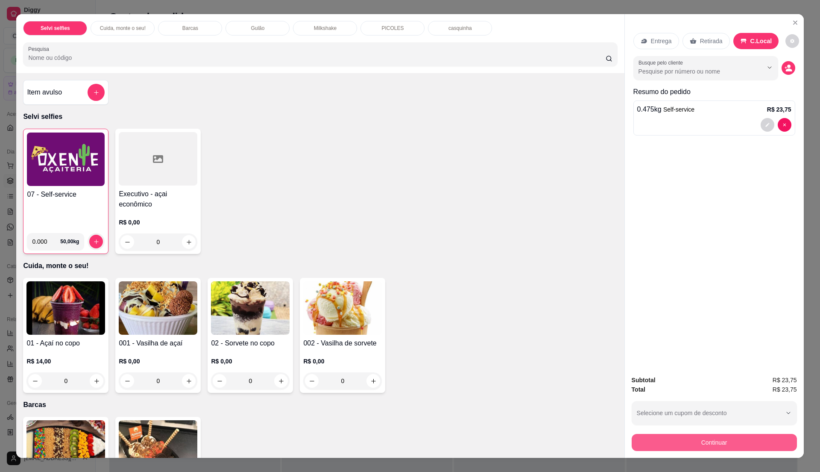
click at [722, 446] on button "Continuar" at bounding box center [714, 442] width 165 height 17
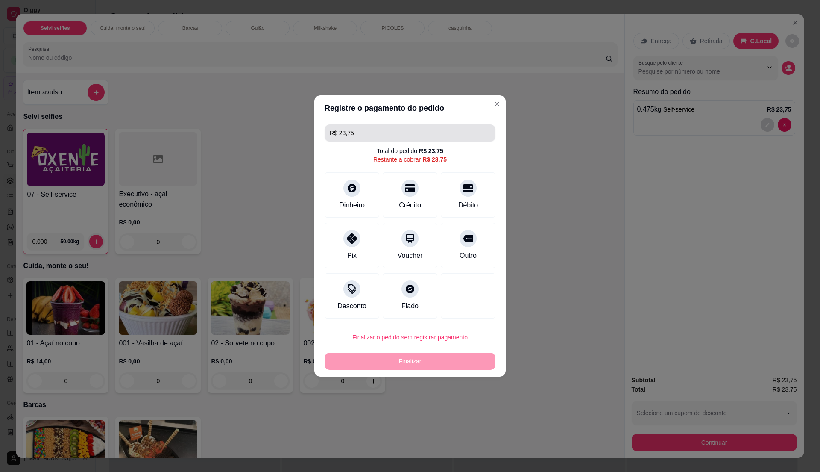
click at [356, 133] on input "R$ 23,75" at bounding box center [410, 132] width 161 height 17
click at [350, 209] on div "Dinheiro" at bounding box center [352, 204] width 28 height 11
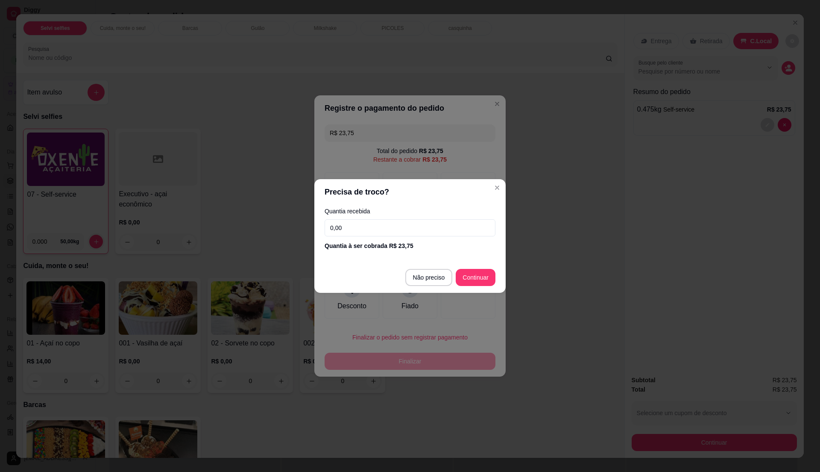
drag, startPoint x: 356, startPoint y: 221, endPoint x: 356, endPoint y: 226, distance: 4.7
click at [356, 226] on input "0,00" at bounding box center [410, 227] width 171 height 17
click at [344, 226] on input "0,00" at bounding box center [410, 227] width 171 height 17
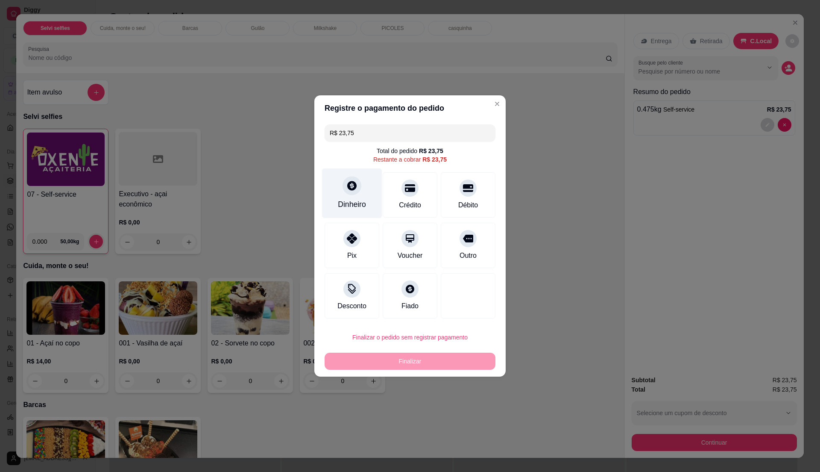
click at [355, 188] on icon at bounding box center [352, 185] width 11 height 11
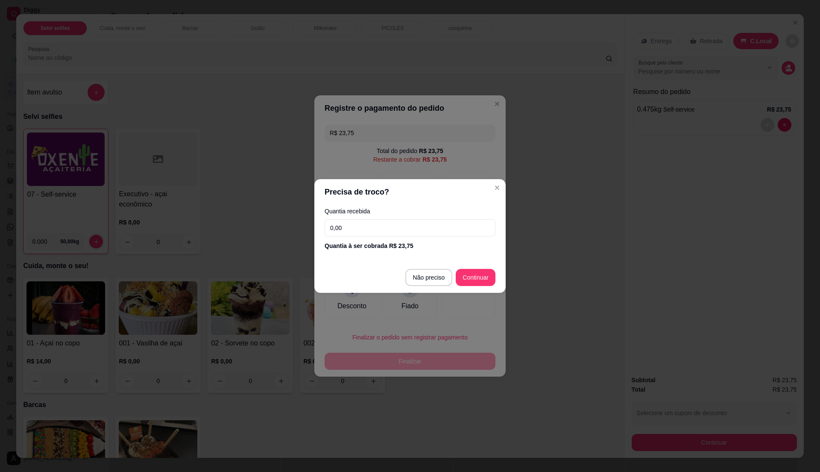
click at [342, 228] on input "0,00" at bounding box center [410, 227] width 171 height 17
type input "20,00"
click at [473, 268] on footer "Não preciso Continuar" at bounding box center [409, 277] width 191 height 31
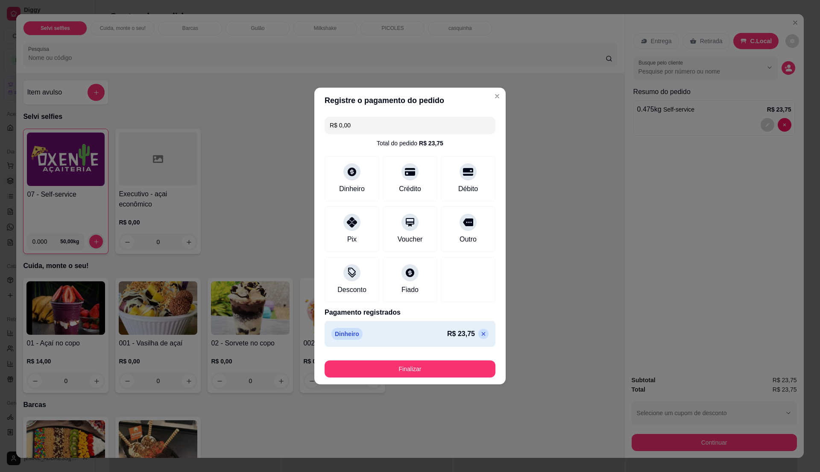
click at [480, 336] on icon at bounding box center [483, 333] width 7 height 7
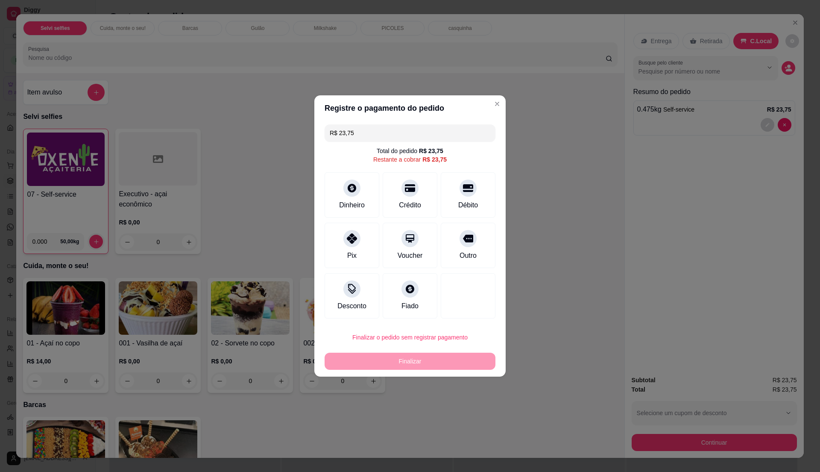
click at [398, 134] on input "R$ 23,75" at bounding box center [410, 132] width 161 height 17
click at [375, 132] on input "R$ 23,75" at bounding box center [410, 132] width 161 height 17
type input "R$ 20,00"
click at [355, 206] on div "Dinheiro" at bounding box center [352, 204] width 28 height 11
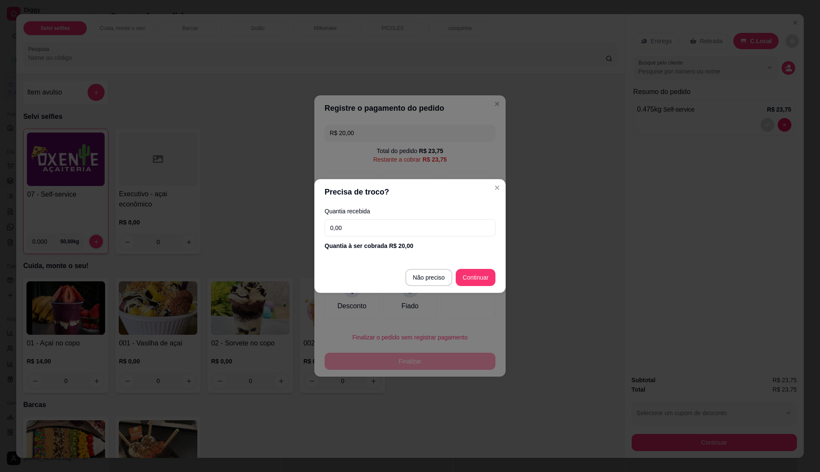
click at [409, 234] on input "0,00" at bounding box center [410, 227] width 171 height 17
type input "20,00"
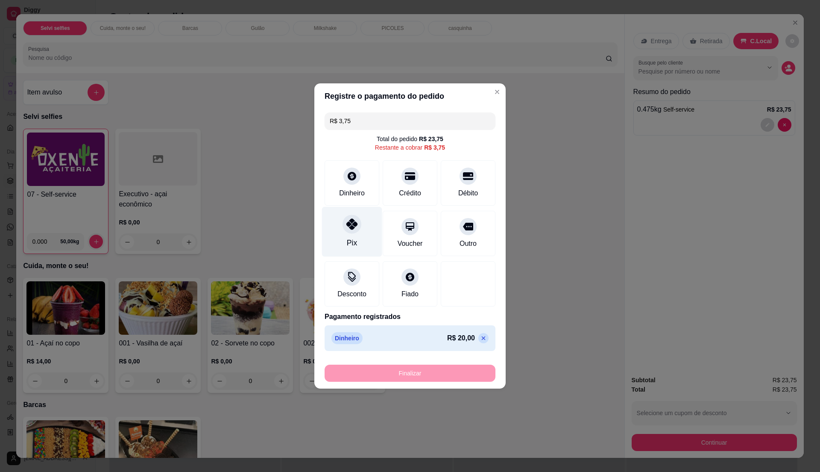
click at [354, 240] on div "Pix" at bounding box center [352, 242] width 10 height 11
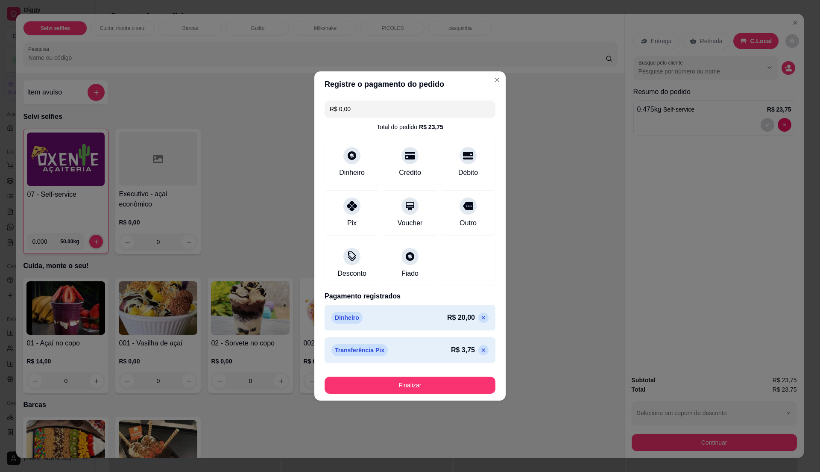
click at [387, 400] on footer "Finalizar" at bounding box center [409, 383] width 191 height 34
click at [420, 389] on button "Finalizar" at bounding box center [410, 385] width 166 height 17
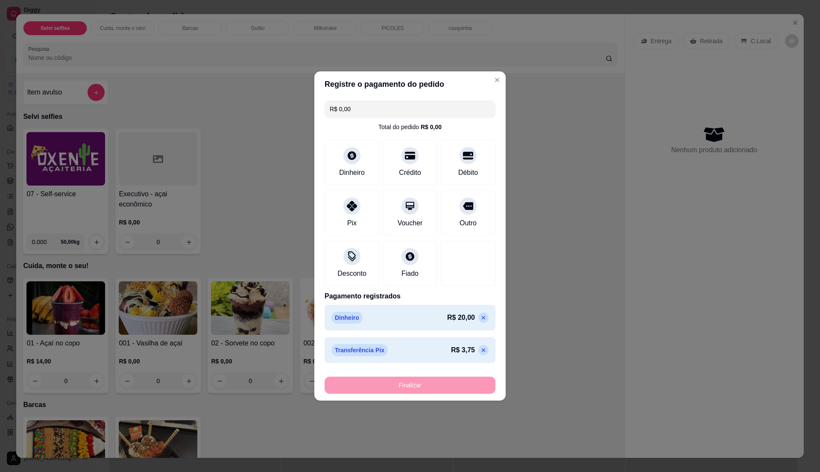
type input "-R$ 23,75"
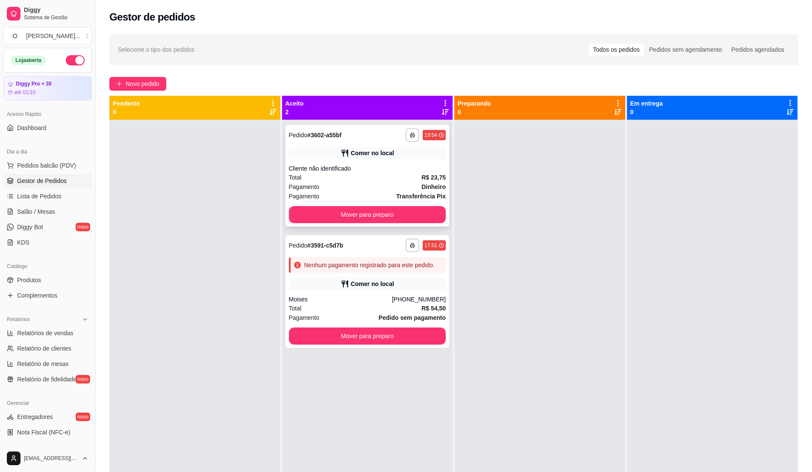
click at [403, 178] on div "Total R$ 23,75" at bounding box center [367, 177] width 157 height 9
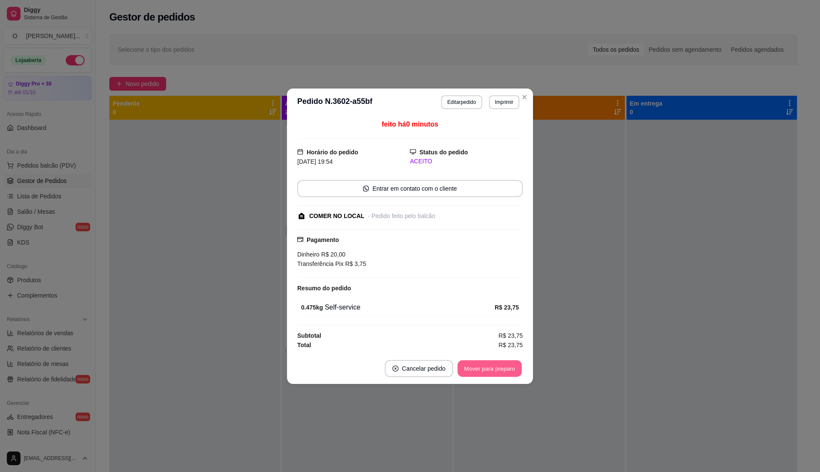
click at [498, 364] on button "Mover para preparo" at bounding box center [490, 368] width 64 height 17
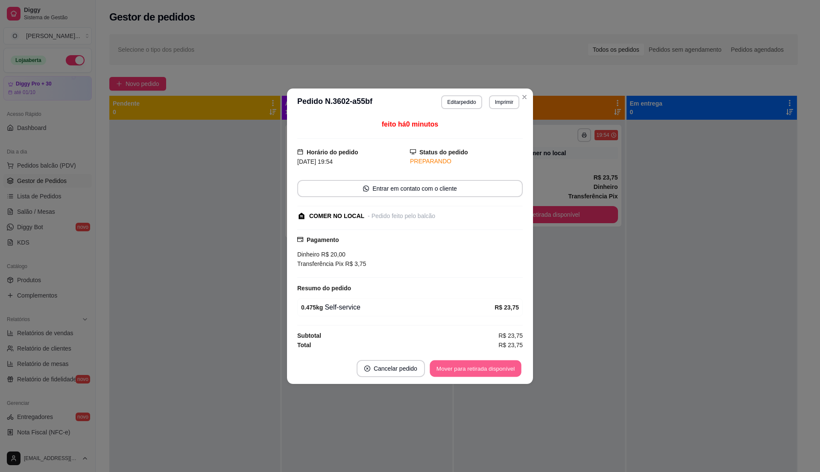
click at [491, 368] on button "Mover para retirada disponível" at bounding box center [475, 368] width 91 height 17
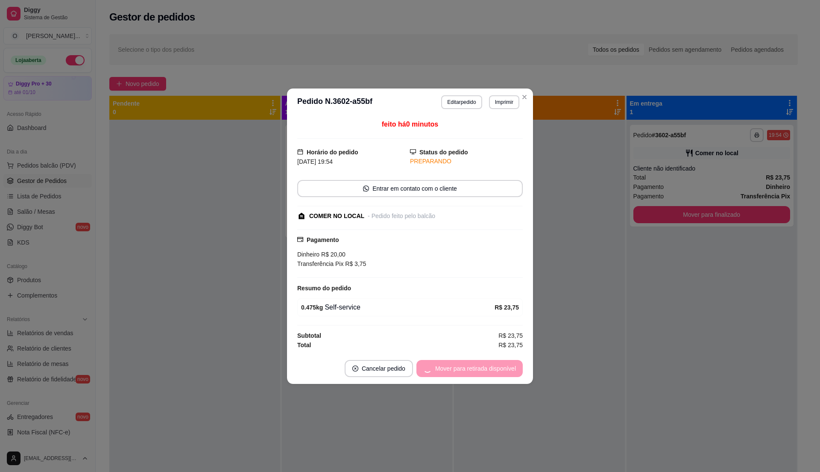
click at [491, 368] on div "Mover para retirada disponível" at bounding box center [470, 368] width 106 height 17
click at [491, 368] on button "Mover para finalizado" at bounding box center [487, 368] width 69 height 17
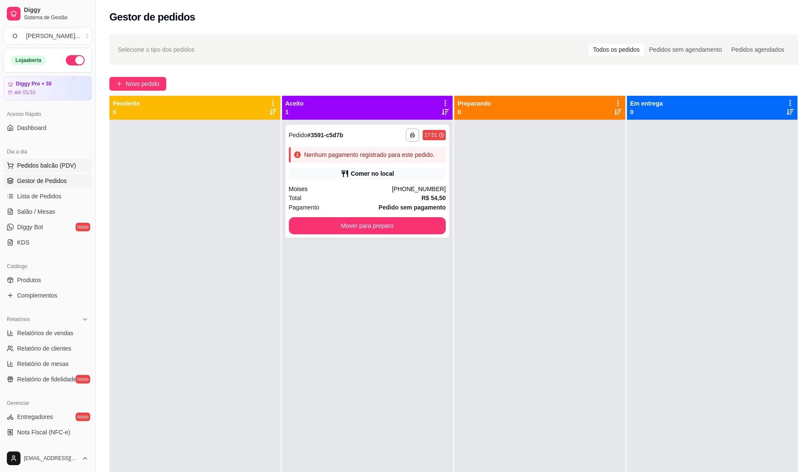
click at [65, 163] on span "Pedidos balcão (PDV)" at bounding box center [46, 165] width 59 height 9
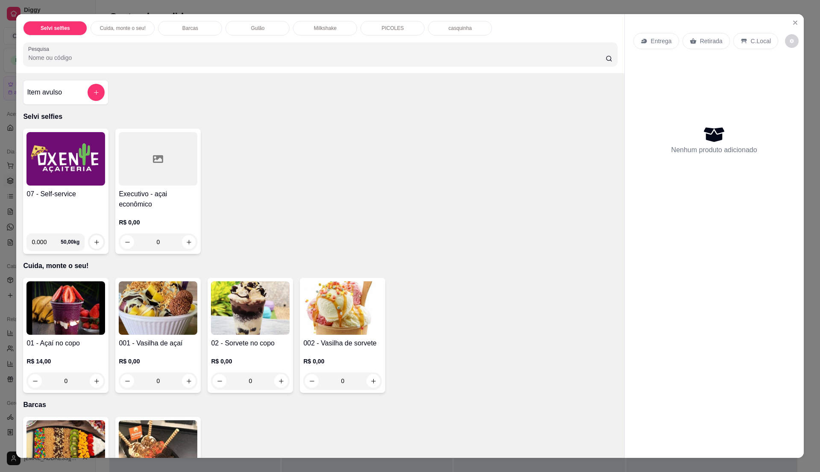
click at [48, 173] on img at bounding box center [65, 158] width 79 height 53
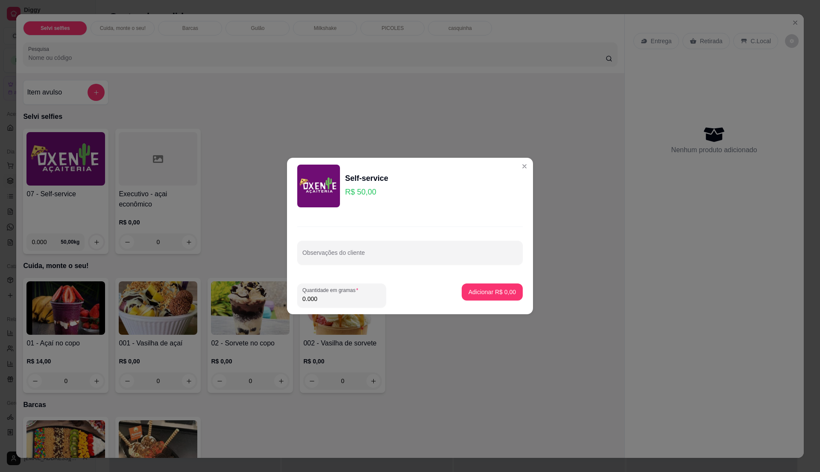
click at [318, 299] on input "0.000" at bounding box center [342, 298] width 79 height 9
type input "1.165"
click at [481, 299] on button "Adicionar R$ 58,25" at bounding box center [490, 292] width 63 height 17
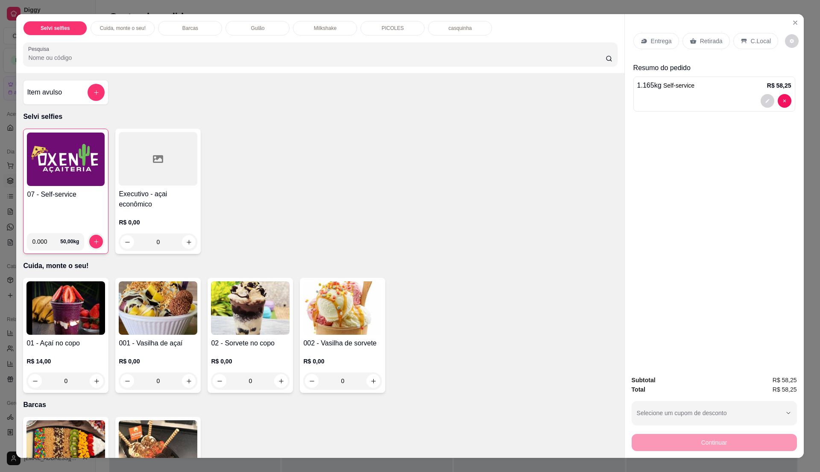
click at [758, 37] on p "C.Local" at bounding box center [761, 41] width 20 height 9
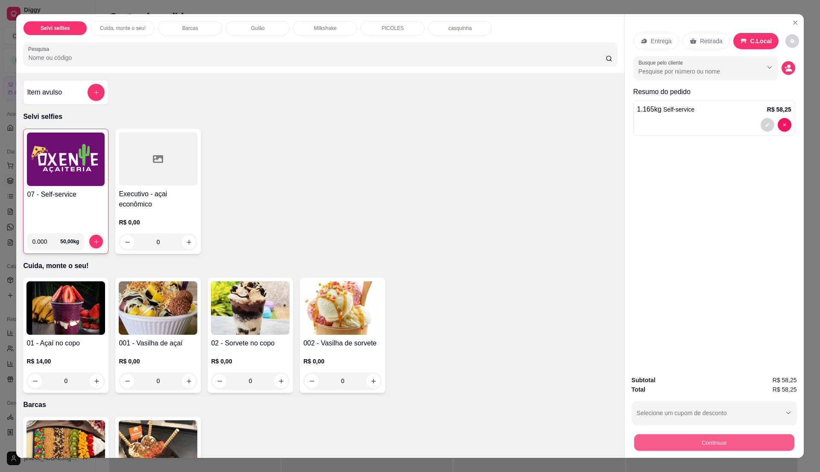
click at [685, 445] on button "Continuar" at bounding box center [714, 442] width 160 height 17
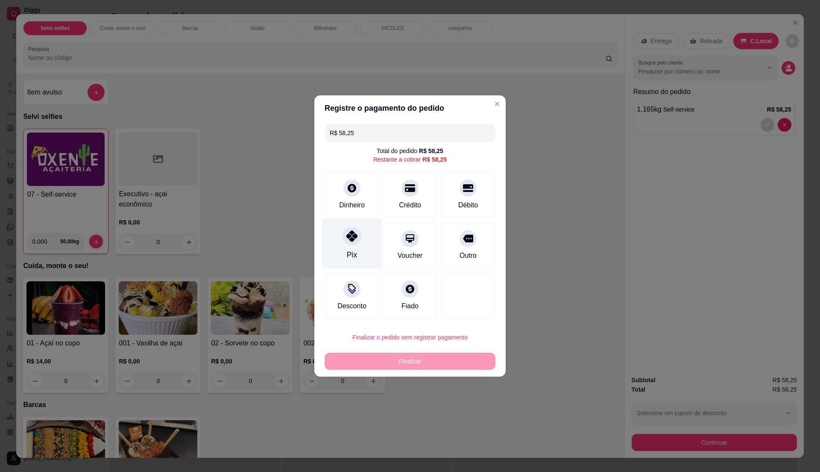
click at [361, 249] on div "Pix" at bounding box center [352, 244] width 60 height 50
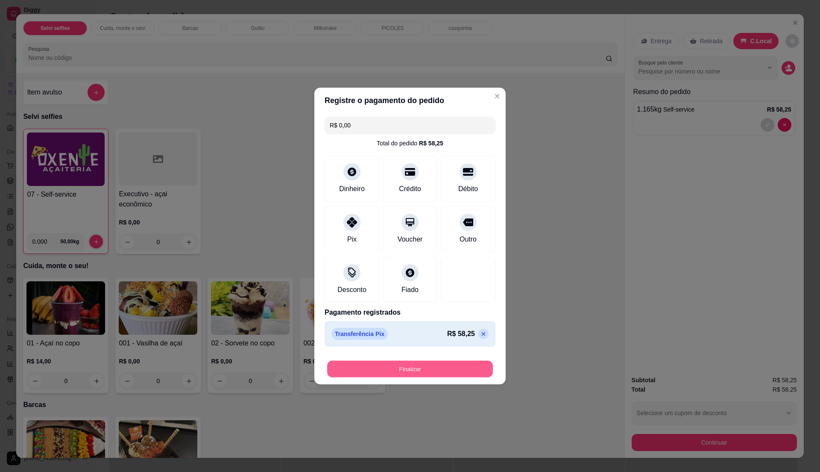
click at [400, 374] on button "Finalizar" at bounding box center [410, 369] width 166 height 17
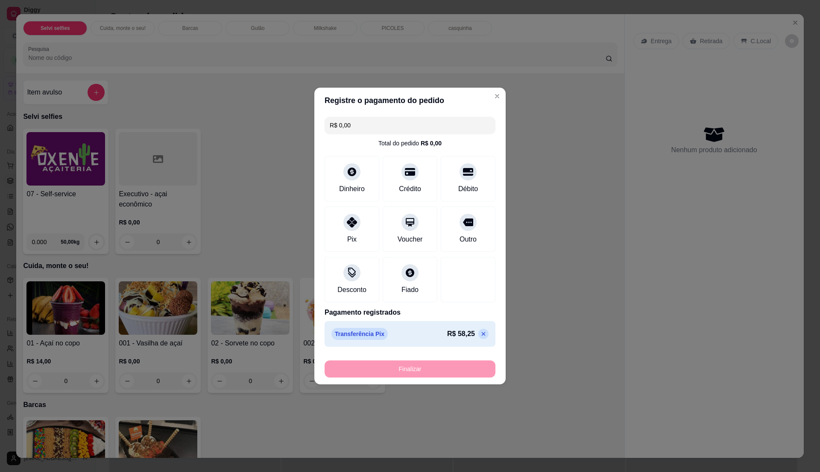
type input "-R$ 58,25"
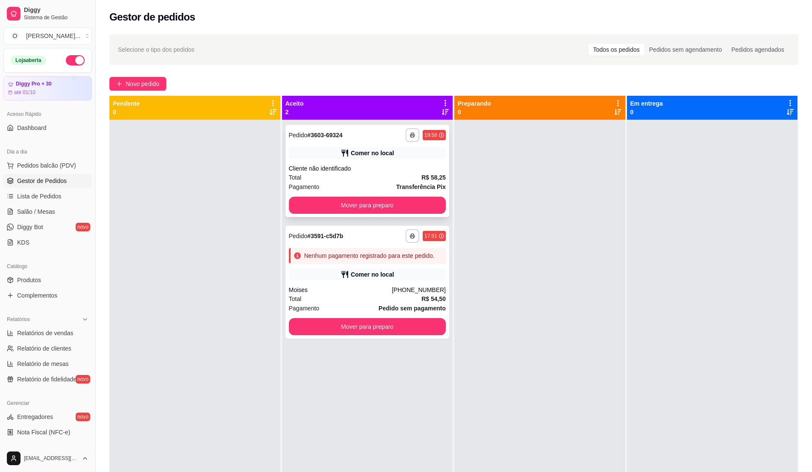
click at [403, 177] on div "Total R$ 58,25" at bounding box center [367, 177] width 157 height 9
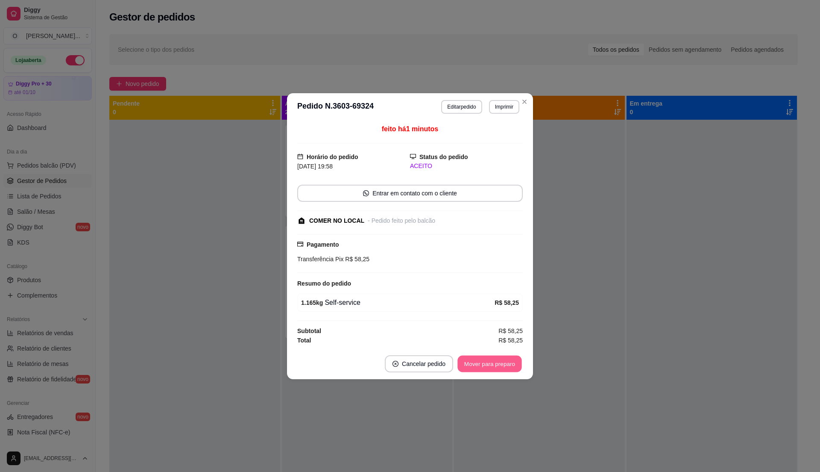
click at [511, 368] on button "Mover para preparo" at bounding box center [490, 363] width 64 height 17
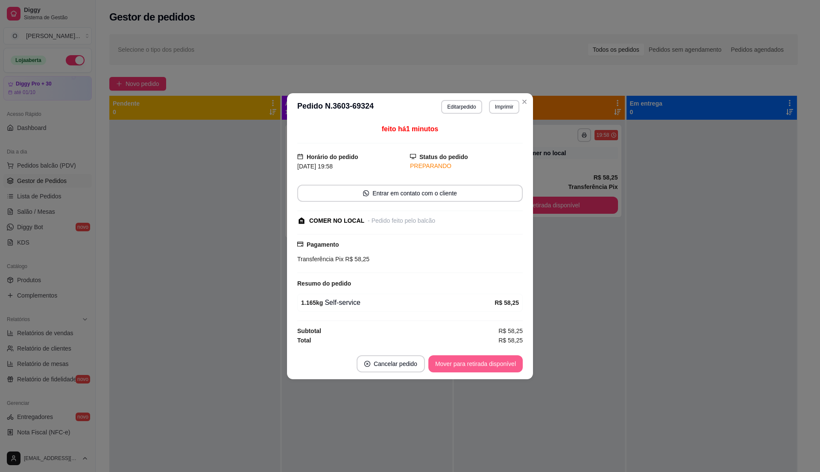
click at [511, 365] on button "Mover para retirada disponível" at bounding box center [476, 363] width 94 height 17
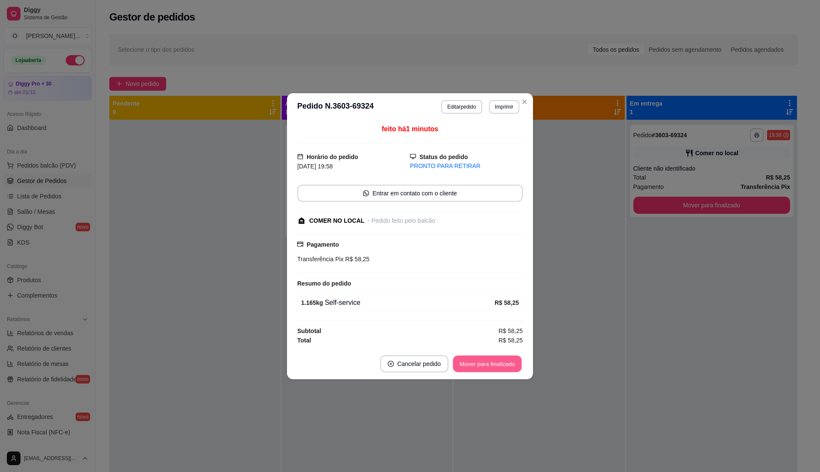
click at [511, 365] on button "Mover para finalizado" at bounding box center [487, 363] width 69 height 17
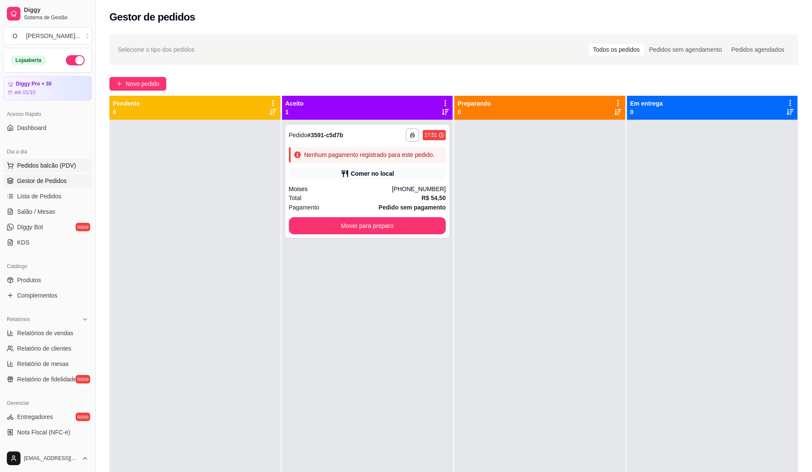
click at [16, 166] on button "Pedidos balcão (PDV)" at bounding box center [47, 166] width 88 height 14
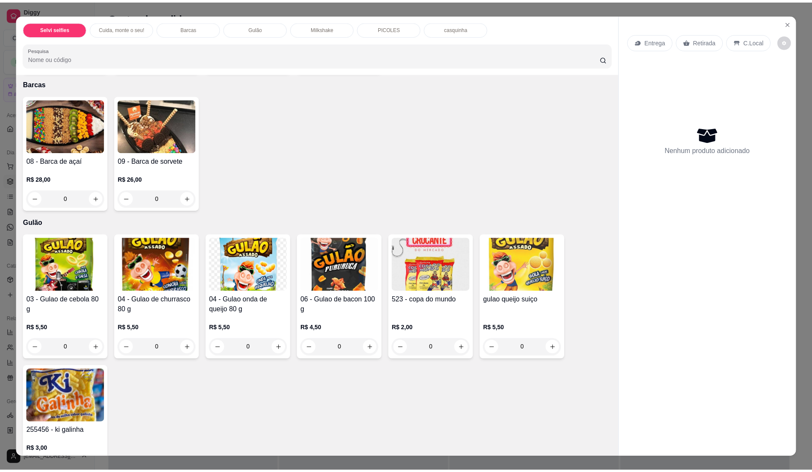
scroll to position [342, 0]
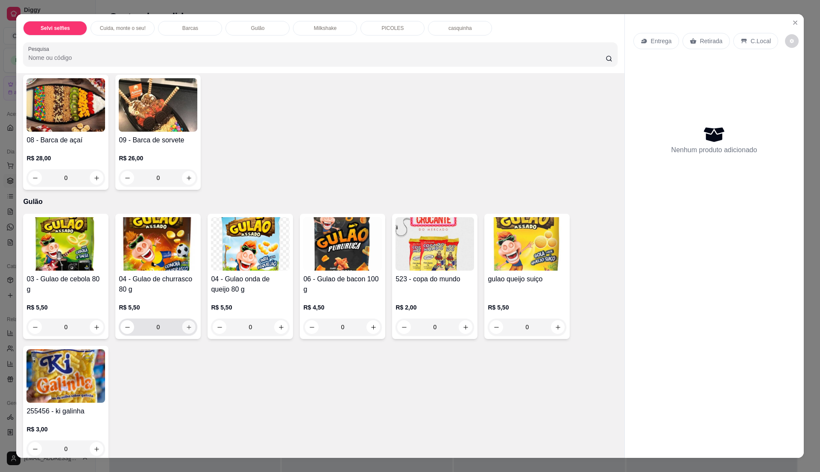
click at [186, 329] on icon "increase-product-quantity" at bounding box center [189, 327] width 6 height 6
type input "1"
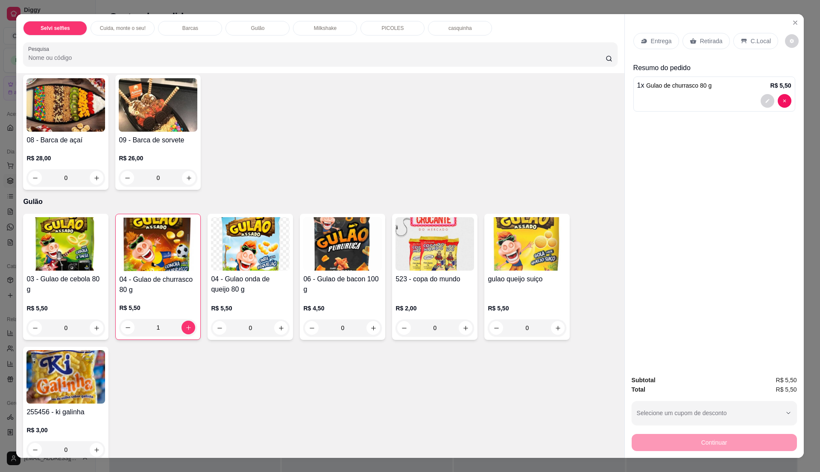
click at [743, 47] on div "C.Local" at bounding box center [756, 41] width 45 height 16
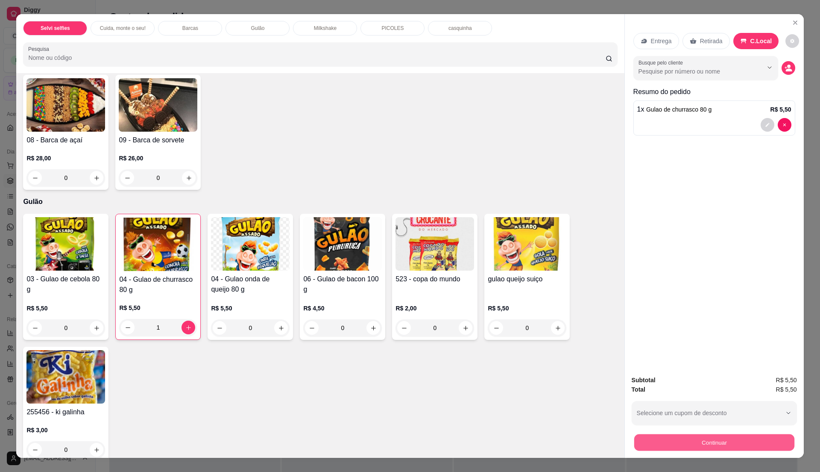
click at [676, 441] on button "Continuar" at bounding box center [714, 442] width 160 height 17
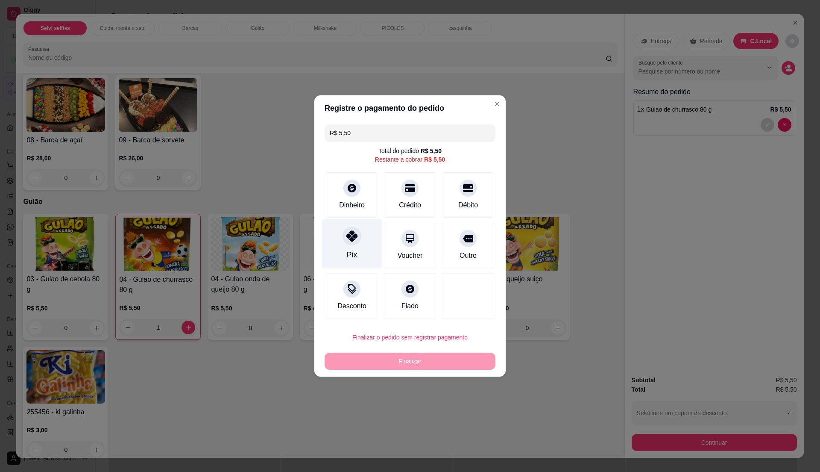
click at [346, 248] on div "Pix" at bounding box center [352, 244] width 60 height 50
type input "R$ 0,00"
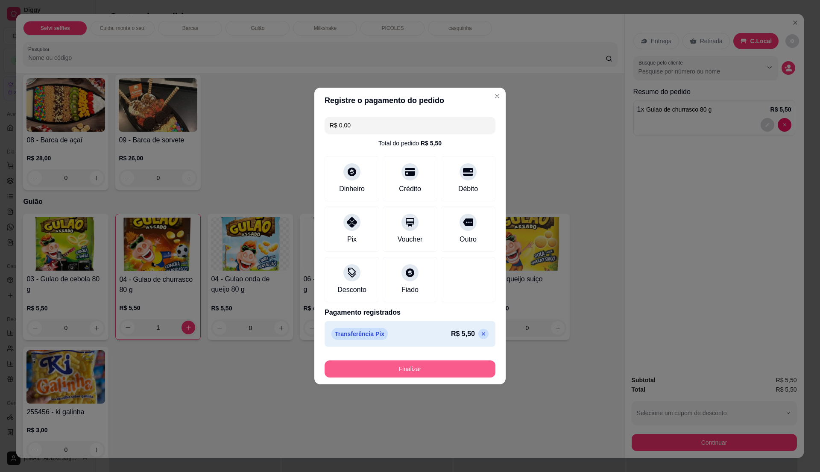
drag, startPoint x: 419, startPoint y: 380, endPoint x: 426, endPoint y: 370, distance: 13.2
click at [426, 373] on footer "Finalizar" at bounding box center [409, 367] width 191 height 34
click at [427, 369] on button "Finalizar" at bounding box center [410, 369] width 166 height 17
type input "0"
type input "-R$ 5,50"
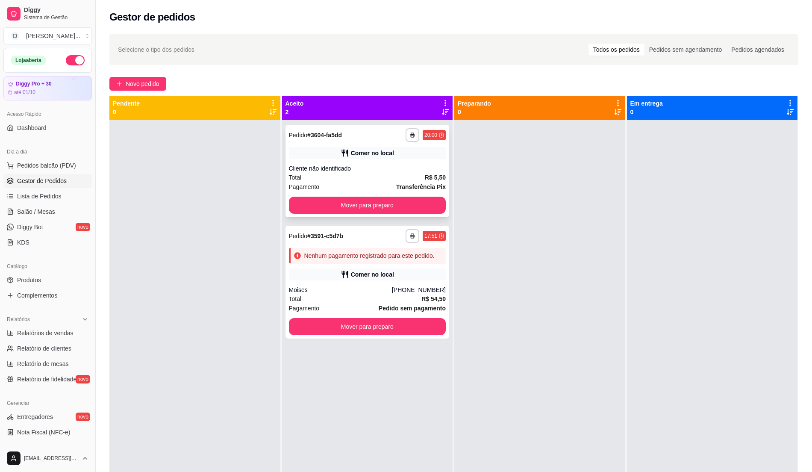
click at [426, 171] on div "Cliente não identificado" at bounding box center [367, 168] width 157 height 9
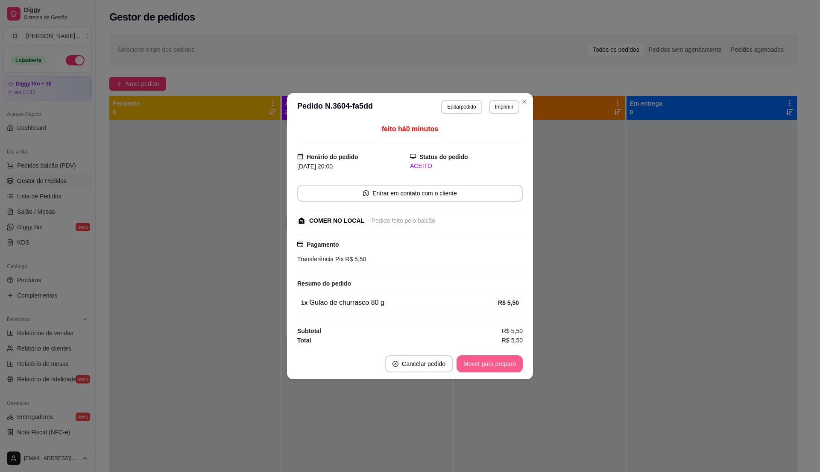
click at [498, 367] on button "Mover para preparo" at bounding box center [490, 363] width 66 height 17
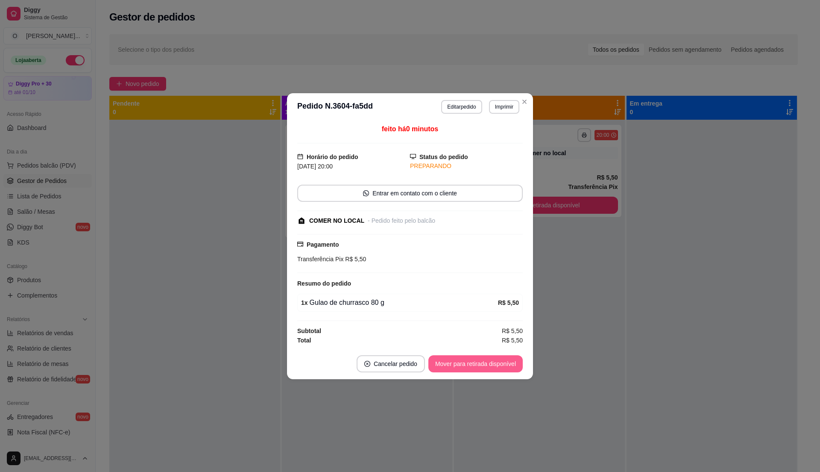
click at [487, 364] on button "Mover para retirada disponível" at bounding box center [476, 363] width 94 height 17
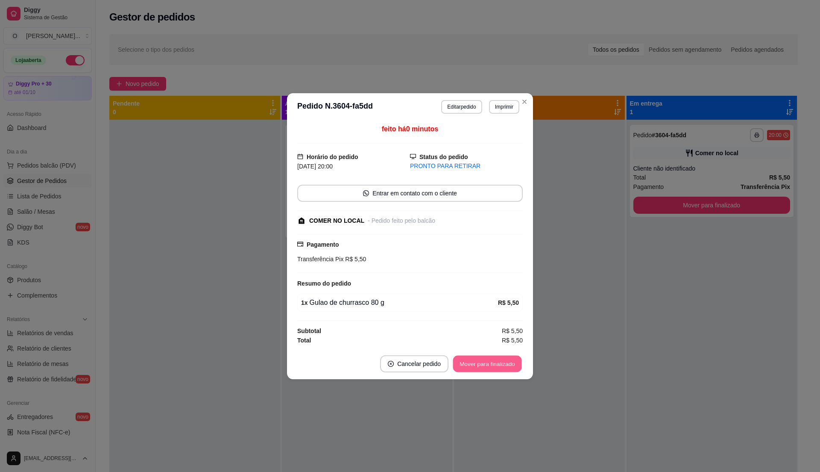
click at [487, 364] on button "Mover para finalizado" at bounding box center [487, 363] width 69 height 17
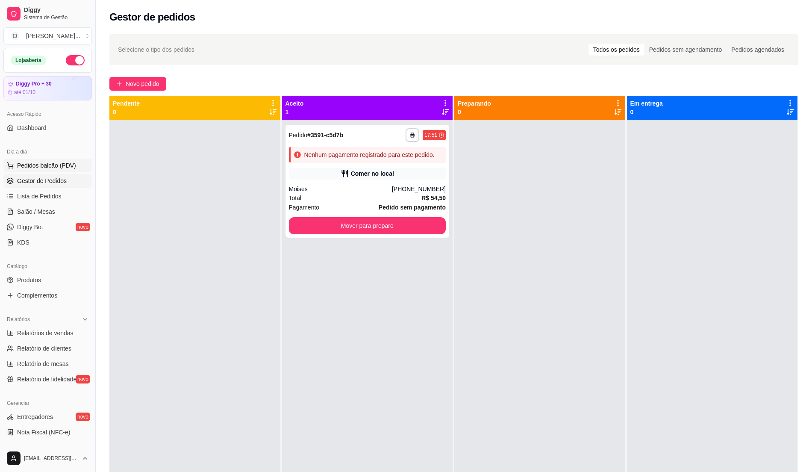
click at [53, 166] on span "Pedidos balcão (PDV)" at bounding box center [46, 165] width 59 height 9
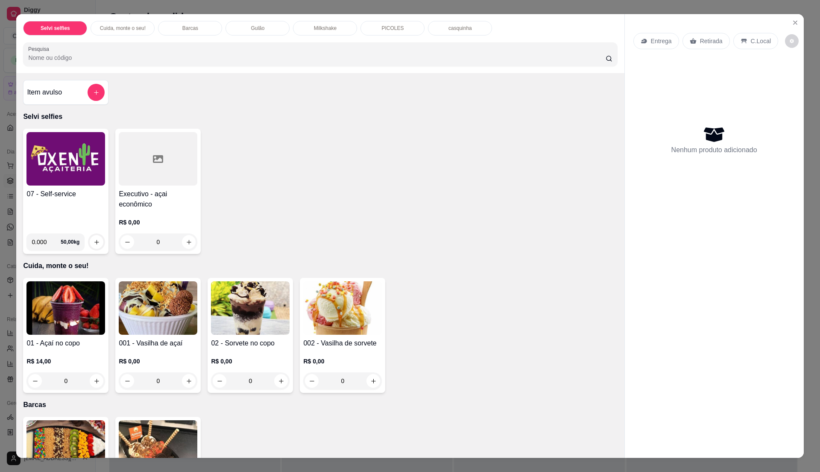
click at [70, 174] on img at bounding box center [65, 158] width 79 height 53
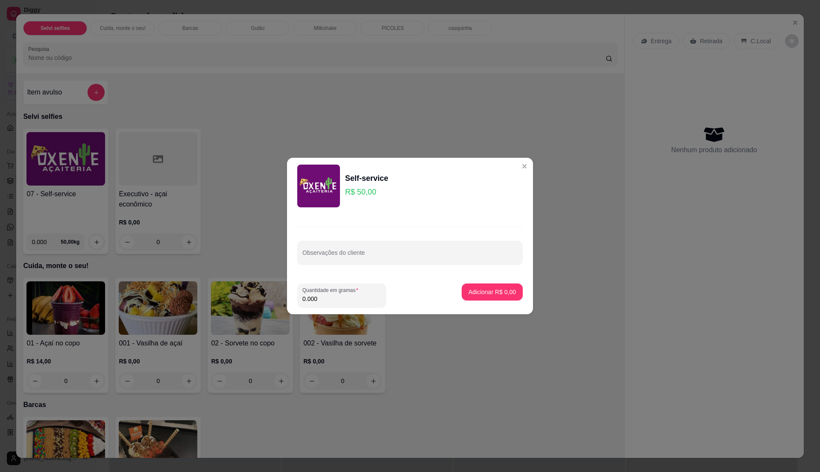
click at [319, 295] on input "0.000" at bounding box center [342, 298] width 79 height 9
type input "0.365"
click at [510, 297] on button "Adicionar R$ 18,25" at bounding box center [490, 291] width 65 height 17
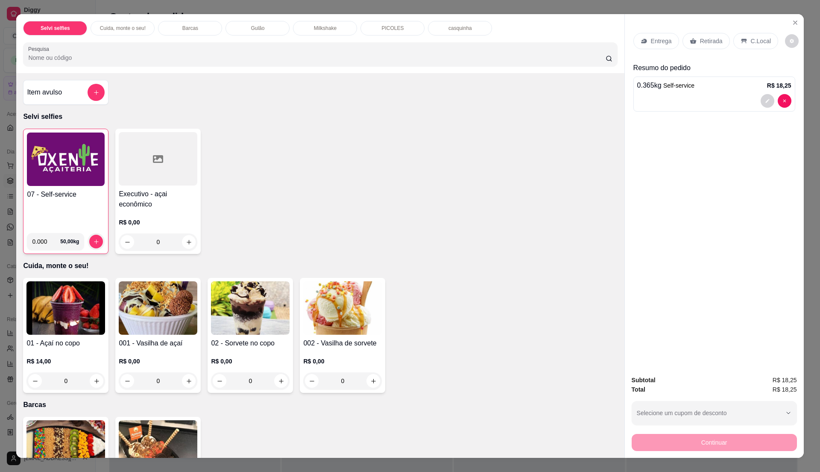
click at [759, 43] on p "C.Local" at bounding box center [761, 41] width 20 height 9
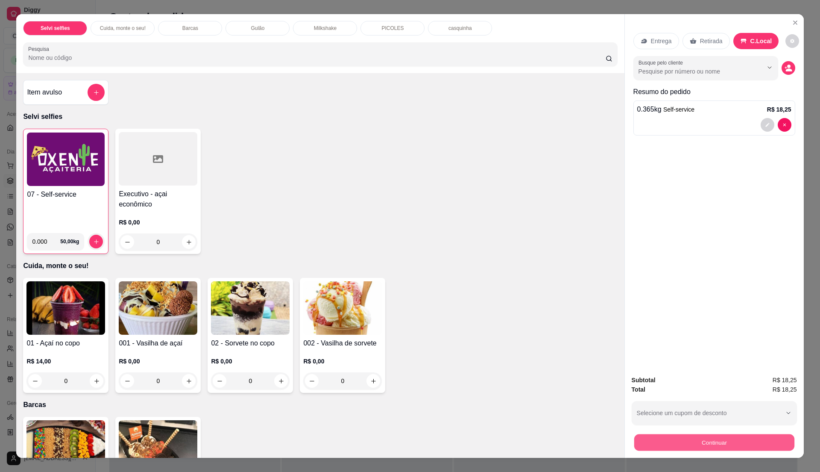
click at [687, 442] on button "Continuar" at bounding box center [714, 442] width 160 height 17
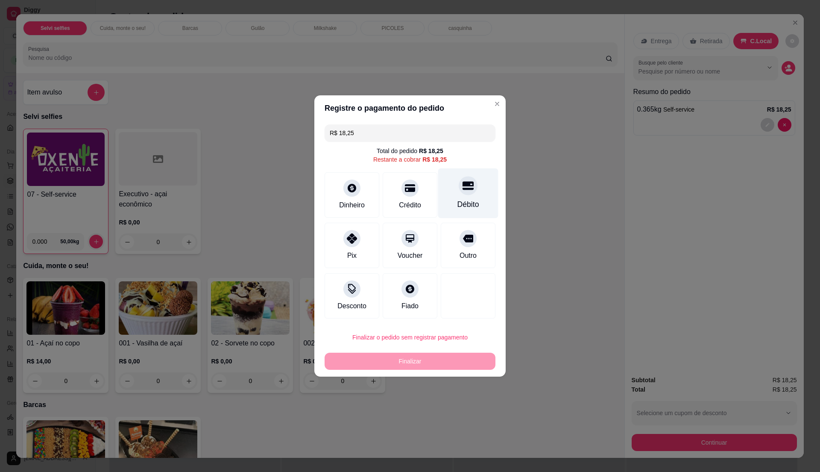
click at [459, 194] on div at bounding box center [468, 185] width 19 height 19
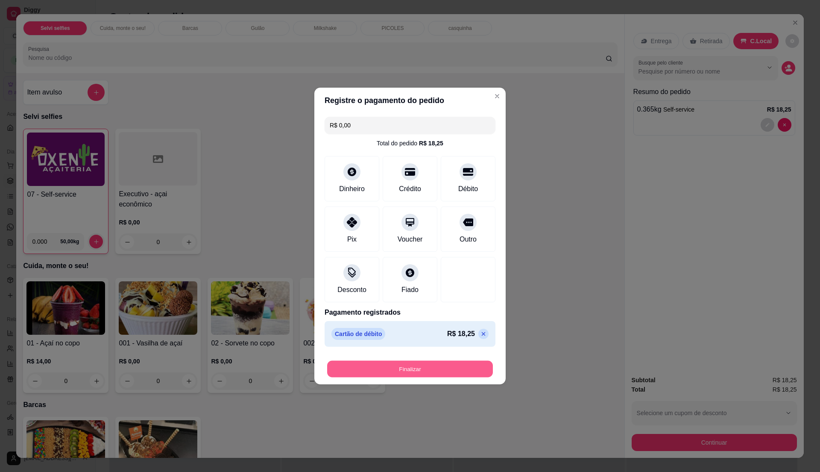
click at [390, 372] on button "Finalizar" at bounding box center [410, 369] width 166 height 17
type input "-R$ 18,25"
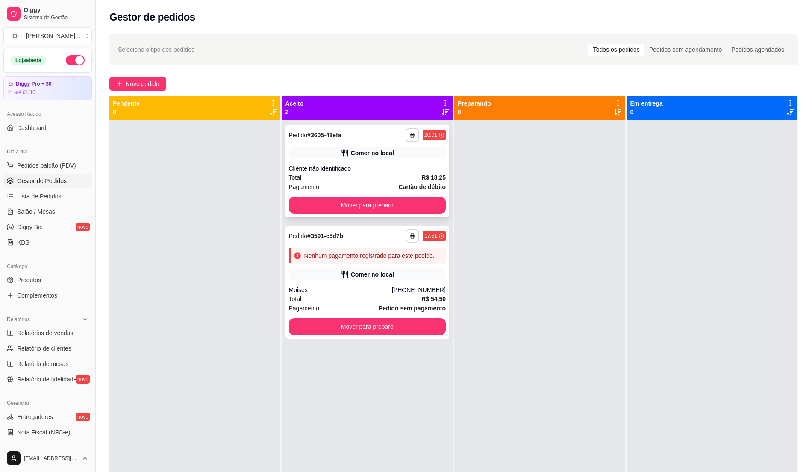
click at [406, 176] on div "Total R$ 18,25" at bounding box center [367, 177] width 157 height 9
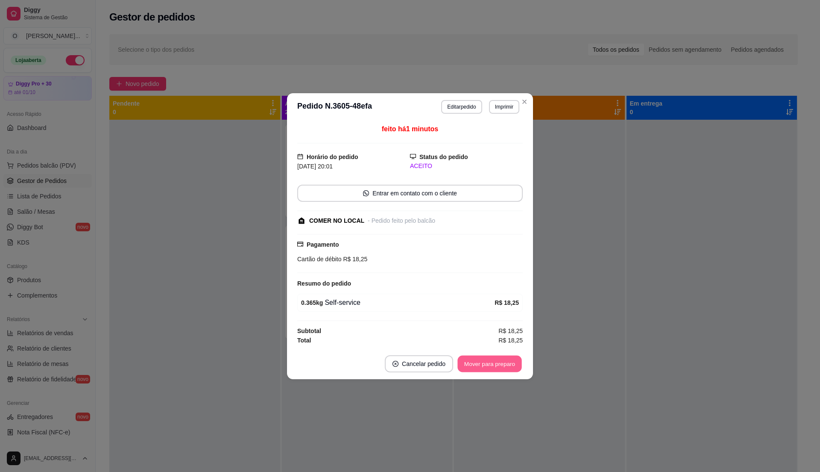
click at [496, 363] on button "Mover para preparo" at bounding box center [490, 363] width 64 height 17
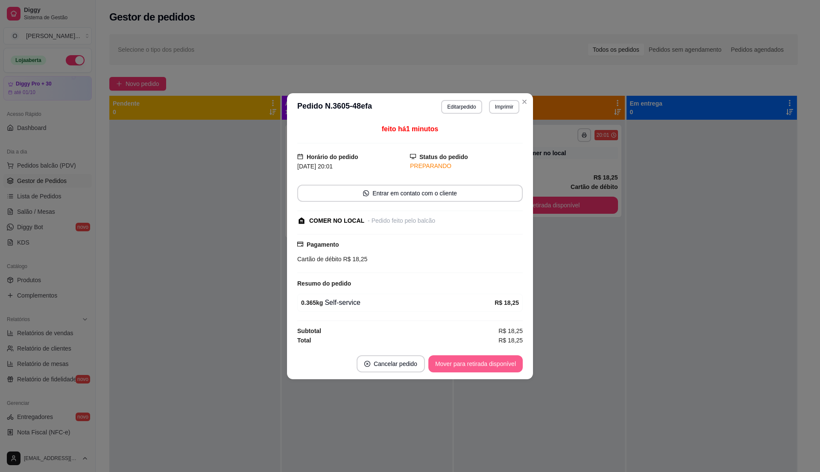
click at [496, 365] on button "Mover para retirada disponível" at bounding box center [476, 363] width 94 height 17
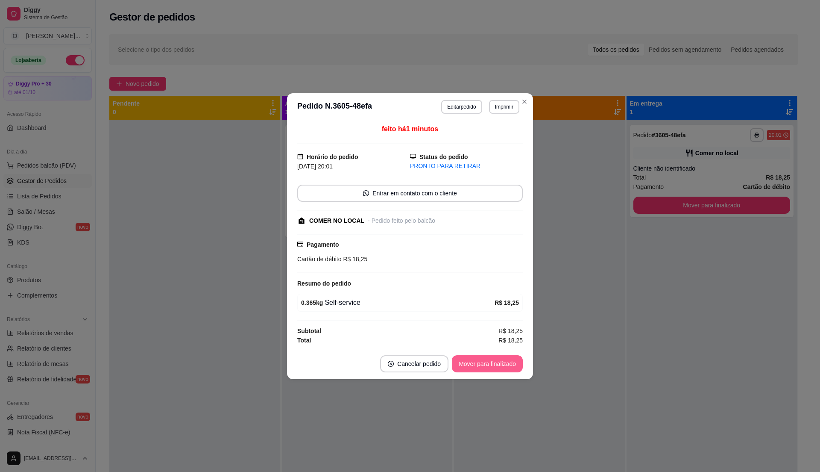
click at [496, 365] on button "Mover para finalizado" at bounding box center [487, 363] width 71 height 17
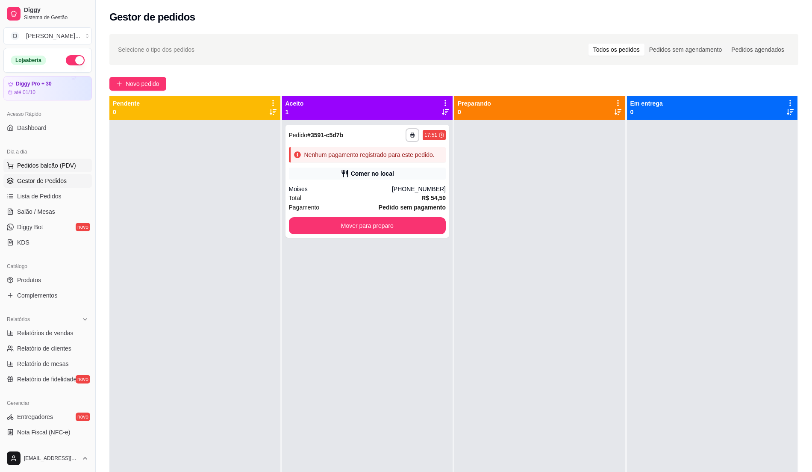
drag, startPoint x: 52, startPoint y: 159, endPoint x: 56, endPoint y: 162, distance: 4.5
click at [53, 161] on button "Pedidos balcão (PDV)" at bounding box center [47, 166] width 88 height 14
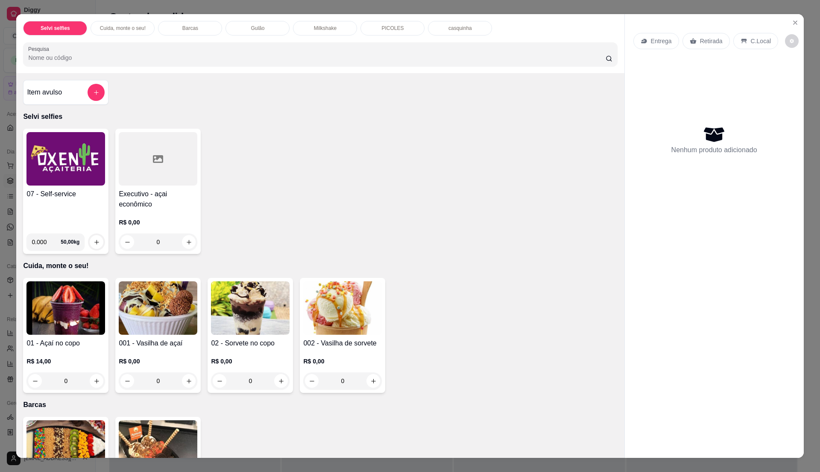
click at [59, 180] on img at bounding box center [65, 158] width 79 height 53
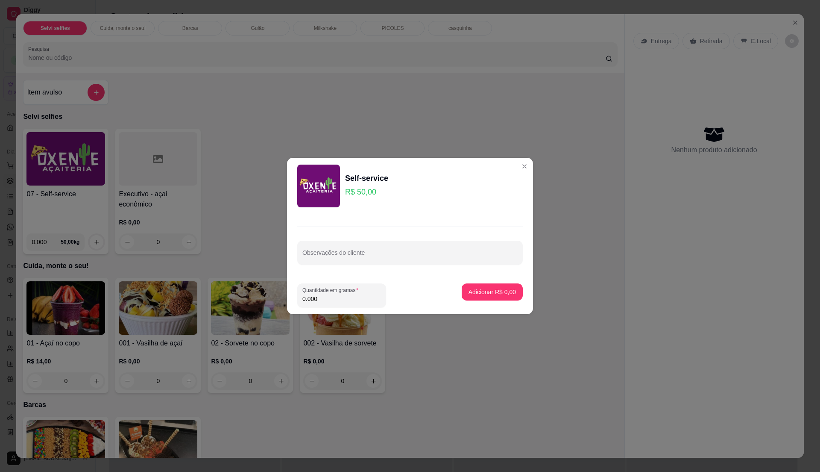
click at [341, 297] on input "0.000" at bounding box center [342, 298] width 79 height 9
click at [341, 297] on input "0" at bounding box center [342, 298] width 79 height 9
type input "0.335"
click at [491, 291] on p "Adicionar R$ 16,75" at bounding box center [490, 292] width 51 height 9
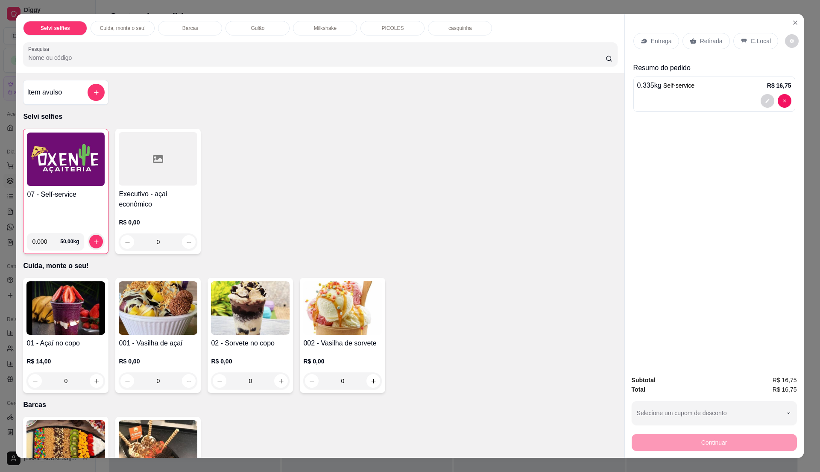
drag, startPoint x: 491, startPoint y: 291, endPoint x: 496, endPoint y: 295, distance: 7.4
drag, startPoint x: 496, startPoint y: 295, endPoint x: 759, endPoint y: 45, distance: 362.4
click at [759, 45] on div "C.Local" at bounding box center [756, 41] width 45 height 16
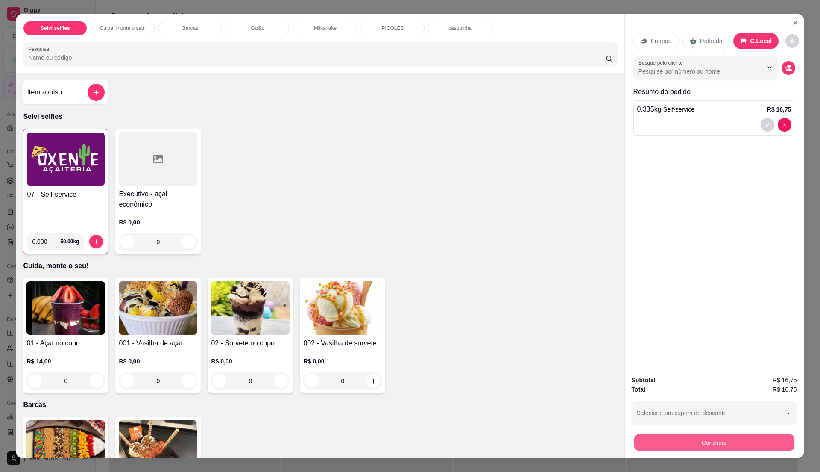
click at [698, 441] on button "Continuar" at bounding box center [714, 442] width 160 height 17
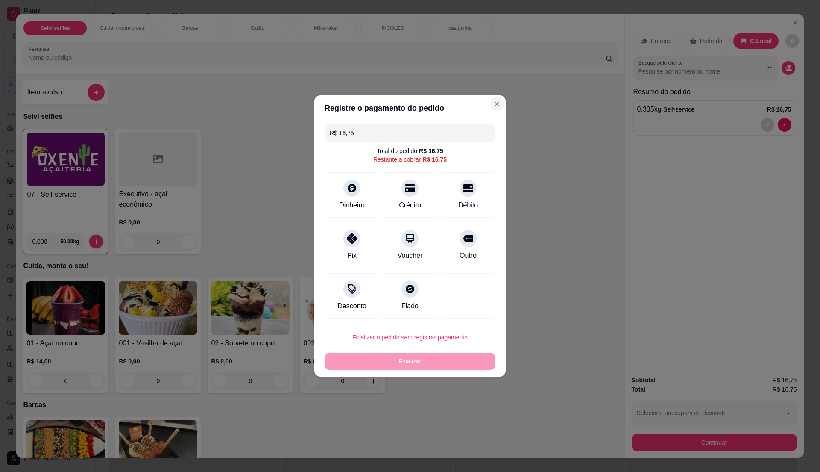
click at [497, 101] on section "Registre o pagamento do pedido R$ 16,75 Total do pedido R$ 16,75 Restante a cob…" at bounding box center [409, 235] width 191 height 281
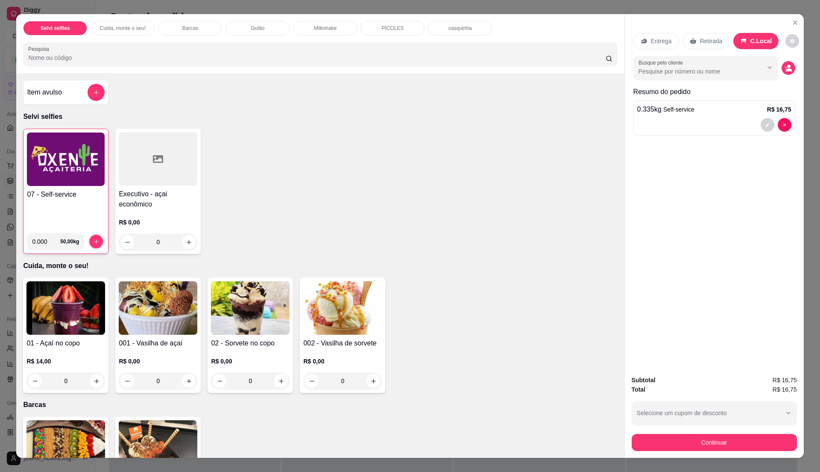
click at [78, 165] on img at bounding box center [66, 158] width 78 height 53
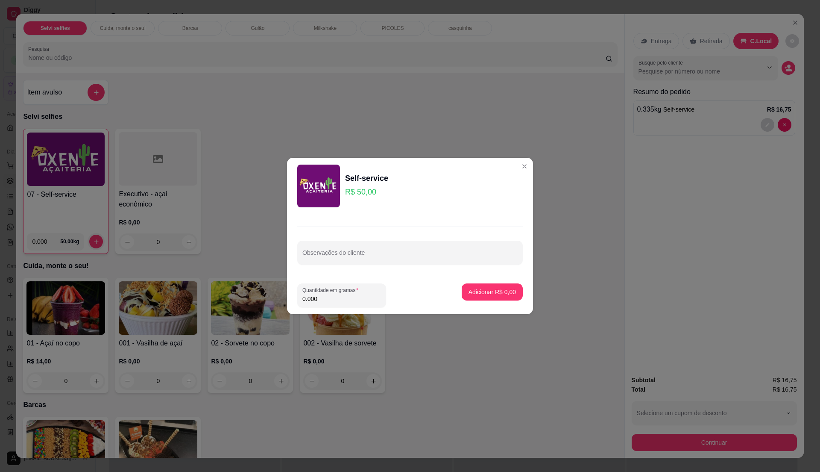
click at [328, 298] on input "0.000" at bounding box center [342, 298] width 79 height 9
type input "0.49"
click at [477, 296] on button "Adicionar R$ 24,50" at bounding box center [490, 292] width 63 height 17
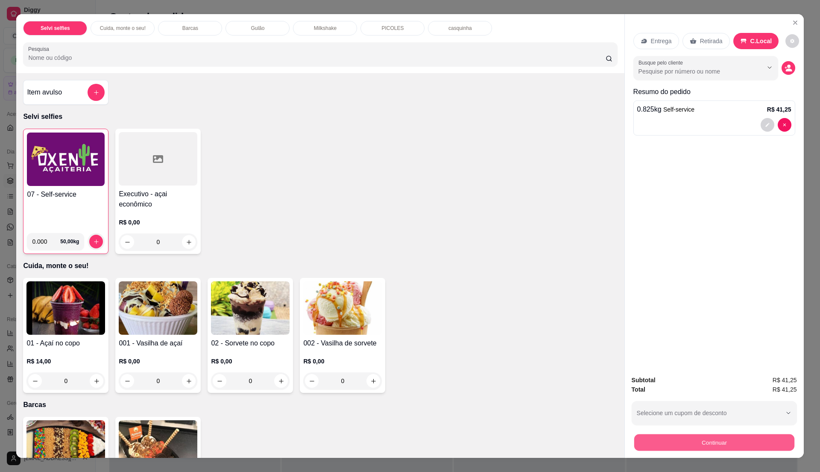
click at [727, 440] on button "Continuar" at bounding box center [714, 442] width 160 height 17
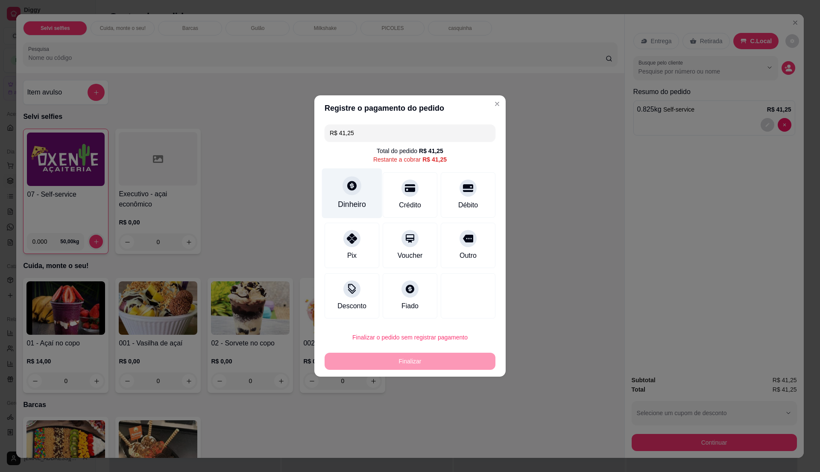
click at [355, 191] on div at bounding box center [352, 185] width 19 height 19
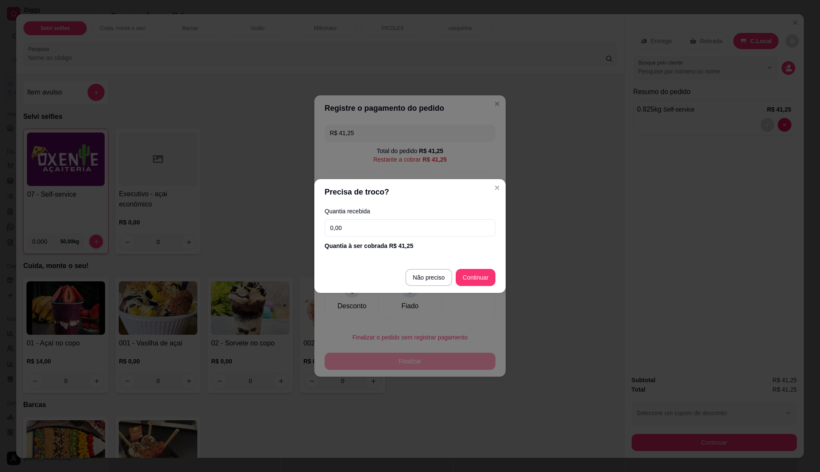
click at [359, 228] on input "0,00" at bounding box center [410, 227] width 171 height 17
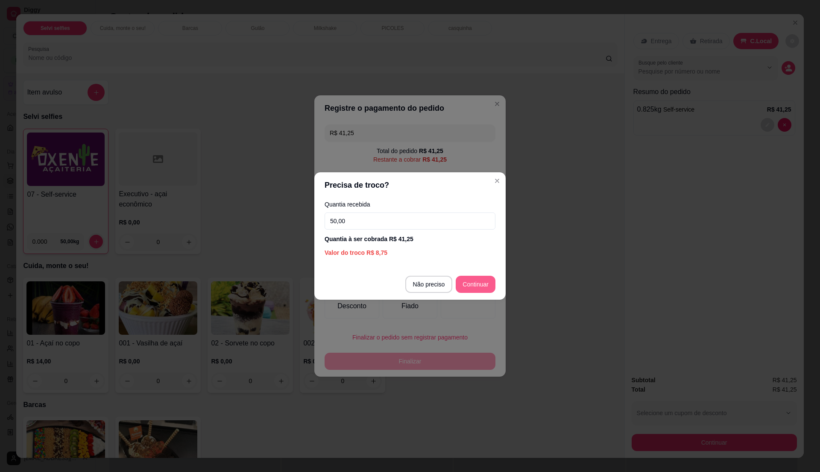
type input "50,00"
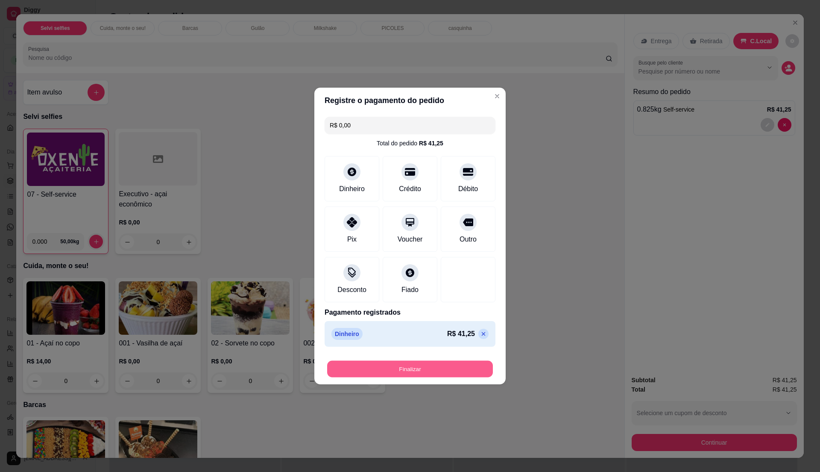
click at [436, 370] on button "Finalizar" at bounding box center [410, 369] width 166 height 17
type input "-R$ 41,25"
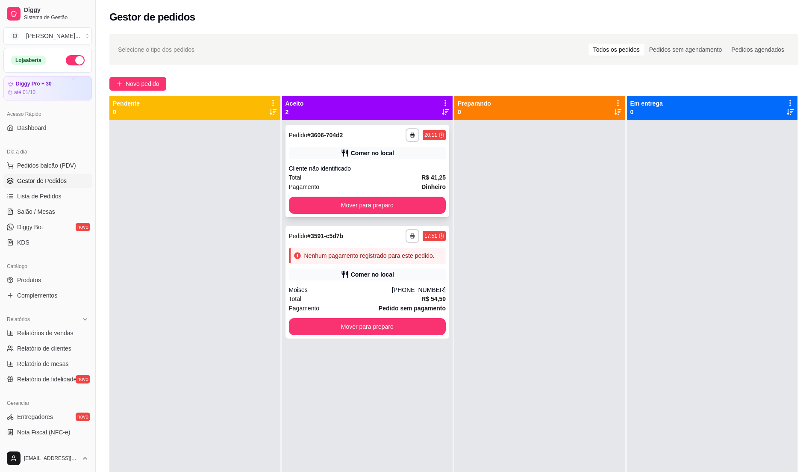
click at [380, 172] on div "Cliente não identificado" at bounding box center [367, 168] width 157 height 9
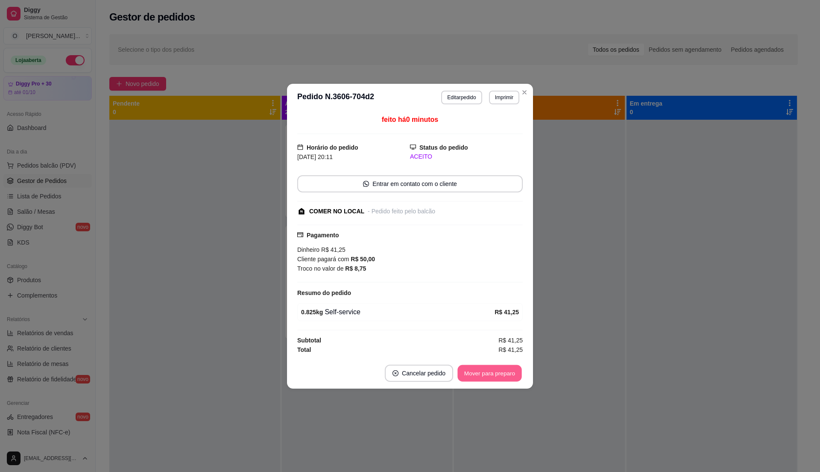
click at [499, 366] on button "Mover para preparo" at bounding box center [490, 372] width 64 height 17
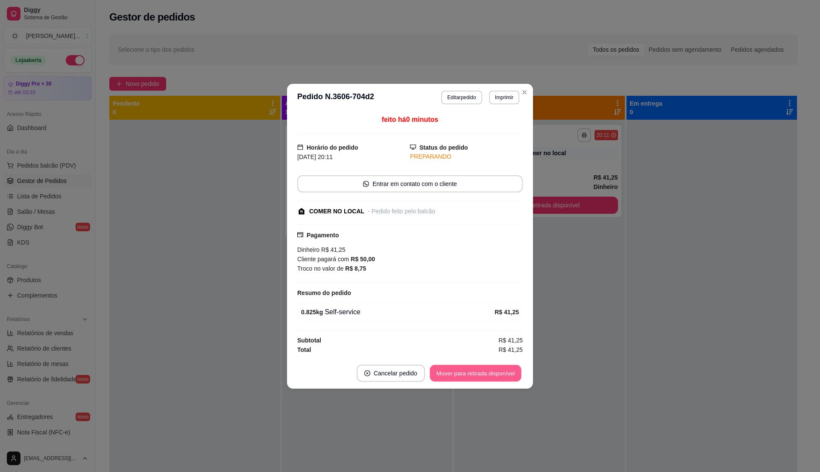
click at [501, 373] on button "Mover para retirada disponível" at bounding box center [475, 372] width 91 height 17
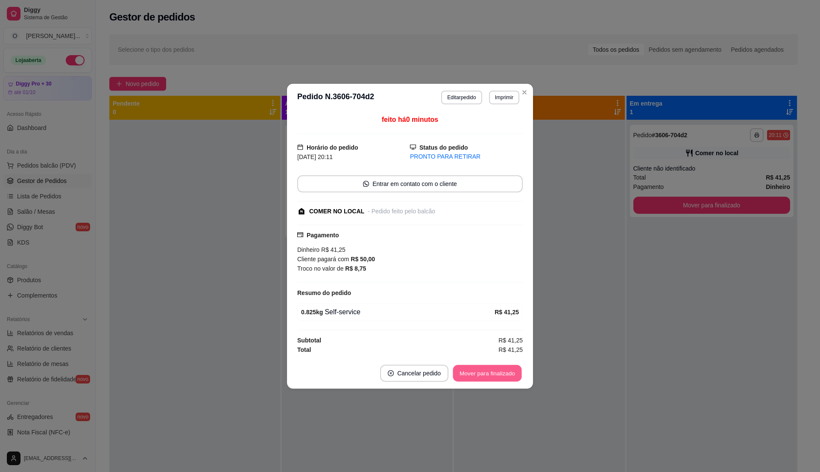
click at [501, 375] on button "Mover para finalizado" at bounding box center [487, 372] width 69 height 17
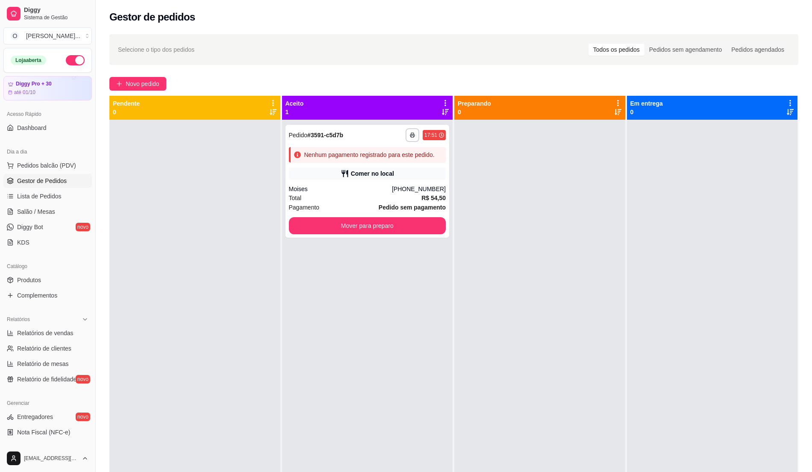
click at [681, 88] on div "Novo pedido" at bounding box center [453, 84] width 689 height 14
click at [50, 170] on span "Pedidos balcão (PDV)" at bounding box center [46, 165] width 59 height 9
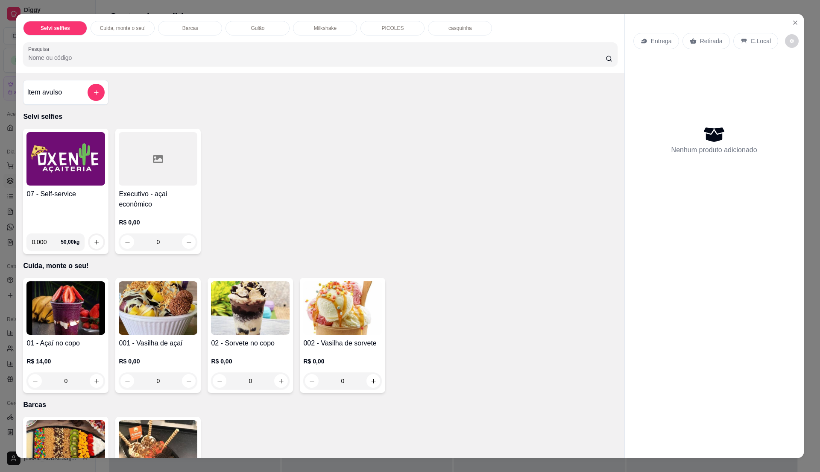
click at [99, 191] on h4 "07 - Self-service" at bounding box center [65, 194] width 79 height 10
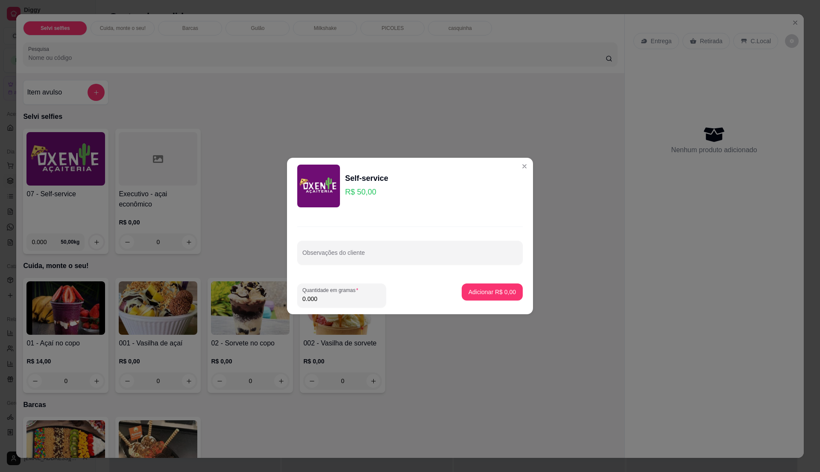
click at [333, 301] on input "0.000" at bounding box center [342, 298] width 79 height 9
type input "0.295"
click at [475, 297] on button "Adicionar R$ 14,75" at bounding box center [490, 292] width 63 height 17
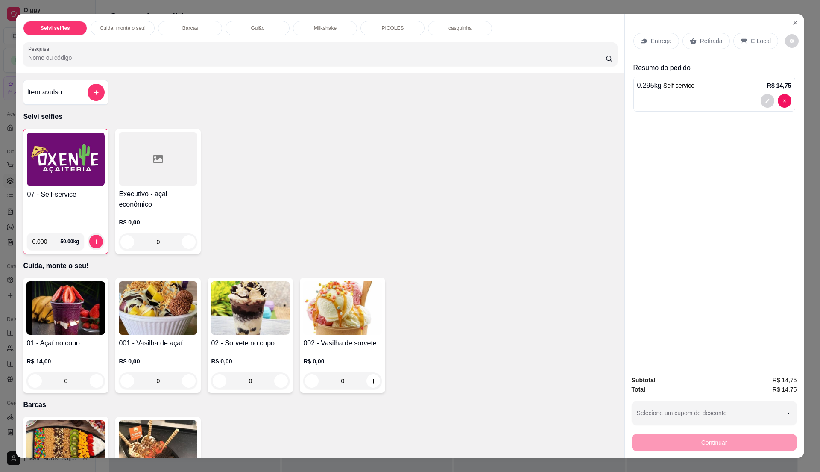
click at [76, 187] on div "07 - Self-service 0.000 50,00 kg" at bounding box center [65, 191] width 85 height 125
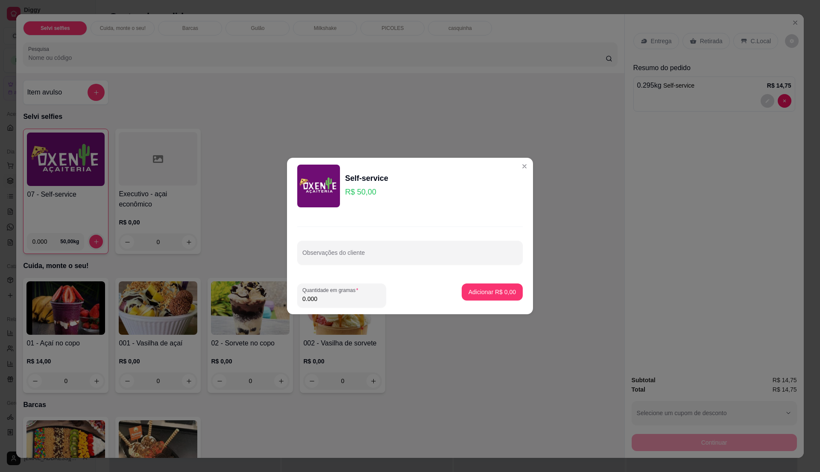
click at [332, 295] on input "0.000" at bounding box center [342, 298] width 79 height 9
type input "0.135"
click at [508, 288] on button "Adicionar R$ 6,75" at bounding box center [492, 291] width 61 height 17
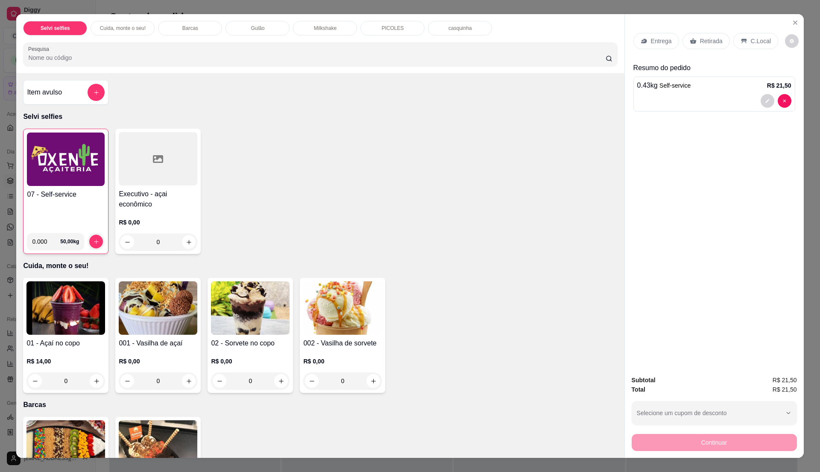
click at [641, 44] on icon at bounding box center [644, 41] width 7 height 7
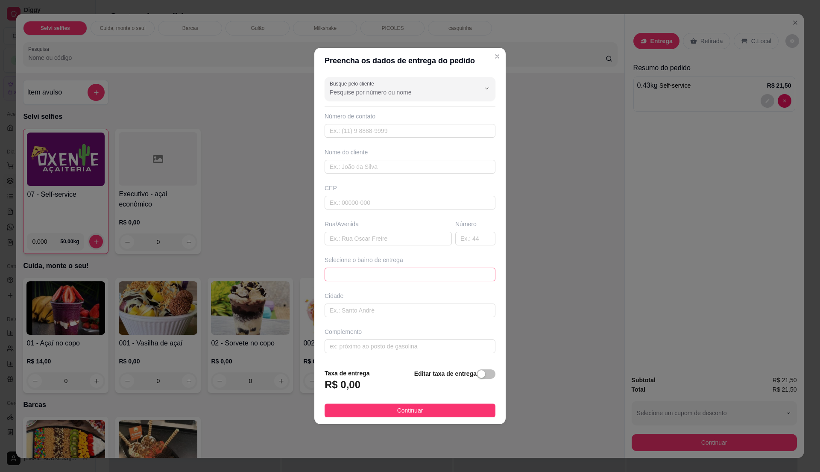
click at [423, 281] on span at bounding box center [410, 274] width 161 height 13
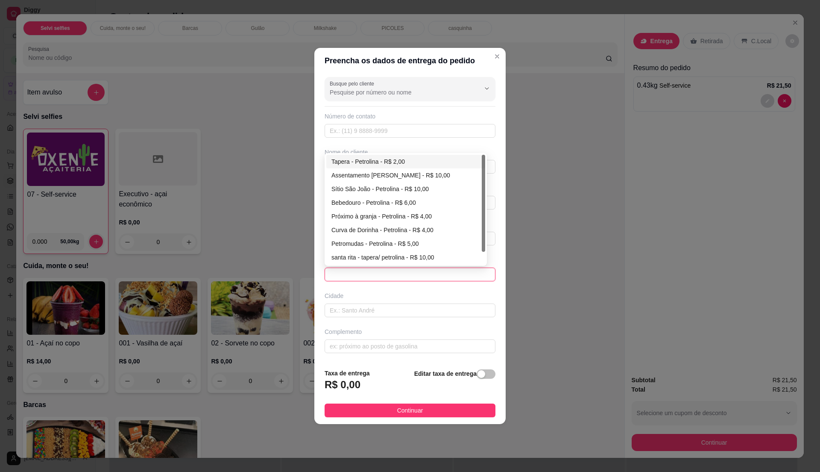
click at [467, 161] on div "Tapera - Petrolina - R$ 2,00" at bounding box center [406, 161] width 149 height 9
type input "Petrolina"
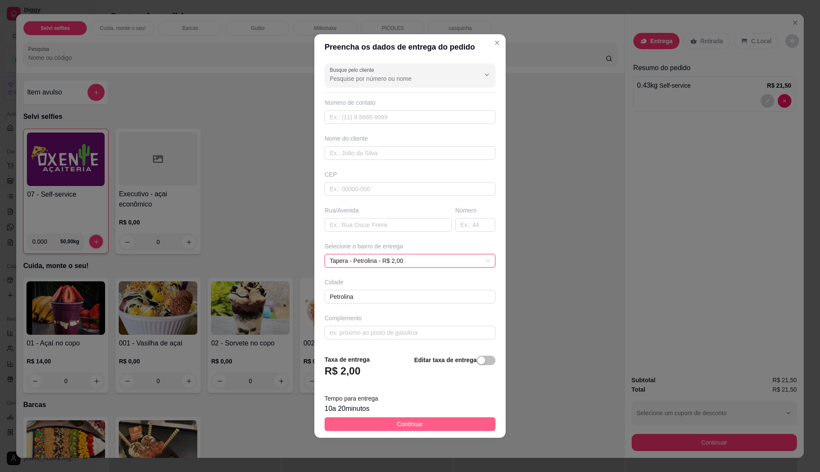
click at [419, 426] on span "Continuar" at bounding box center [410, 423] width 26 height 9
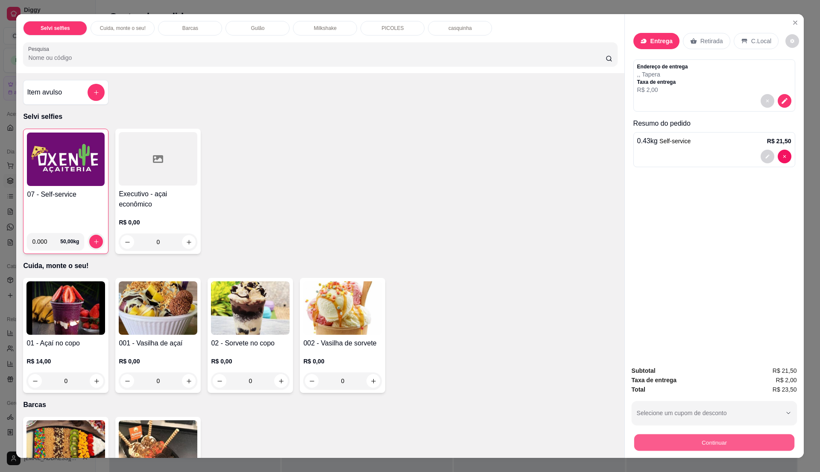
click at [769, 438] on button "Continuar" at bounding box center [714, 442] width 160 height 17
click at [575, 402] on p "Barcas" at bounding box center [320, 405] width 594 height 10
drag, startPoint x: 281, startPoint y: 467, endPoint x: 279, endPoint y: 462, distance: 5.2
click at [281, 467] on div "Selvi selfies Cuida, monte o seu! Barcas Gulão Milkshake PICOLES casquinha Pesq…" at bounding box center [410, 236] width 820 height 472
drag, startPoint x: 279, startPoint y: 462, endPoint x: 282, endPoint y: 431, distance: 31.4
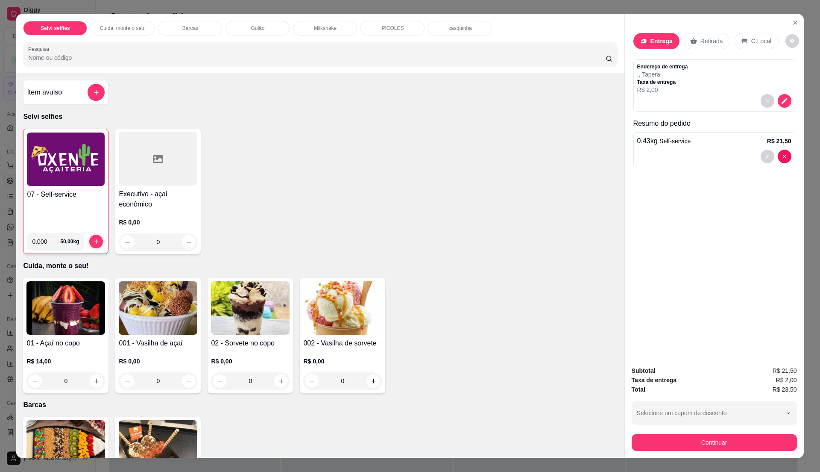
click at [282, 431] on div "Selvi selfies Cuida, monte o seu! Barcas Gulão Milkshake PICOLES casquinha Pesq…" at bounding box center [410, 236] width 820 height 472
click at [283, 432] on div "08 - Barca de açaí R$ 28,00 0 09 - Barca de sorvete R$ 26,00 0" at bounding box center [320, 474] width 594 height 115
click at [284, 432] on div "08 - Barca de açaí R$ 28,00 0 09 - Barca de sorvete R$ 26,00 0" at bounding box center [320, 474] width 594 height 115
click at [725, 443] on button "Continuar" at bounding box center [714, 442] width 160 height 17
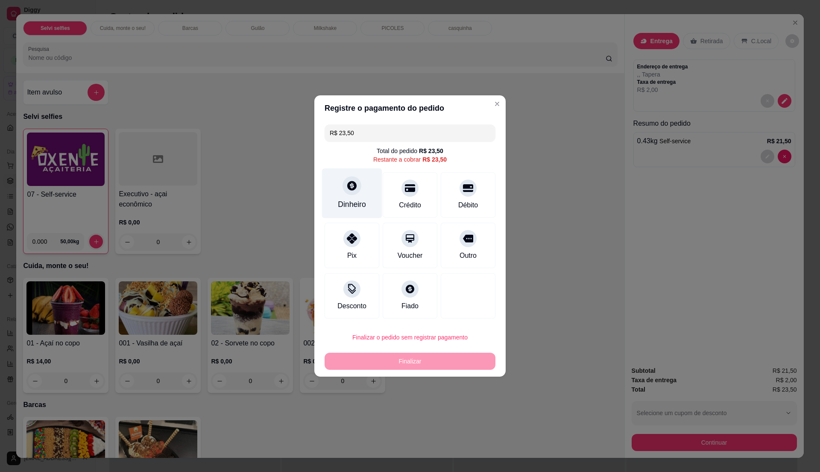
click at [346, 207] on div "Dinheiro" at bounding box center [352, 204] width 28 height 11
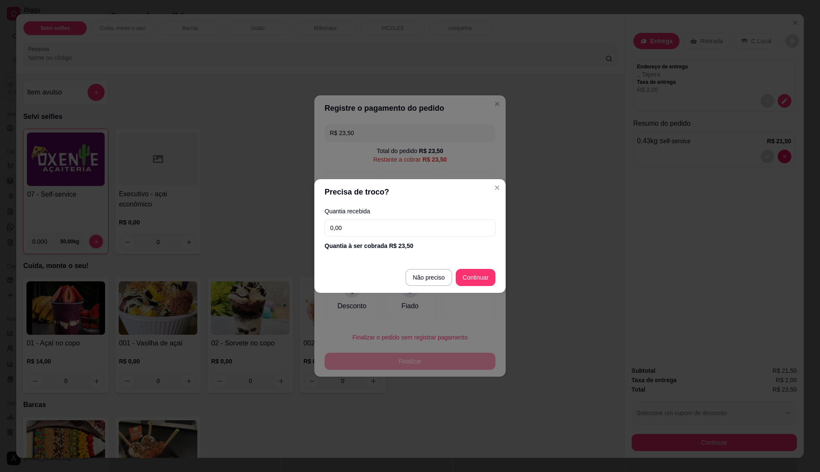
click at [371, 232] on input "0,00" at bounding box center [410, 227] width 171 height 17
type input "23,50"
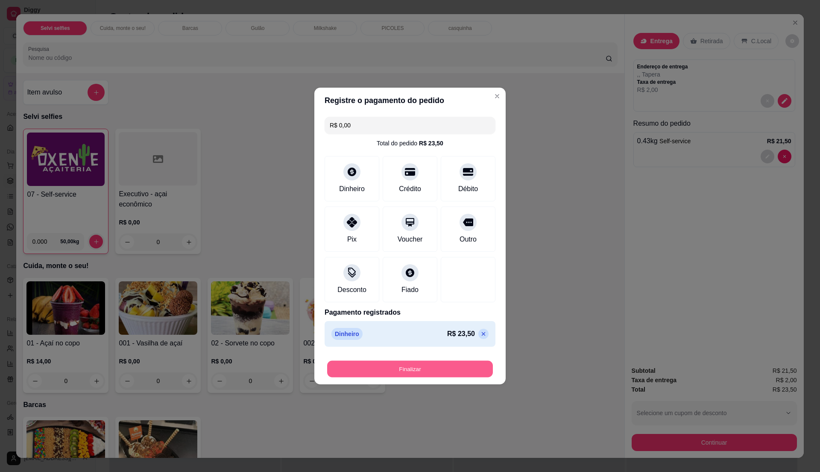
click at [443, 371] on button "Finalizar" at bounding box center [410, 369] width 166 height 17
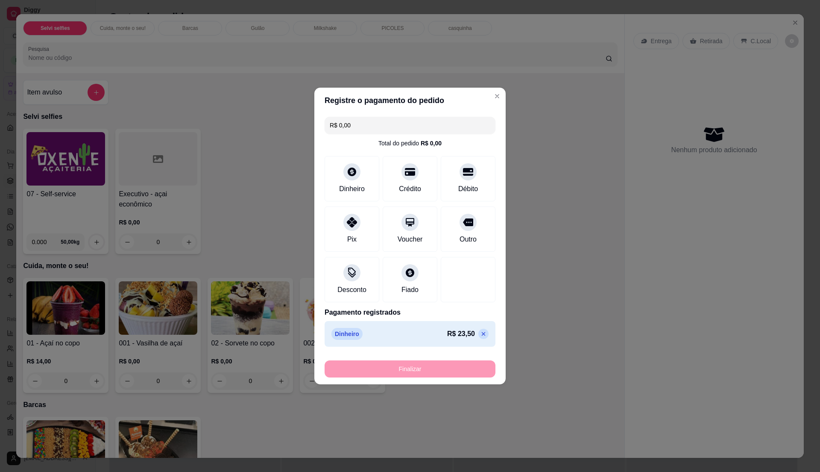
type input "-R$ 23,50"
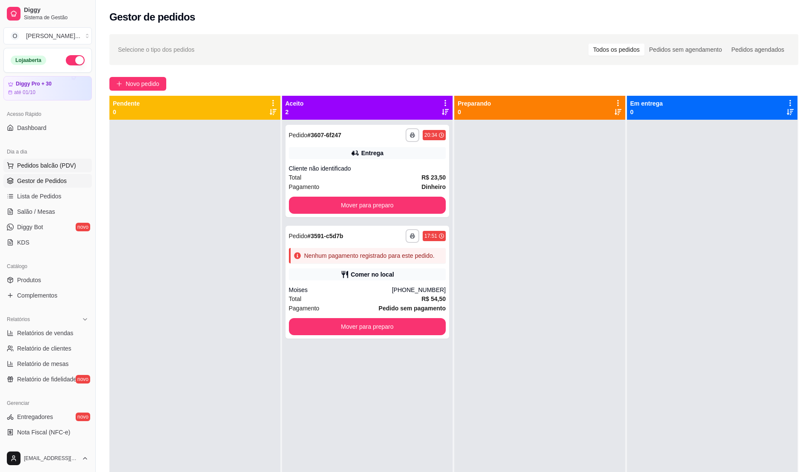
click at [17, 162] on span "Pedidos balcão (PDV)" at bounding box center [46, 165] width 59 height 9
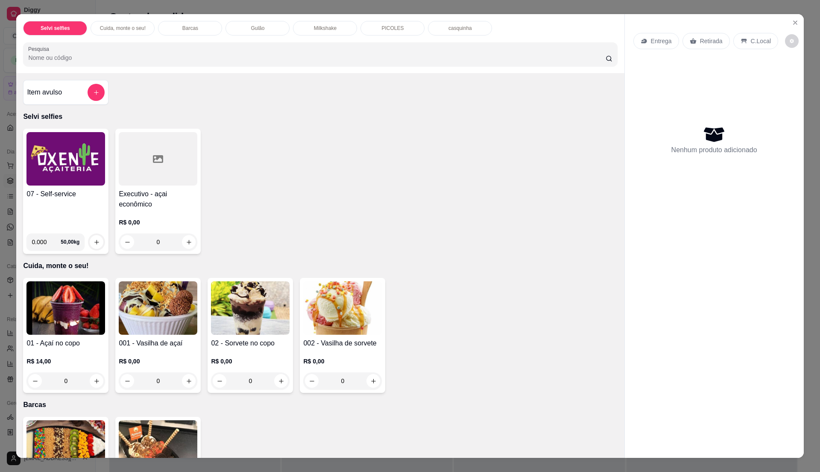
click at [57, 171] on img at bounding box center [65, 158] width 79 height 53
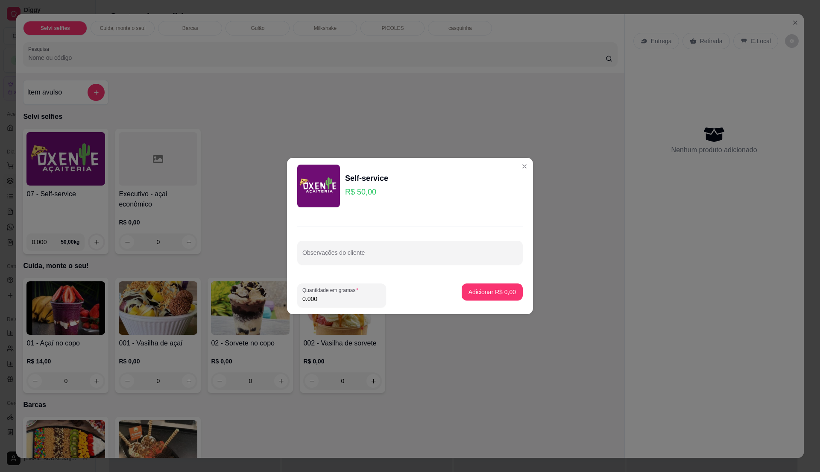
click at [341, 298] on input "0.000" at bounding box center [342, 298] width 79 height 9
type input "0.2"
click at [466, 291] on p "Adicionar R$ 10,00" at bounding box center [491, 292] width 50 height 8
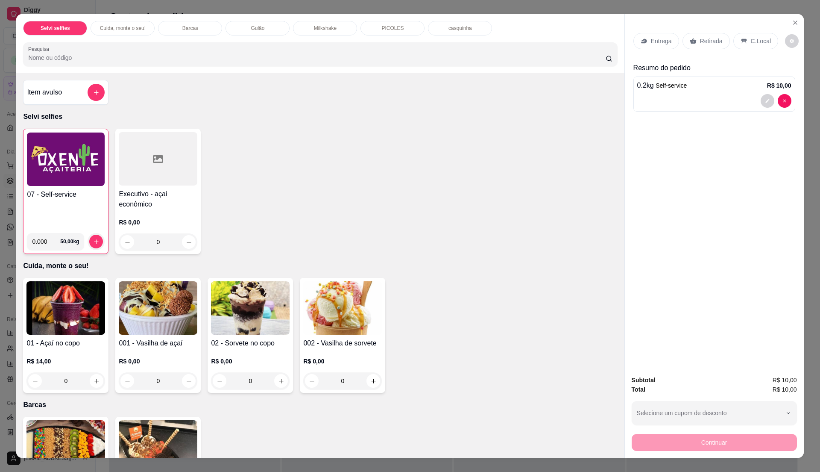
click at [755, 44] on p "C.Local" at bounding box center [761, 41] width 20 height 9
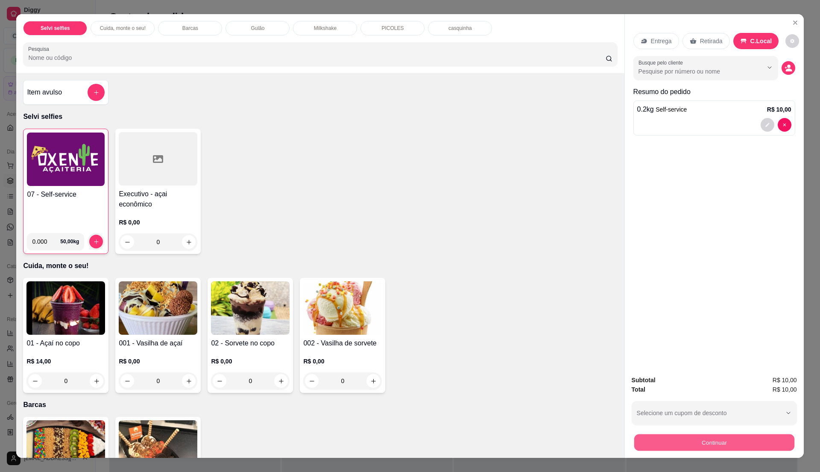
click at [742, 448] on button "Continuar" at bounding box center [714, 442] width 160 height 17
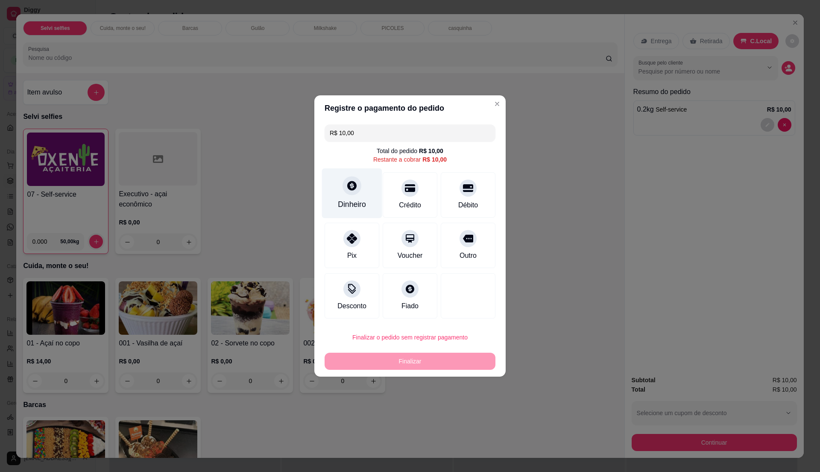
click at [346, 207] on div "Dinheiro" at bounding box center [352, 204] width 28 height 11
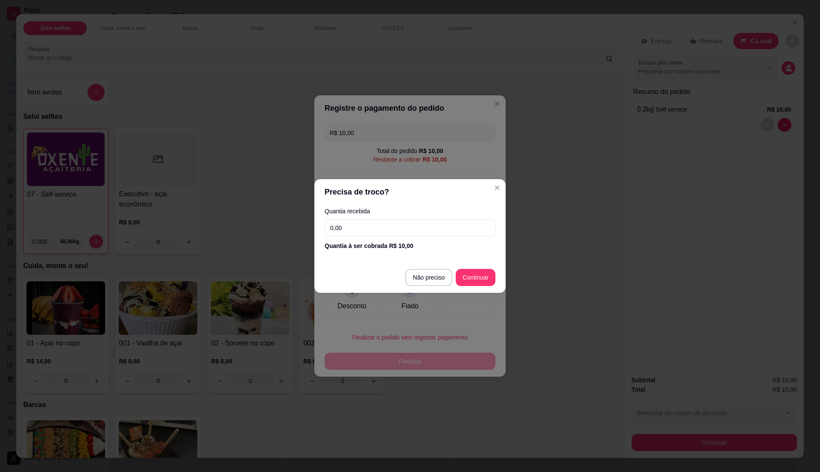
click at [375, 230] on input "0,00" at bounding box center [410, 227] width 171 height 17
type input "10,00"
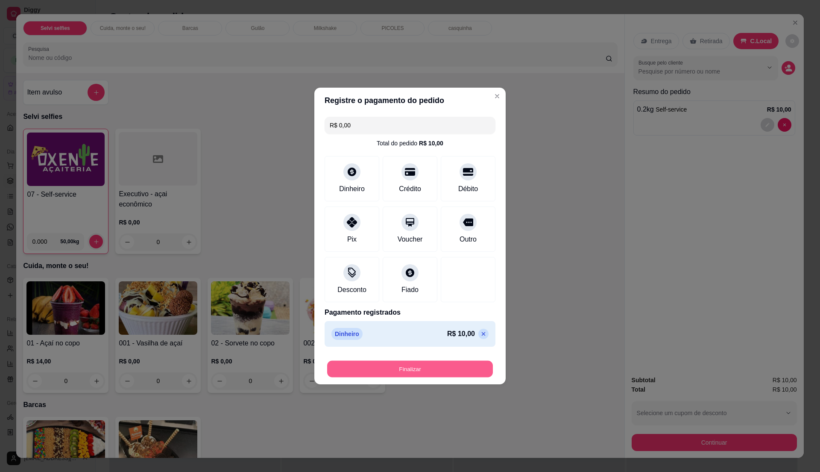
click at [437, 370] on button "Finalizar" at bounding box center [410, 369] width 166 height 17
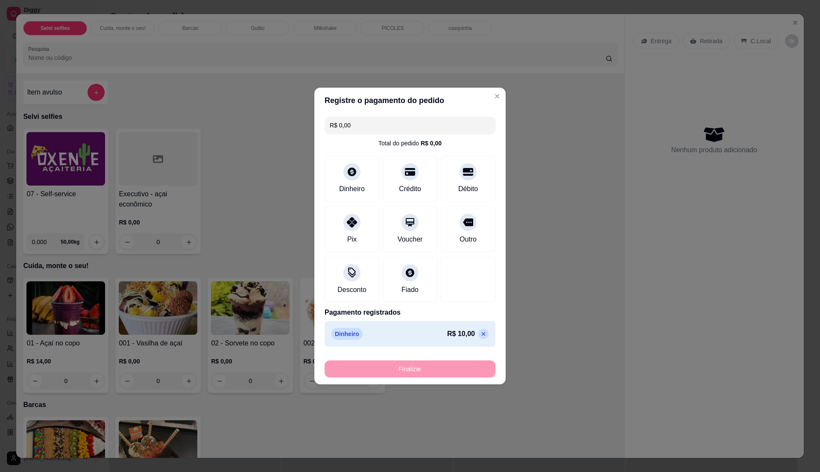
type input "-R$ 10,00"
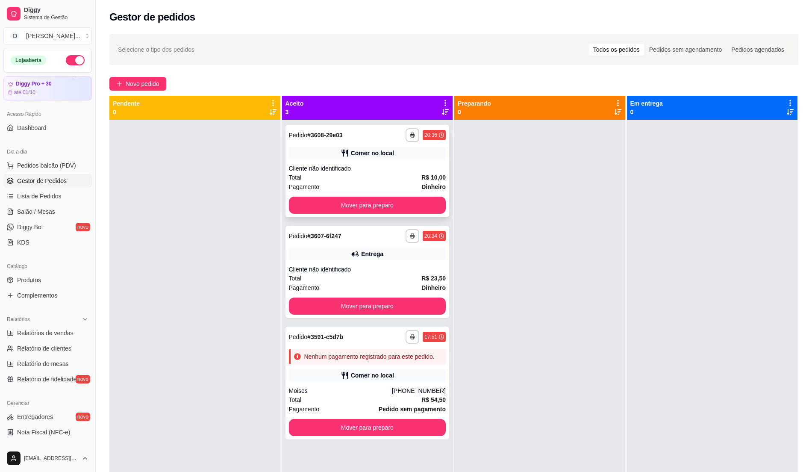
click at [375, 191] on div "**********" at bounding box center [367, 171] width 164 height 92
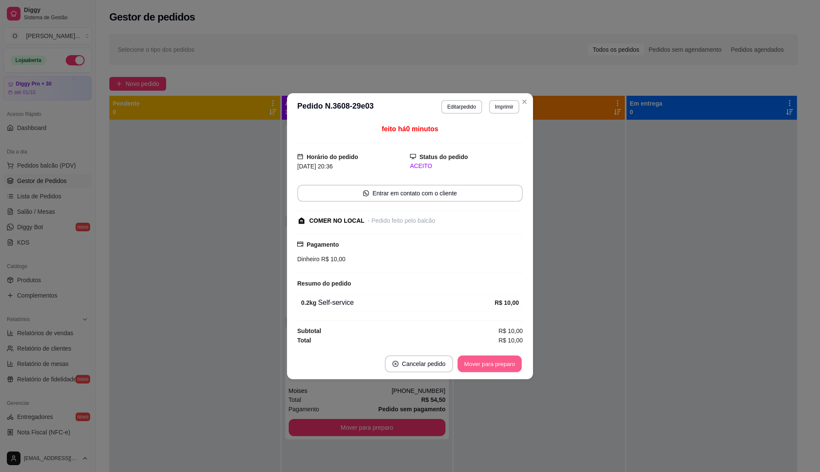
click at [501, 358] on button "Mover para preparo" at bounding box center [490, 363] width 64 height 17
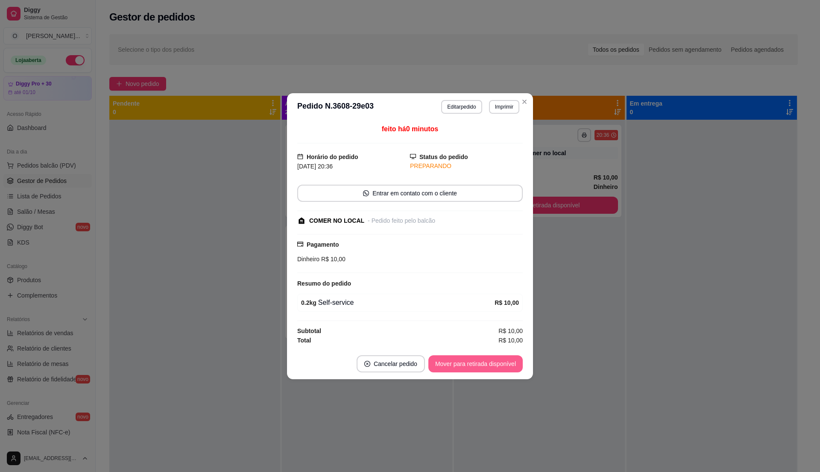
click at [502, 361] on button "Mover para retirada disponível" at bounding box center [476, 363] width 94 height 17
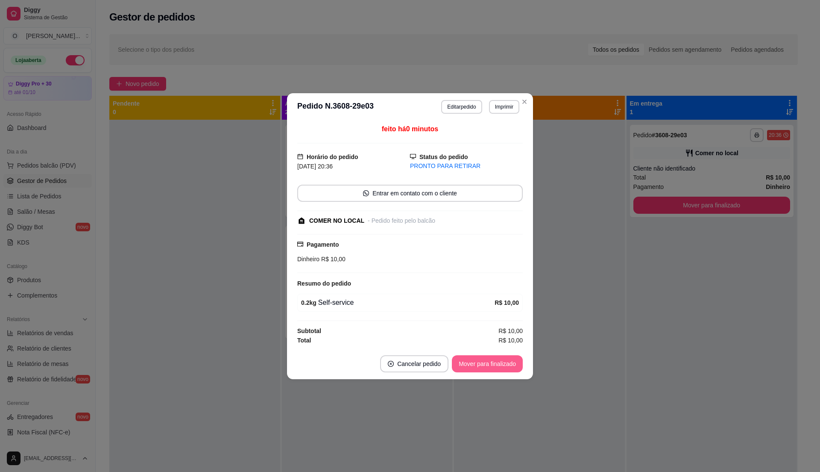
click at [505, 361] on button "Mover para finalizado" at bounding box center [487, 363] width 71 height 17
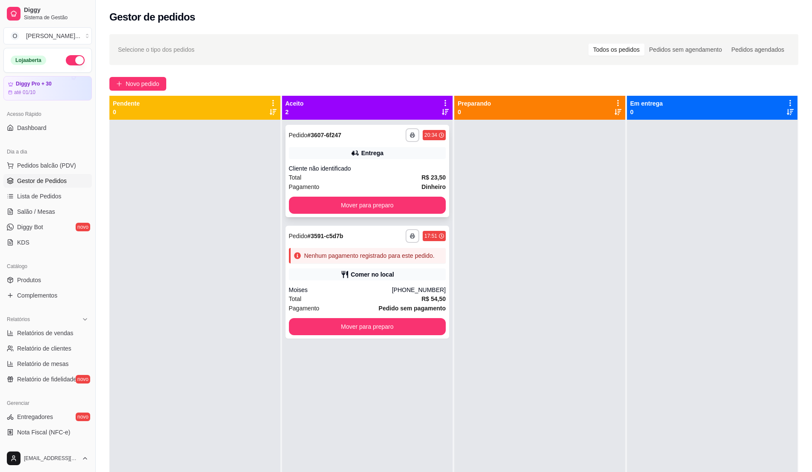
click at [350, 182] on div "Pagamento Dinheiro" at bounding box center [367, 186] width 157 height 9
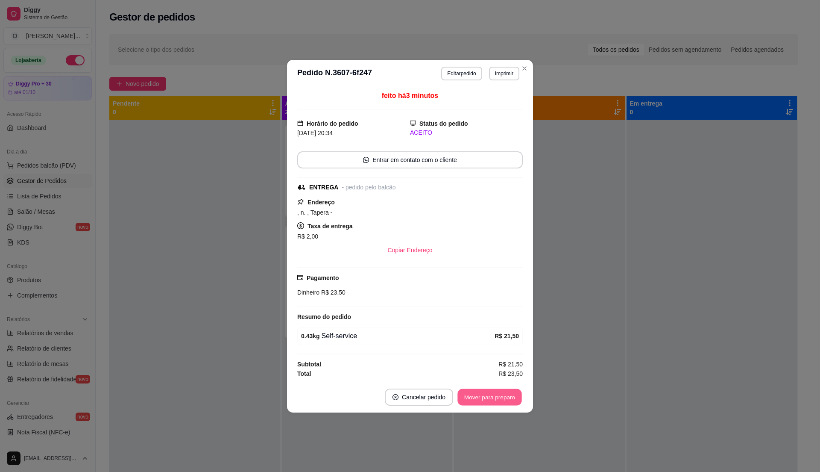
click at [496, 400] on button "Mover para preparo" at bounding box center [490, 396] width 64 height 17
click at [501, 405] on button "Mover para preparo" at bounding box center [490, 396] width 64 height 17
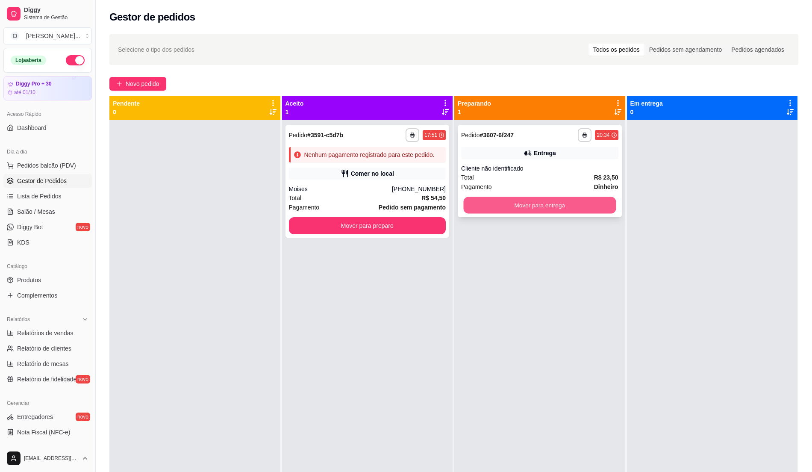
click at [582, 204] on button "Mover para entrega" at bounding box center [540, 205] width 152 height 17
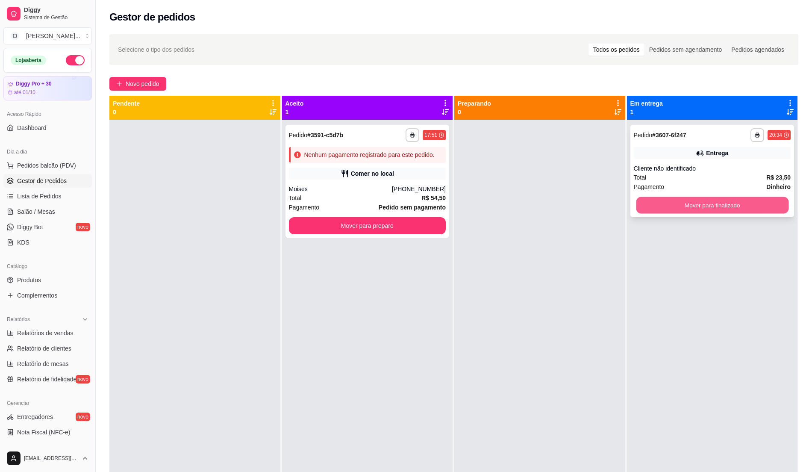
click at [681, 197] on button "Mover para finalizado" at bounding box center [712, 205] width 152 height 17
click at [720, 203] on button "Mover para finalizado" at bounding box center [712, 205] width 152 height 17
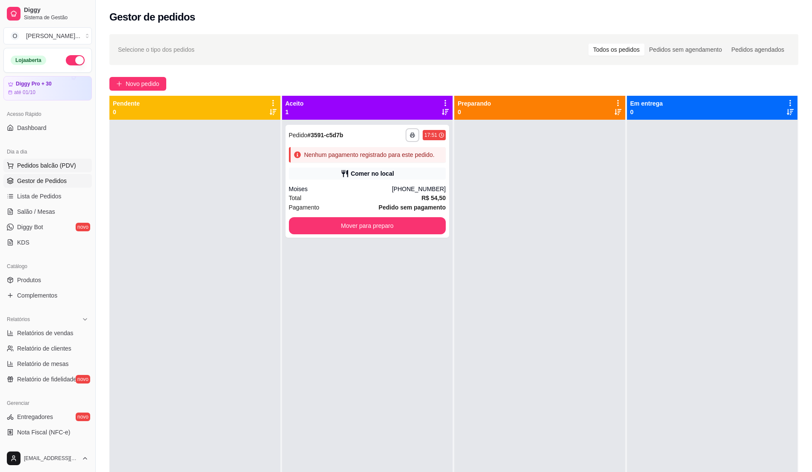
click at [72, 163] on span "Pedidos balcão (PDV)" at bounding box center [46, 165] width 59 height 9
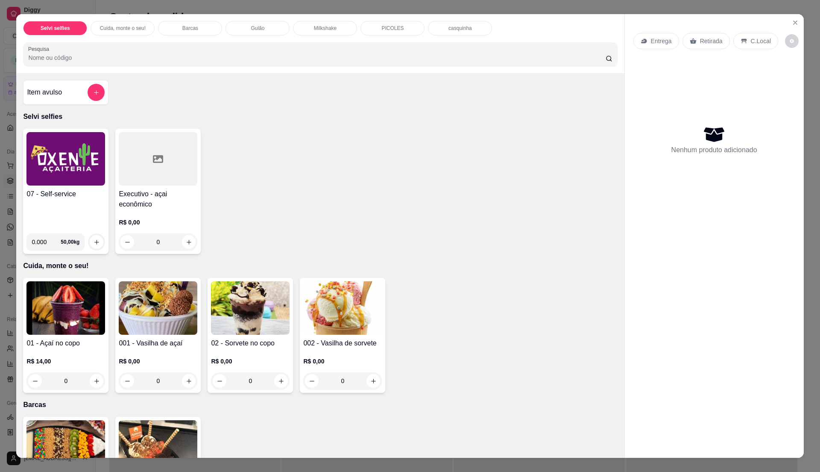
drag, startPoint x: 104, startPoint y: 173, endPoint x: 81, endPoint y: 175, distance: 23.6
click at [81, 175] on div "07 - Self-service 0.000 50,00 kg" at bounding box center [65, 191] width 85 height 125
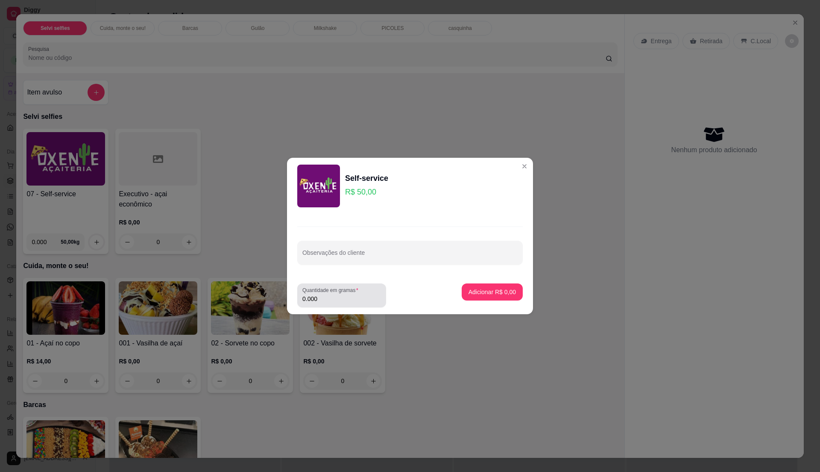
click at [334, 294] on div "0.000" at bounding box center [342, 295] width 79 height 17
click at [334, 297] on input "0.000" at bounding box center [342, 298] width 79 height 9
type input "0.14"
click at [496, 286] on button "Adicionar R$ 7,00" at bounding box center [492, 291] width 61 height 17
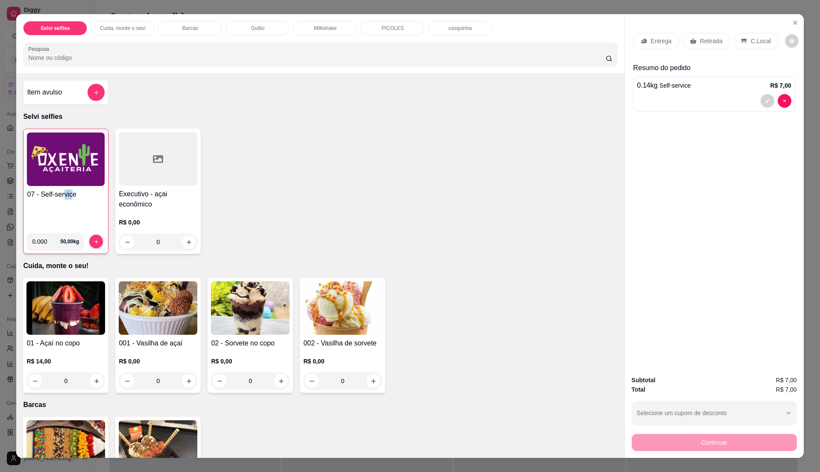
drag, startPoint x: 61, startPoint y: 211, endPoint x: 68, endPoint y: 218, distance: 10.6
click at [68, 218] on div "07 - Self-service" at bounding box center [66, 207] width 78 height 37
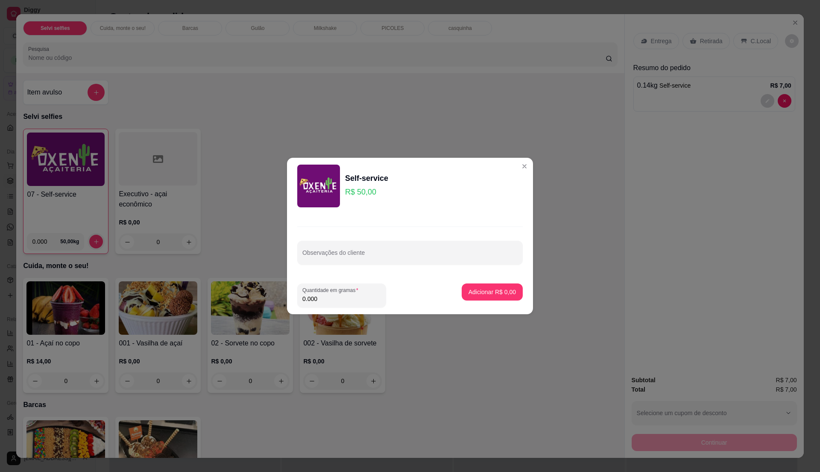
click at [332, 300] on input "0.000" at bounding box center [342, 298] width 79 height 9
type input "0.14"
click at [478, 289] on p "Adicionar R$ 7,00" at bounding box center [492, 292] width 46 height 8
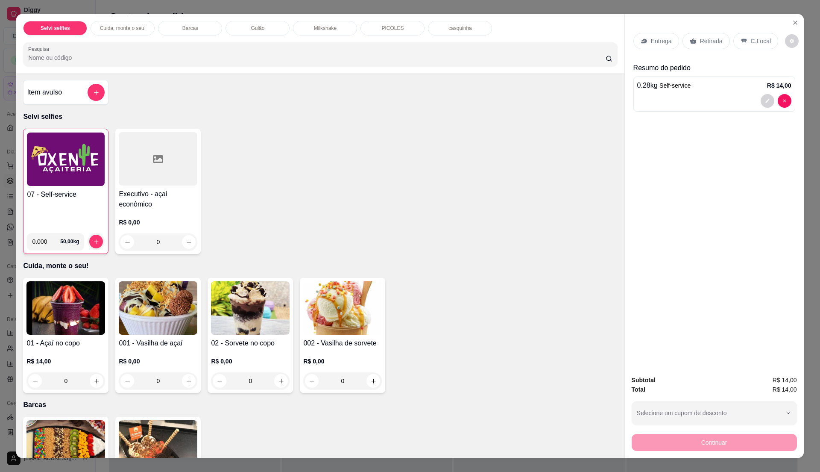
click at [66, 209] on div "07 - Self-service" at bounding box center [66, 207] width 78 height 37
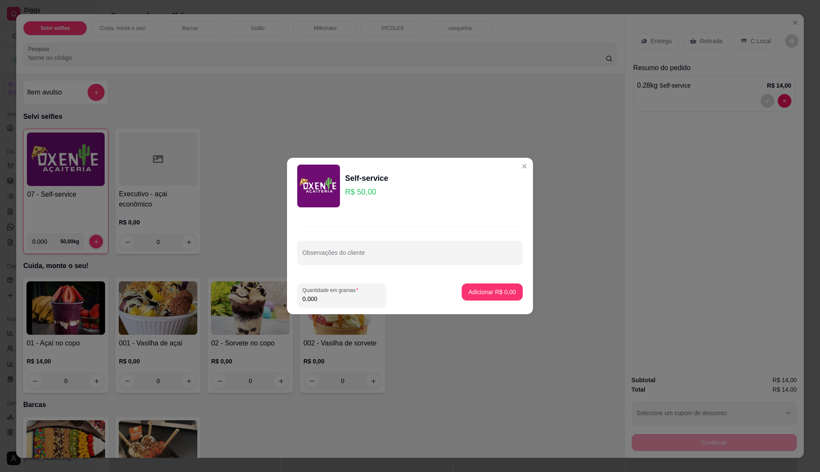
click at [338, 297] on input "0.000" at bounding box center [342, 298] width 79 height 9
type input "0.175"
click at [502, 286] on button "Adicionar R$ 8,75" at bounding box center [492, 292] width 59 height 17
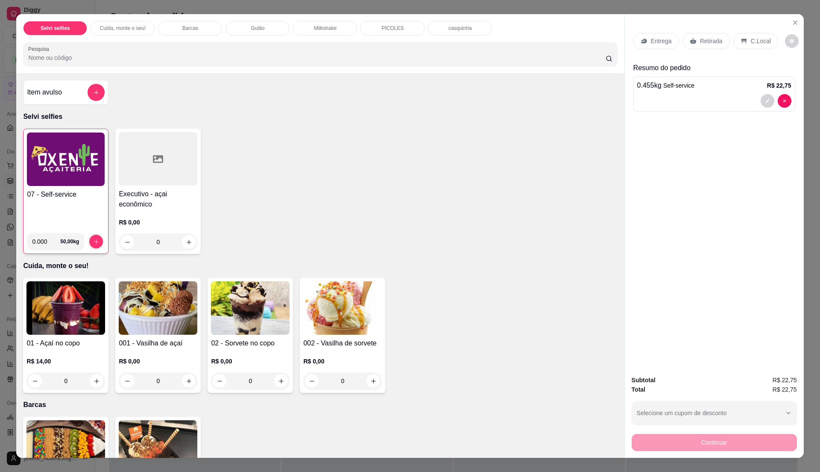
click at [756, 45] on p "C.Local" at bounding box center [761, 41] width 20 height 9
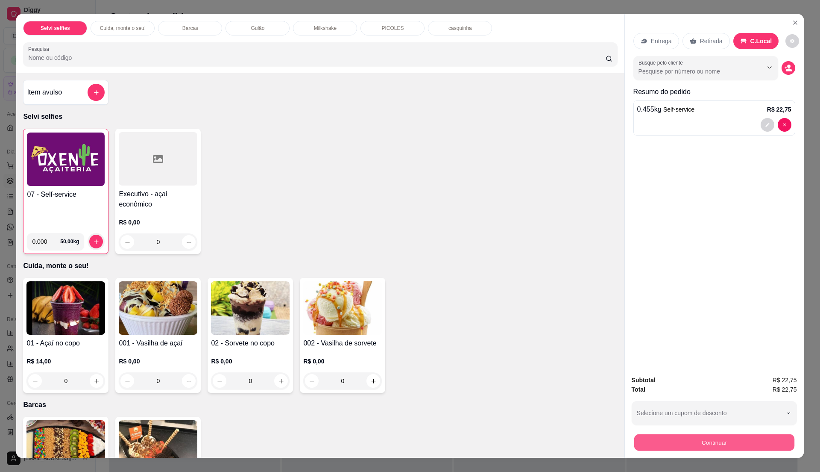
click at [742, 443] on button "Continuar" at bounding box center [714, 442] width 160 height 17
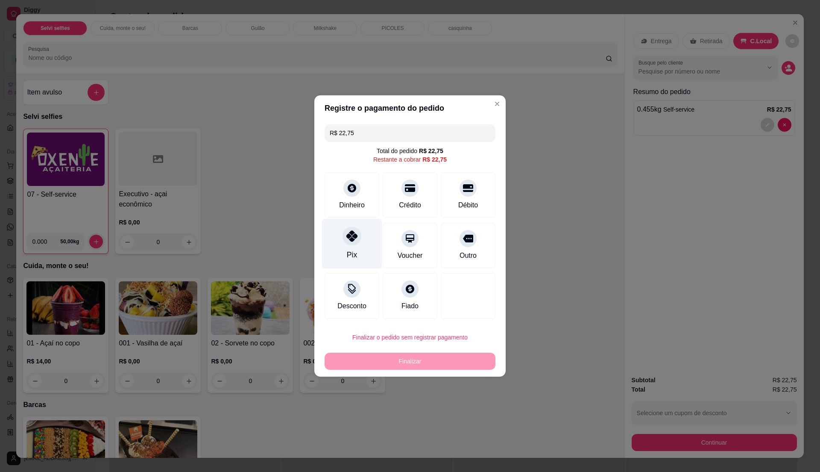
click at [357, 240] on div at bounding box center [352, 235] width 19 height 19
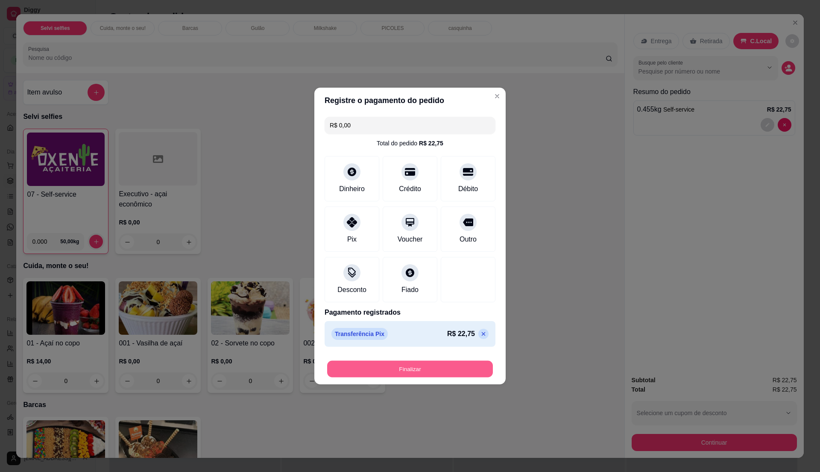
click at [451, 373] on button "Finalizar" at bounding box center [410, 369] width 166 height 17
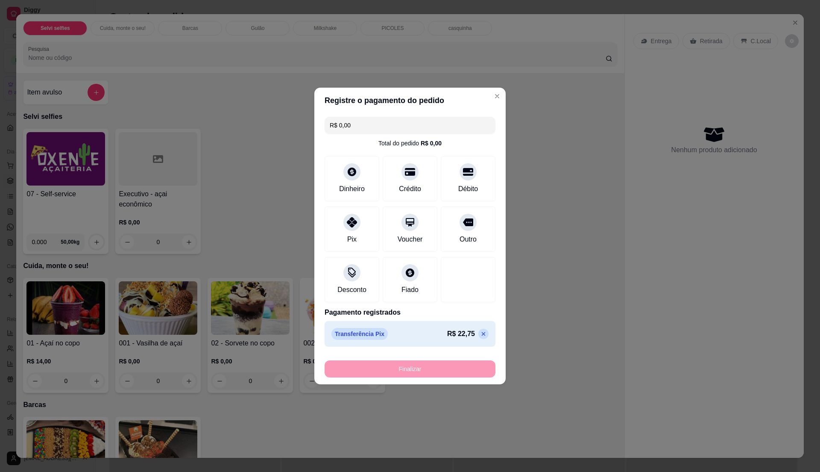
type input "-R$ 22,75"
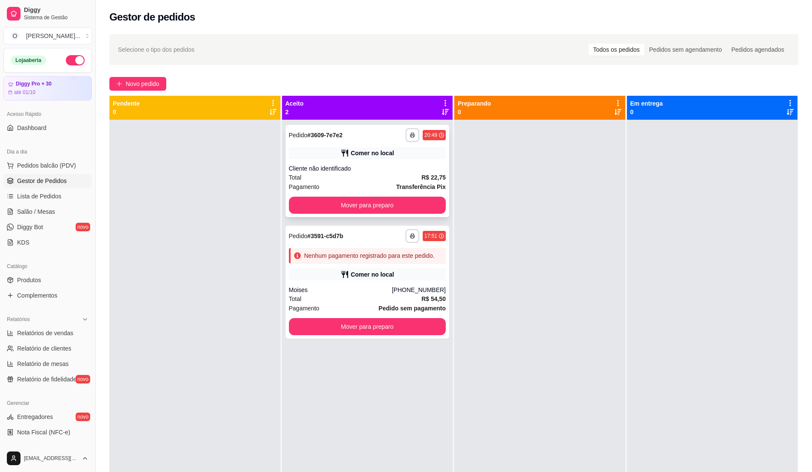
click at [423, 183] on strong "Transferência Pix" at bounding box center [421, 186] width 50 height 7
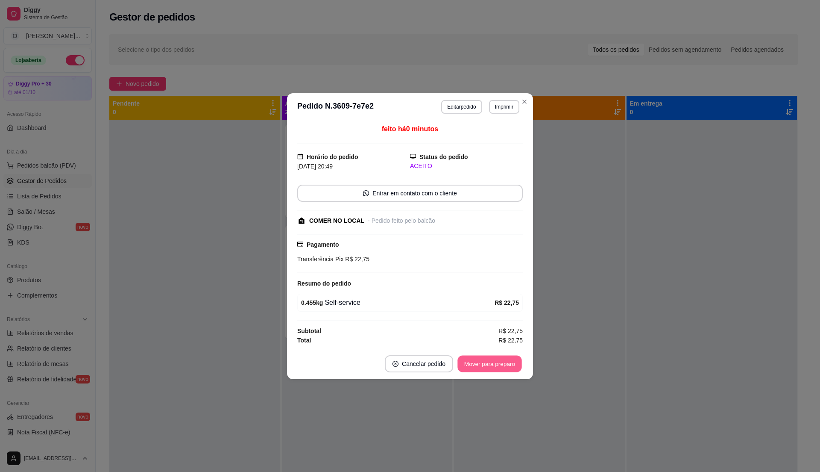
click at [490, 367] on button "Mover para preparo" at bounding box center [490, 363] width 64 height 17
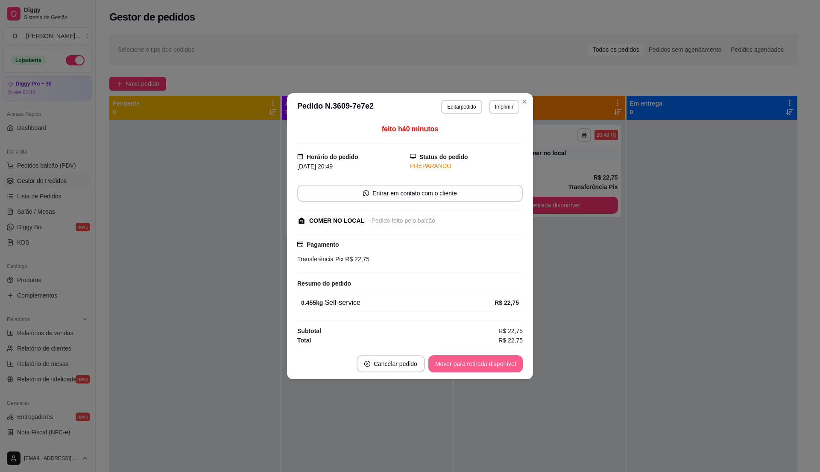
click at [490, 367] on button "Mover para retirada disponível" at bounding box center [476, 363] width 94 height 17
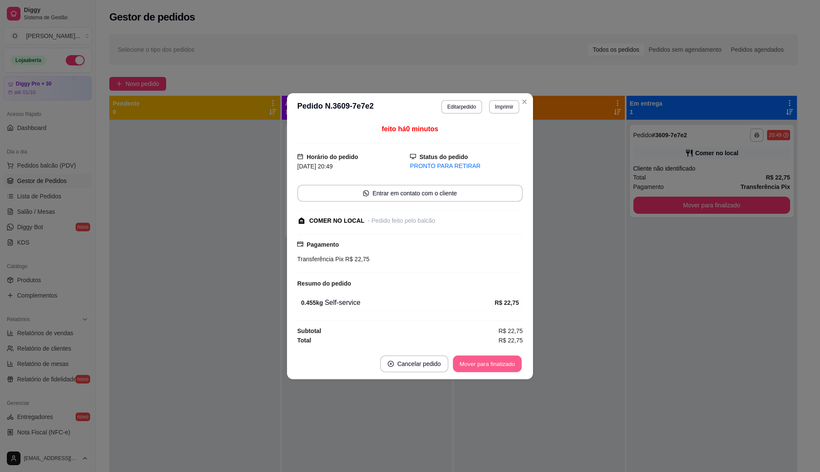
click at [490, 367] on button "Mover para finalizado" at bounding box center [487, 363] width 69 height 17
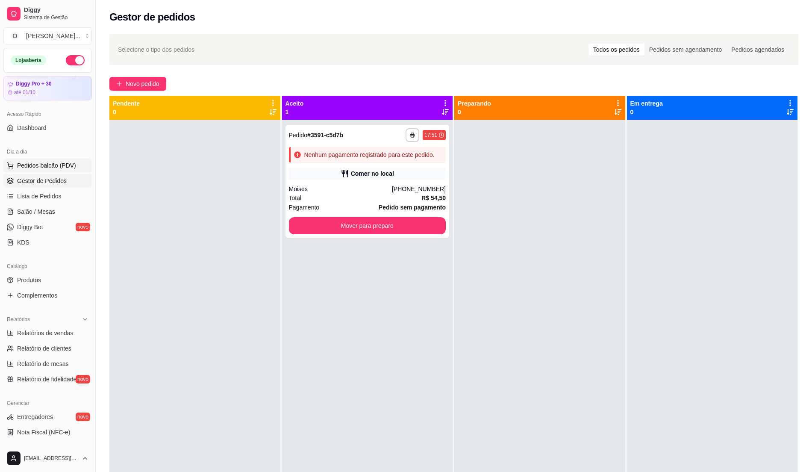
click at [41, 165] on span "Pedidos balcão (PDV)" at bounding box center [46, 165] width 59 height 9
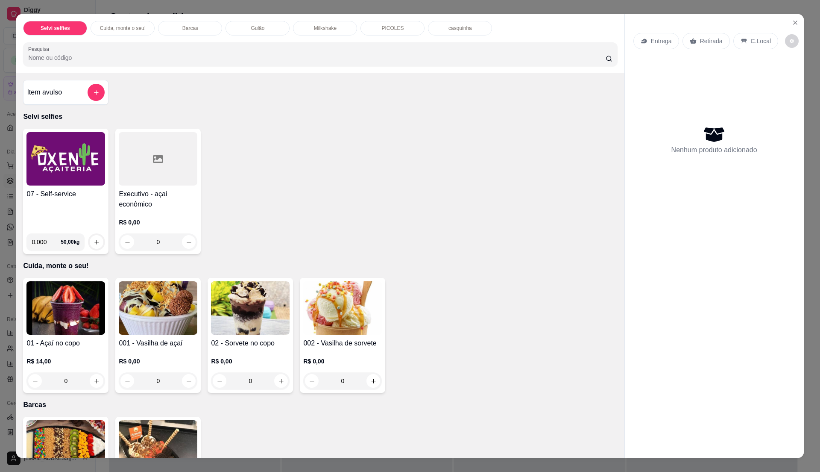
click at [62, 183] on img at bounding box center [65, 158] width 79 height 53
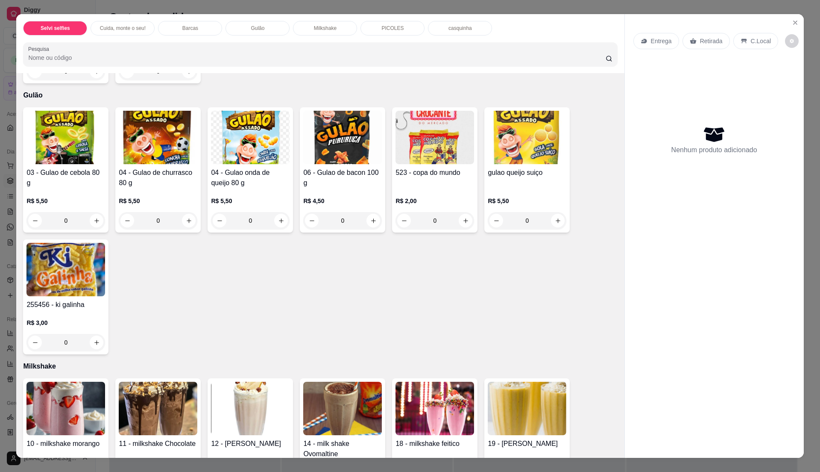
scroll to position [455, 0]
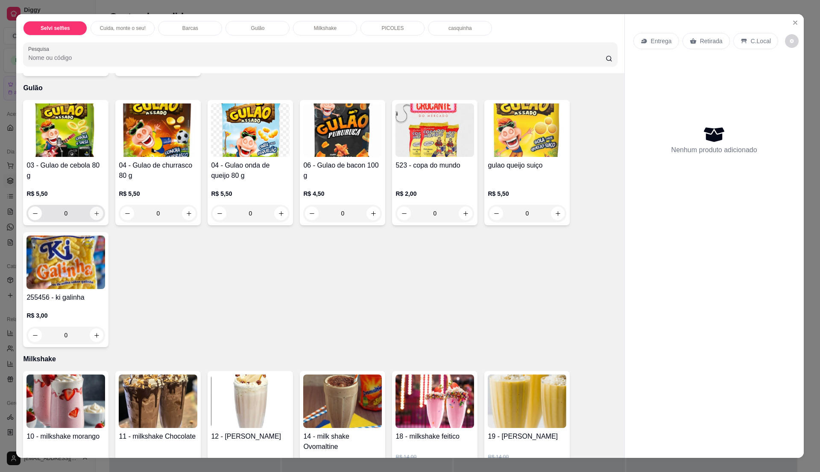
click at [94, 211] on icon "increase-product-quantity" at bounding box center [97, 213] width 6 height 6
type input "1"
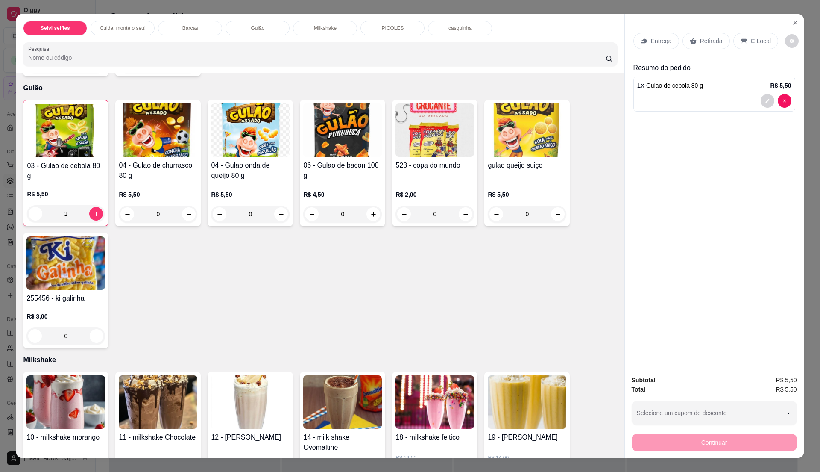
click at [754, 42] on p "C.Local" at bounding box center [761, 41] width 20 height 9
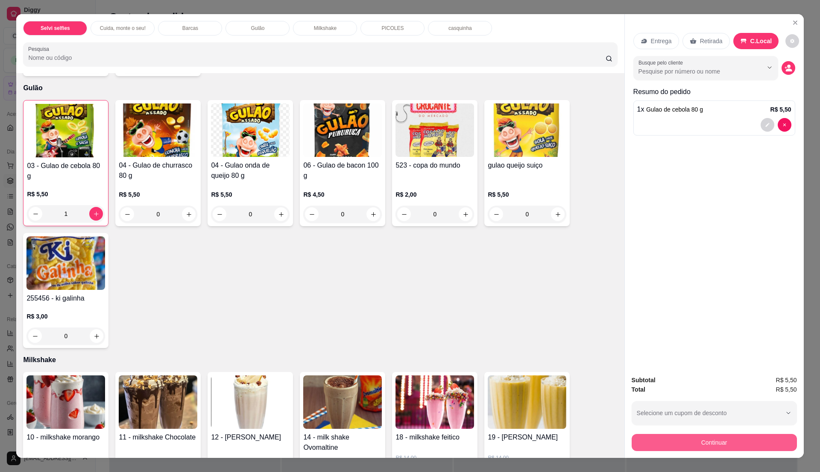
drag, startPoint x: 723, startPoint y: 437, endPoint x: 723, endPoint y: 445, distance: 8.1
click at [723, 445] on div "Subtotal R$ 5,50 Total R$ 5,50 Selecione um cupom de desconto Selecione um cupo…" at bounding box center [714, 413] width 165 height 76
click at [719, 440] on button "Continuar" at bounding box center [714, 442] width 160 height 17
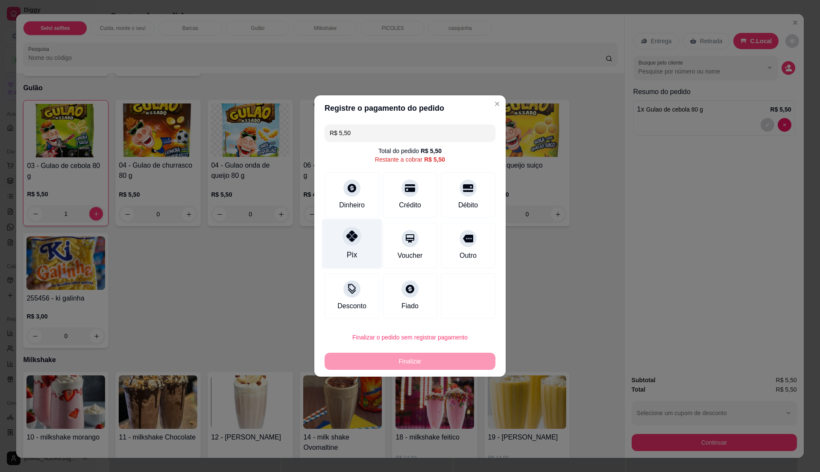
click at [344, 249] on div "Pix" at bounding box center [352, 244] width 60 height 50
type input "R$ 0,00"
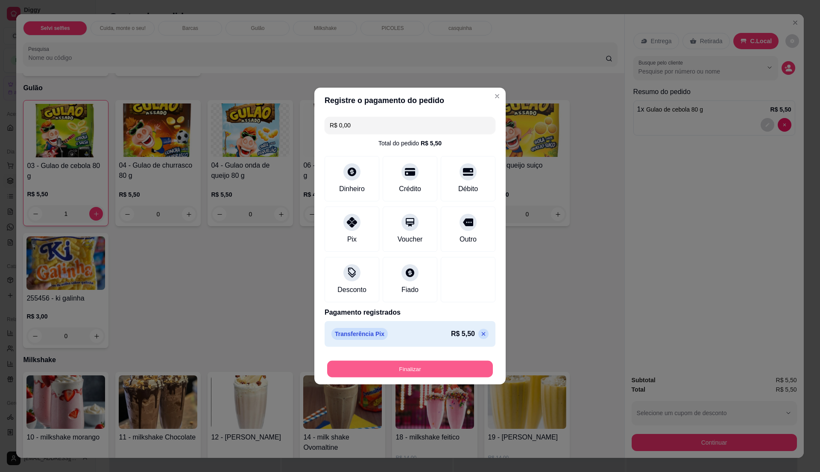
click at [413, 371] on button "Finalizar" at bounding box center [410, 369] width 166 height 17
type input "0"
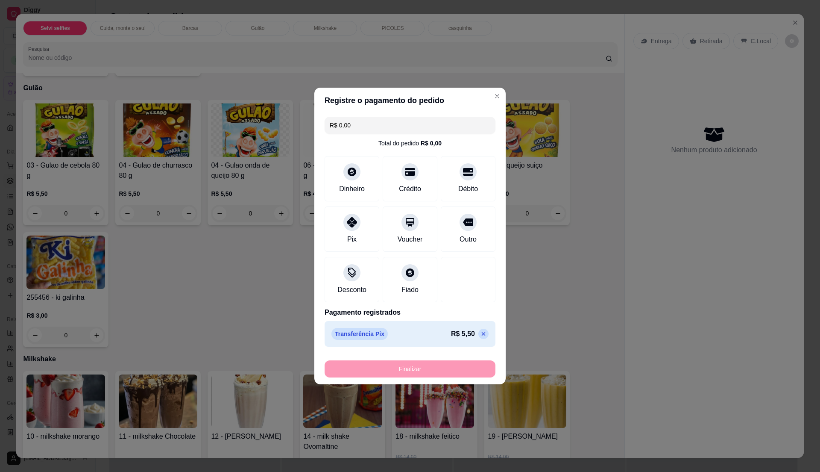
type input "-R$ 5,50"
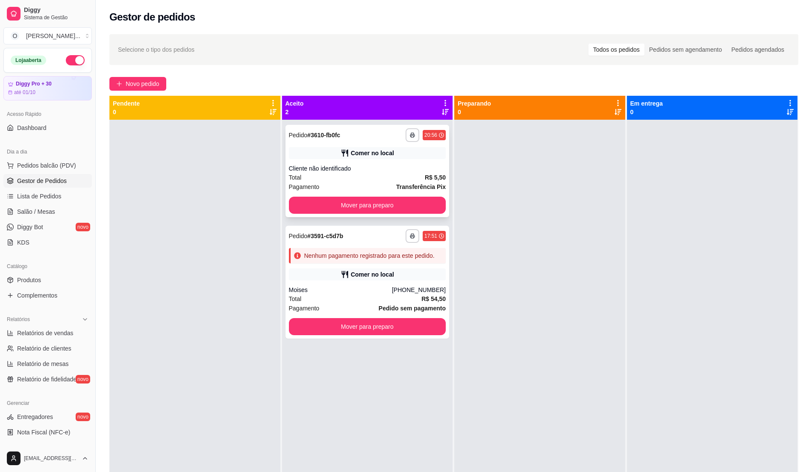
click at [380, 182] on div "Pagamento Transferência Pix" at bounding box center [367, 186] width 157 height 9
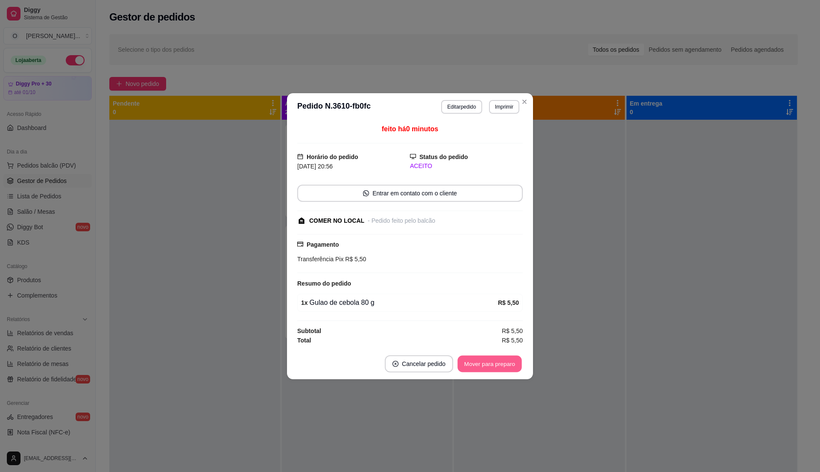
click at [479, 366] on button "Mover para preparo" at bounding box center [490, 363] width 64 height 17
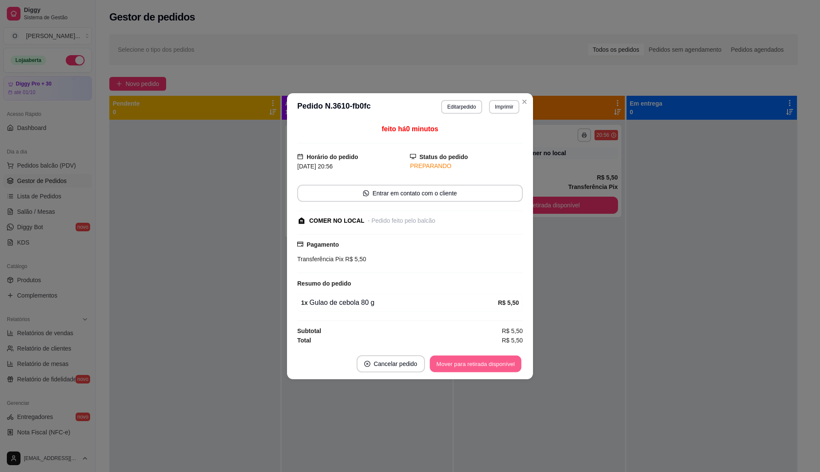
click at [489, 366] on button "Mover para retirada disponível" at bounding box center [475, 363] width 91 height 17
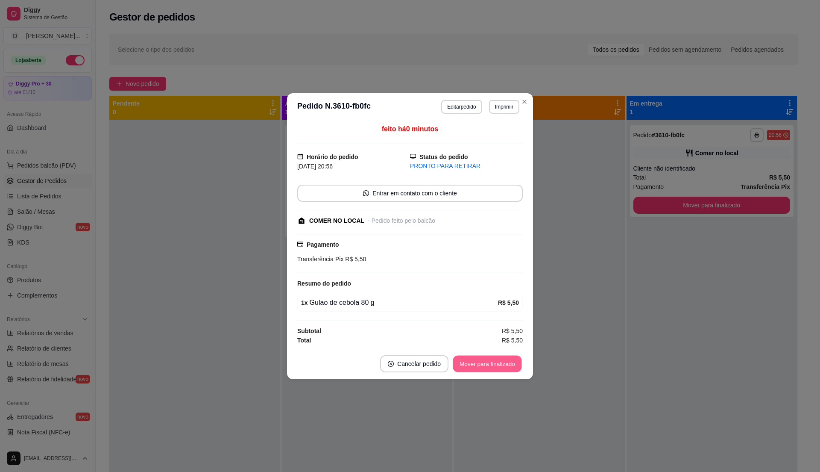
click at [487, 363] on button "Mover para finalizado" at bounding box center [487, 363] width 69 height 17
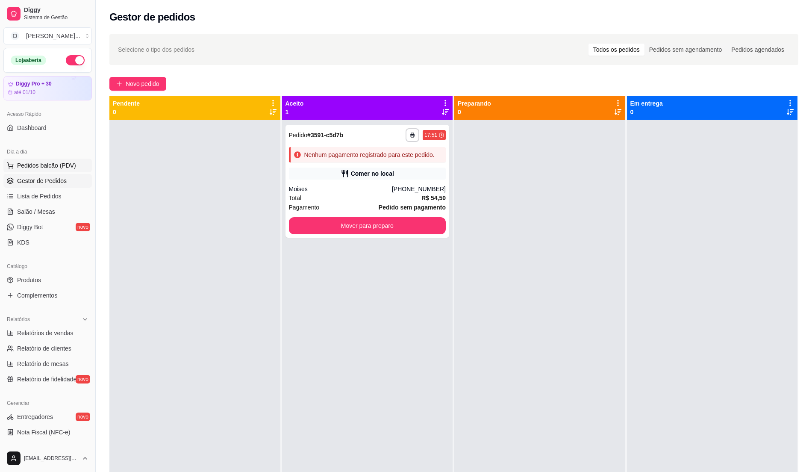
click at [53, 159] on button "Pedidos balcão (PDV)" at bounding box center [47, 166] width 88 height 14
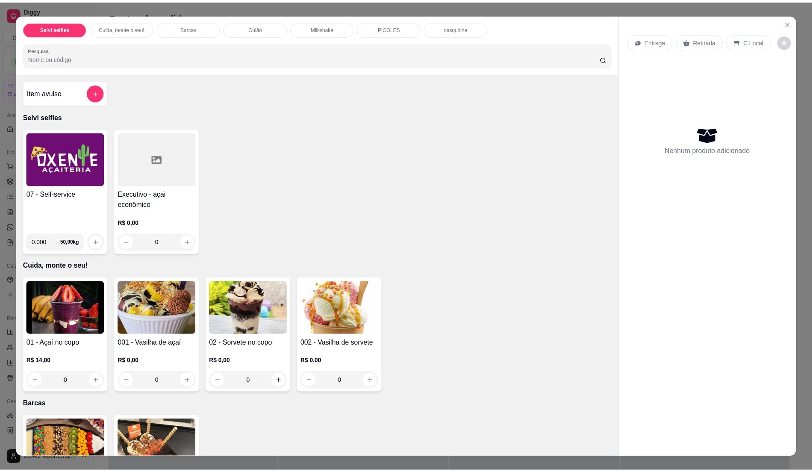
scroll to position [57, 0]
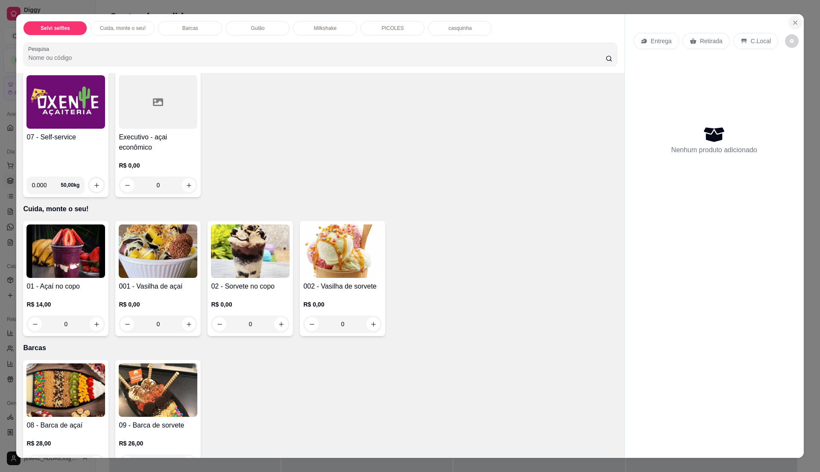
click at [792, 23] on icon "Close" at bounding box center [795, 22] width 7 height 7
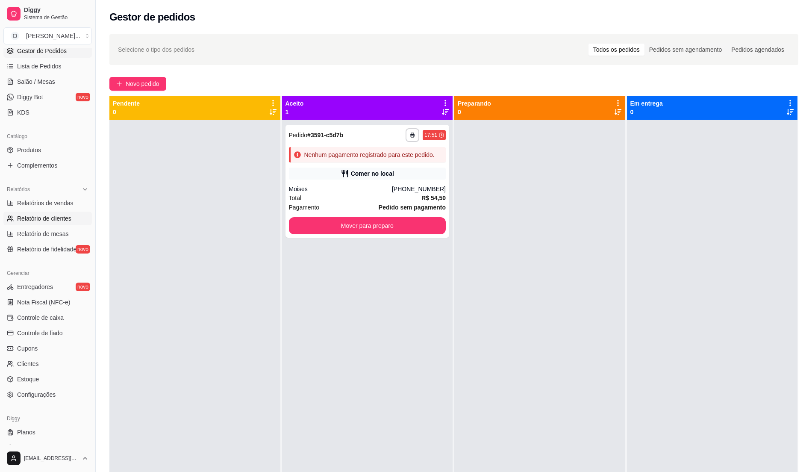
scroll to position [144, 0]
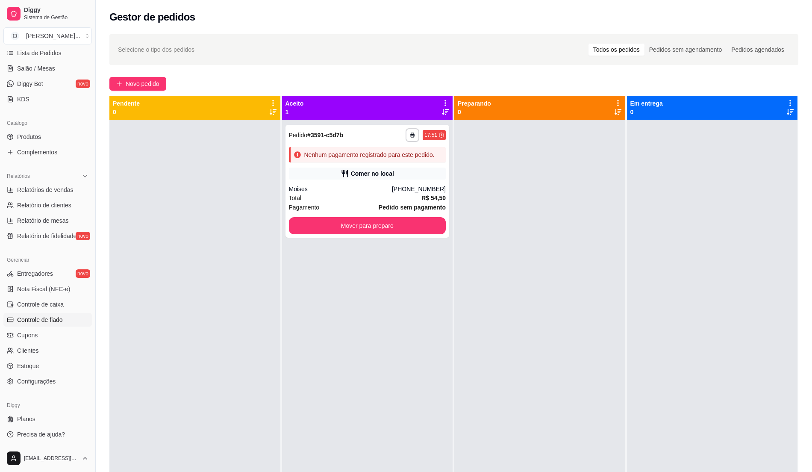
click at [62, 318] on span "Controle de fiado" at bounding box center [40, 319] width 46 height 9
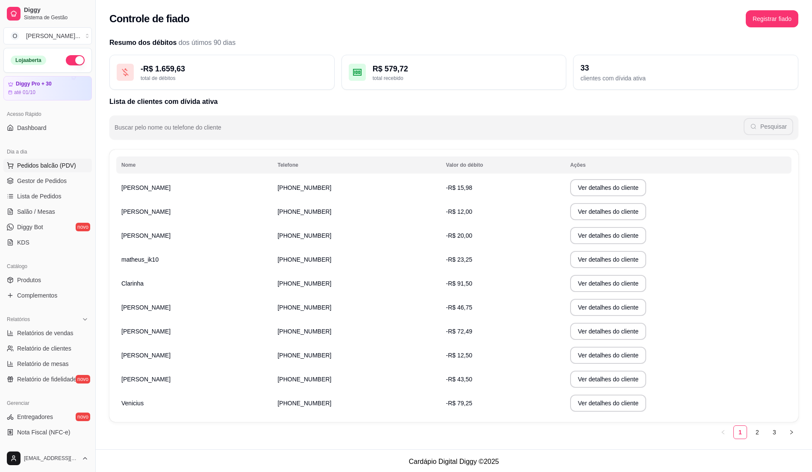
click at [45, 168] on span "Pedidos balcão (PDV)" at bounding box center [46, 165] width 59 height 9
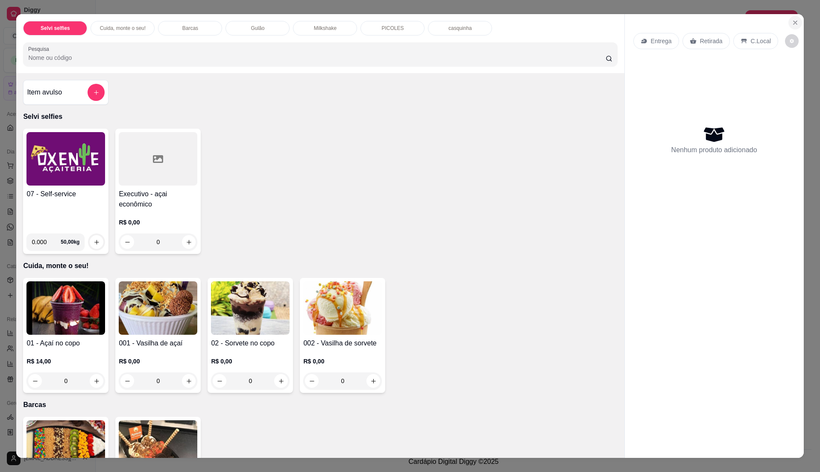
click at [796, 24] on section "Selvi selfies Cuida, monte o seu! Barcas Gulão Milkshake PICOLES casquinha Pesq…" at bounding box center [409, 236] width 787 height 444
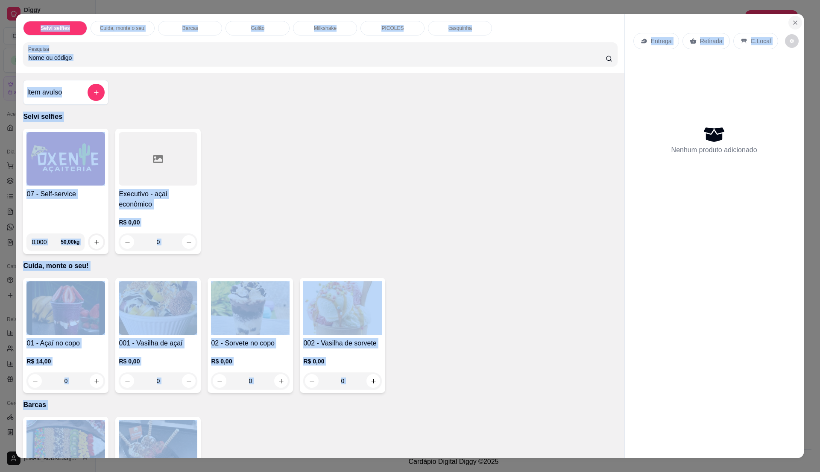
click at [792, 20] on icon "Close" at bounding box center [795, 22] width 7 height 7
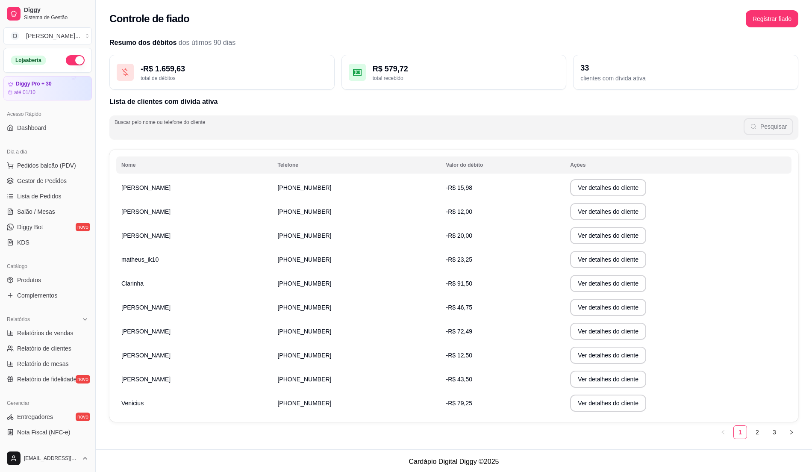
click at [230, 128] on input "Buscar pelo nome ou telefone do cliente" at bounding box center [429, 130] width 629 height 9
type input "clarinha"
click at [770, 120] on button "Pesquisar" at bounding box center [768, 126] width 50 height 17
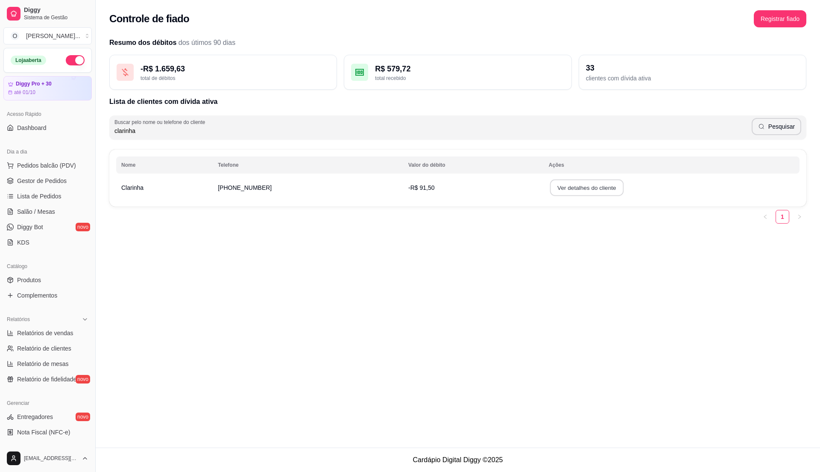
click at [551, 185] on button "Ver detalhes do cliente" at bounding box center [586, 187] width 73 height 17
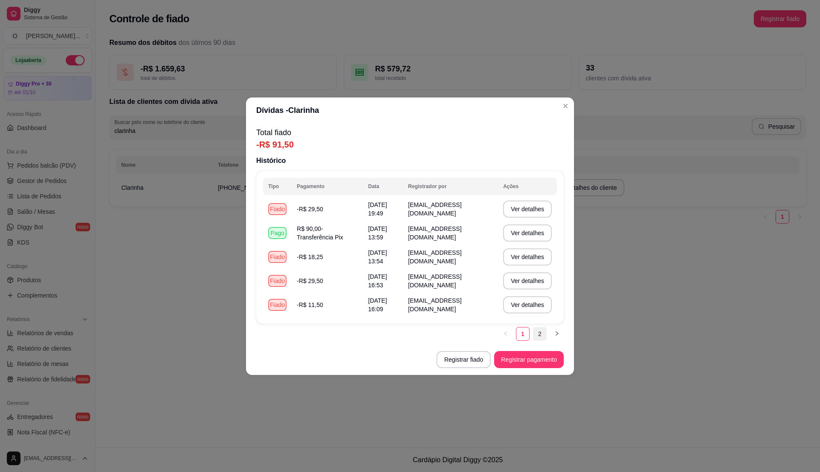
click at [539, 338] on link "2" at bounding box center [540, 333] width 13 height 13
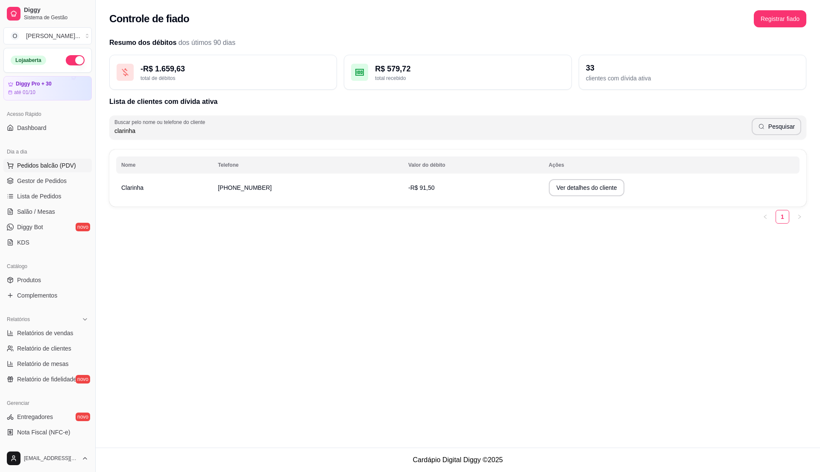
click at [37, 166] on span "Pedidos balcão (PDV)" at bounding box center [46, 165] width 59 height 9
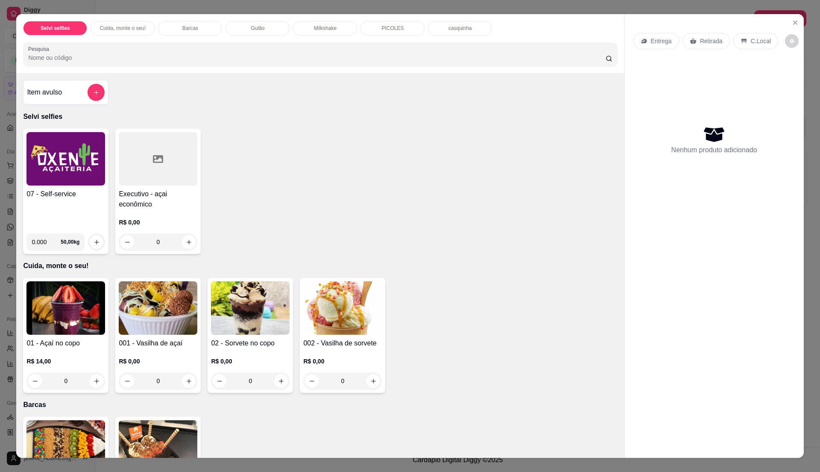
click at [65, 186] on div "07 - Self-service 0.000 50,00 kg" at bounding box center [65, 191] width 85 height 125
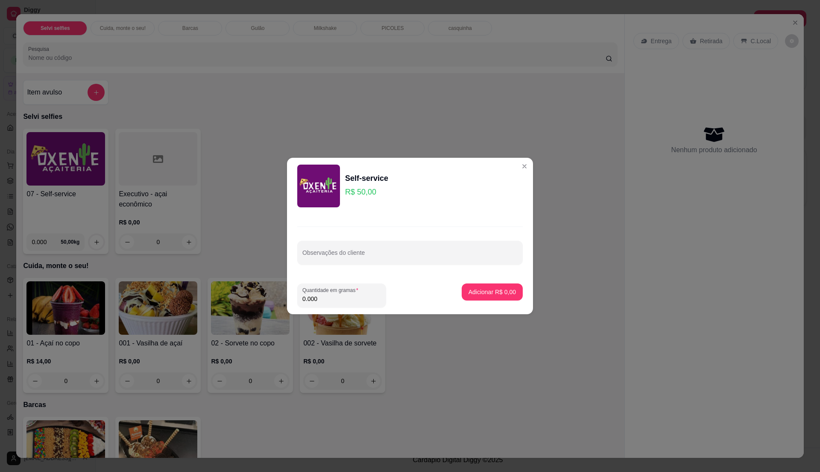
click at [320, 298] on input "0.000" at bounding box center [342, 298] width 79 height 9
click at [320, 298] on input "0" at bounding box center [342, 298] width 79 height 9
click at [321, 293] on label "Quantidade em gramas" at bounding box center [332, 289] width 59 height 7
click at [321, 294] on input "0" at bounding box center [342, 298] width 79 height 9
type input "0.445"
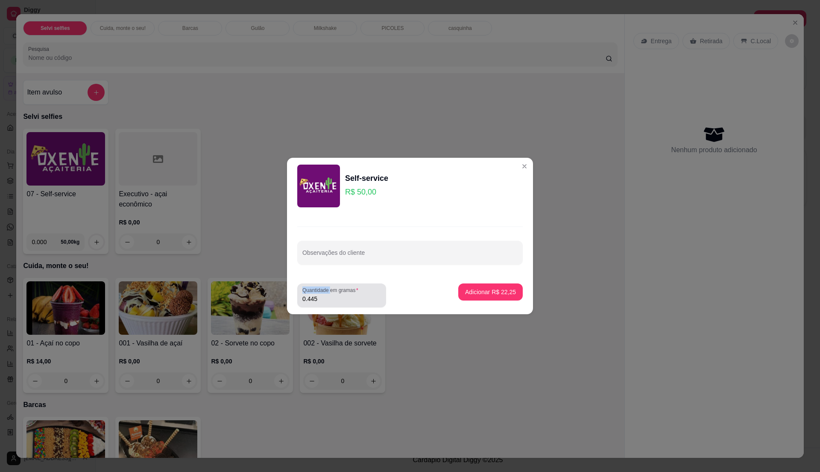
click at [321, 293] on label "Quantidade em gramas" at bounding box center [332, 289] width 59 height 7
click at [321, 294] on input "0.445" at bounding box center [342, 298] width 79 height 9
click at [474, 291] on p "Adicionar R$ 22,25" at bounding box center [491, 292] width 50 height 8
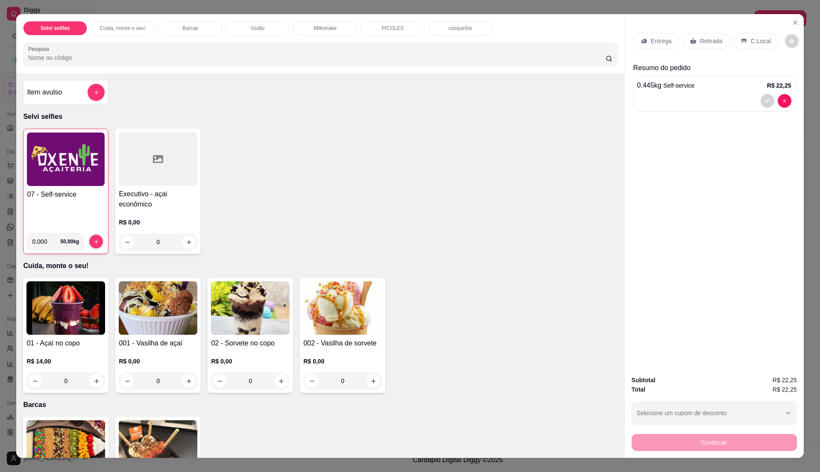
click at [755, 38] on p "C.Local" at bounding box center [761, 41] width 20 height 9
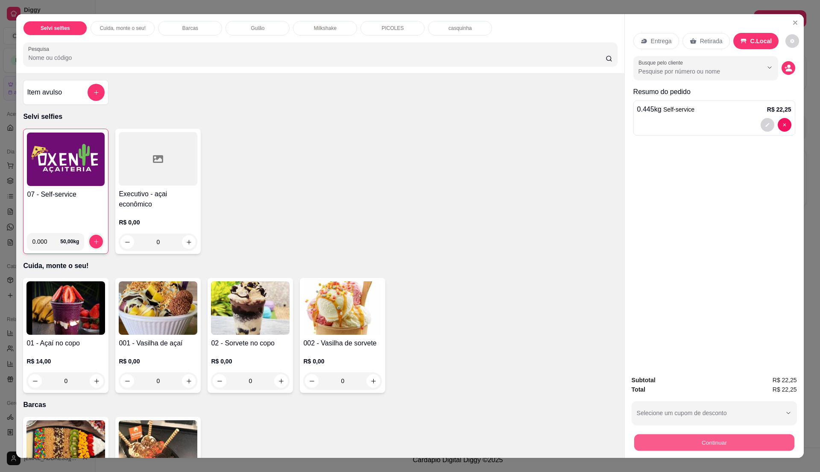
click at [679, 443] on button "Continuar" at bounding box center [714, 442] width 160 height 17
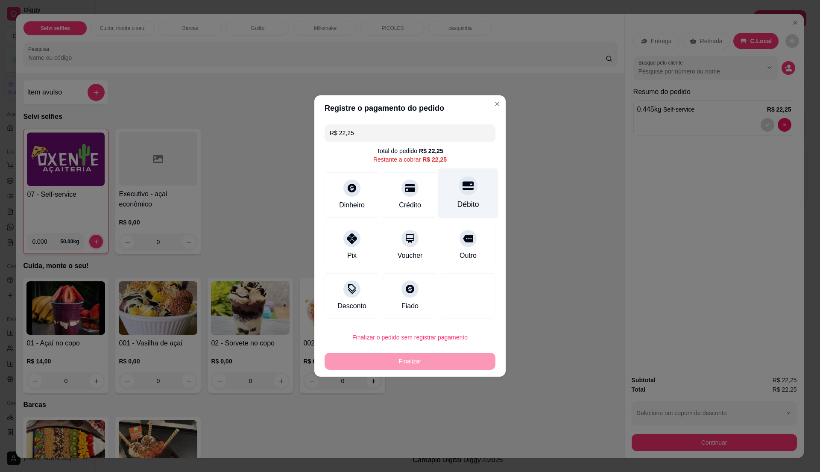
click at [467, 190] on icon at bounding box center [468, 185] width 11 height 11
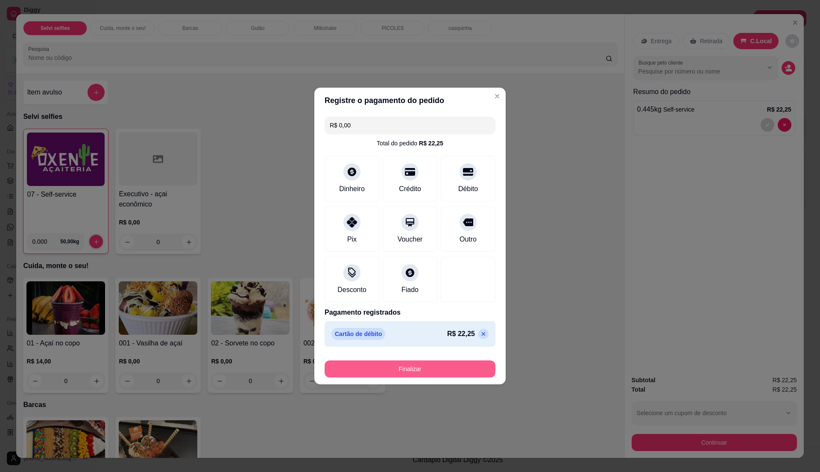
click at [440, 367] on button "Finalizar" at bounding box center [410, 368] width 171 height 17
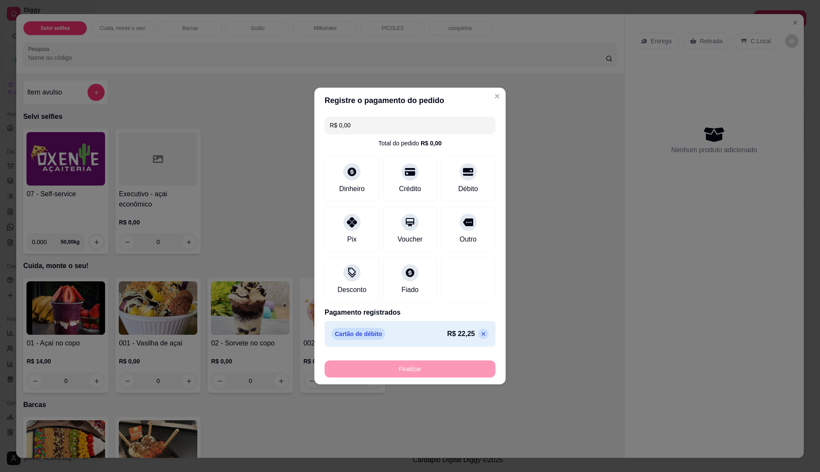
type input "-R$ 22,25"
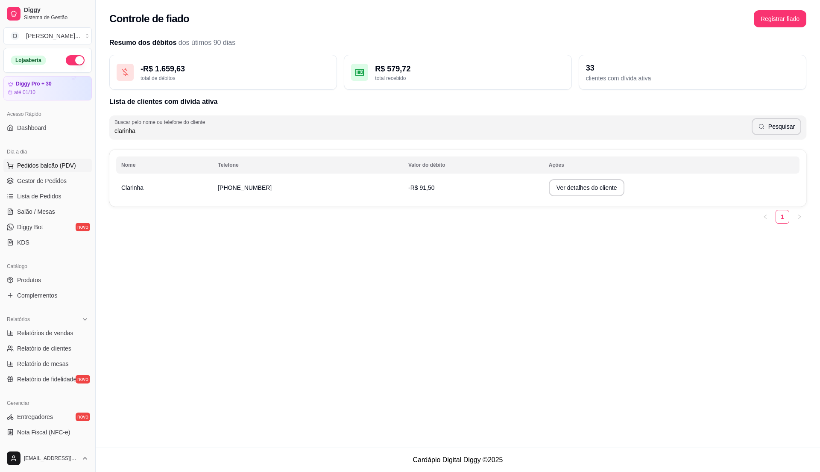
click at [47, 167] on span "Pedidos balcão (PDV)" at bounding box center [46, 165] width 59 height 9
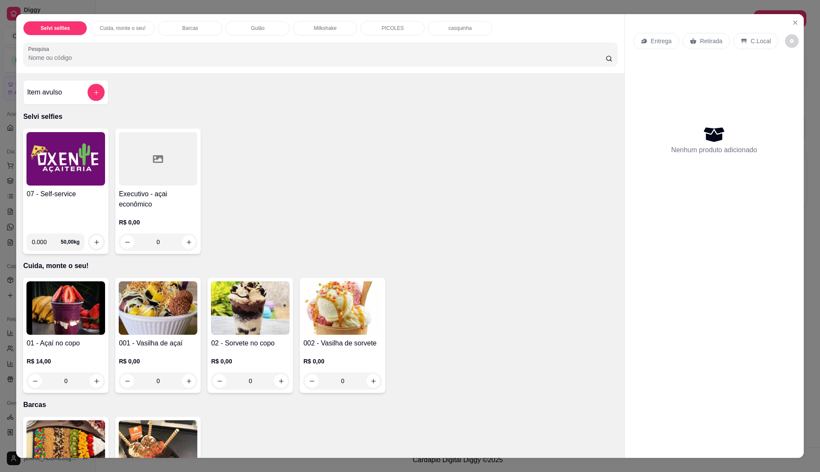
click at [60, 173] on img at bounding box center [65, 158] width 79 height 53
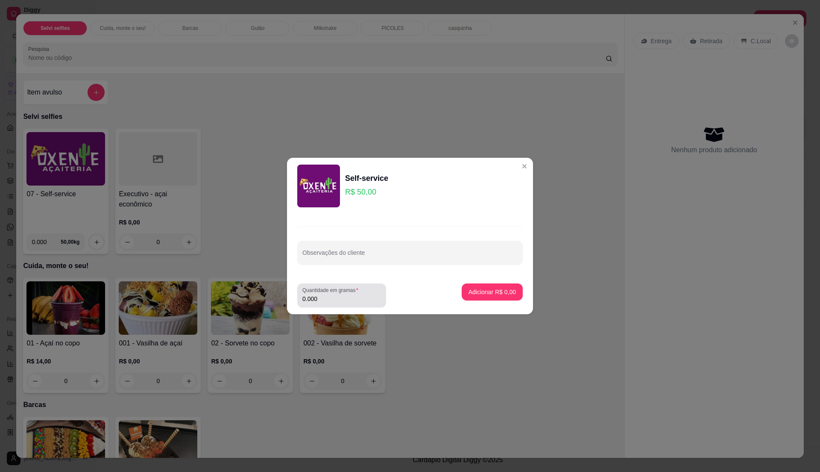
click at [325, 306] on div "Quantidade em gramas 0.000" at bounding box center [341, 295] width 89 height 24
click at [320, 298] on input "0.000" at bounding box center [342, 298] width 79 height 9
type input "0.61"
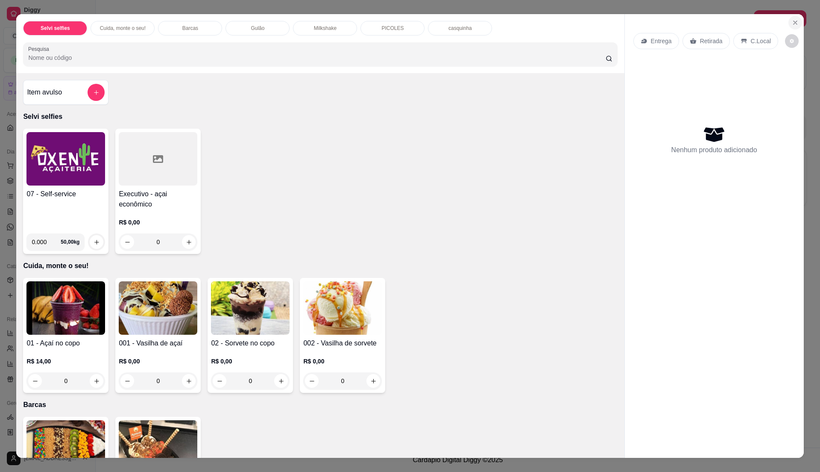
click at [789, 19] on button "Close" at bounding box center [796, 23] width 14 height 14
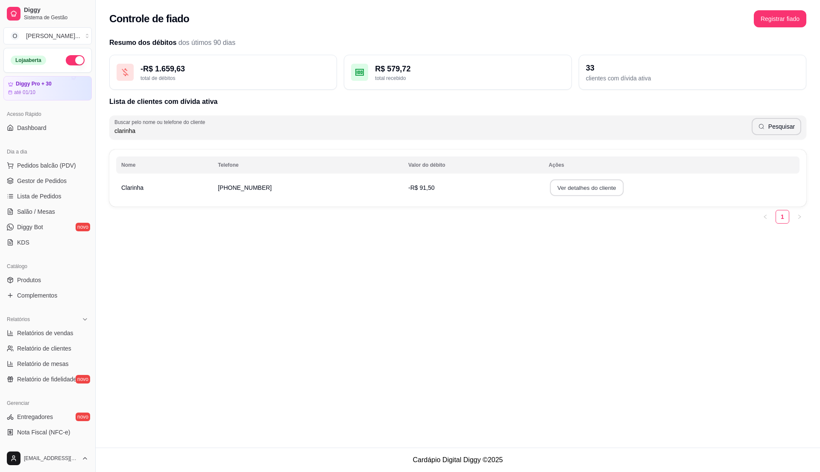
click at [597, 185] on button "Ver detalhes do cliente" at bounding box center [586, 187] width 73 height 17
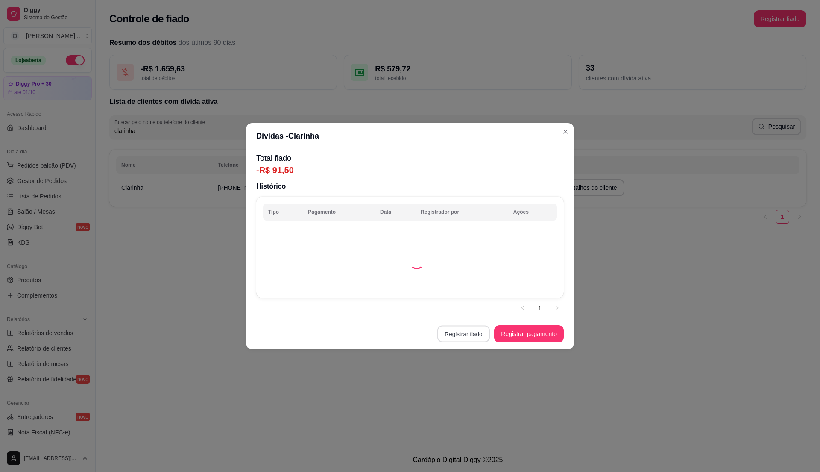
click at [465, 330] on button "Registrar fiado" at bounding box center [464, 333] width 53 height 17
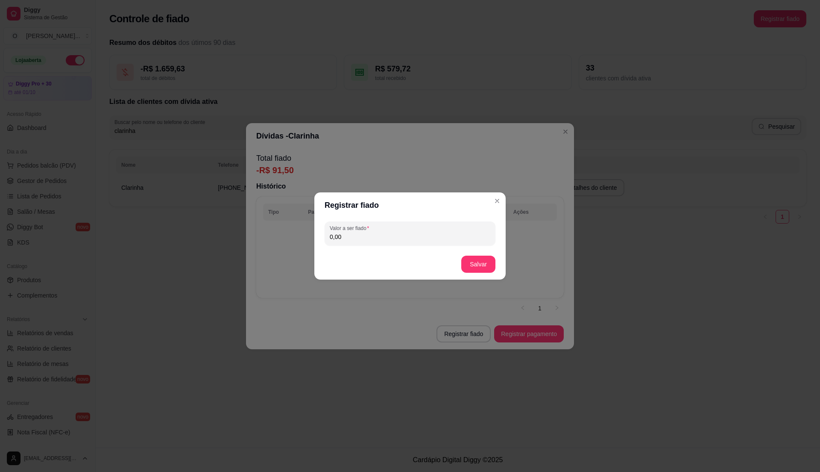
click at [386, 235] on input "0,00" at bounding box center [410, 236] width 161 height 9
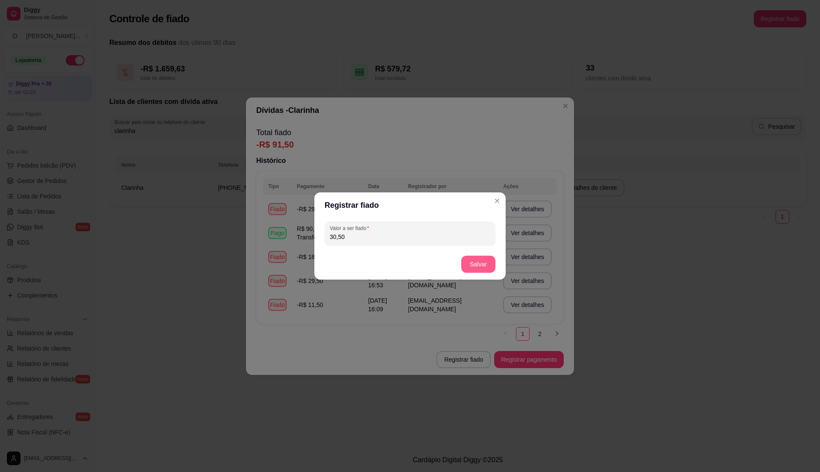
type input "30,50"
click at [476, 264] on button "Salvar" at bounding box center [478, 264] width 33 height 17
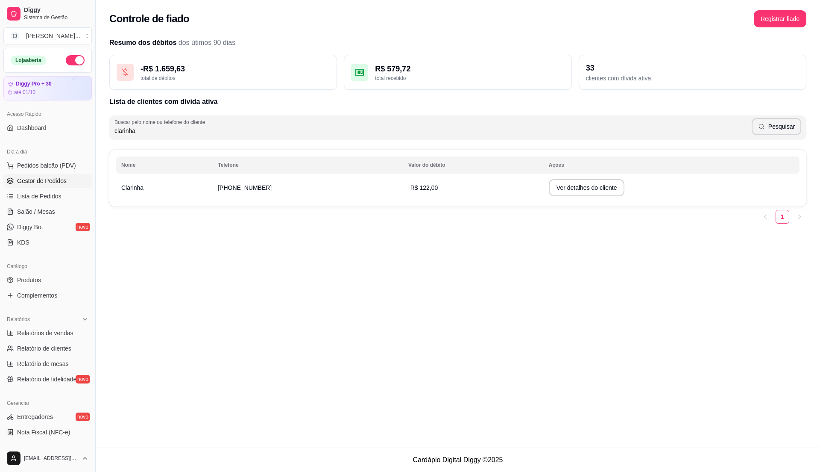
click at [44, 183] on span "Gestor de Pedidos" at bounding box center [42, 180] width 50 height 9
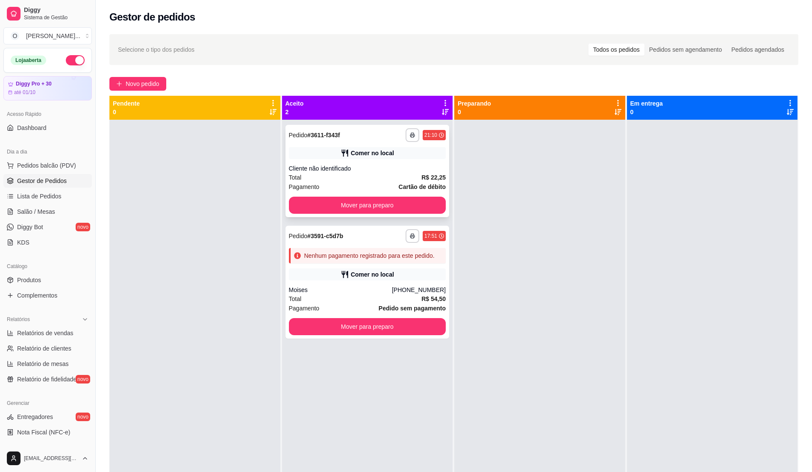
click at [424, 159] on div "**********" at bounding box center [367, 171] width 164 height 92
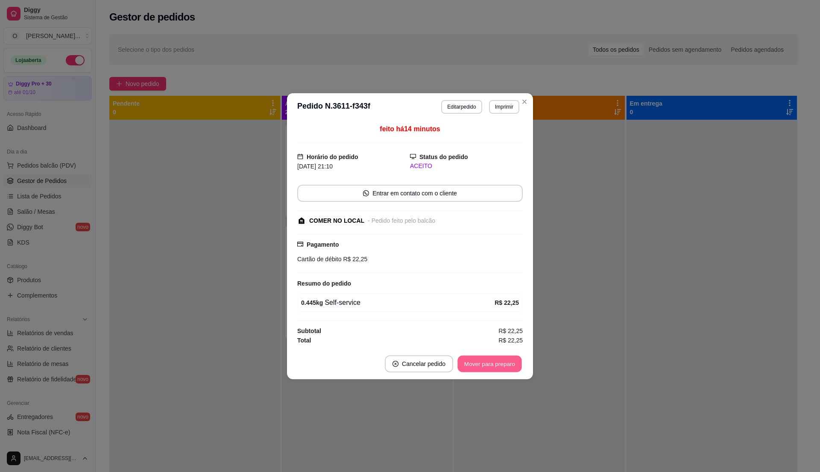
click at [485, 361] on button "Mover para preparo" at bounding box center [490, 363] width 64 height 17
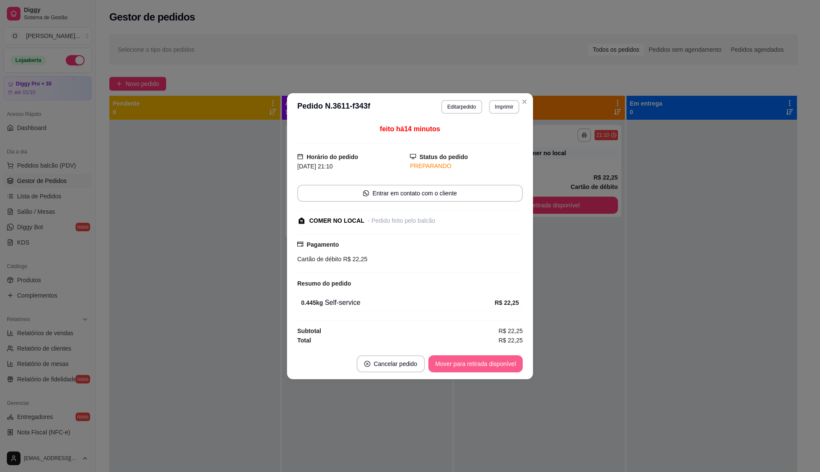
click at [485, 361] on button "Mover para retirada disponível" at bounding box center [476, 363] width 94 height 17
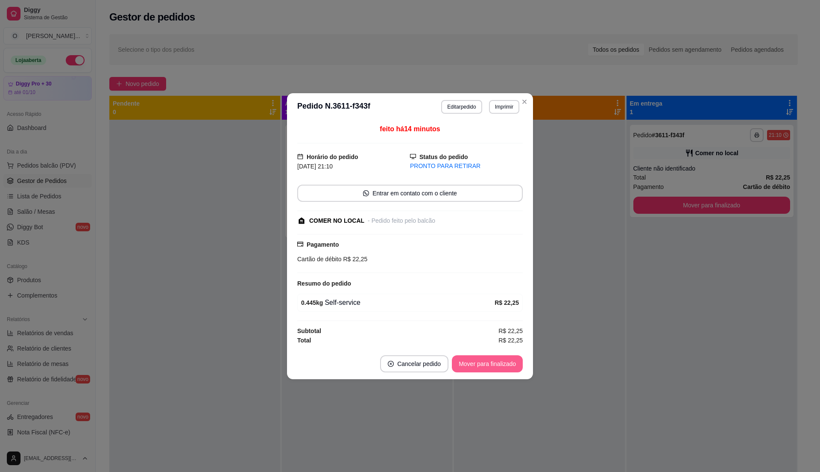
click at [485, 361] on button "Mover para finalizado" at bounding box center [487, 363] width 71 height 17
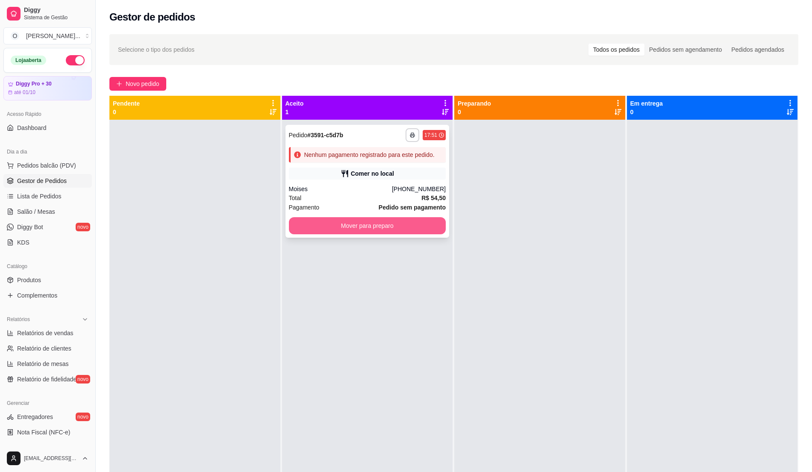
click at [397, 226] on button "Mover para preparo" at bounding box center [367, 225] width 157 height 17
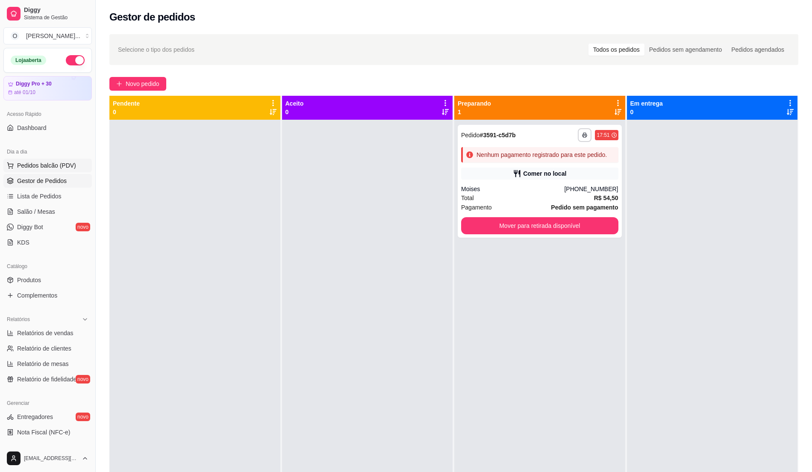
click at [60, 168] on span "Pedidos balcão (PDV)" at bounding box center [46, 165] width 59 height 9
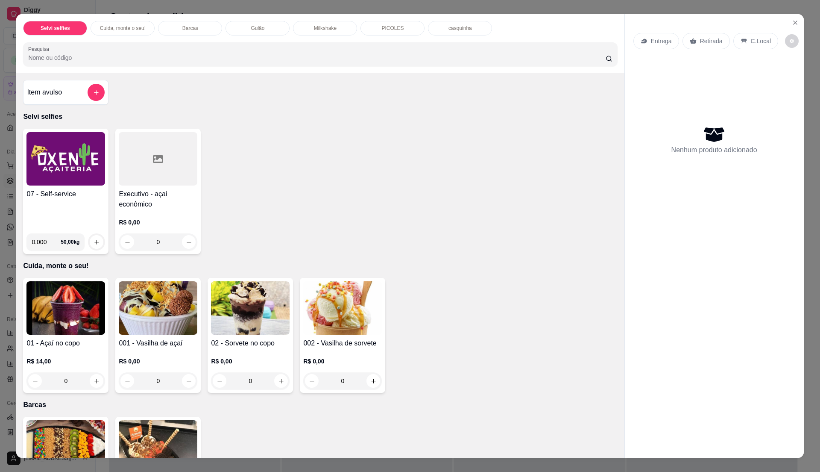
click at [56, 209] on div "07 - Self-service" at bounding box center [65, 208] width 79 height 38
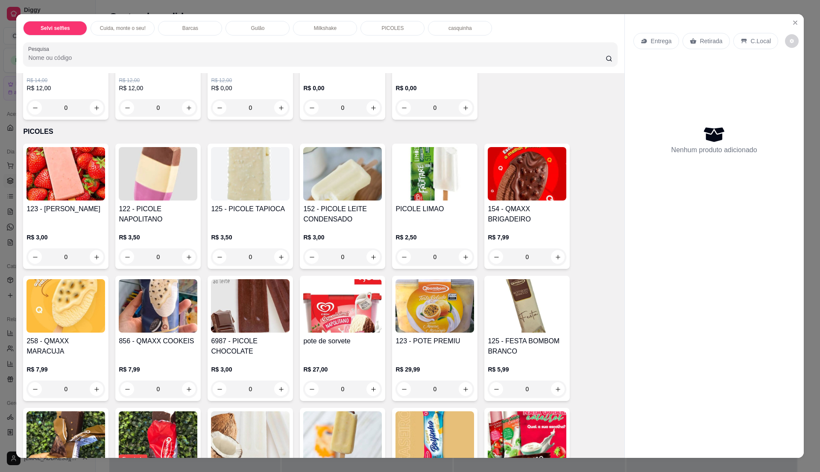
scroll to position [1025, 0]
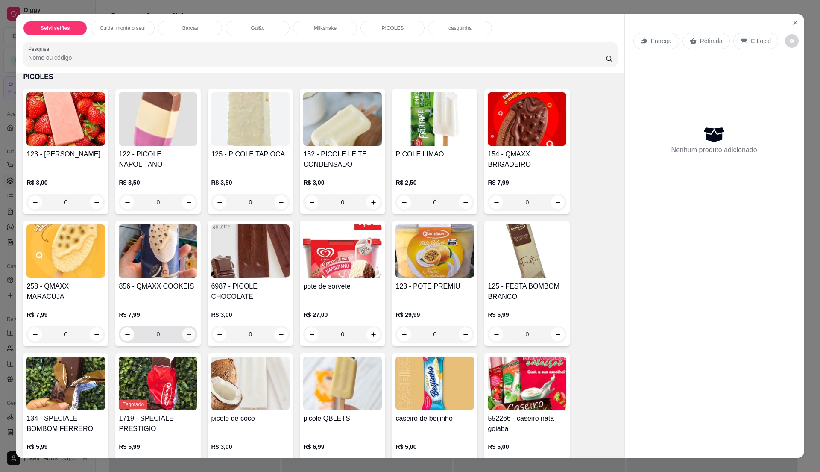
click at [183, 338] on button "increase-product-quantity" at bounding box center [188, 334] width 13 height 13
type input "1"
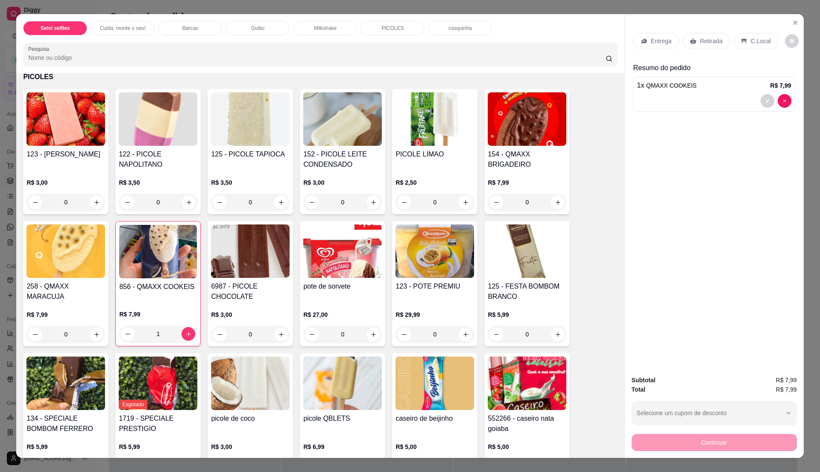
click at [754, 38] on p "C.Local" at bounding box center [761, 41] width 20 height 9
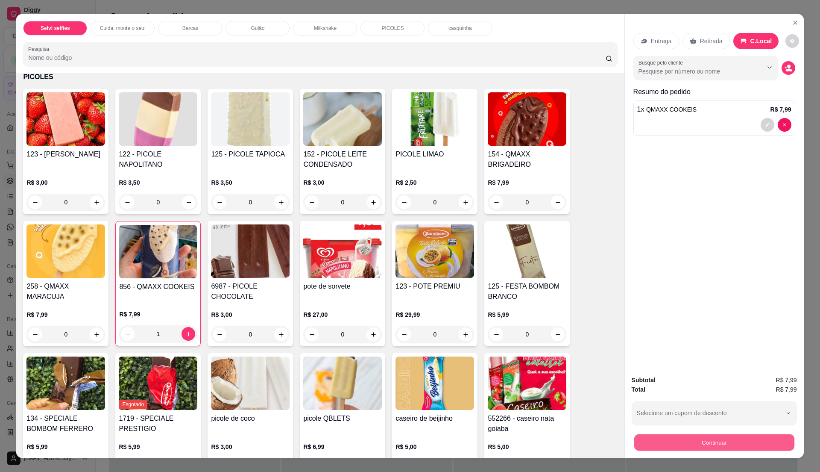
click at [744, 434] on button "Continuar" at bounding box center [714, 442] width 160 height 17
click at [714, 443] on button "Continuar" at bounding box center [714, 442] width 165 height 17
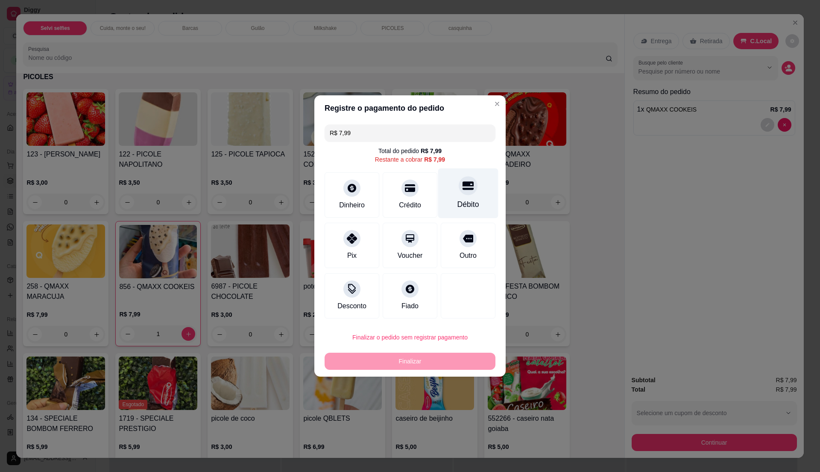
click at [467, 204] on div "Débito" at bounding box center [469, 204] width 22 height 11
type input "R$ 0,00"
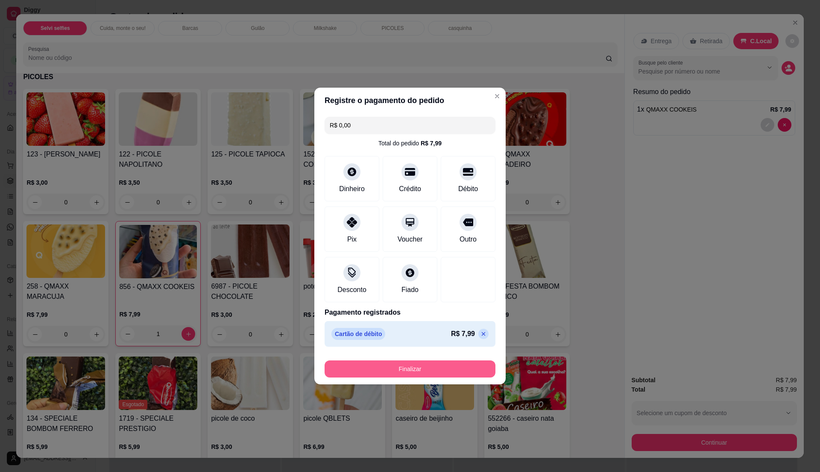
click at [434, 374] on button "Finalizar" at bounding box center [410, 368] width 171 height 17
type input "0"
type input "-R$ 7,99"
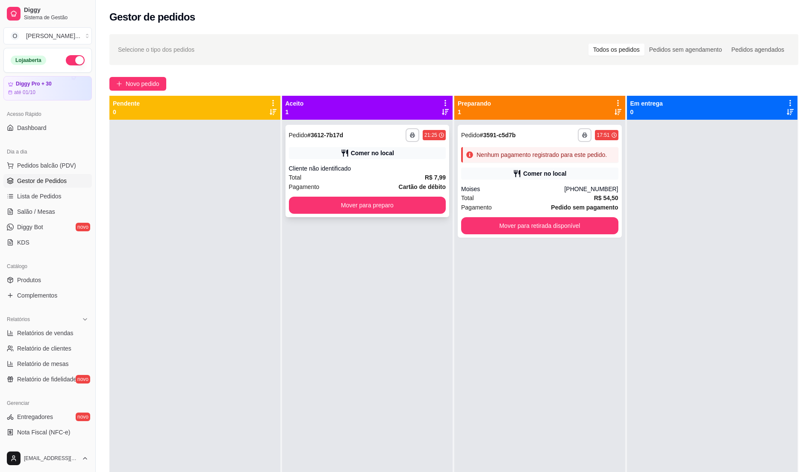
click at [402, 158] on div "Comer no local" at bounding box center [367, 153] width 157 height 12
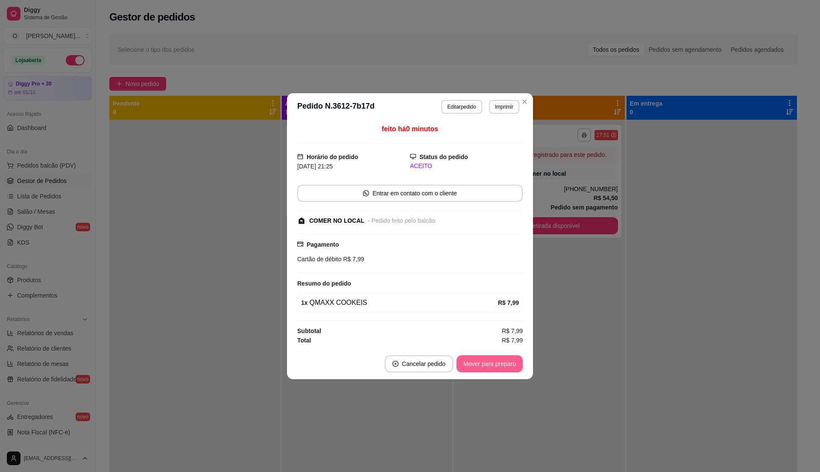
click at [489, 359] on button "Mover para preparo" at bounding box center [490, 363] width 66 height 17
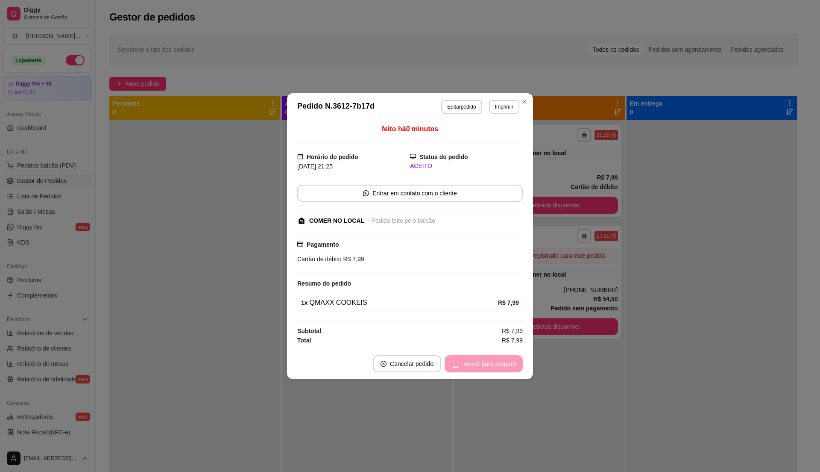
click at [489, 359] on div "Mover para preparo" at bounding box center [484, 363] width 78 height 17
click at [488, 366] on button "Mover para retirada disponível" at bounding box center [476, 363] width 94 height 17
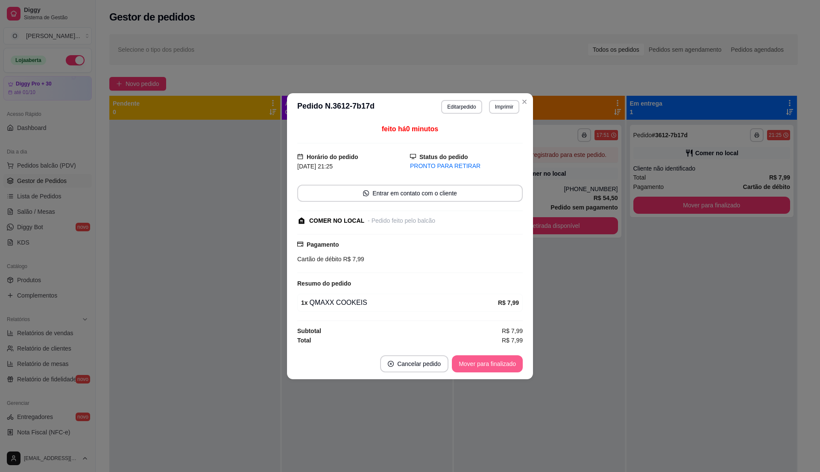
click at [488, 366] on button "Mover para finalizado" at bounding box center [487, 363] width 71 height 17
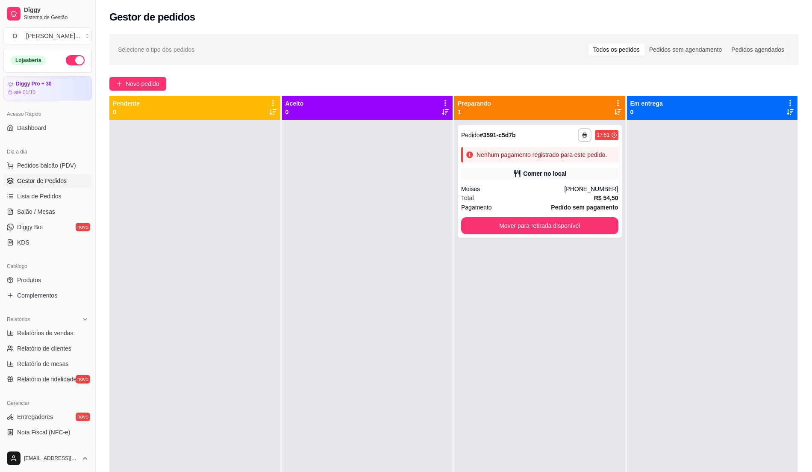
click at [350, 282] on div at bounding box center [367, 356] width 171 height 472
click at [48, 332] on span "Relatórios de vendas" at bounding box center [45, 333] width 56 height 9
click at [63, 171] on button "Pedidos balcão (PDV)" at bounding box center [47, 166] width 88 height 14
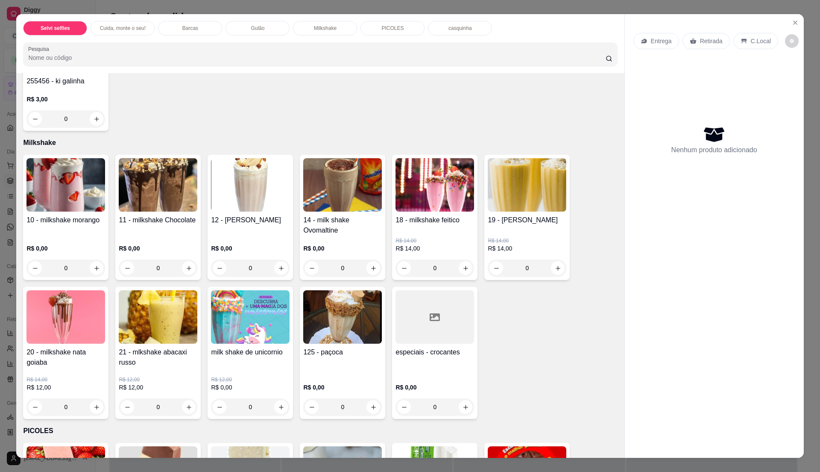
scroll to position [684, 0]
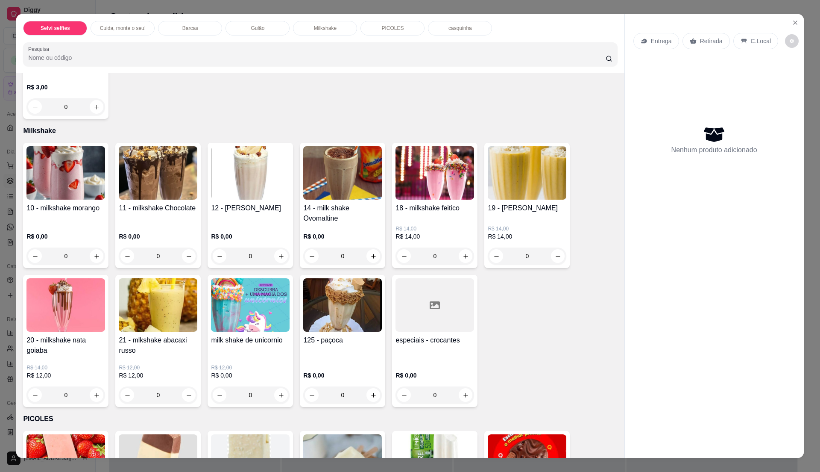
select select "ALL"
select select "0"
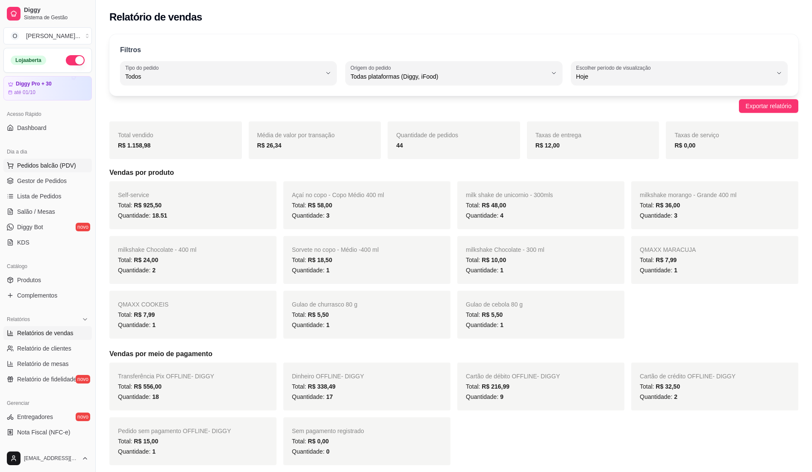
click at [62, 165] on span "Pedidos balcão (PDV)" at bounding box center [46, 165] width 59 height 9
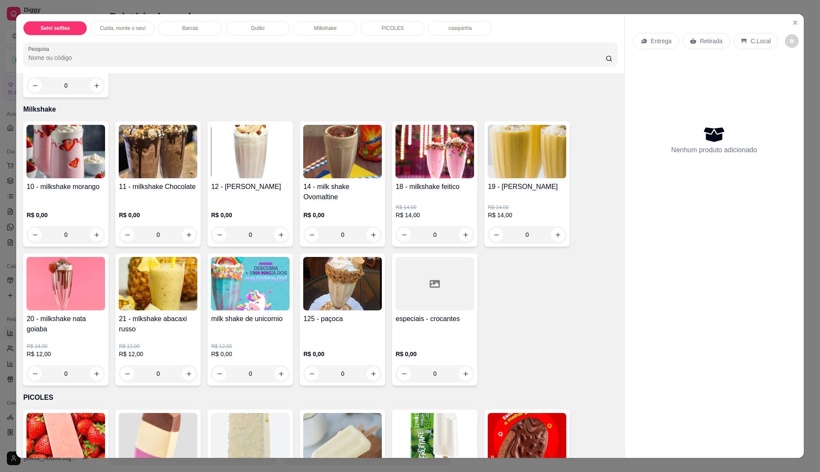
scroll to position [740, 0]
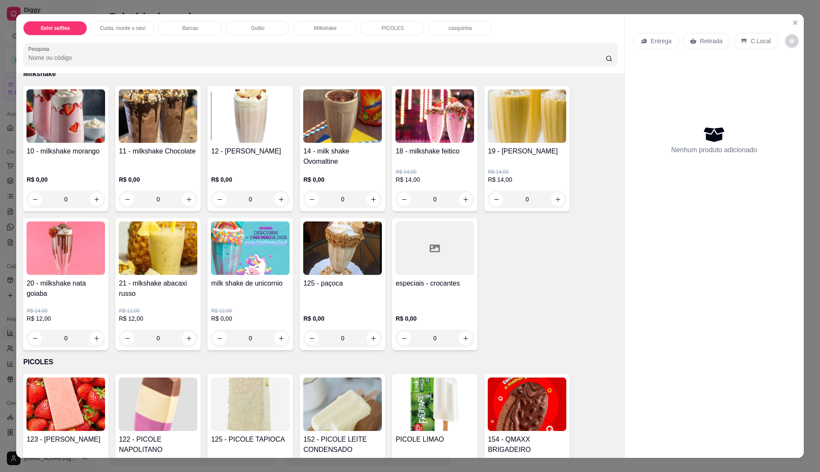
click at [323, 167] on div "R$ 0,00 0" at bounding box center [342, 187] width 79 height 41
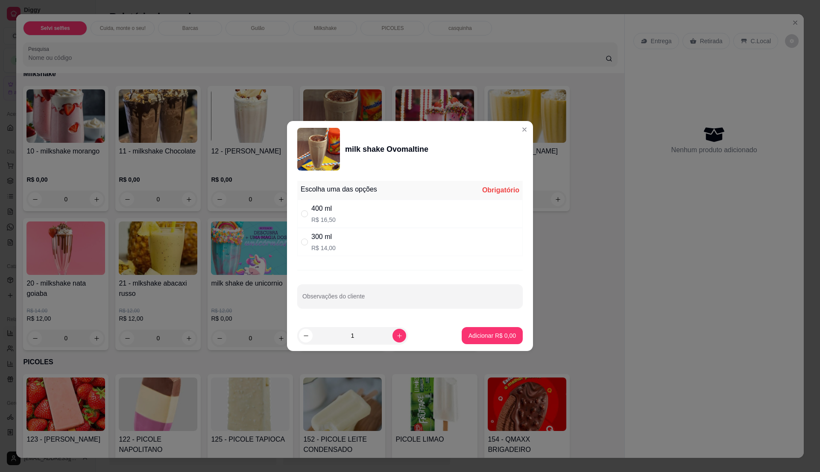
click at [380, 224] on div "400 ml R$ 16,50" at bounding box center [410, 214] width 226 height 28
radio input "true"
click at [478, 342] on button "Adicionar R$ 16,50" at bounding box center [490, 335] width 63 height 17
type input "1"
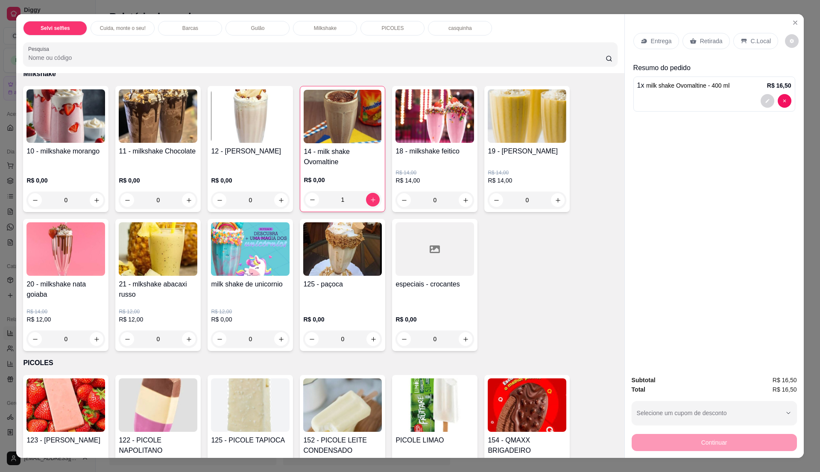
click at [755, 41] on p "C.Local" at bounding box center [761, 41] width 20 height 9
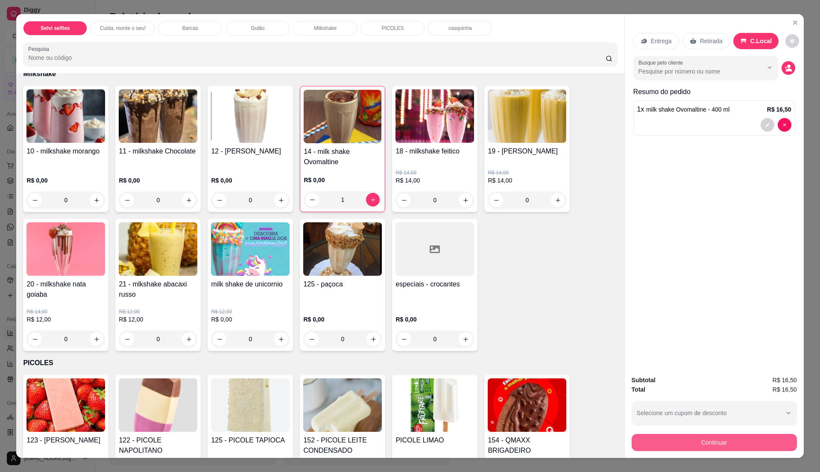
click at [696, 439] on button "Continuar" at bounding box center [714, 442] width 165 height 17
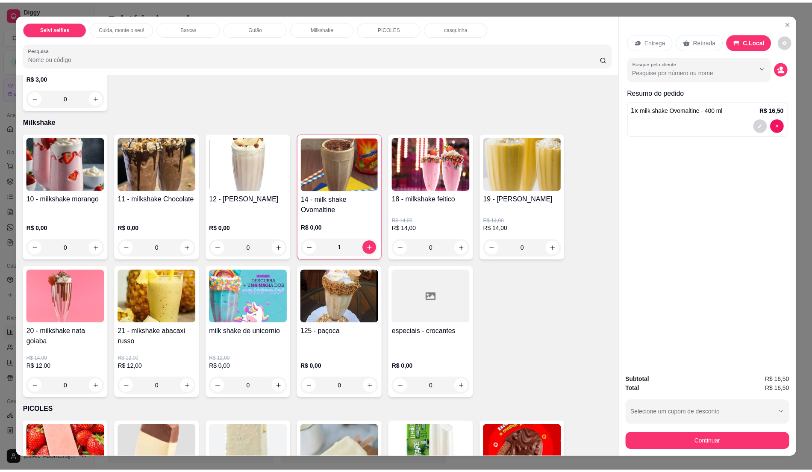
scroll to position [626, 0]
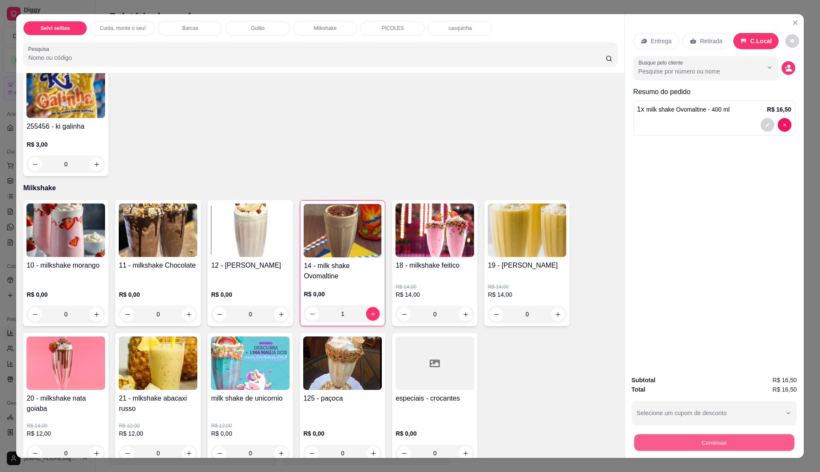
click at [718, 445] on button "Continuar" at bounding box center [714, 442] width 160 height 17
click at [793, 20] on icon "Close" at bounding box center [795, 22] width 7 height 7
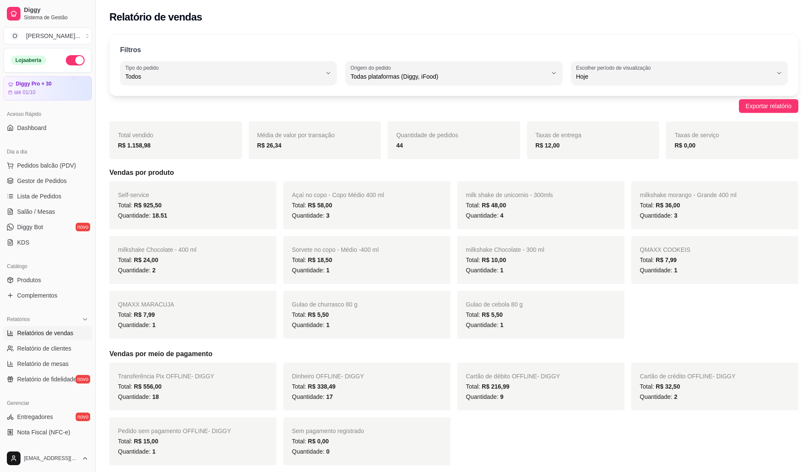
click at [51, 332] on span "Relatórios de vendas" at bounding box center [45, 333] width 56 height 9
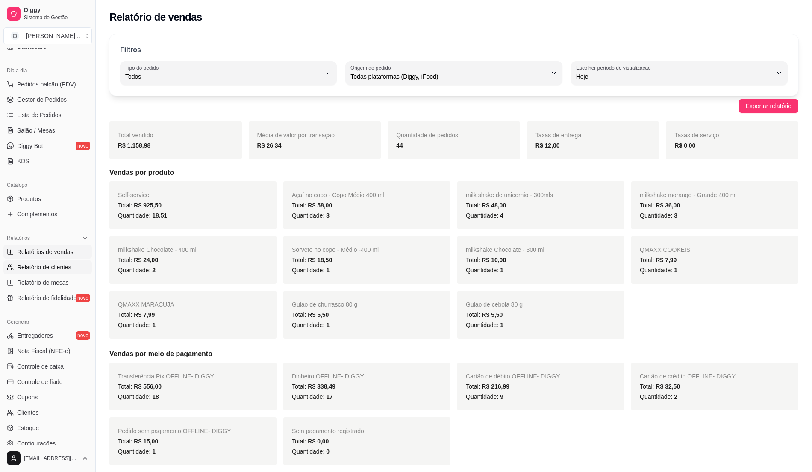
scroll to position [114, 0]
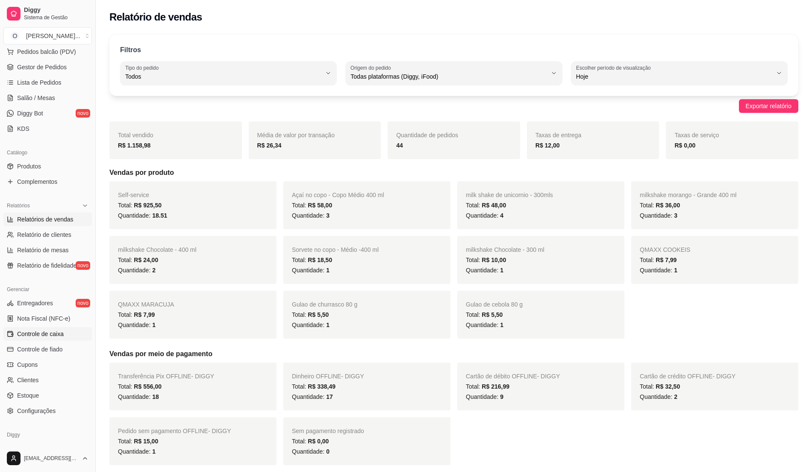
click at [62, 331] on span "Controle de caixa" at bounding box center [40, 333] width 47 height 9
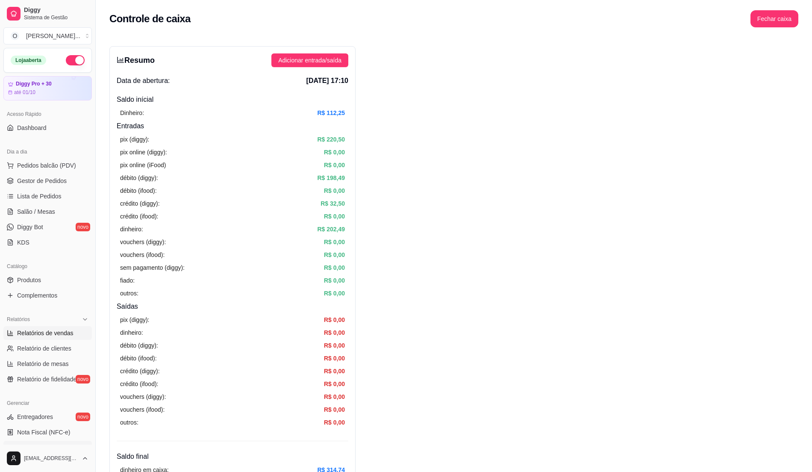
click at [59, 337] on span "Relatórios de vendas" at bounding box center [45, 333] width 56 height 9
select select "ALL"
select select "0"
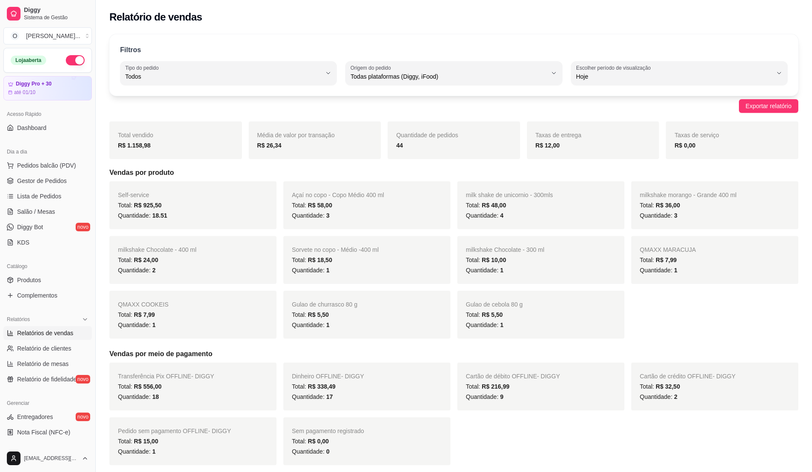
click at [64, 334] on span "Relatórios de vendas" at bounding box center [45, 333] width 56 height 9
click at [64, 354] on link "Relatório de clientes" at bounding box center [47, 348] width 88 height 14
select select "30"
select select "HIGHEST_TOTAL_SPENT_WITH_ORDERS"
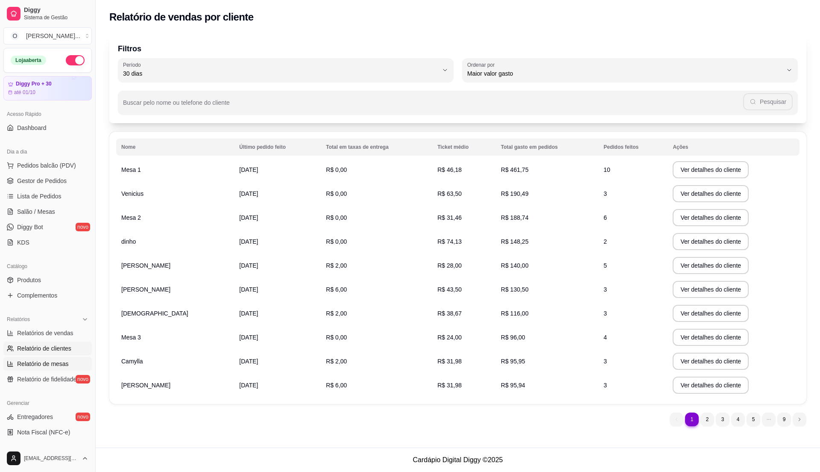
click at [51, 361] on span "Relatório de mesas" at bounding box center [43, 363] width 52 height 9
select select "TOTAL_OF_ORDERS"
select select "7"
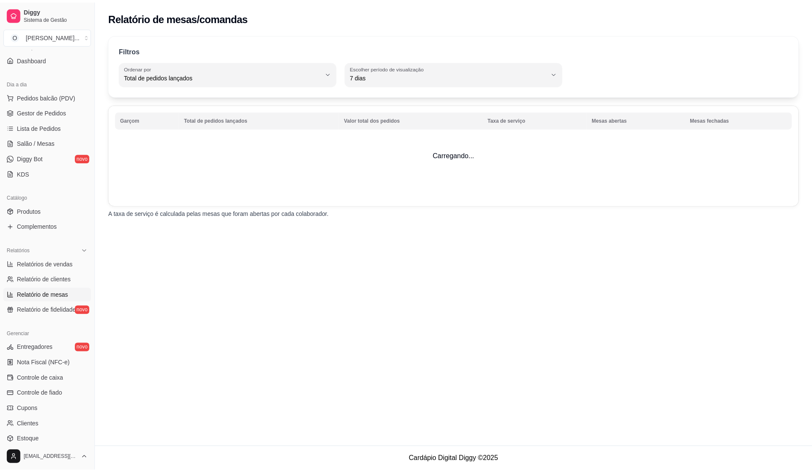
scroll to position [144, 0]
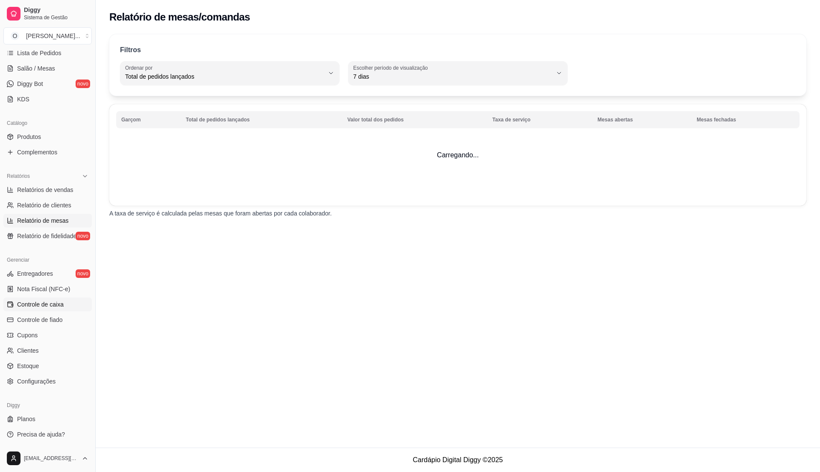
click at [47, 303] on span "Controle de caixa" at bounding box center [40, 304] width 47 height 9
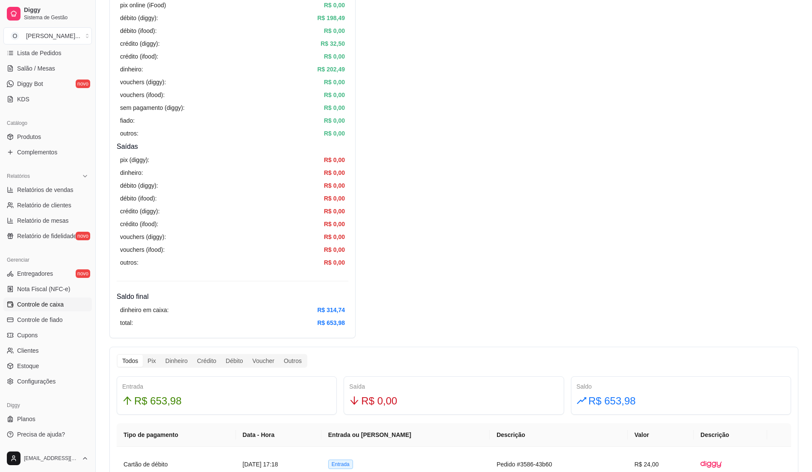
scroll to position [171, 0]
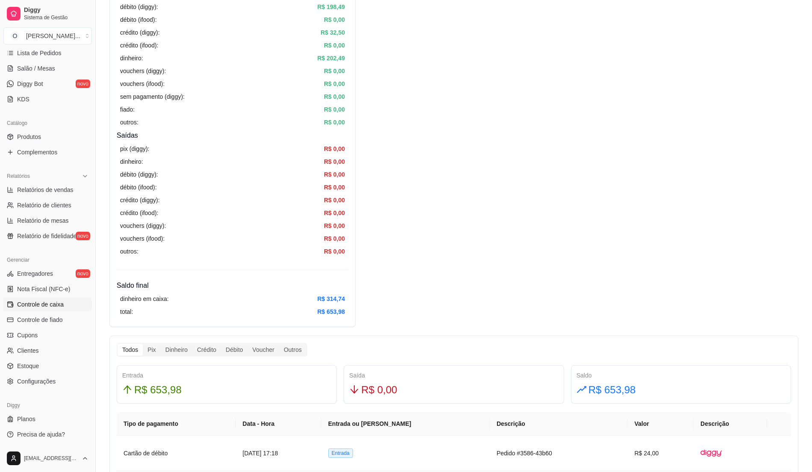
click at [325, 303] on article "R$ 314,74" at bounding box center [331, 298] width 28 height 9
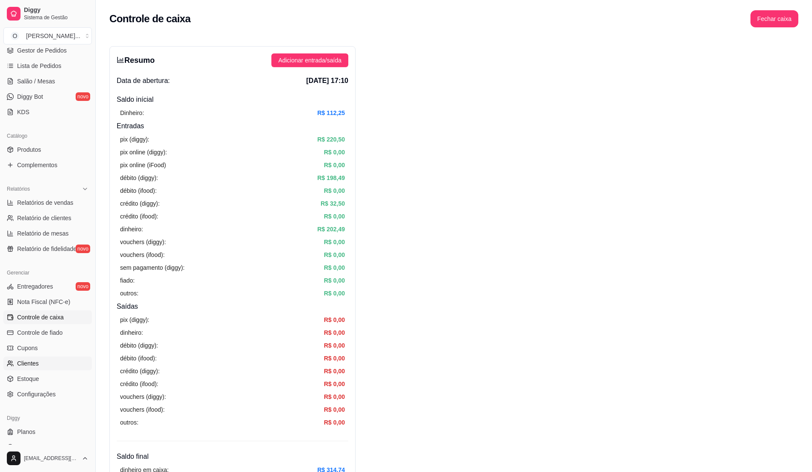
scroll to position [144, 0]
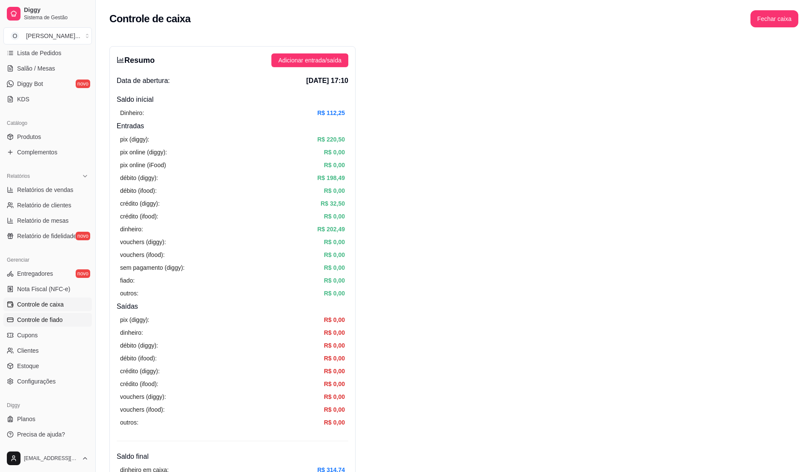
click at [52, 320] on span "Controle de fiado" at bounding box center [40, 319] width 46 height 9
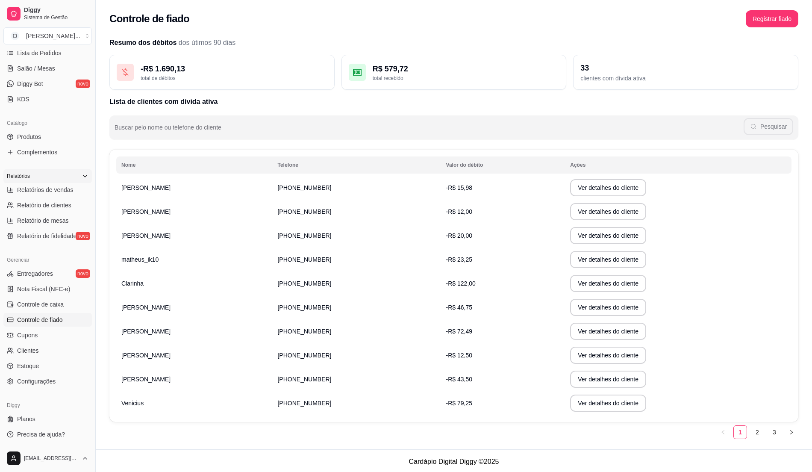
scroll to position [86, 0]
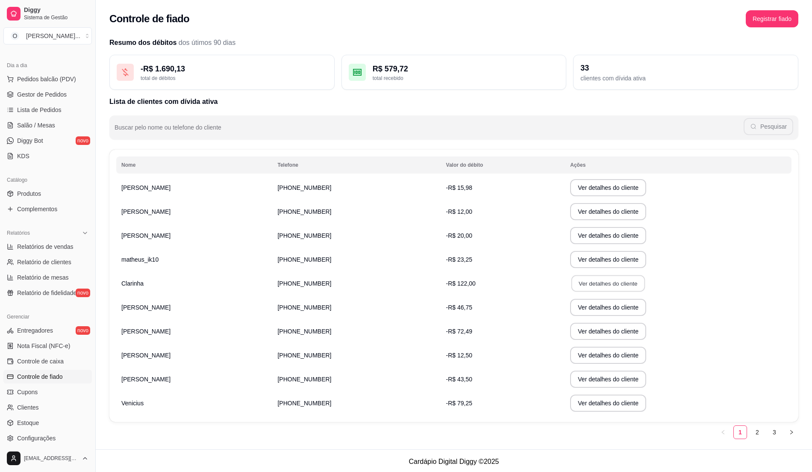
click at [605, 287] on button "Ver detalhes do cliente" at bounding box center [607, 283] width 73 height 17
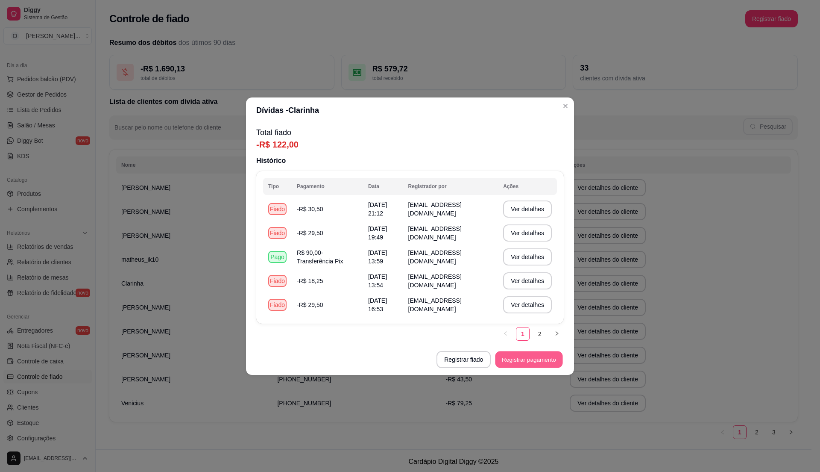
click at [537, 357] on button "Registrar pagamento" at bounding box center [530, 359] width 68 height 17
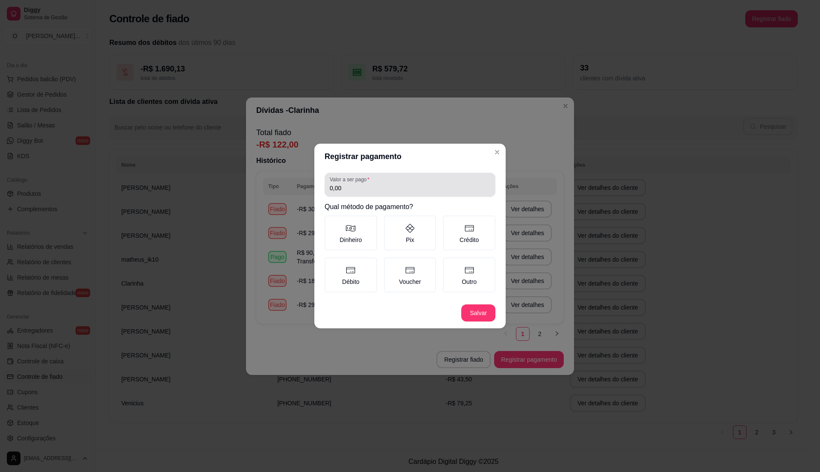
click at [355, 192] on input "0,00" at bounding box center [410, 188] width 161 height 9
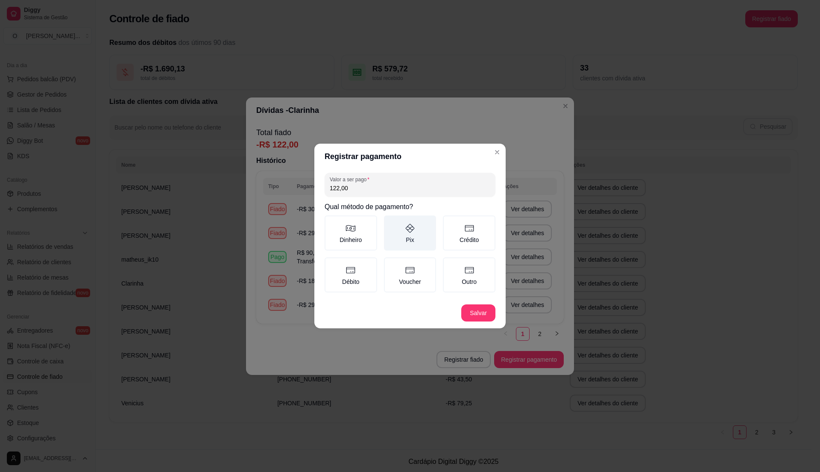
type input "122,00"
click at [400, 232] on label "Pix" at bounding box center [410, 232] width 53 height 35
click at [391, 222] on button "Pix" at bounding box center [387, 218] width 7 height 7
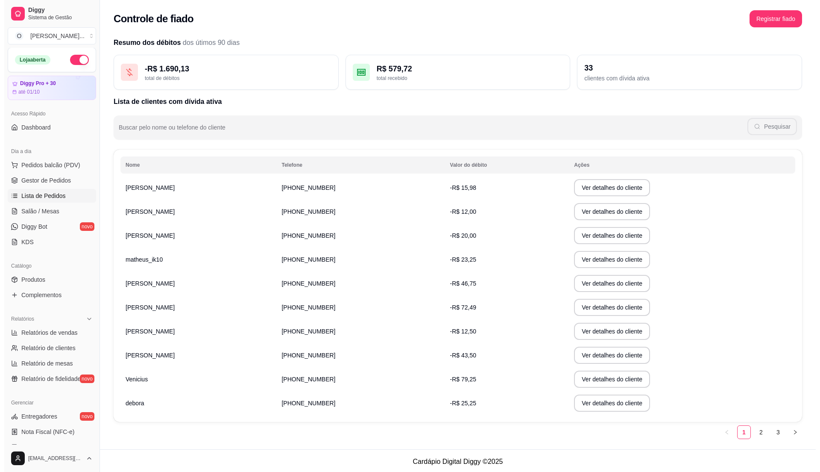
scroll to position [0, 0]
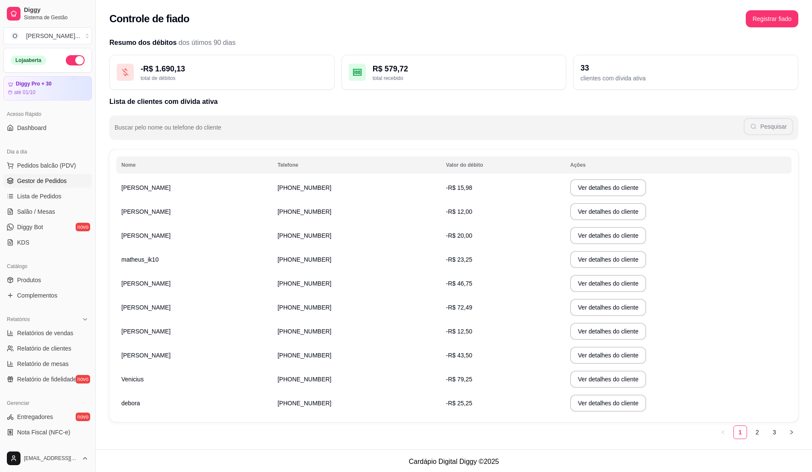
click at [53, 182] on span "Gestor de Pedidos" at bounding box center [42, 180] width 50 height 9
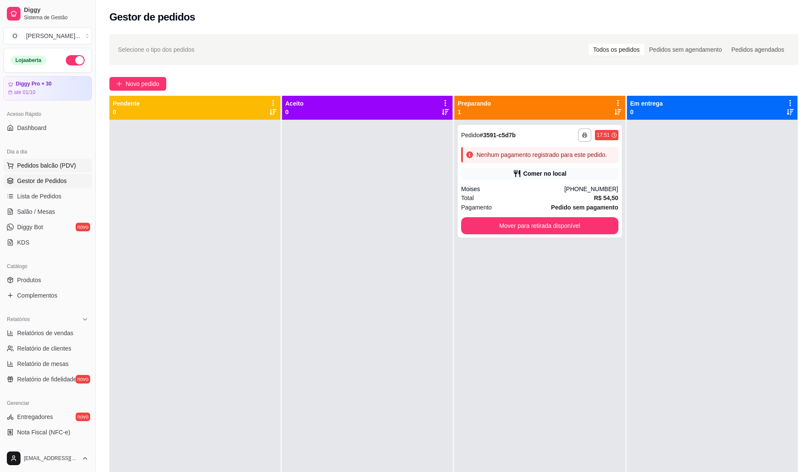
click at [56, 172] on button "Pedidos balcão (PDV)" at bounding box center [47, 166] width 88 height 14
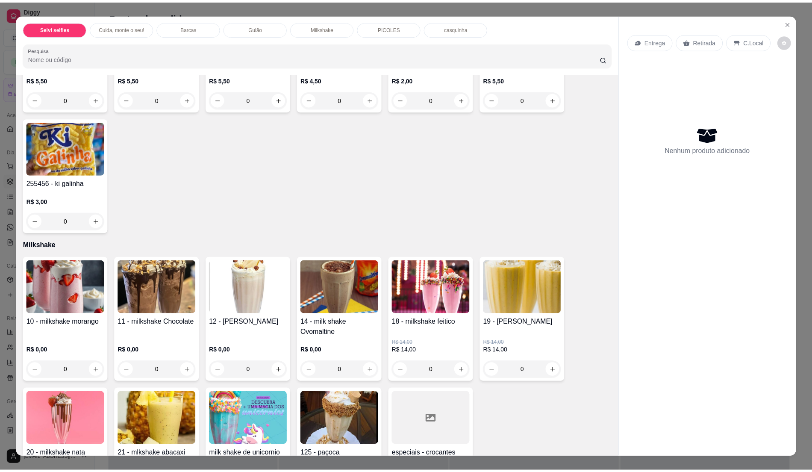
scroll to position [626, 0]
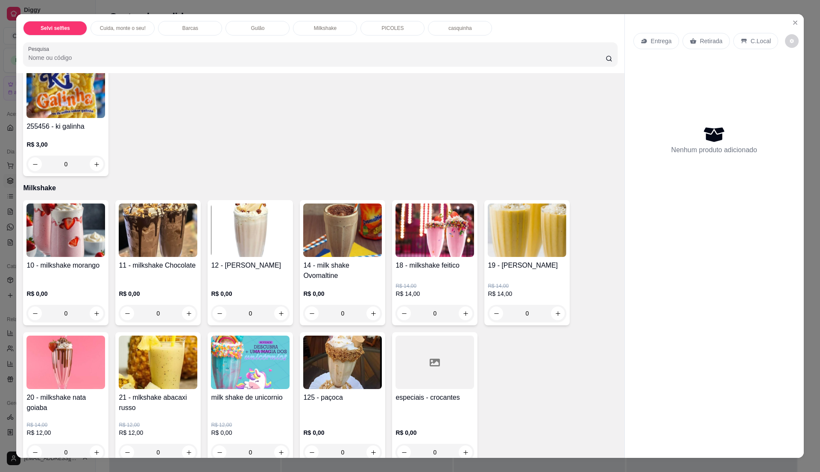
click at [351, 268] on h4 "14 - milk shake Ovomaltine" at bounding box center [342, 270] width 79 height 21
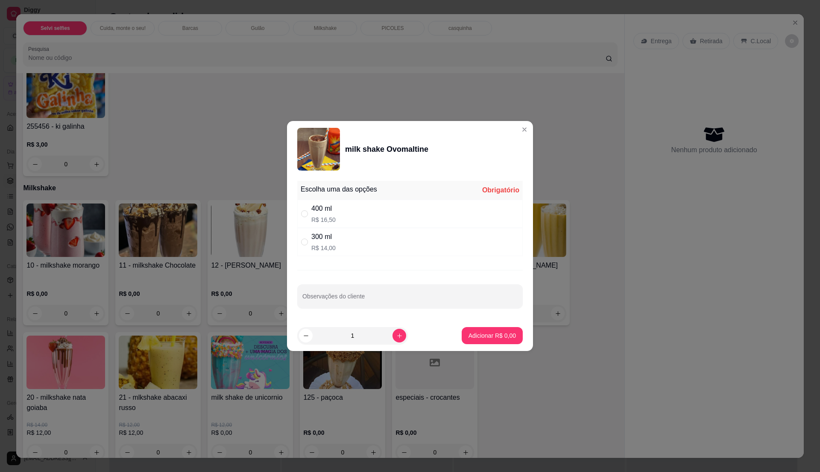
click at [351, 218] on div "400 ml R$ 16,50" at bounding box center [410, 214] width 226 height 28
radio input "true"
click at [481, 336] on p "Adicionar R$ 16,50" at bounding box center [490, 335] width 51 height 9
type input "1"
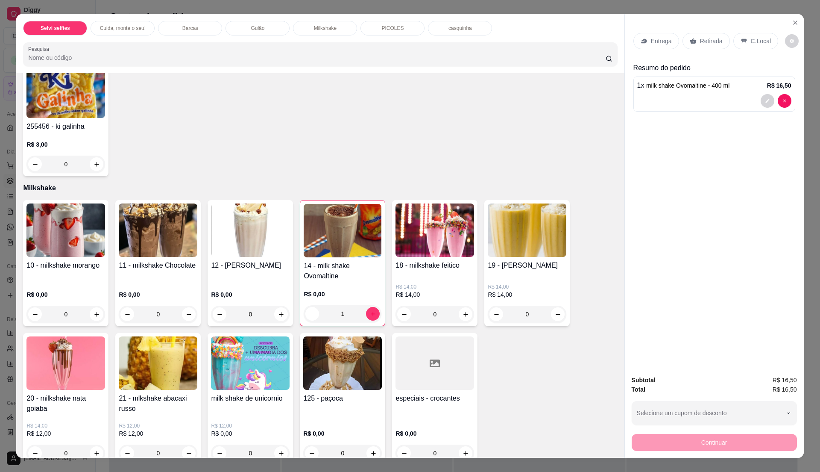
click at [741, 40] on icon at bounding box center [744, 41] width 6 height 5
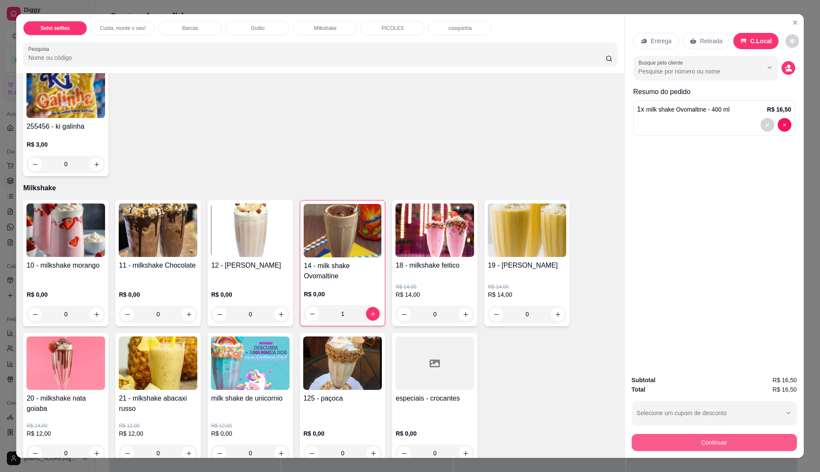
click at [699, 441] on button "Continuar" at bounding box center [714, 442] width 165 height 17
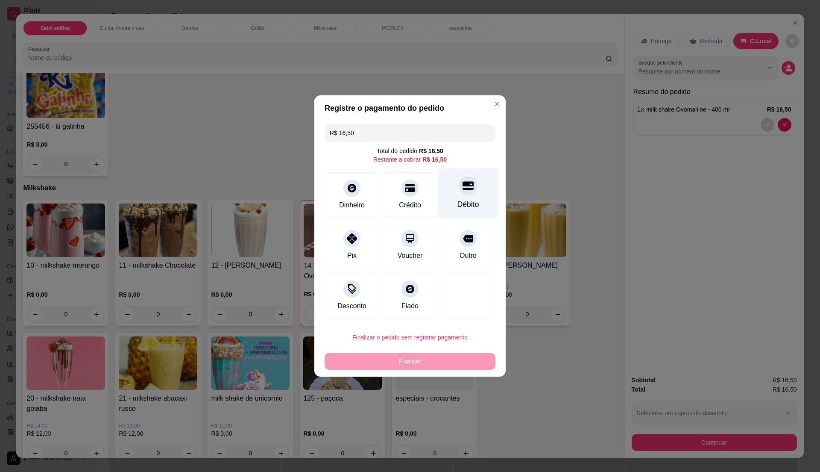
click at [460, 195] on div at bounding box center [468, 185] width 19 height 19
type input "R$ 0,00"
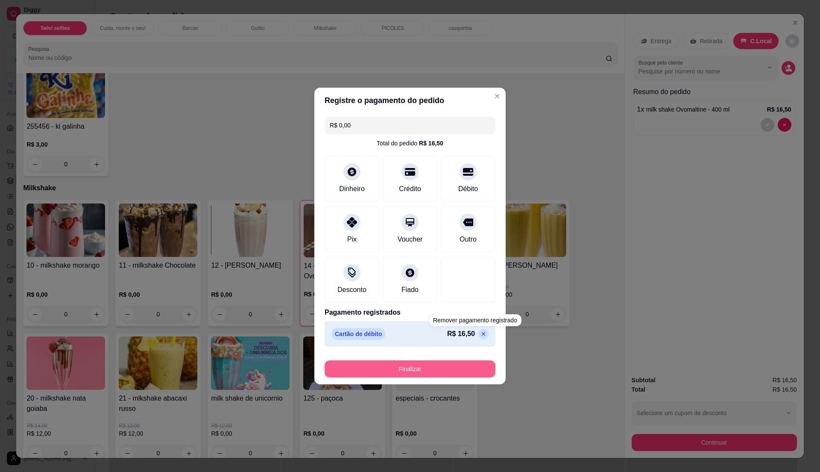
click at [454, 366] on button "Finalizar" at bounding box center [410, 368] width 171 height 17
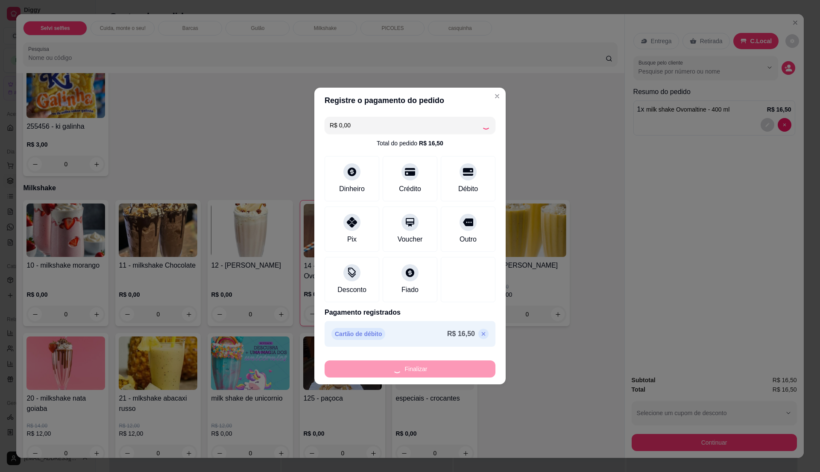
type input "0"
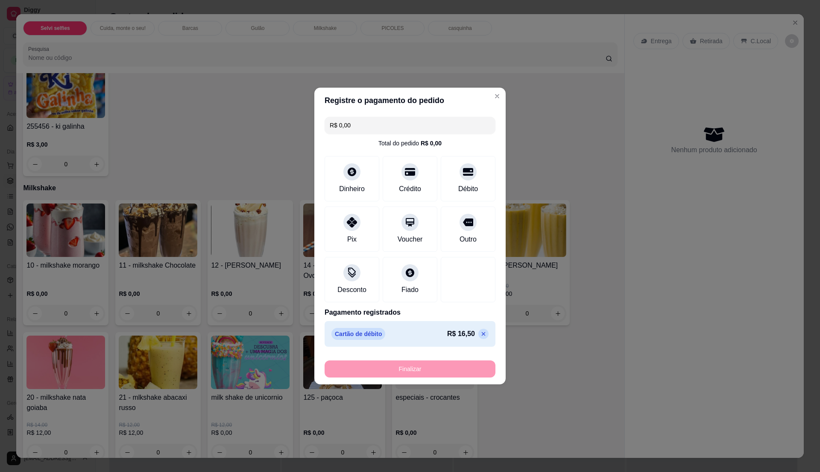
type input "-R$ 16,50"
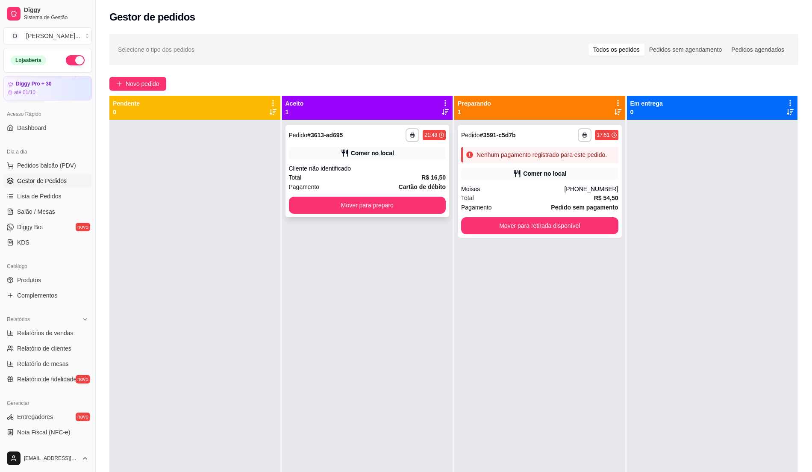
click at [388, 173] on div "Total R$ 16,50" at bounding box center [367, 177] width 157 height 9
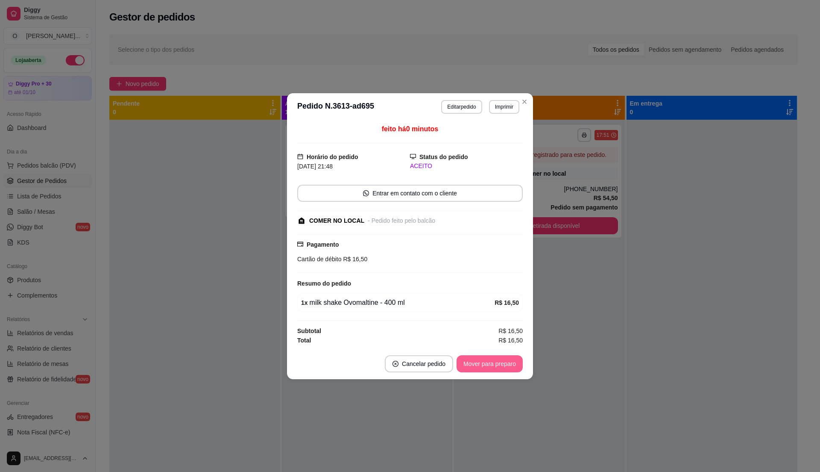
click at [485, 364] on button "Mover para preparo" at bounding box center [490, 363] width 66 height 17
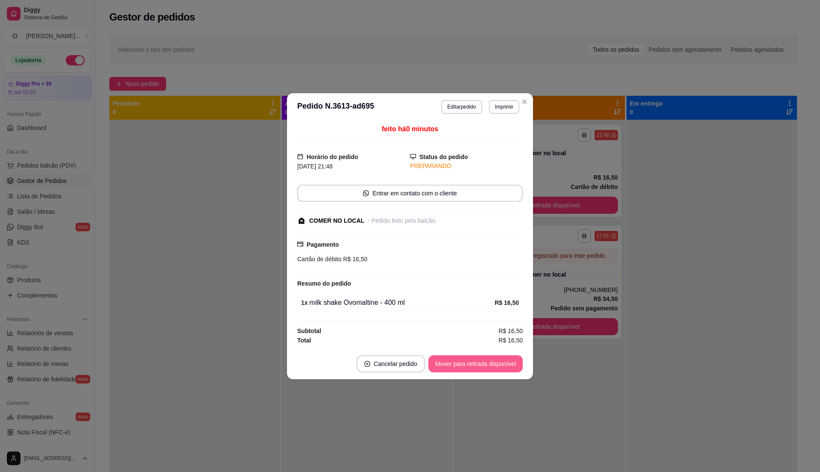
click at [485, 361] on button "Mover para retirada disponível" at bounding box center [476, 363] width 94 height 17
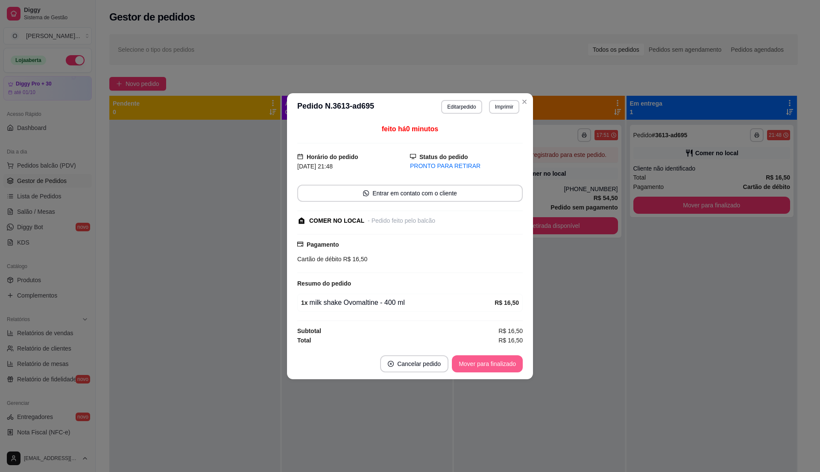
click at [485, 361] on button "Mover para finalizado" at bounding box center [487, 363] width 71 height 17
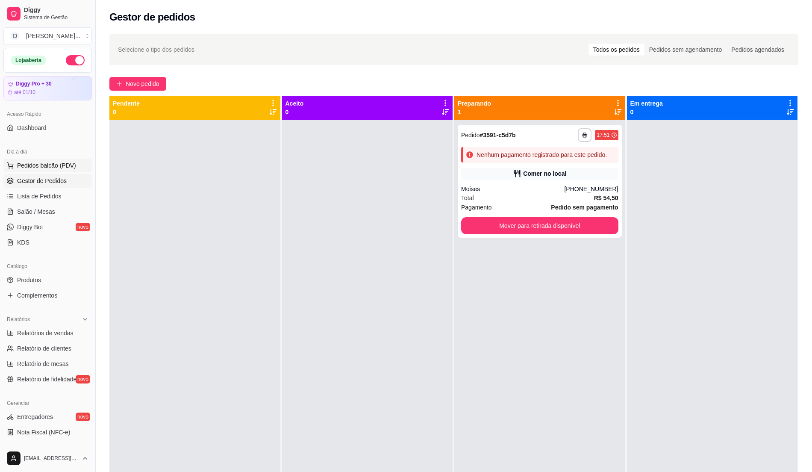
click at [71, 166] on span "Pedidos balcão (PDV)" at bounding box center [46, 165] width 59 height 9
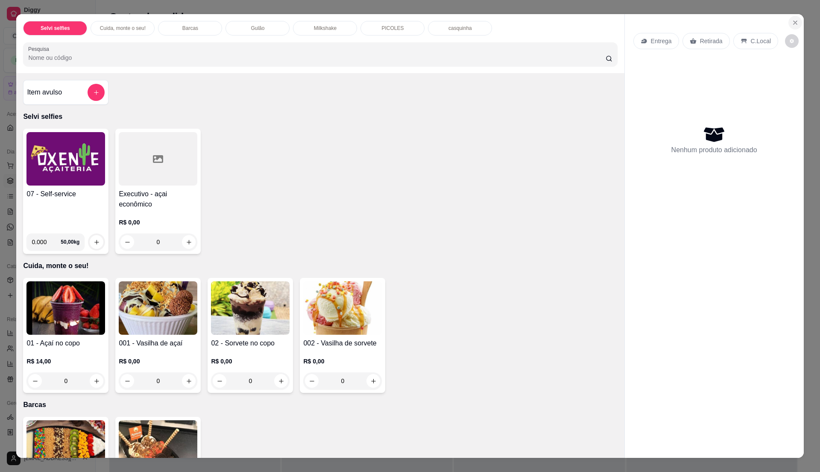
click at [792, 26] on icon "Close" at bounding box center [795, 22] width 7 height 7
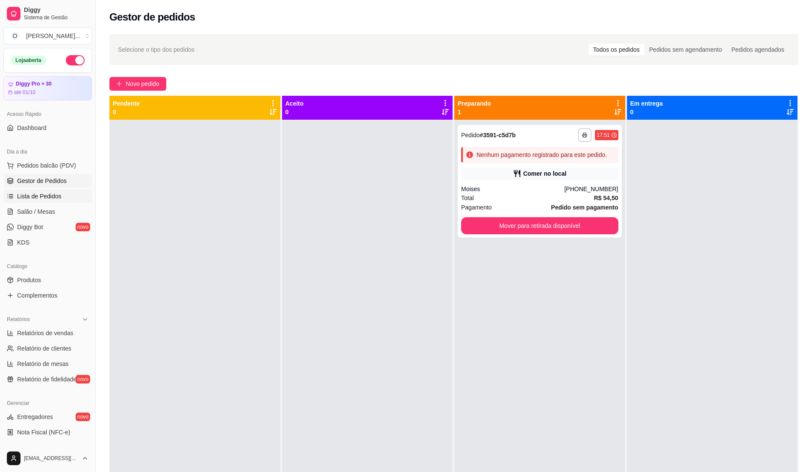
click at [58, 194] on span "Lista de Pedidos" at bounding box center [39, 196] width 44 height 9
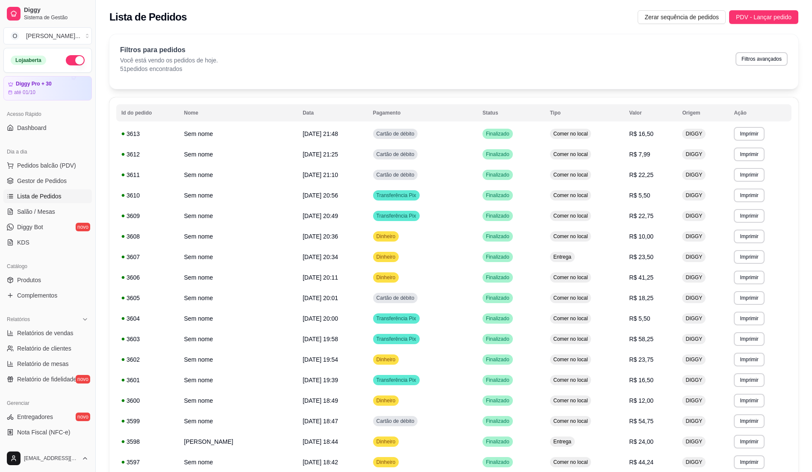
click at [40, 220] on ul "Pedidos balcão (PDV) Gestor de Pedidos Lista de Pedidos Salão / Mesas Diggy Bot…" at bounding box center [47, 204] width 88 height 91
click at [75, 337] on link "Relatórios de vendas" at bounding box center [47, 333] width 88 height 14
click at [48, 337] on span "Relatórios de vendas" at bounding box center [45, 333] width 56 height 9
select select "ALL"
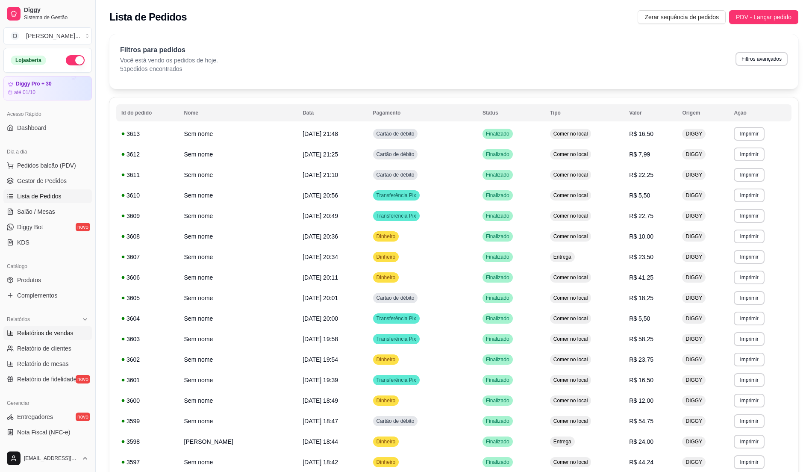
select select "0"
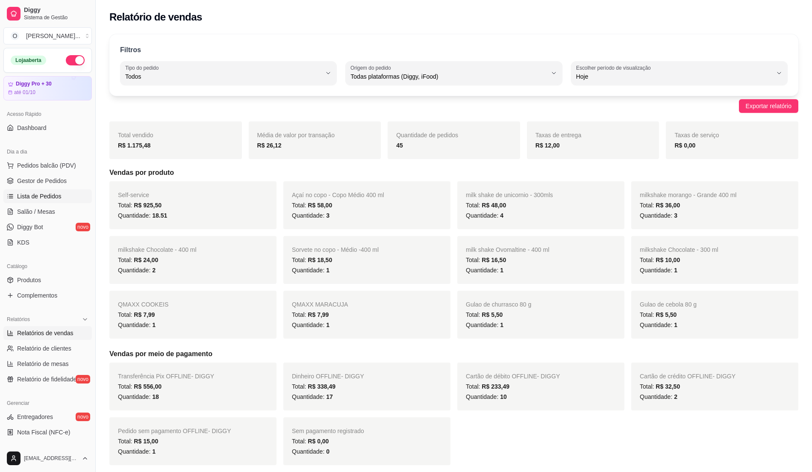
click at [33, 197] on span "Lista de Pedidos" at bounding box center [39, 196] width 44 height 9
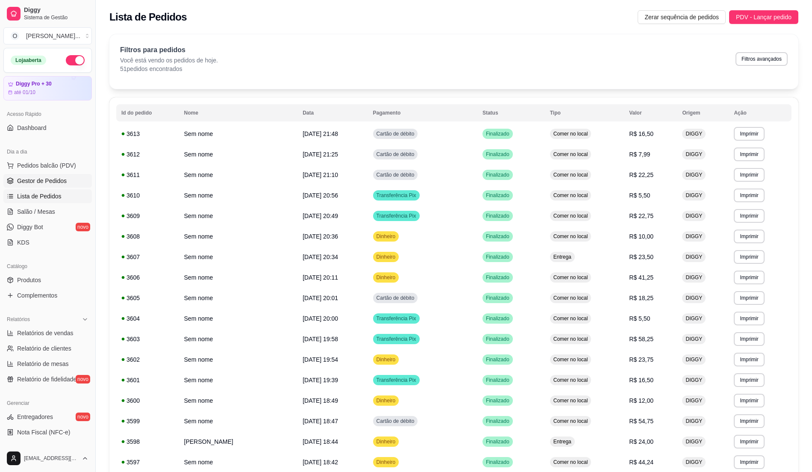
click at [48, 185] on span "Gestor de Pedidos" at bounding box center [42, 180] width 50 height 9
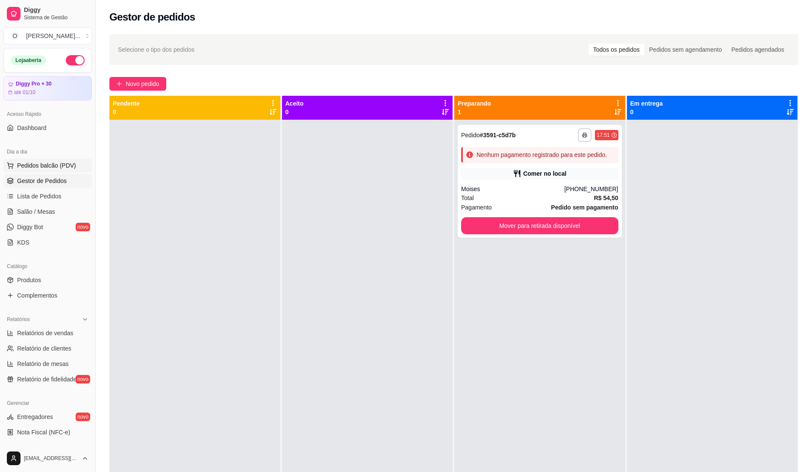
click at [59, 163] on span "Pedidos balcão (PDV)" at bounding box center [46, 165] width 59 height 9
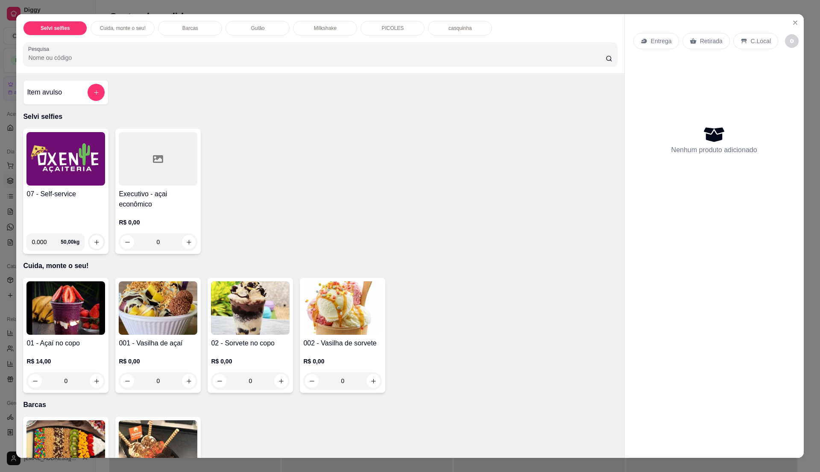
click at [71, 191] on h4 "07 - Self-service" at bounding box center [65, 194] width 79 height 10
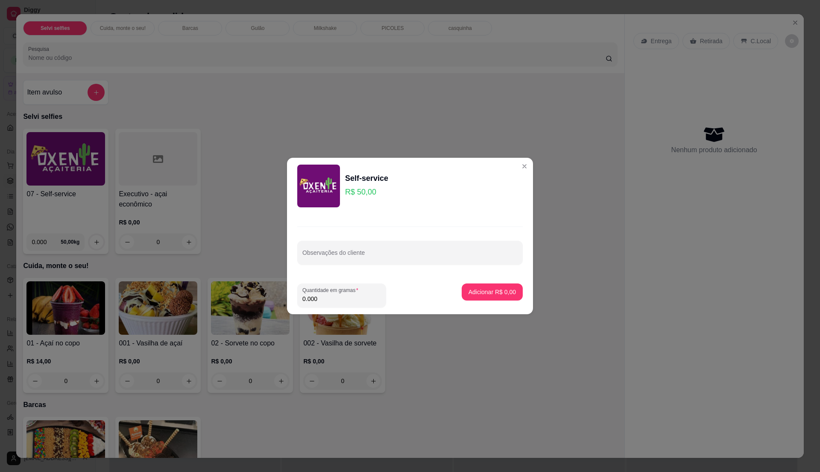
click at [347, 295] on input "0.000" at bounding box center [342, 298] width 79 height 9
type input "0.57"
click at [481, 288] on p "Adicionar R$ 28,50" at bounding box center [491, 292] width 50 height 8
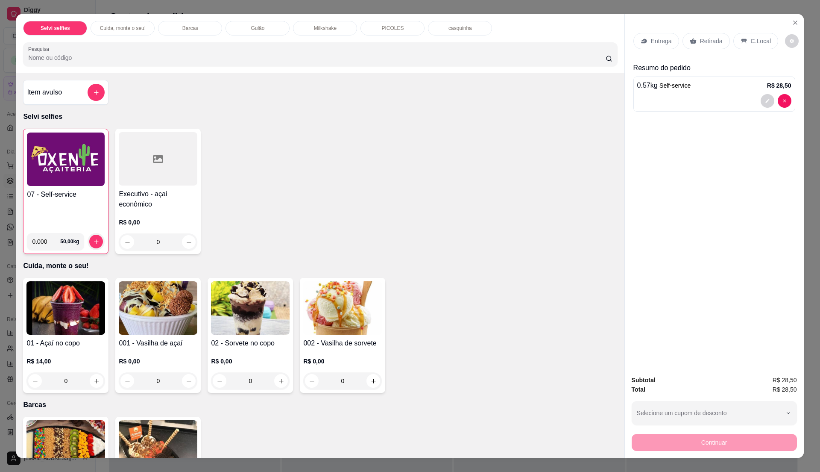
click at [743, 34] on div "C.Local" at bounding box center [756, 41] width 45 height 16
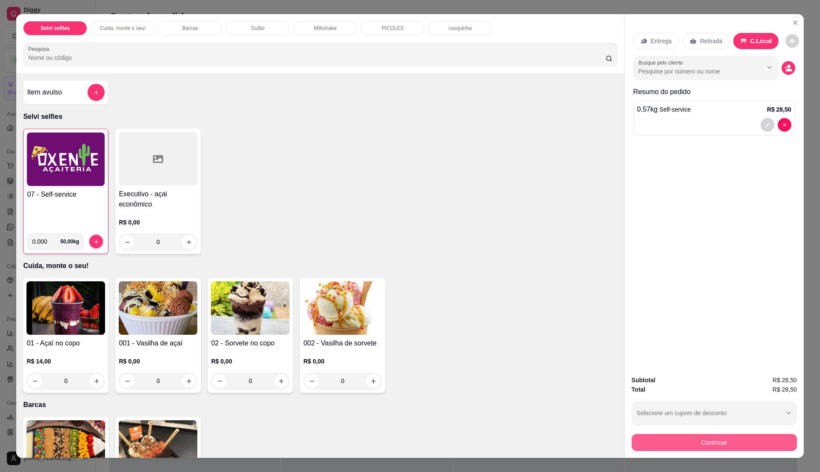
click at [708, 444] on button "Continuar" at bounding box center [714, 442] width 165 height 17
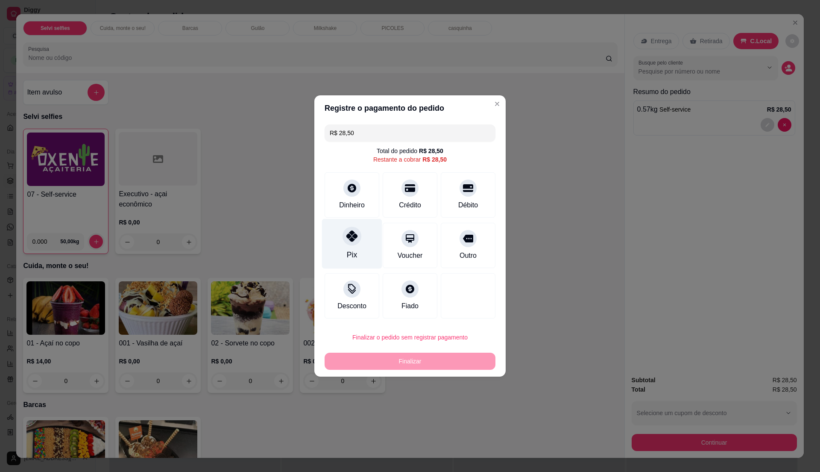
click at [360, 251] on div "Pix" at bounding box center [352, 244] width 60 height 50
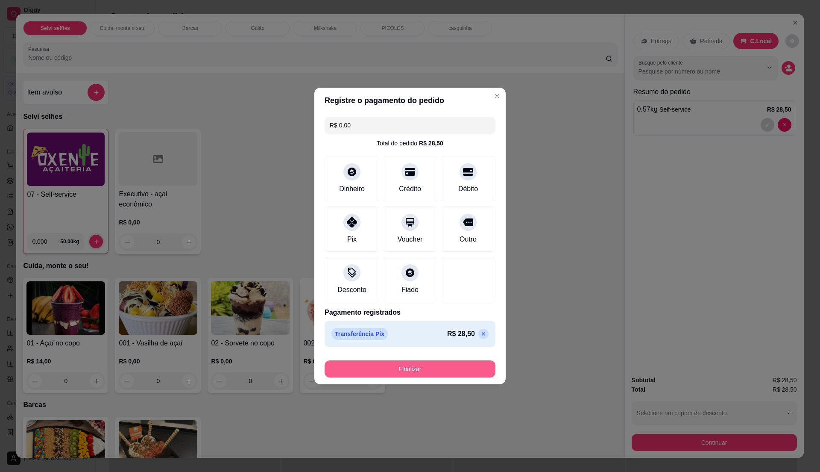
click at [390, 371] on button "Finalizar" at bounding box center [410, 368] width 171 height 17
type input "-R$ 28,50"
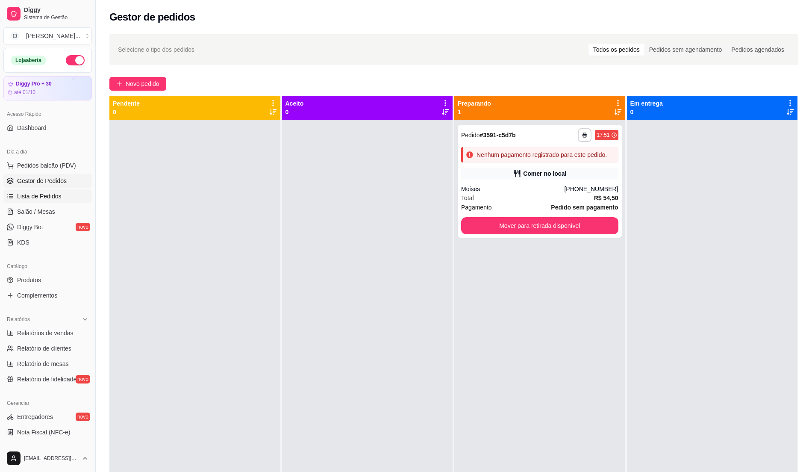
click at [23, 200] on span "Lista de Pedidos" at bounding box center [39, 196] width 44 height 9
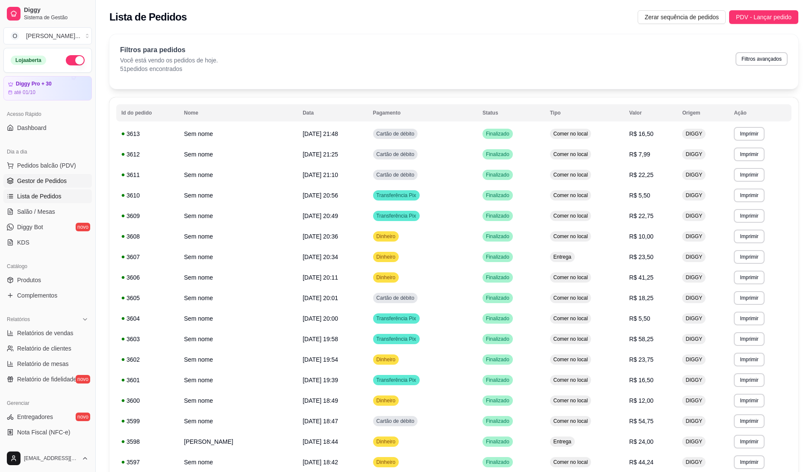
click at [56, 185] on span "Gestor de Pedidos" at bounding box center [42, 180] width 50 height 9
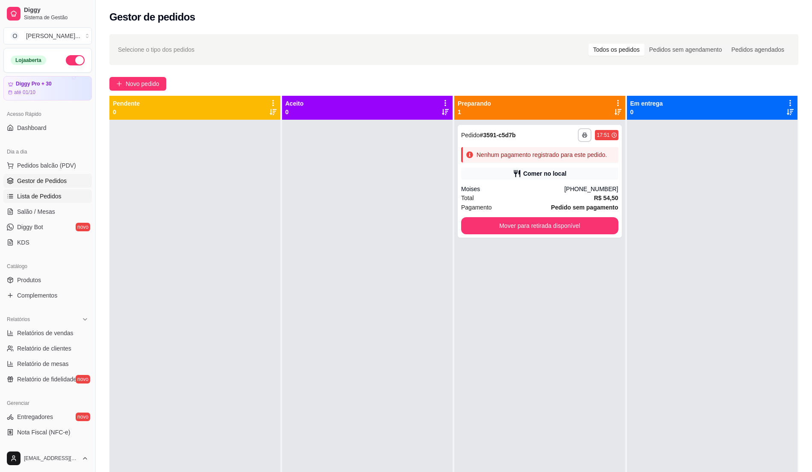
click at [43, 191] on link "Lista de Pedidos" at bounding box center [47, 196] width 88 height 14
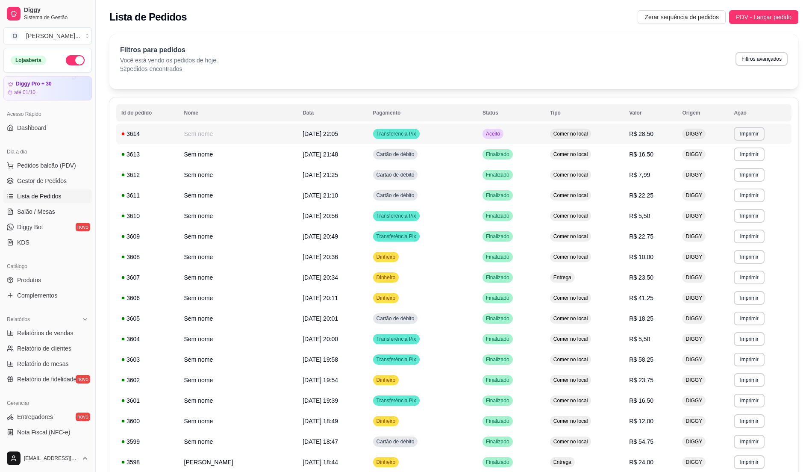
click at [526, 134] on td "Aceito" at bounding box center [511, 133] width 68 height 21
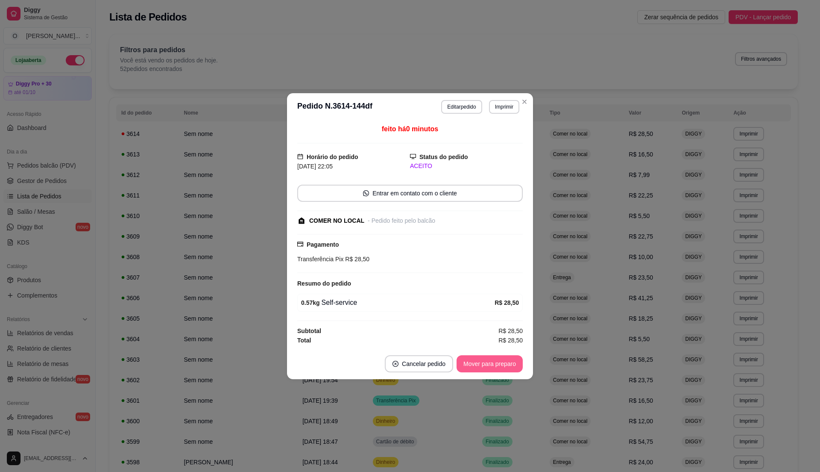
click at [501, 363] on button "Mover para preparo" at bounding box center [490, 363] width 66 height 17
click at [501, 363] on button "Mover para retirada disponível" at bounding box center [476, 363] width 94 height 17
click at [501, 363] on button "Mover para finalizado" at bounding box center [487, 363] width 69 height 17
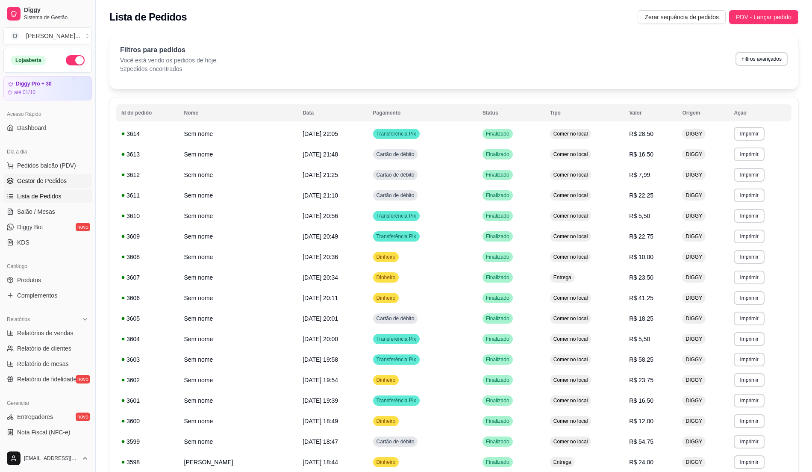
click at [53, 182] on span "Gestor de Pedidos" at bounding box center [42, 180] width 50 height 9
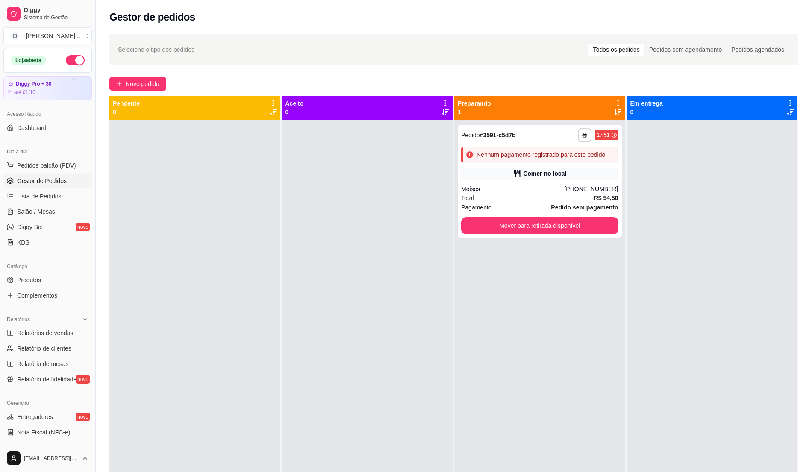
click at [61, 178] on span "Gestor de Pedidos" at bounding box center [42, 180] width 50 height 9
click at [419, 250] on div at bounding box center [367, 356] width 171 height 472
click at [36, 196] on span "Lista de Pedidos" at bounding box center [39, 196] width 44 height 9
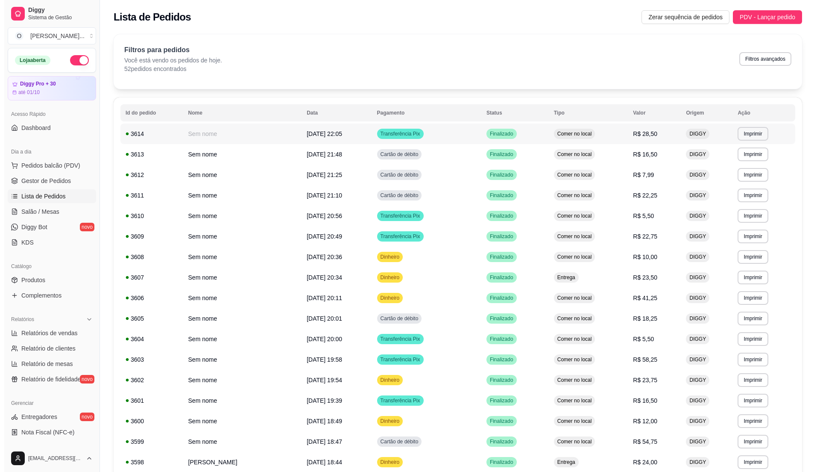
scroll to position [144, 0]
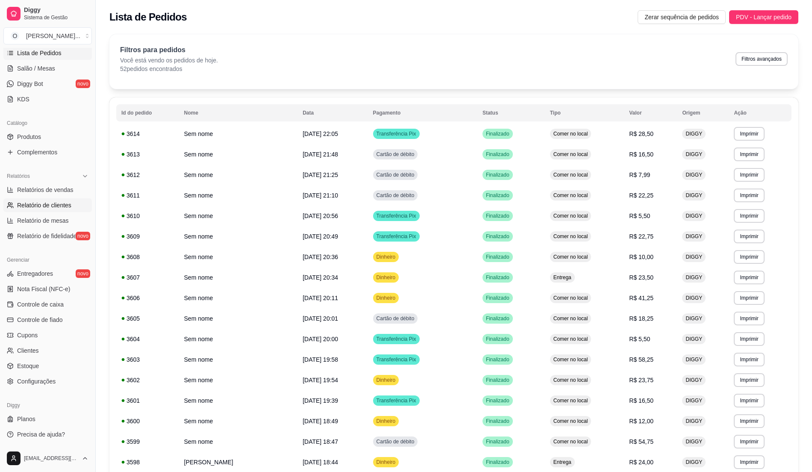
click at [65, 204] on span "Relatório de clientes" at bounding box center [44, 205] width 54 height 9
select select "30"
select select "HIGHEST_TOTAL_SPENT_WITH_ORDERS"
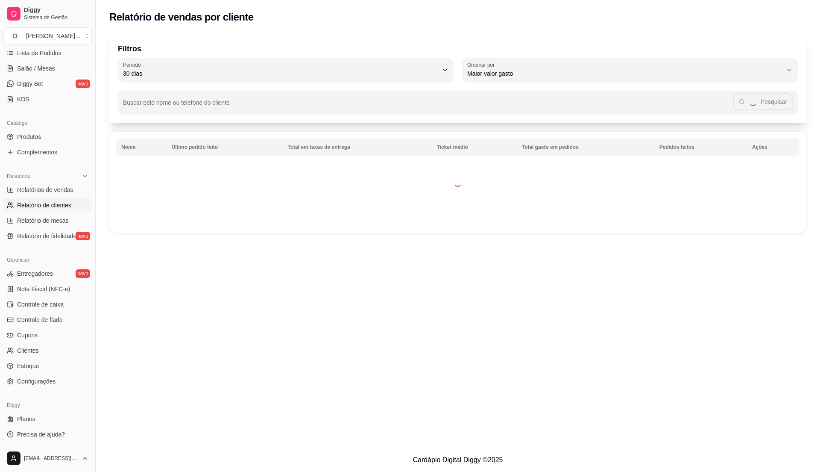
click at [64, 206] on span "Relatório de clientes" at bounding box center [44, 205] width 54 height 9
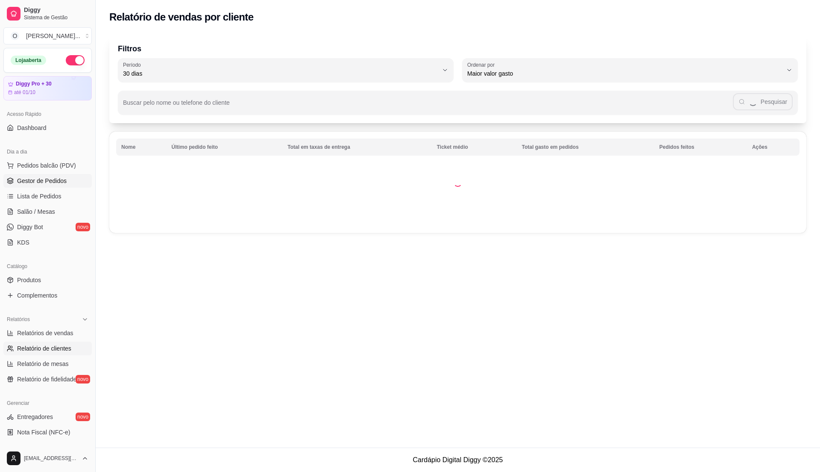
click at [55, 183] on span "Gestor de Pedidos" at bounding box center [42, 180] width 50 height 9
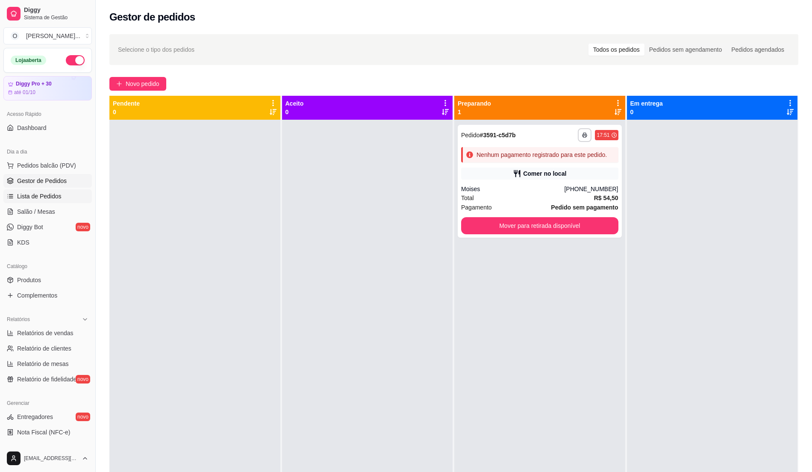
click at [35, 203] on link "Lista de Pedidos" at bounding box center [47, 196] width 88 height 14
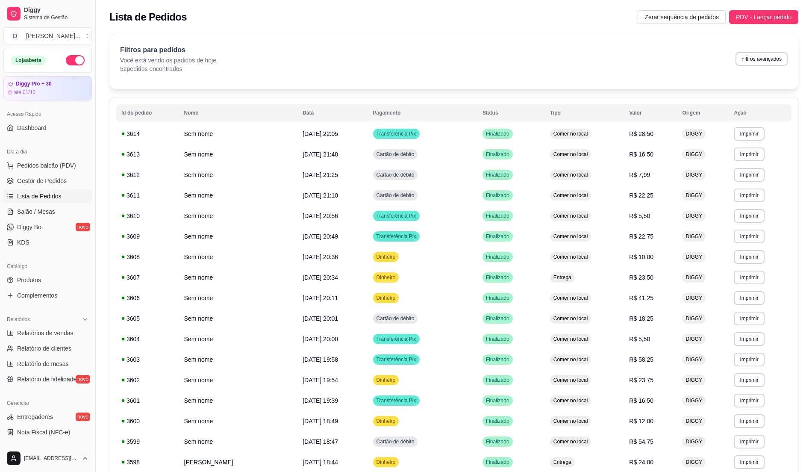
click at [35, 197] on span "Lista de Pedidos" at bounding box center [39, 196] width 44 height 9
click at [42, 183] on span "Gestor de Pedidos" at bounding box center [42, 180] width 50 height 9
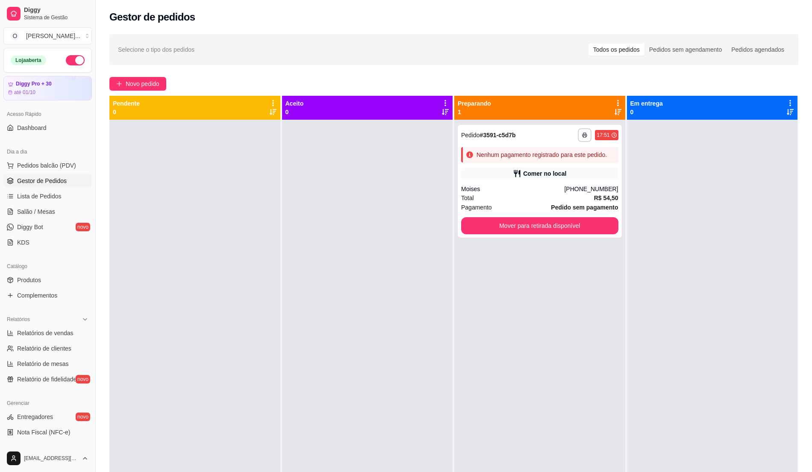
click at [408, 297] on div at bounding box center [367, 356] width 171 height 472
click at [55, 164] on span "Pedidos balcão (PDV)" at bounding box center [46, 165] width 59 height 9
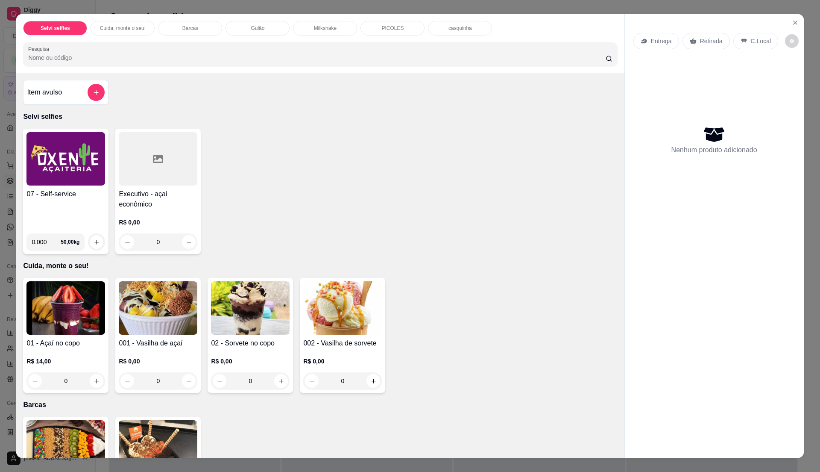
click at [44, 195] on h4 "07 - Self-service" at bounding box center [65, 194] width 79 height 10
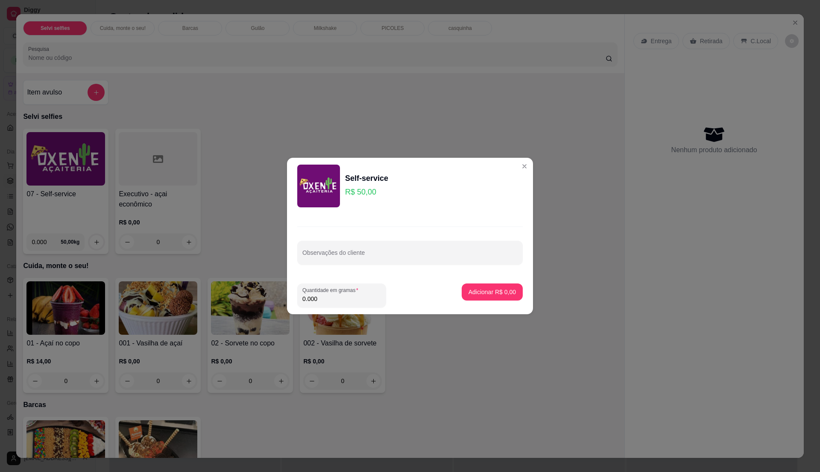
click at [342, 300] on input "0.000" at bounding box center [342, 298] width 79 height 9
type input "0.385"
click at [482, 291] on p "Adicionar R$ 19,25" at bounding box center [490, 292] width 51 height 9
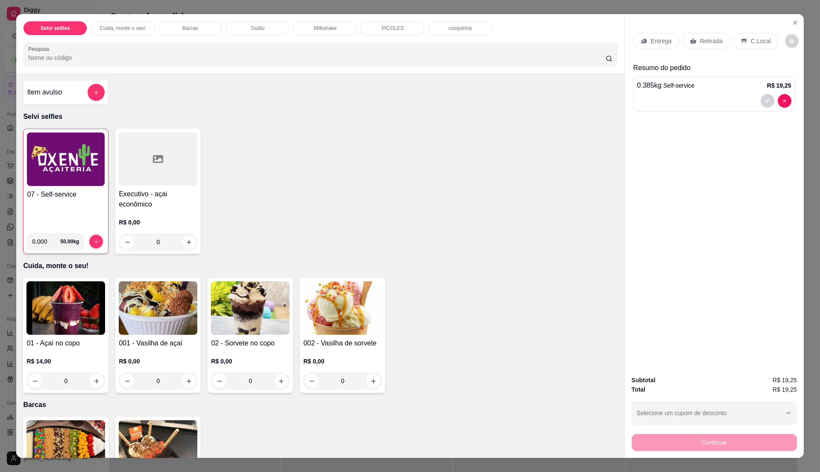
click at [751, 39] on p "C.Local" at bounding box center [761, 41] width 20 height 9
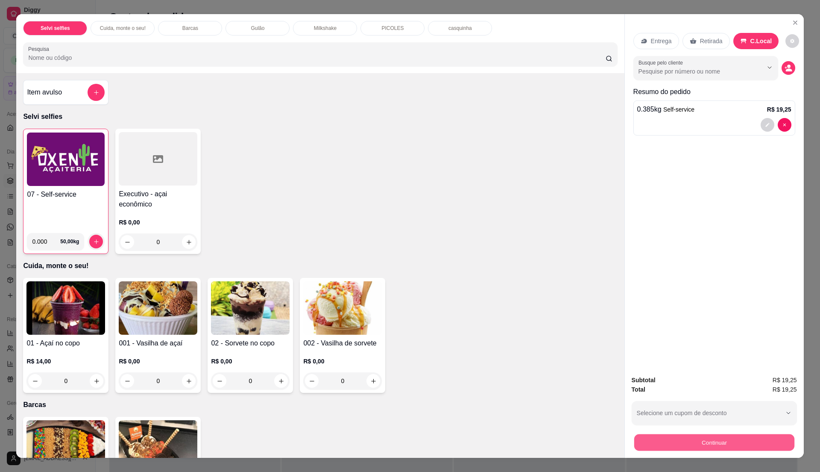
click at [735, 440] on button "Continuar" at bounding box center [714, 442] width 160 height 17
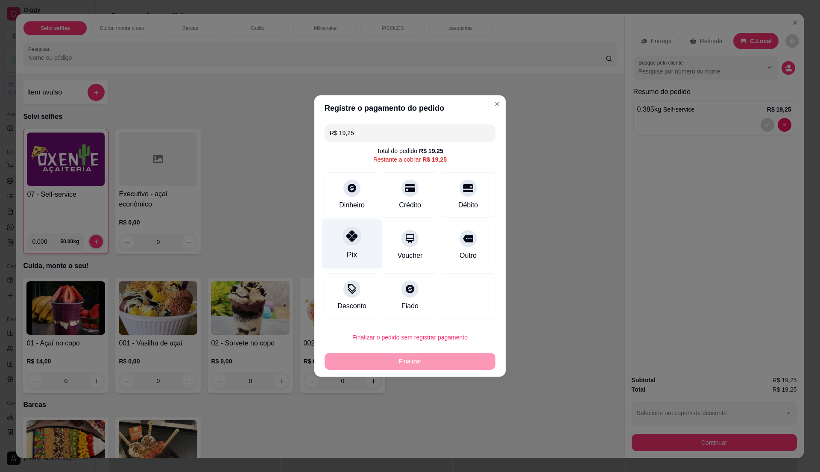
click at [347, 230] on div at bounding box center [352, 235] width 19 height 19
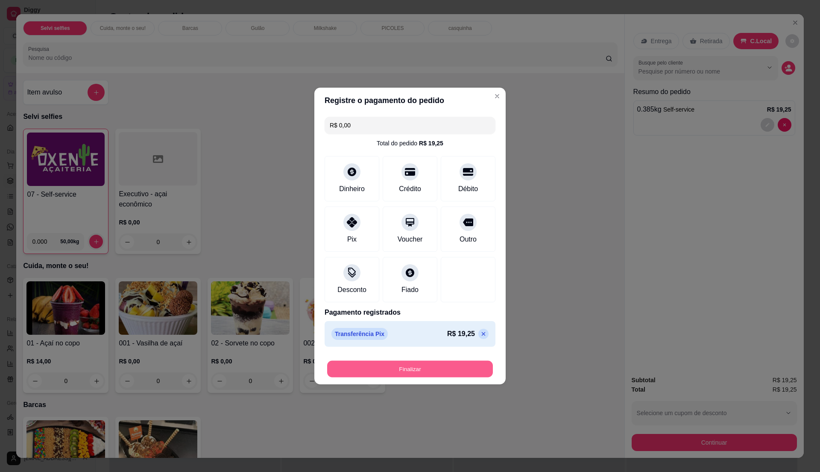
click at [412, 365] on button "Finalizar" at bounding box center [410, 369] width 166 height 17
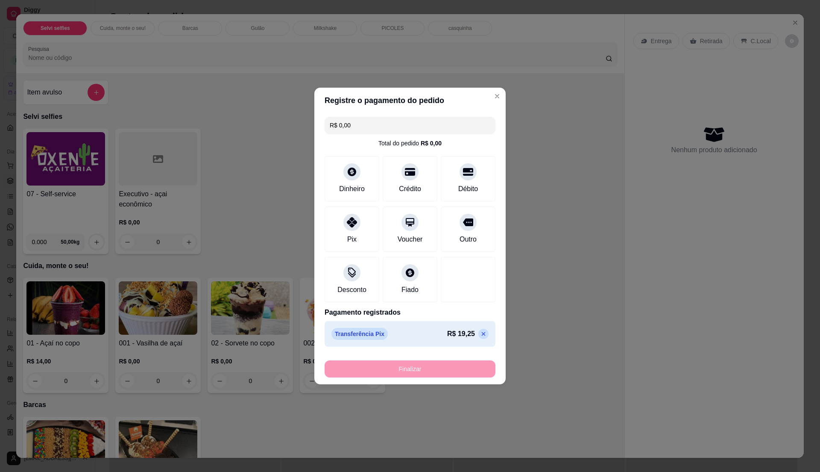
type input "-R$ 19,25"
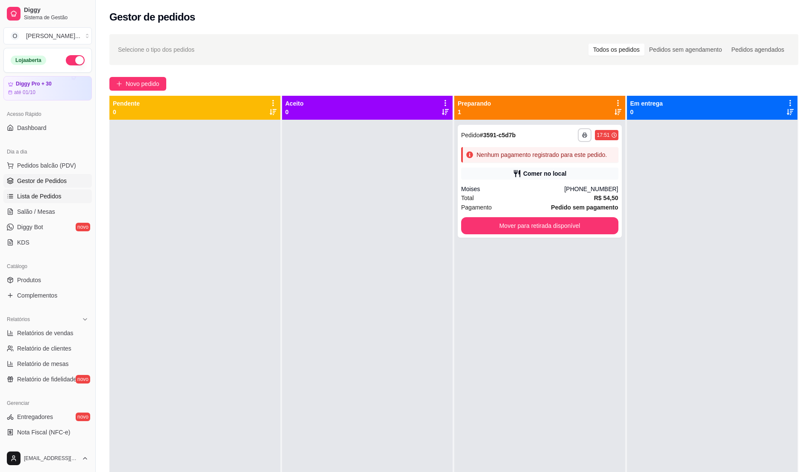
click at [59, 196] on span "Lista de Pedidos" at bounding box center [39, 196] width 44 height 9
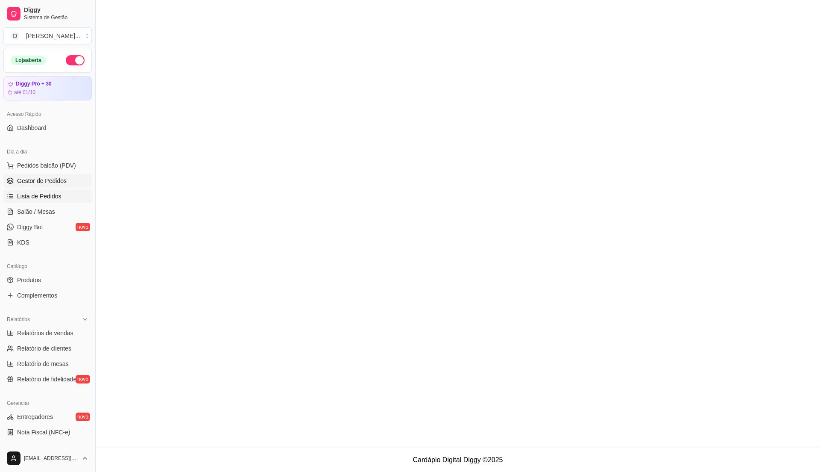
click at [45, 180] on span "Gestor de Pedidos" at bounding box center [42, 180] width 50 height 9
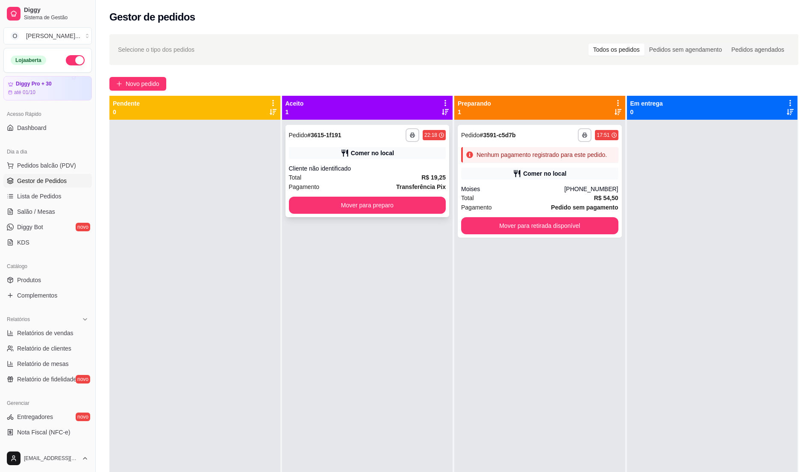
click at [370, 161] on div "**********" at bounding box center [367, 171] width 164 height 92
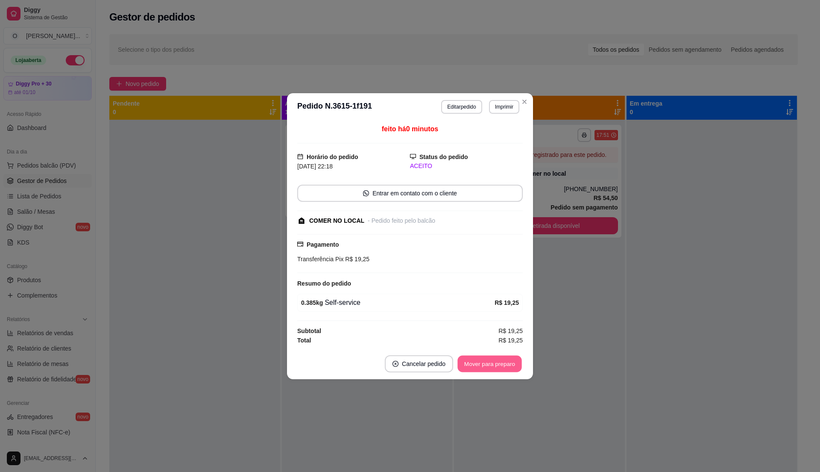
click at [484, 364] on button "Mover para preparo" at bounding box center [490, 363] width 64 height 17
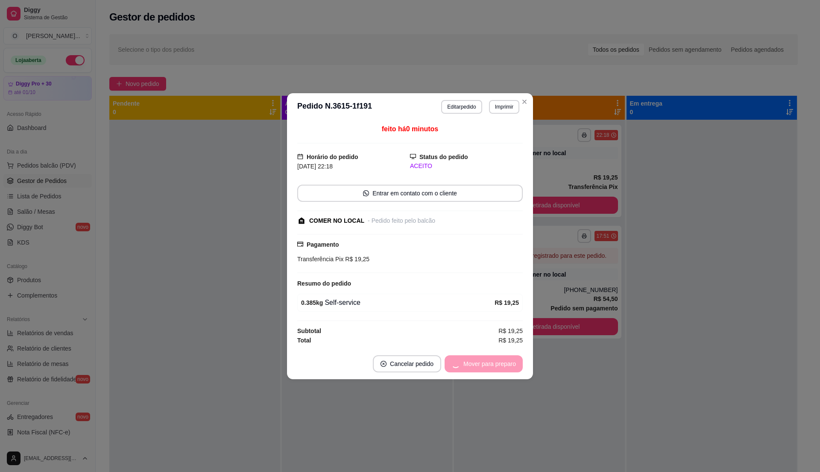
click at [484, 364] on div "Mover para preparo" at bounding box center [484, 363] width 78 height 17
click at [484, 364] on button "Mover para retirada disponível" at bounding box center [475, 363] width 91 height 17
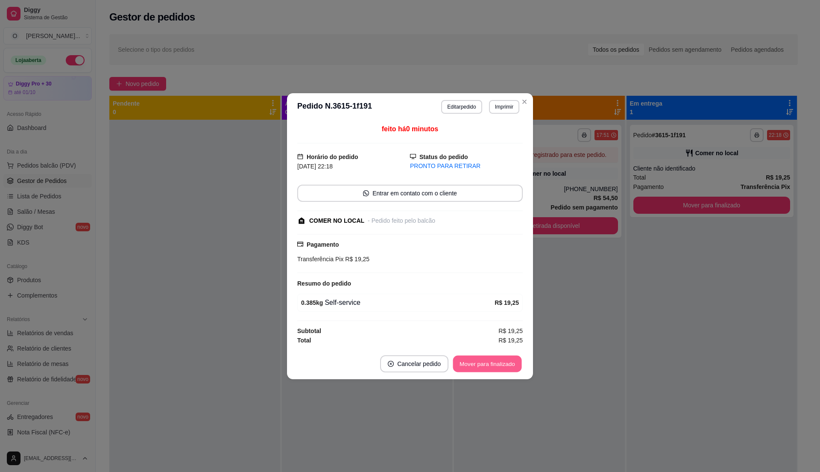
click at [489, 358] on button "Mover para finalizado" at bounding box center [487, 363] width 69 height 17
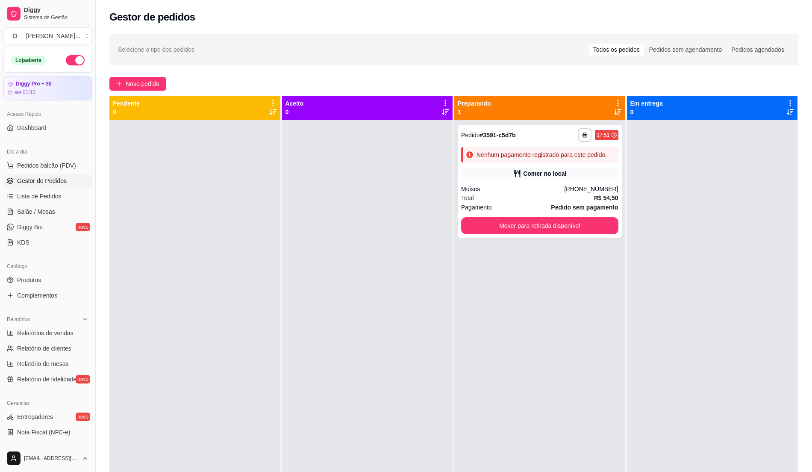
click at [66, 60] on button "button" at bounding box center [75, 60] width 19 height 10
